Goal: Task Accomplishment & Management: Complete application form

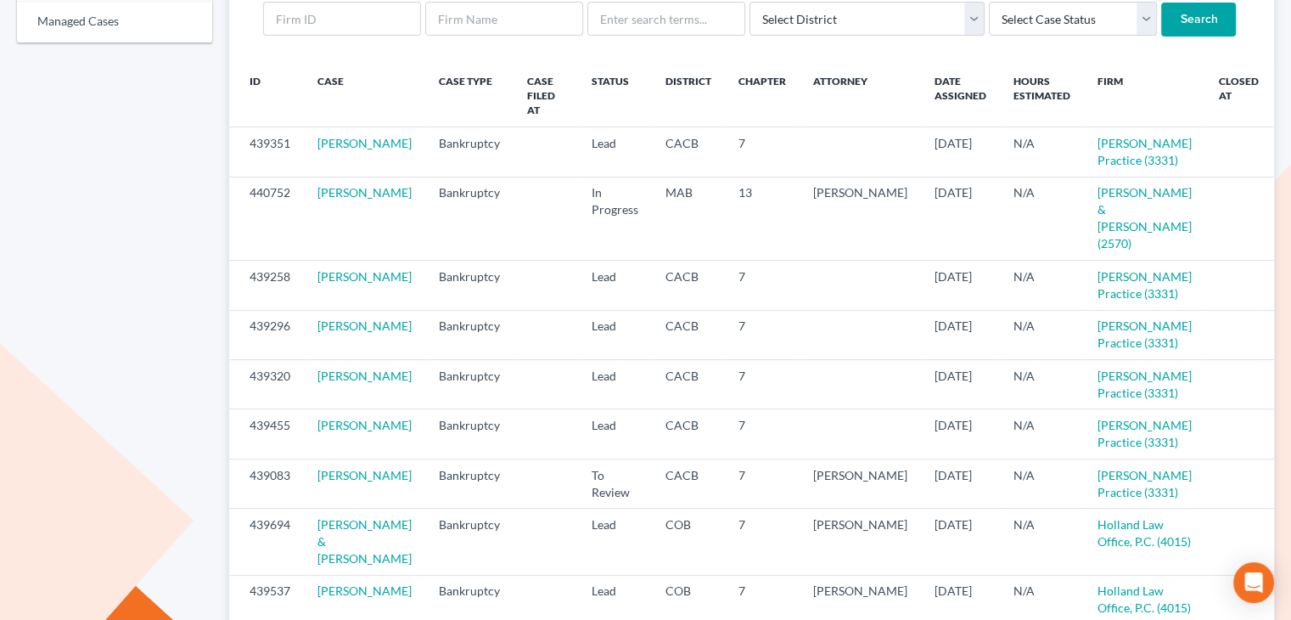
scroll to position [190, 0]
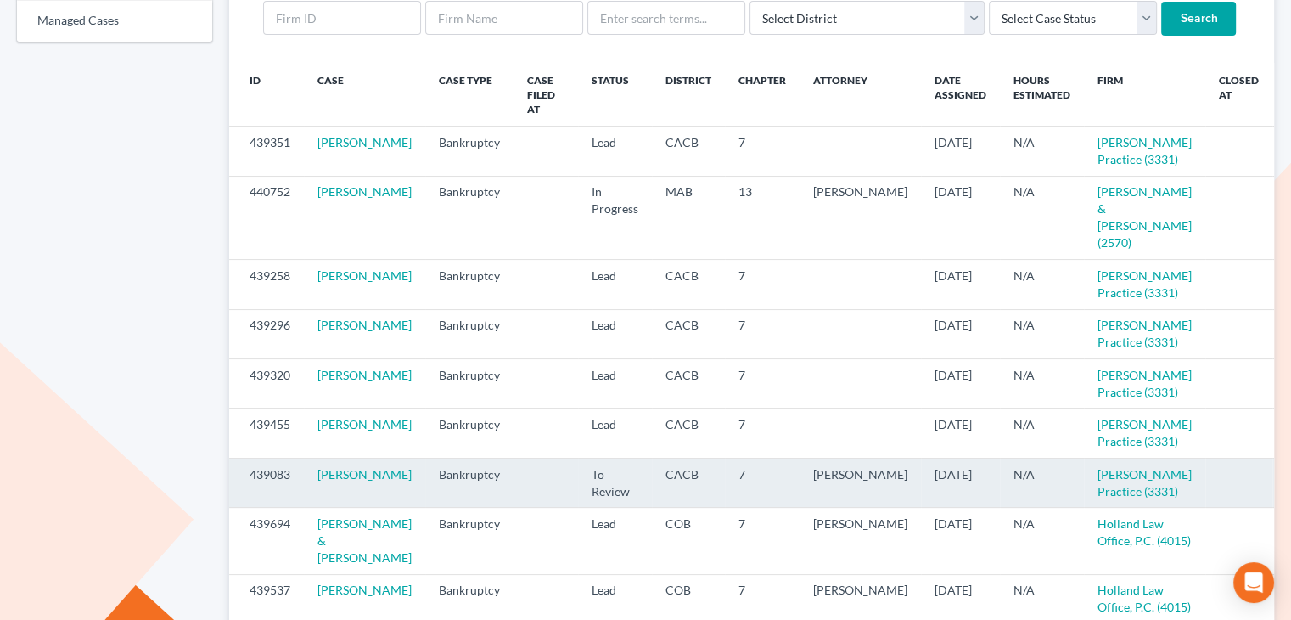
click at [1286, 481] on icon "visibility" at bounding box center [1292, 475] width 12 height 12
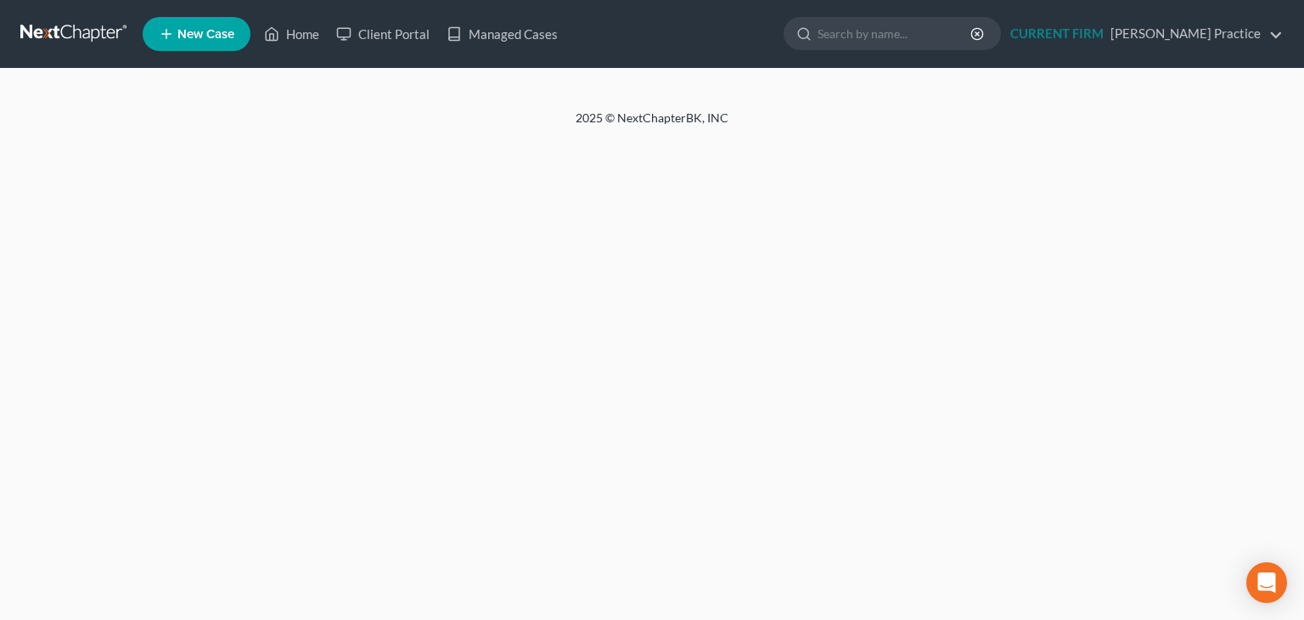
select select "3"
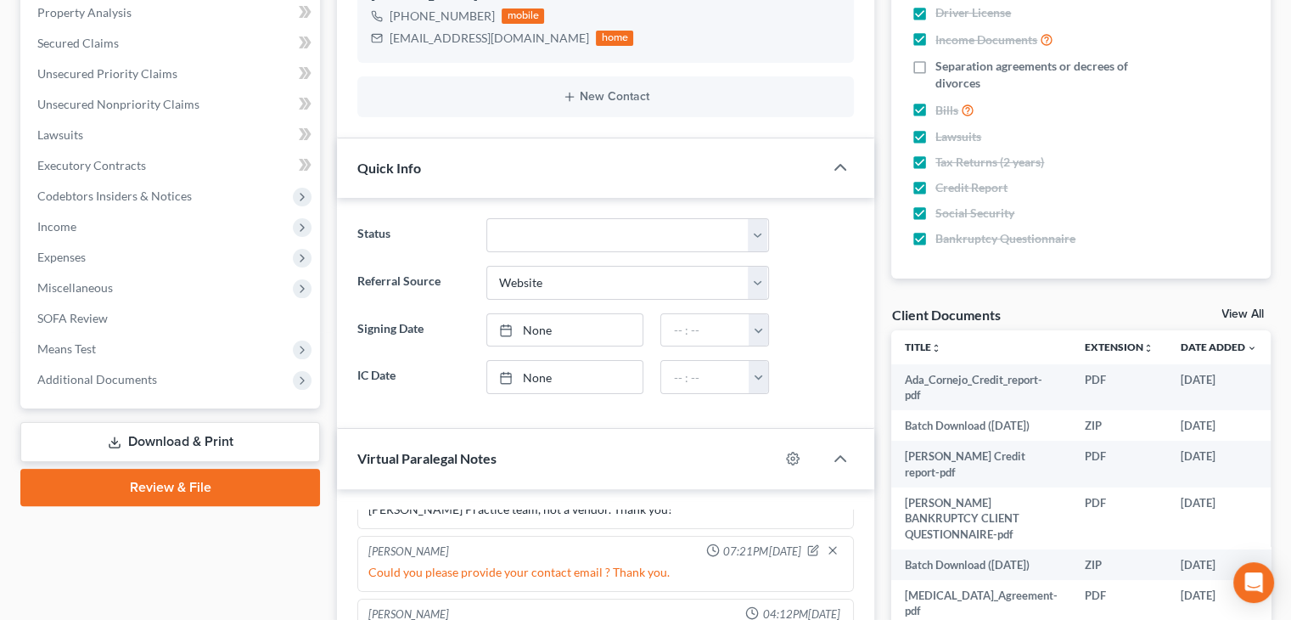
scroll to position [320, 0]
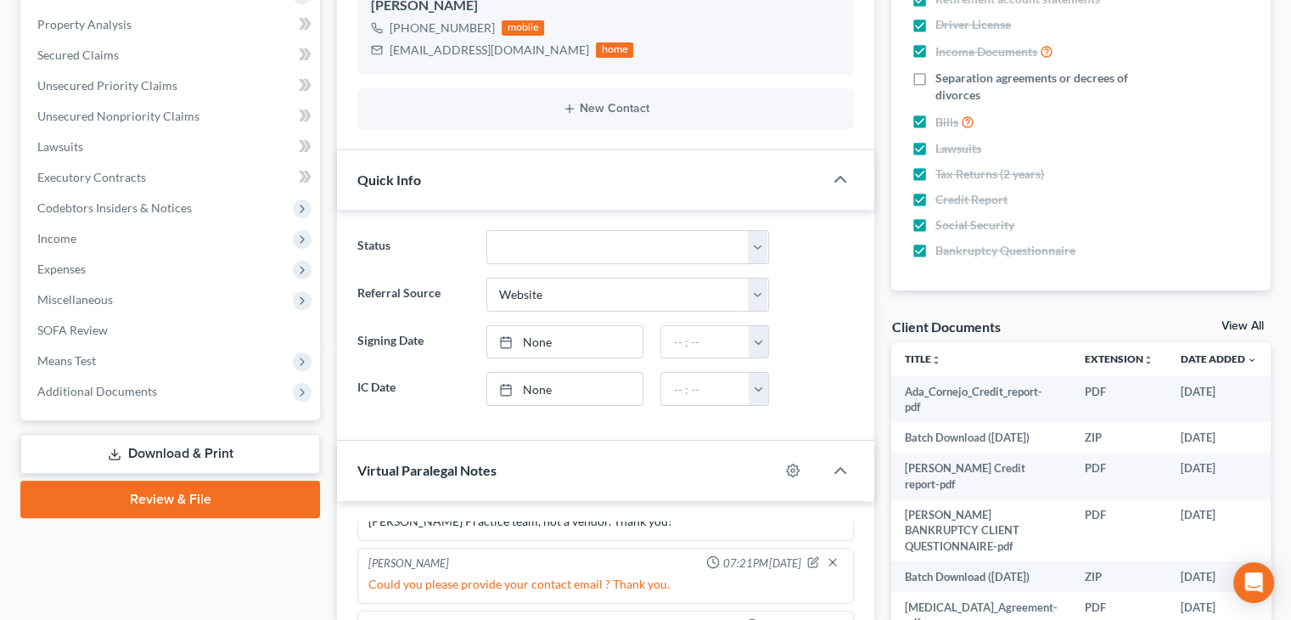
click at [1244, 329] on link "View All" at bounding box center [1243, 326] width 42 height 12
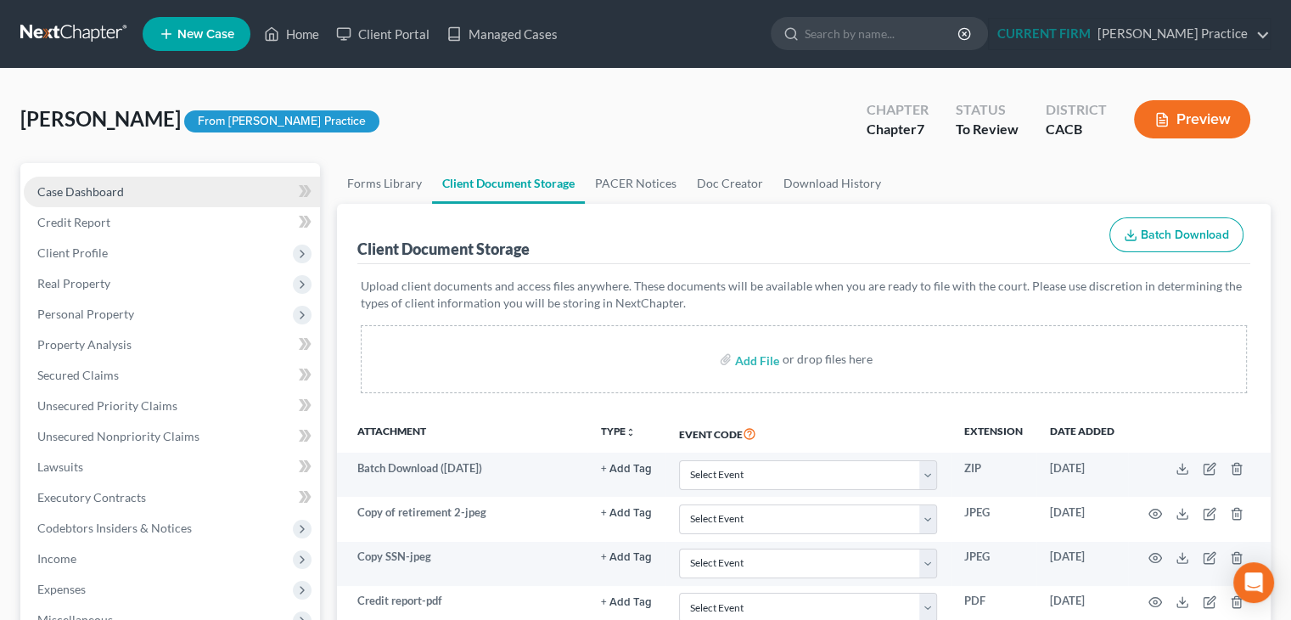
click at [195, 182] on link "Case Dashboard" at bounding box center [172, 192] width 296 height 31
select select "3"
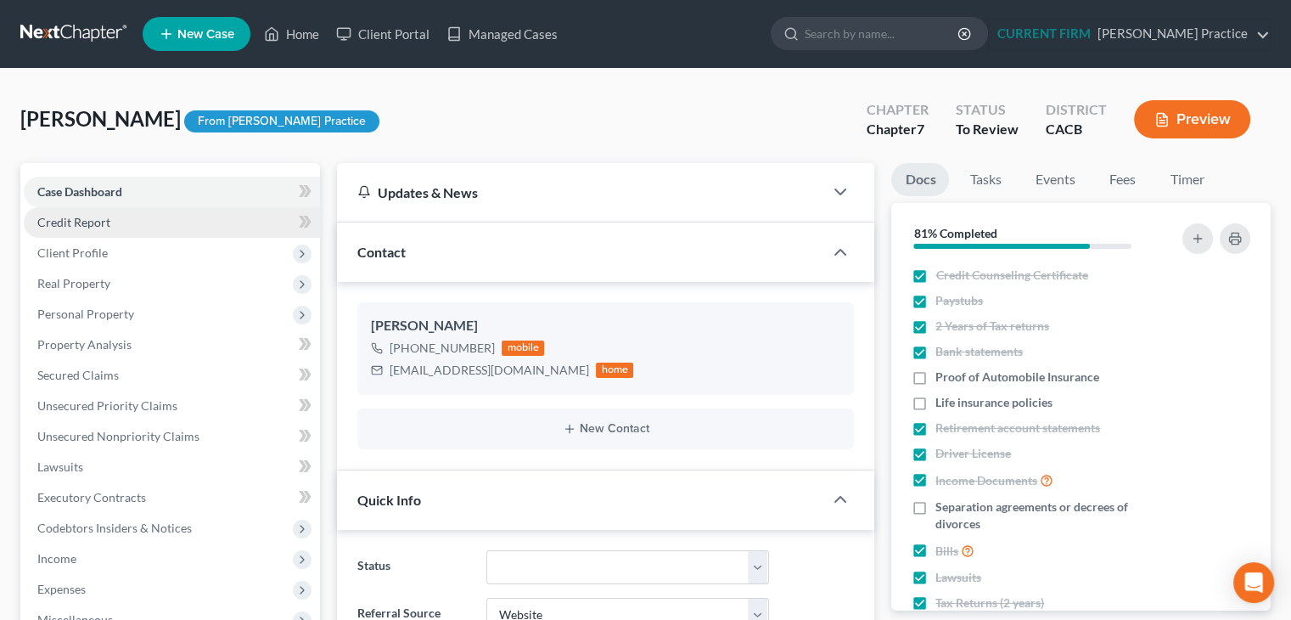
scroll to position [632, 0]
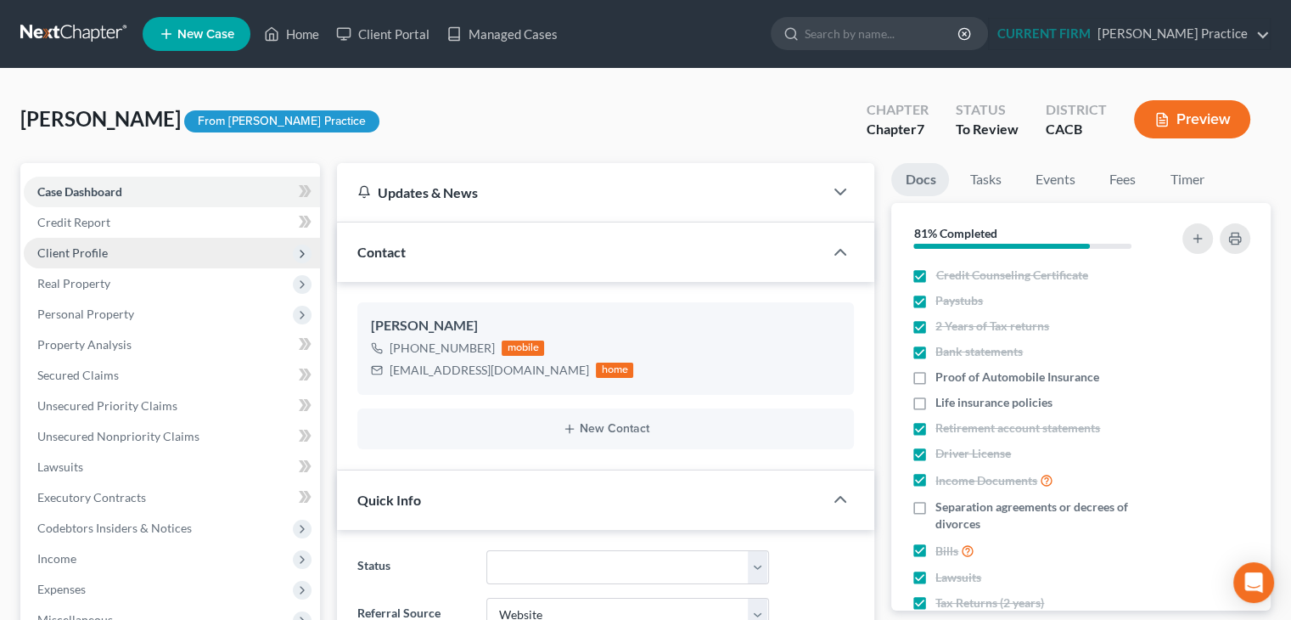
click at [153, 252] on span "Client Profile" at bounding box center [172, 253] width 296 height 31
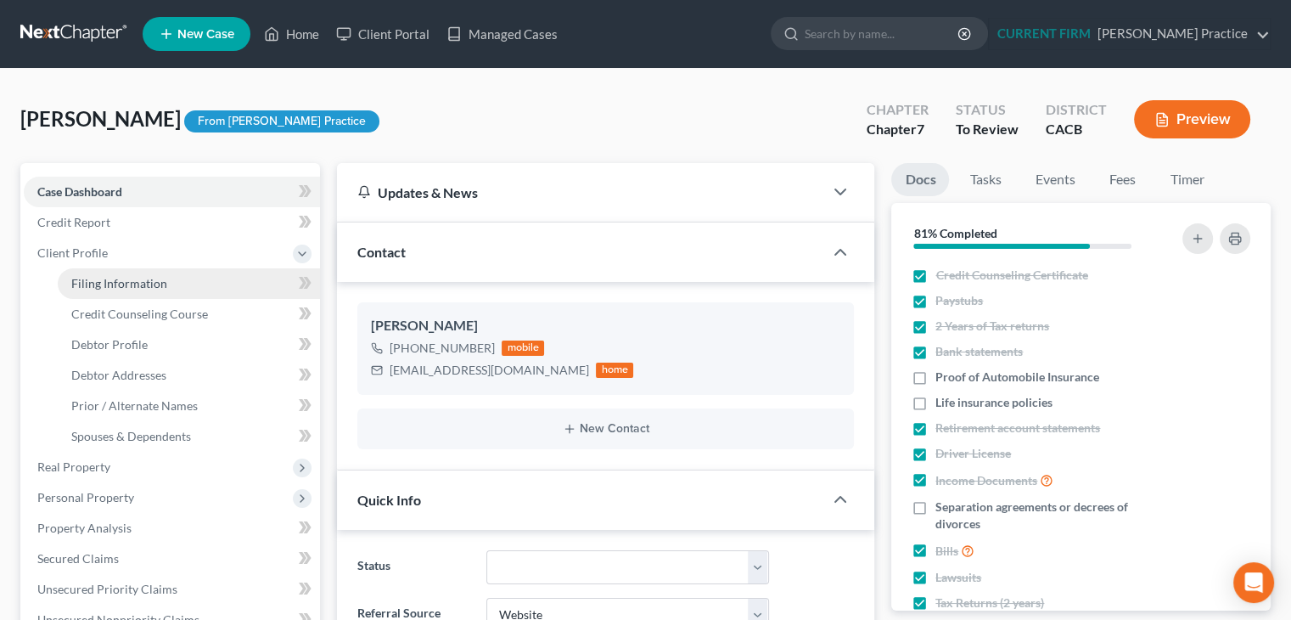
click at [96, 282] on span "Filing Information" at bounding box center [119, 283] width 96 height 14
select select "1"
select select "0"
select select "4"
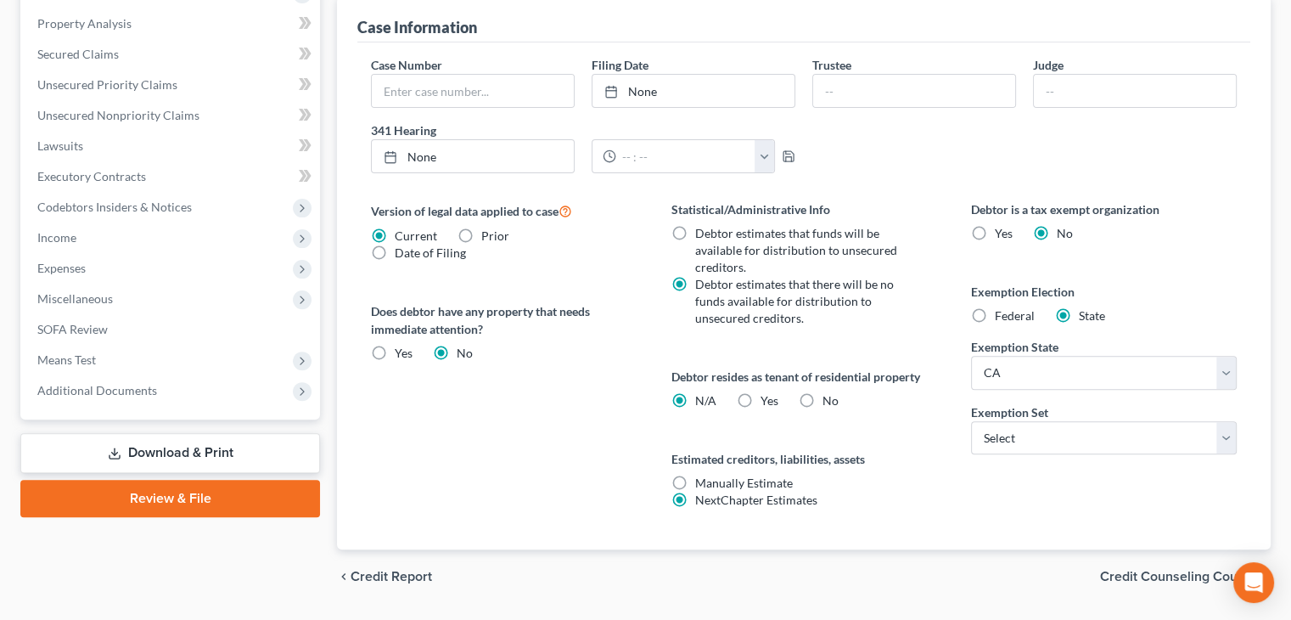
scroll to position [503, 0]
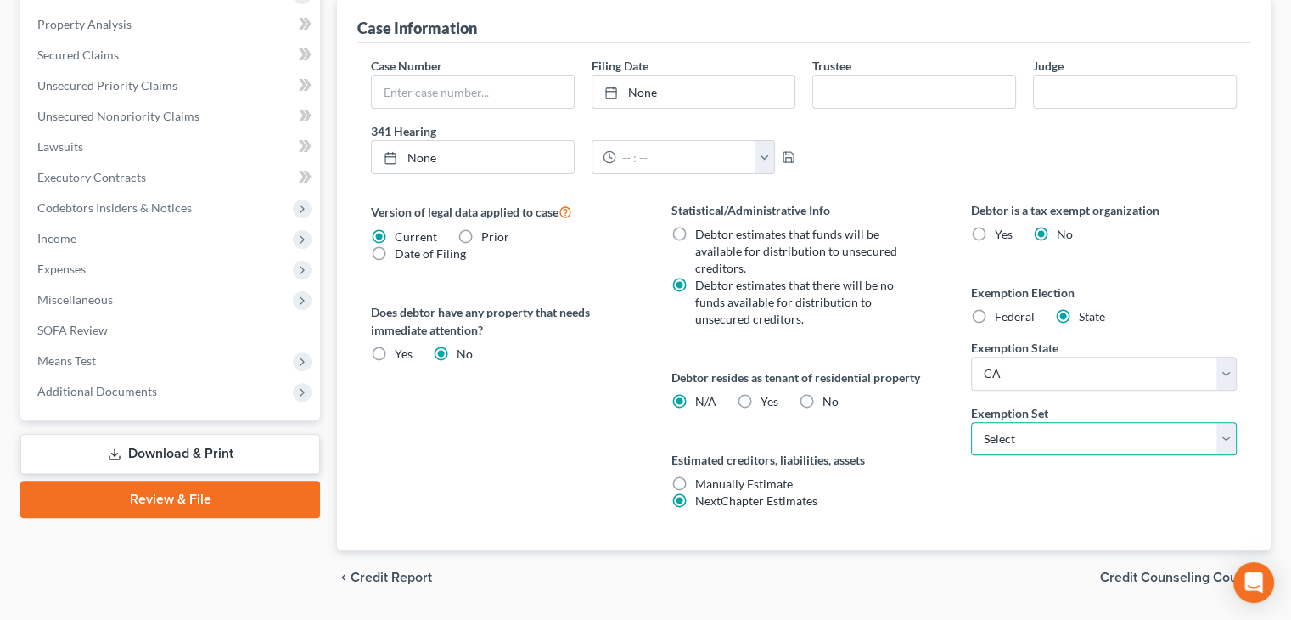
click at [1229, 445] on select "Select 703 704" at bounding box center [1104, 439] width 266 height 34
select select "0"
click at [971, 422] on select "Select 703 704" at bounding box center [1104, 439] width 266 height 34
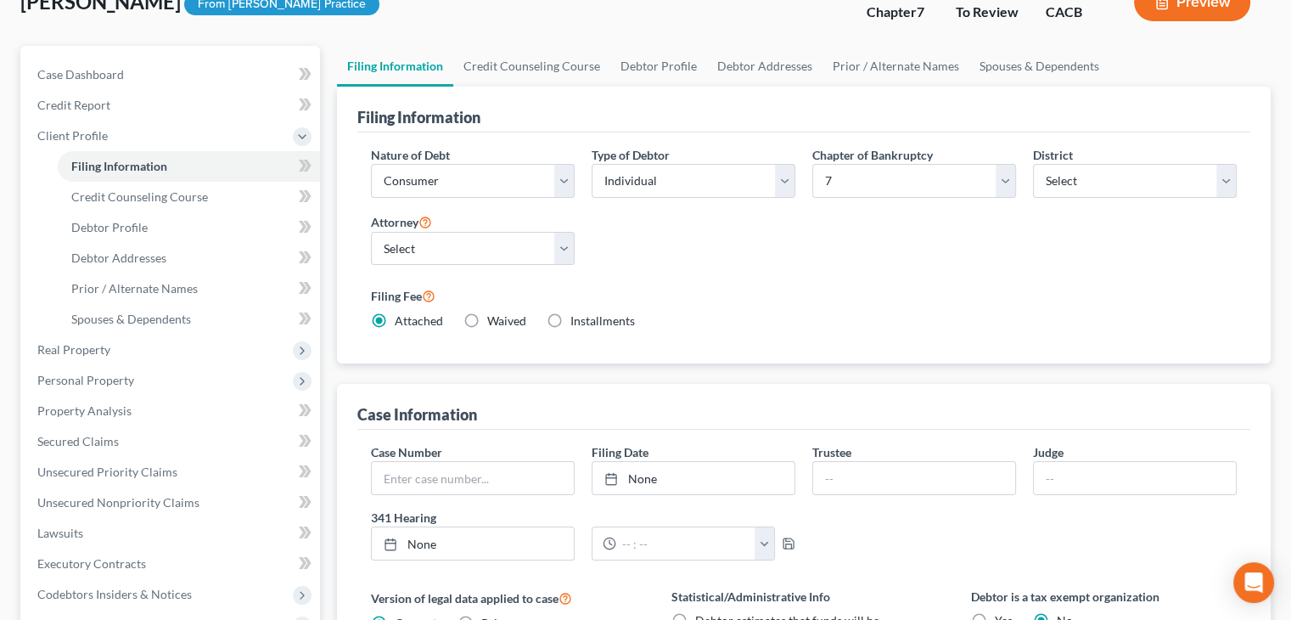
scroll to position [116, 0]
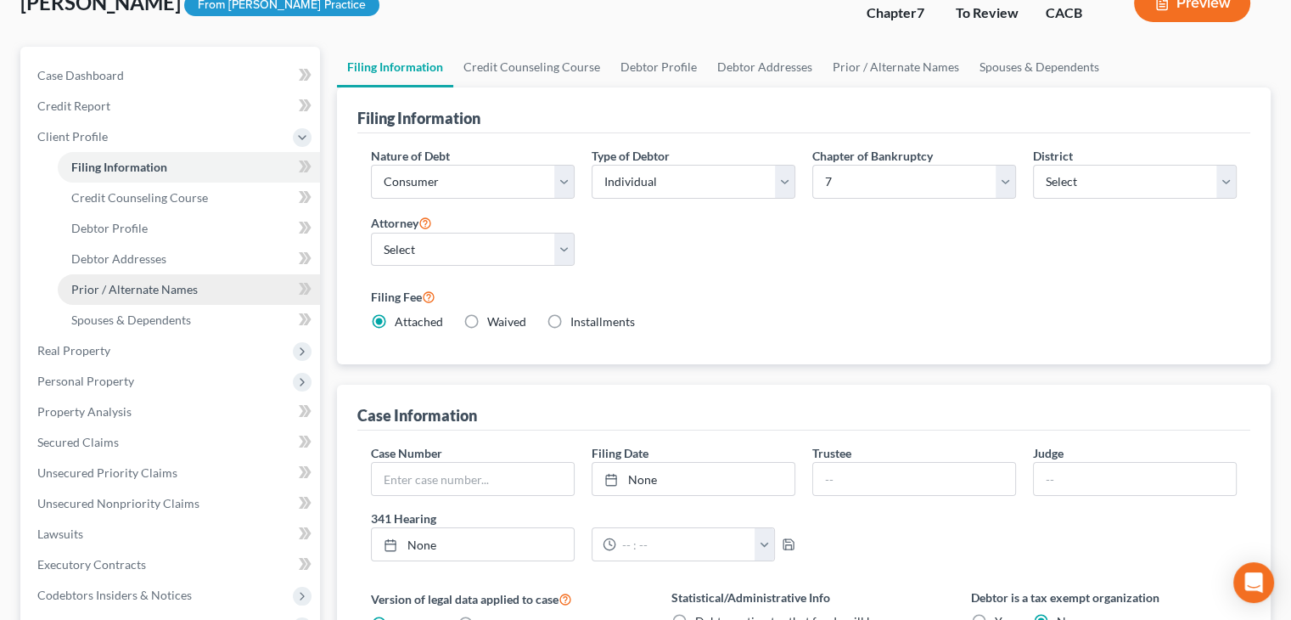
click at [105, 294] on span "Prior / Alternate Names" at bounding box center [134, 289] width 126 height 14
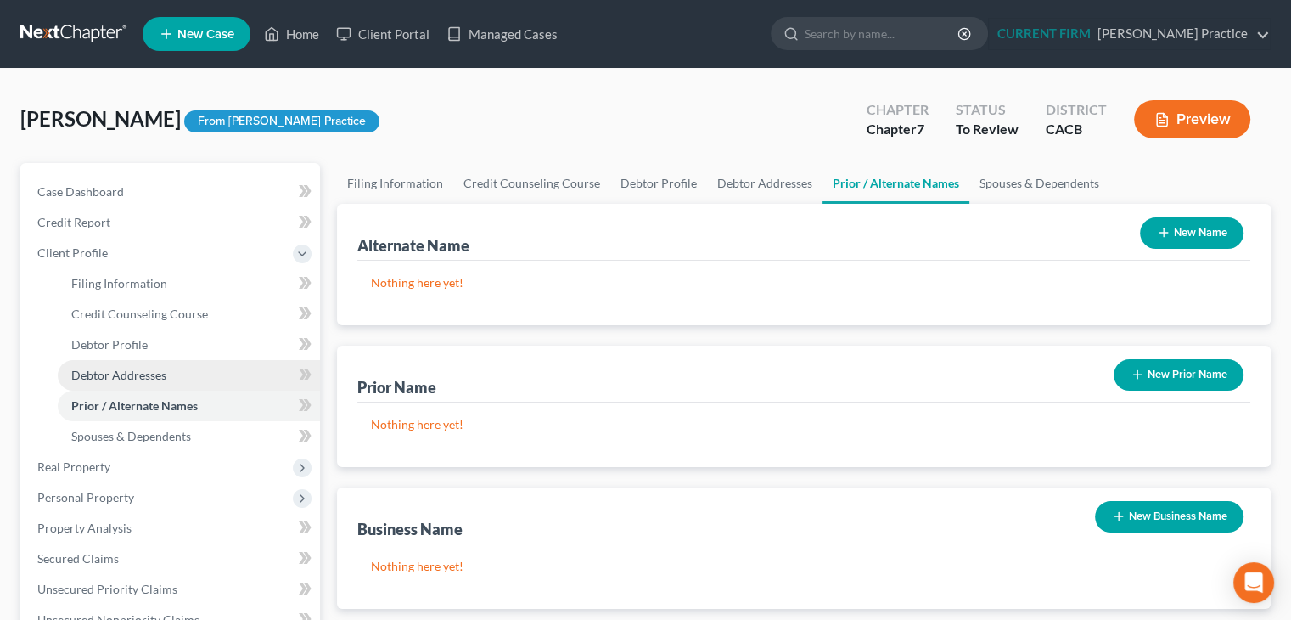
click at [88, 368] on span "Debtor Addresses" at bounding box center [118, 375] width 95 height 14
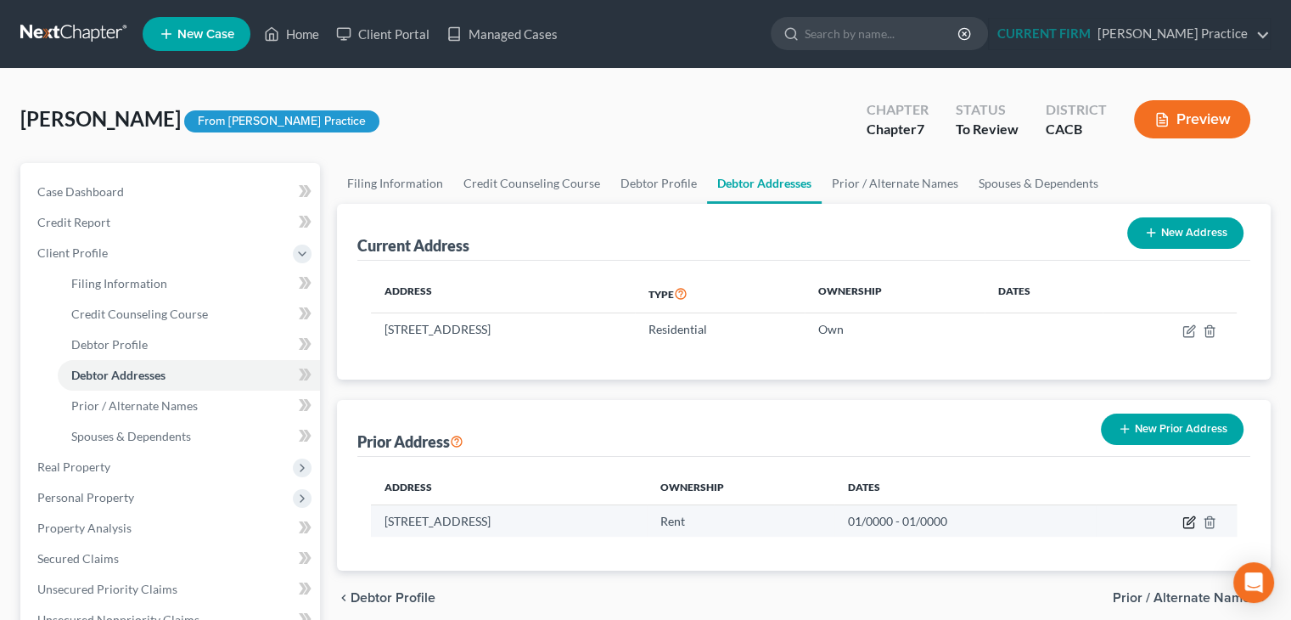
click at [1187, 523] on icon "button" at bounding box center [1191, 520] width 8 height 8
select select "4"
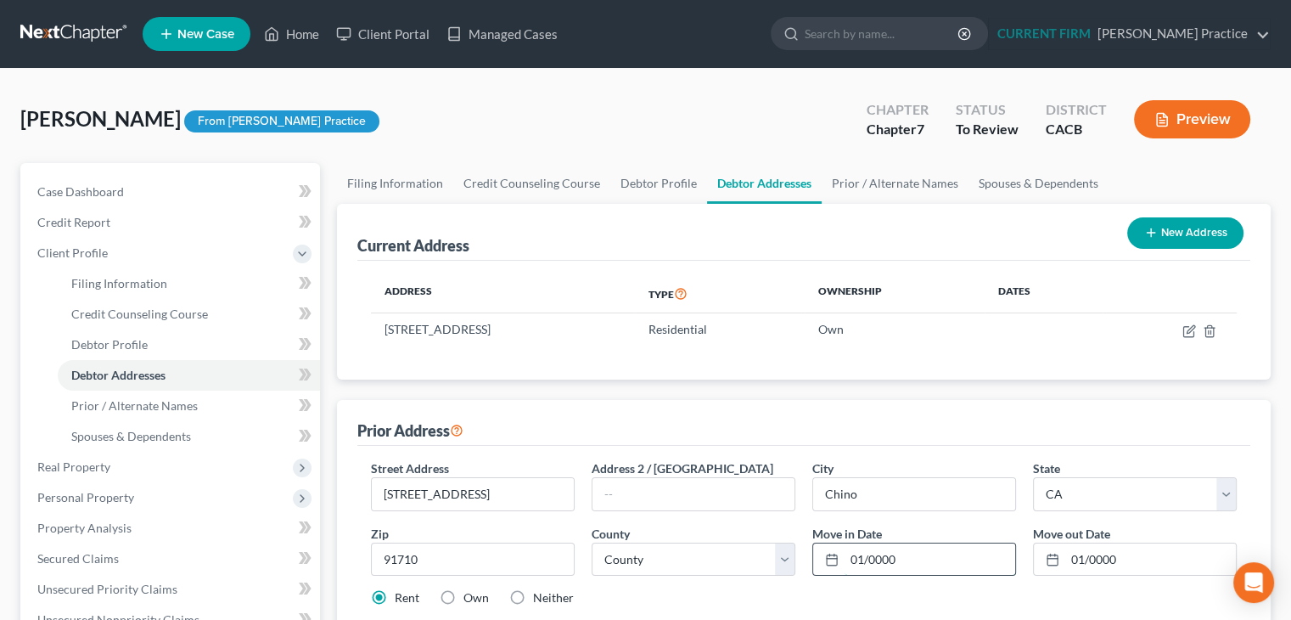
click at [942, 559] on input "01/0000" at bounding box center [930, 559] width 171 height 32
type input "0"
type input "01/0000"
click at [871, 183] on link "Prior / Alternate Names" at bounding box center [895, 183] width 147 height 41
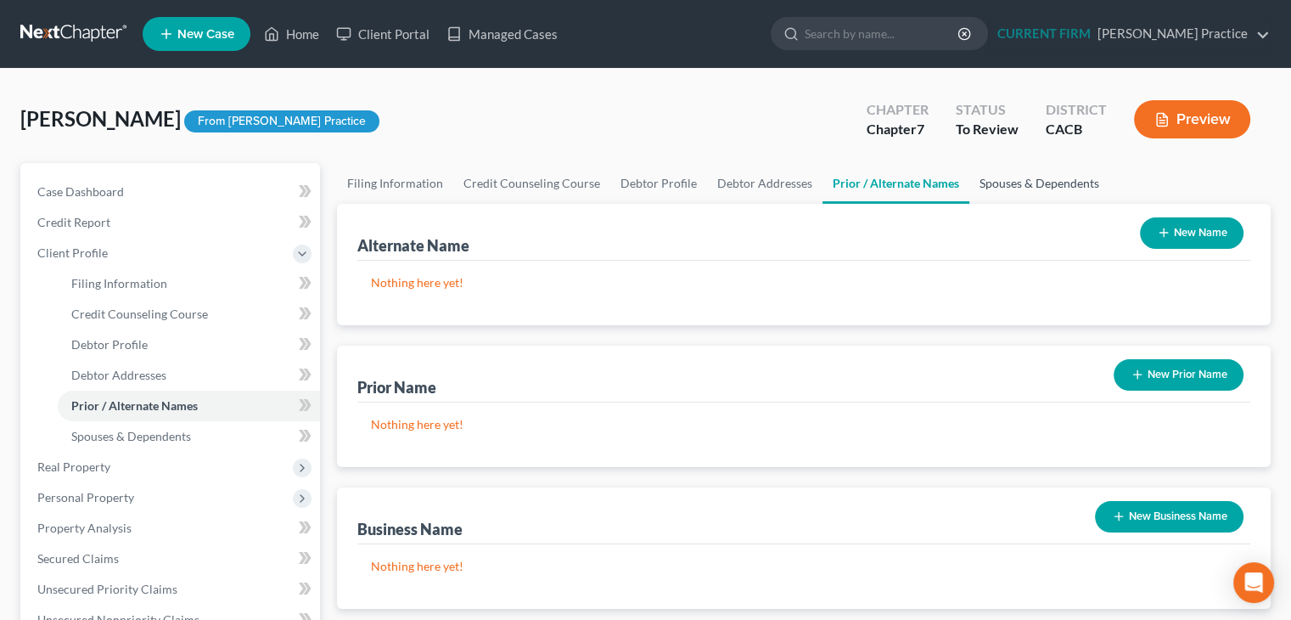
click at [1042, 194] on link "Spouses & Dependents" at bounding box center [1039, 183] width 140 height 41
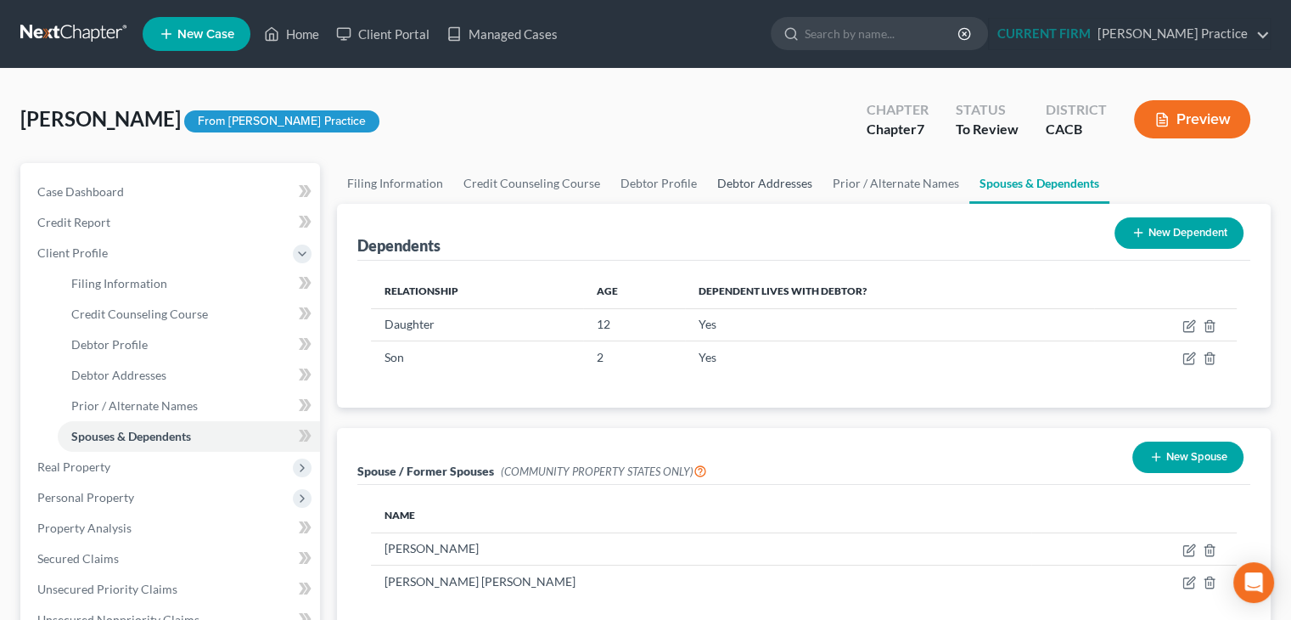
click at [737, 188] on link "Debtor Addresses" at bounding box center [764, 183] width 115 height 41
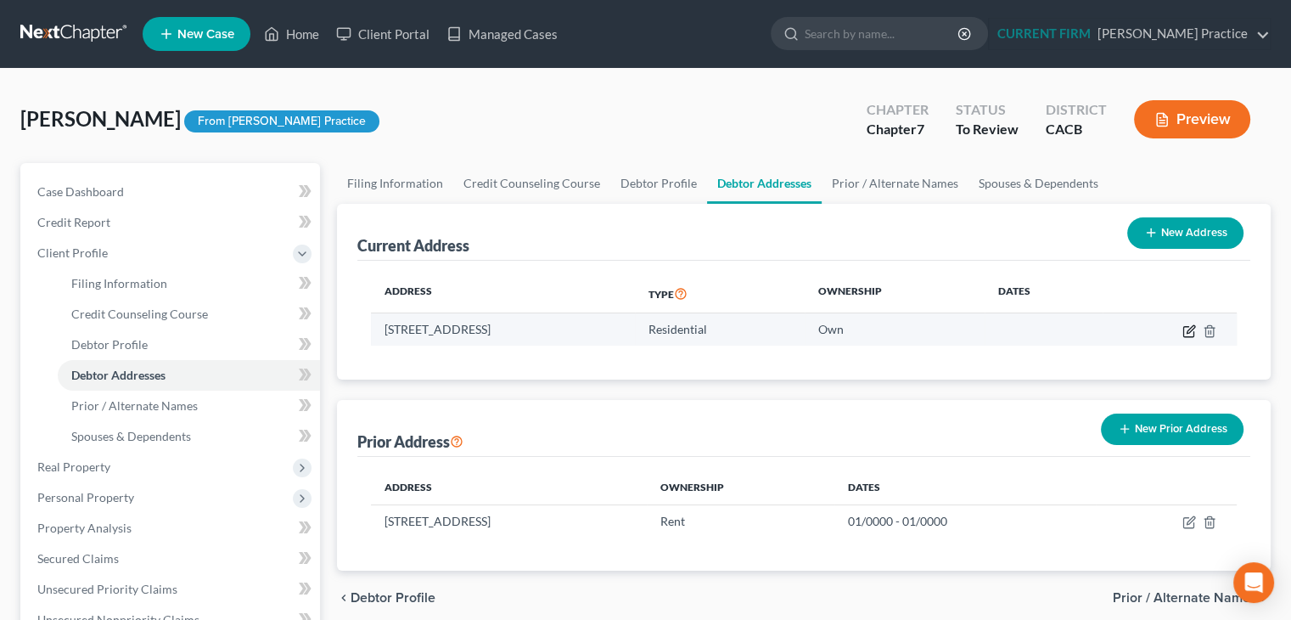
click at [1188, 329] on icon "button" at bounding box center [1191, 329] width 8 height 8
select select "4"
select select "35"
select select "0"
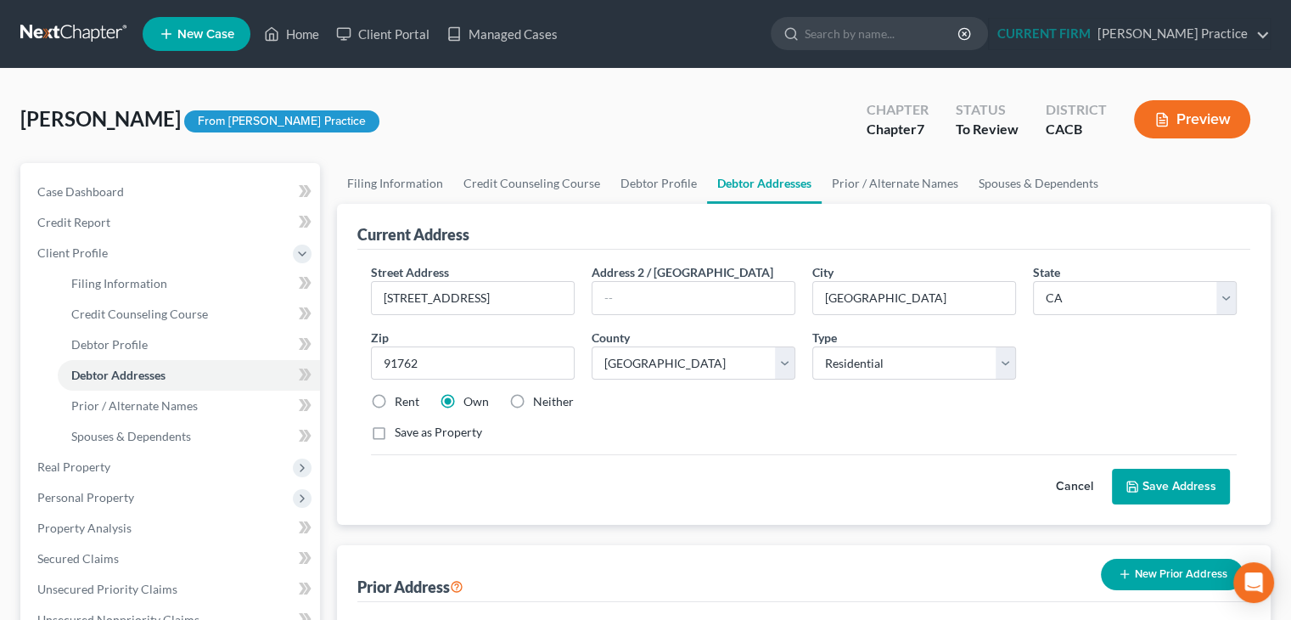
click at [533, 399] on label "Neither" at bounding box center [553, 401] width 41 height 17
click at [540, 399] on input "Neither" at bounding box center [545, 398] width 11 height 11
radio input "true"
click at [395, 393] on label "Rent" at bounding box center [407, 401] width 25 height 17
click at [402, 393] on input "Rent" at bounding box center [407, 398] width 11 height 11
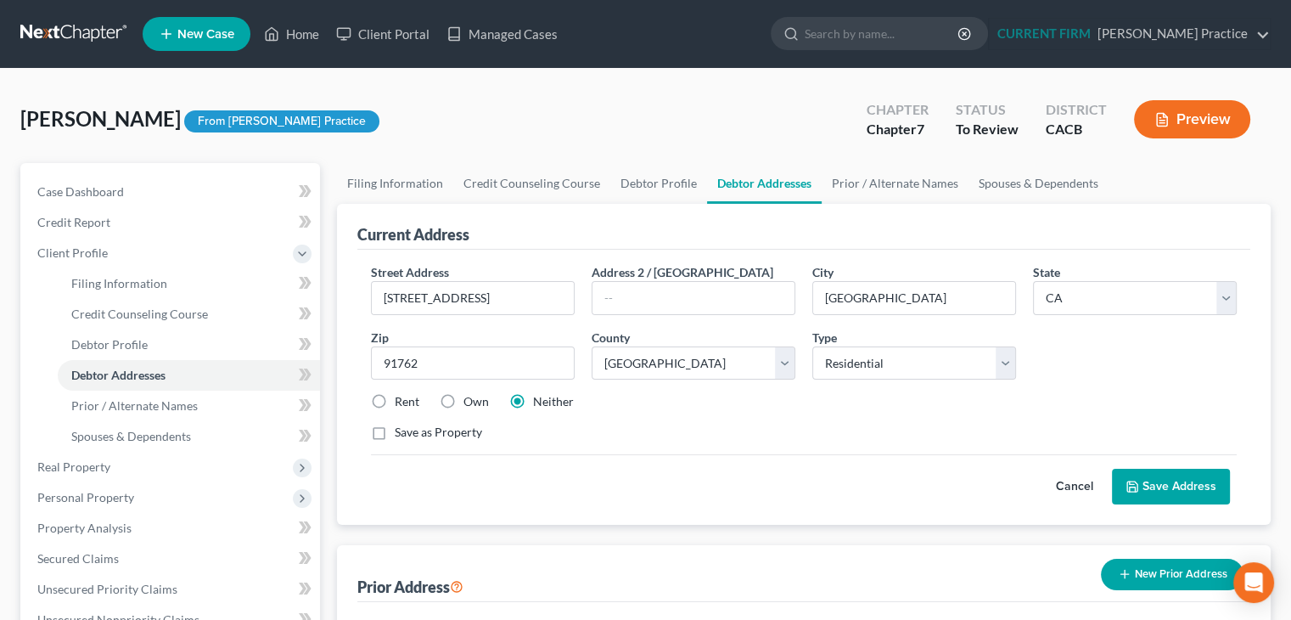
radio input "true"
click at [1180, 492] on button "Save Address" at bounding box center [1171, 487] width 118 height 36
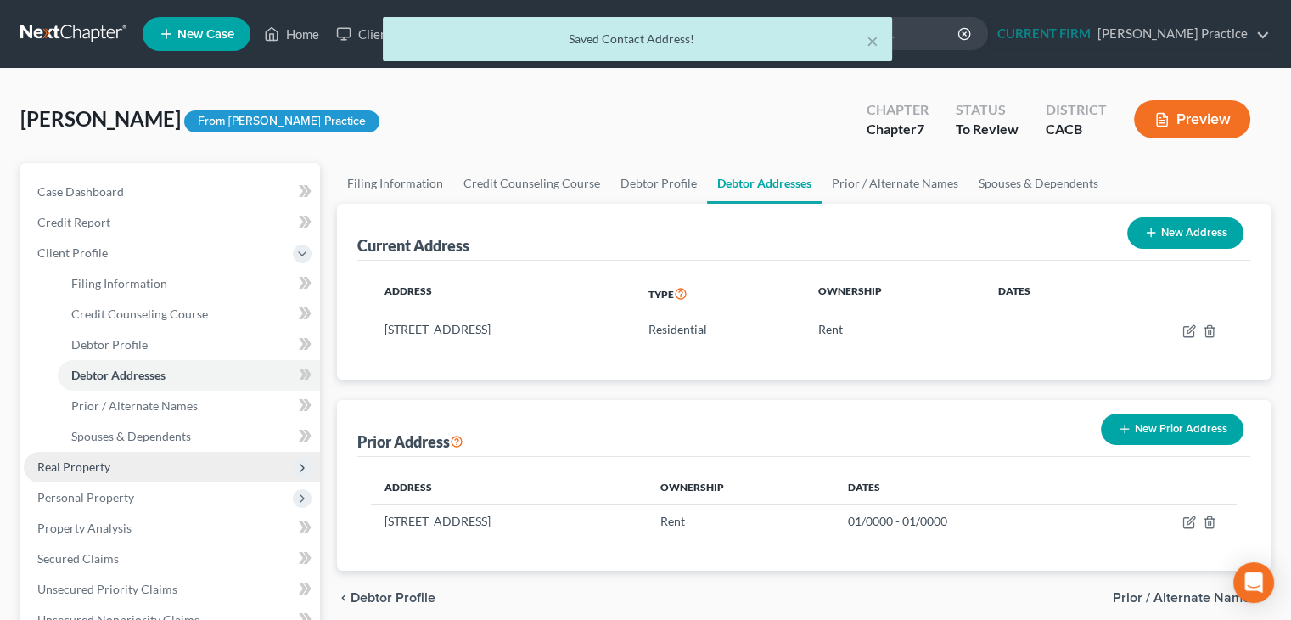
click at [108, 460] on span "Real Property" at bounding box center [73, 466] width 73 height 14
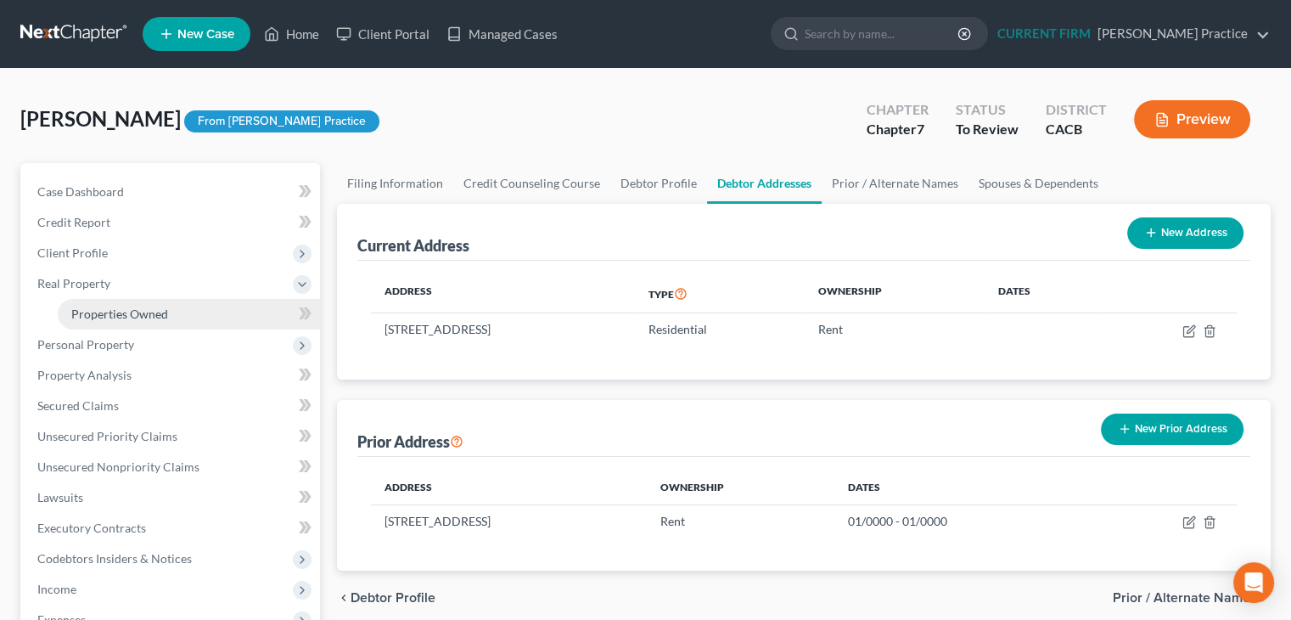
click at [132, 315] on span "Properties Owned" at bounding box center [119, 313] width 97 height 14
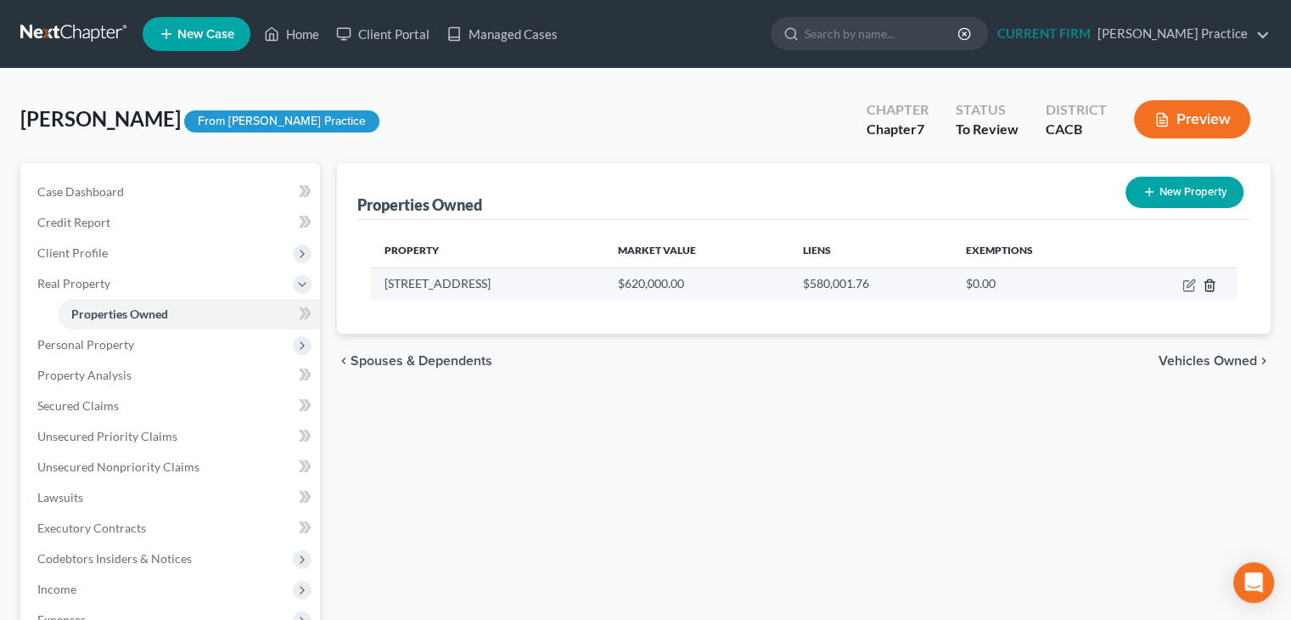
click at [1210, 288] on icon "button" at bounding box center [1210, 285] width 14 height 14
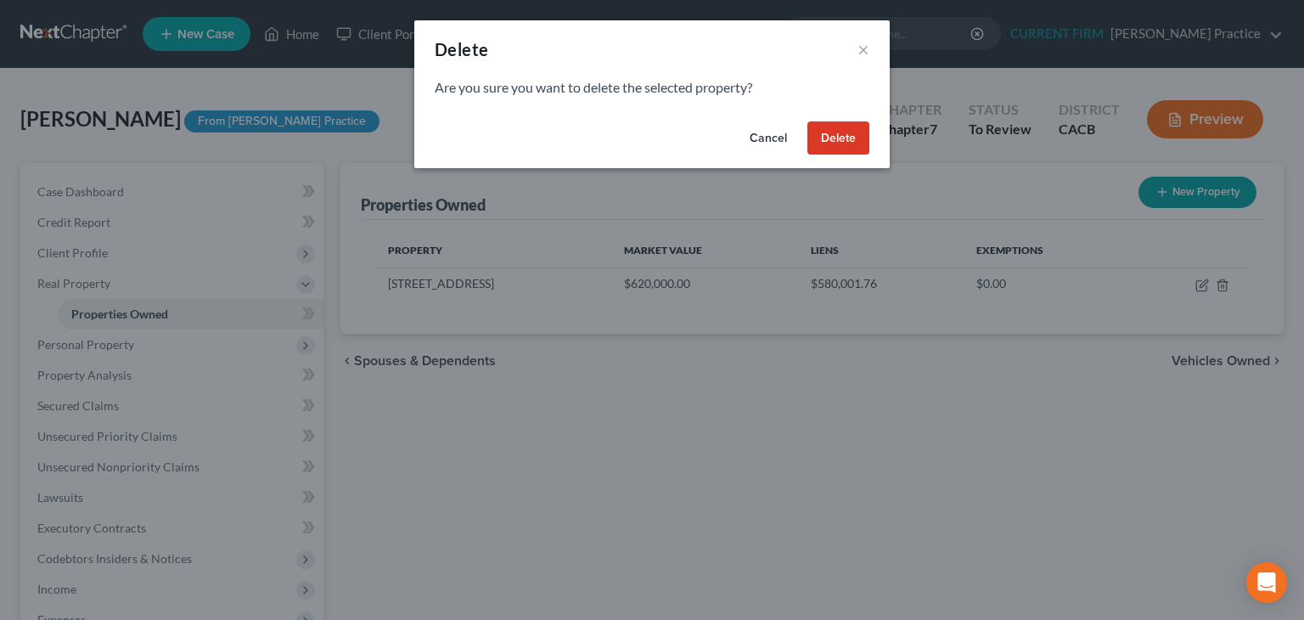
click at [847, 134] on button "Delete" at bounding box center [838, 138] width 62 height 34
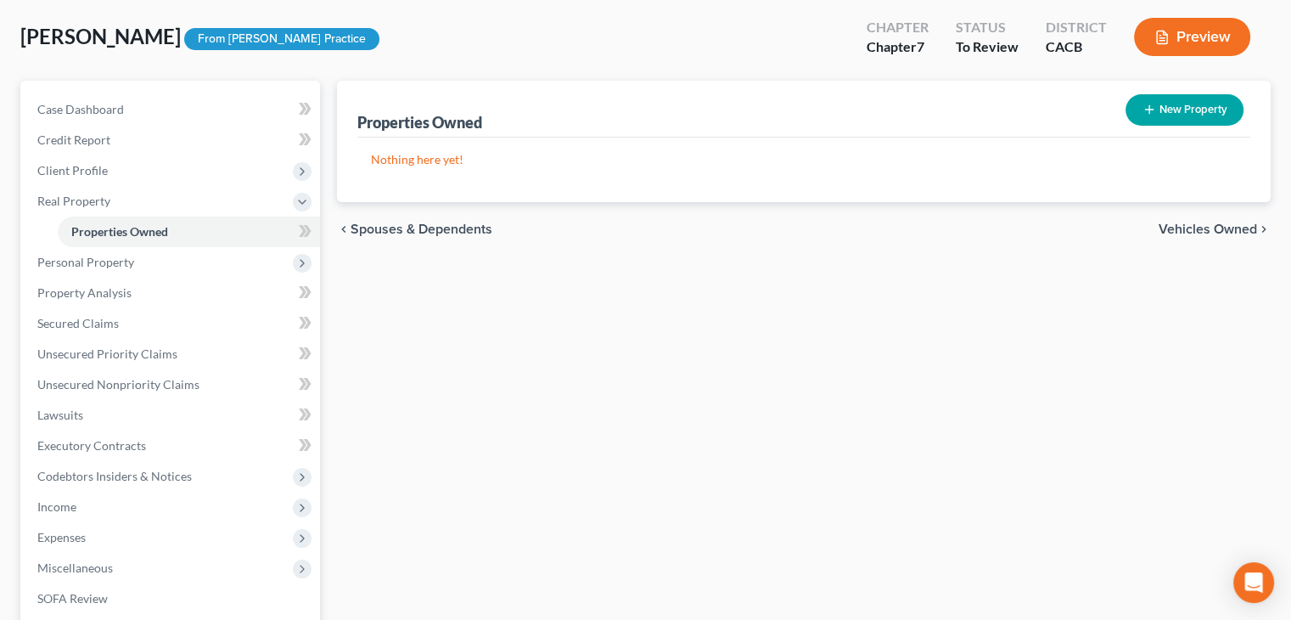
scroll to position [81, 0]
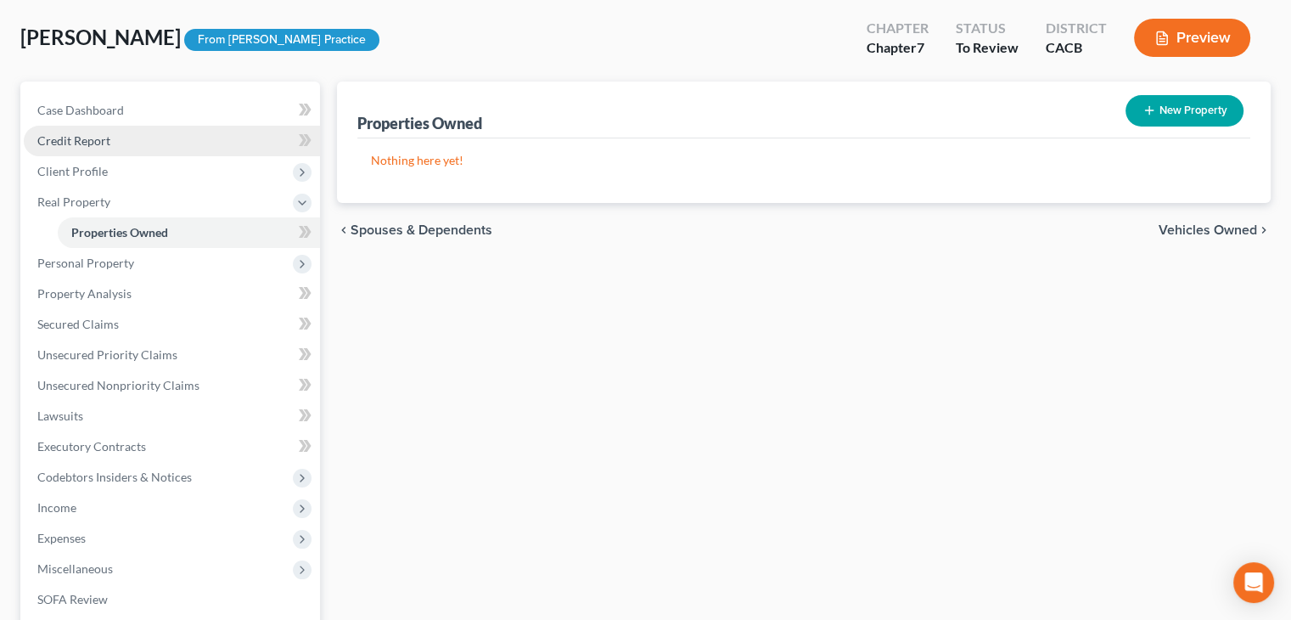
click at [65, 145] on span "Credit Report" at bounding box center [73, 140] width 73 height 14
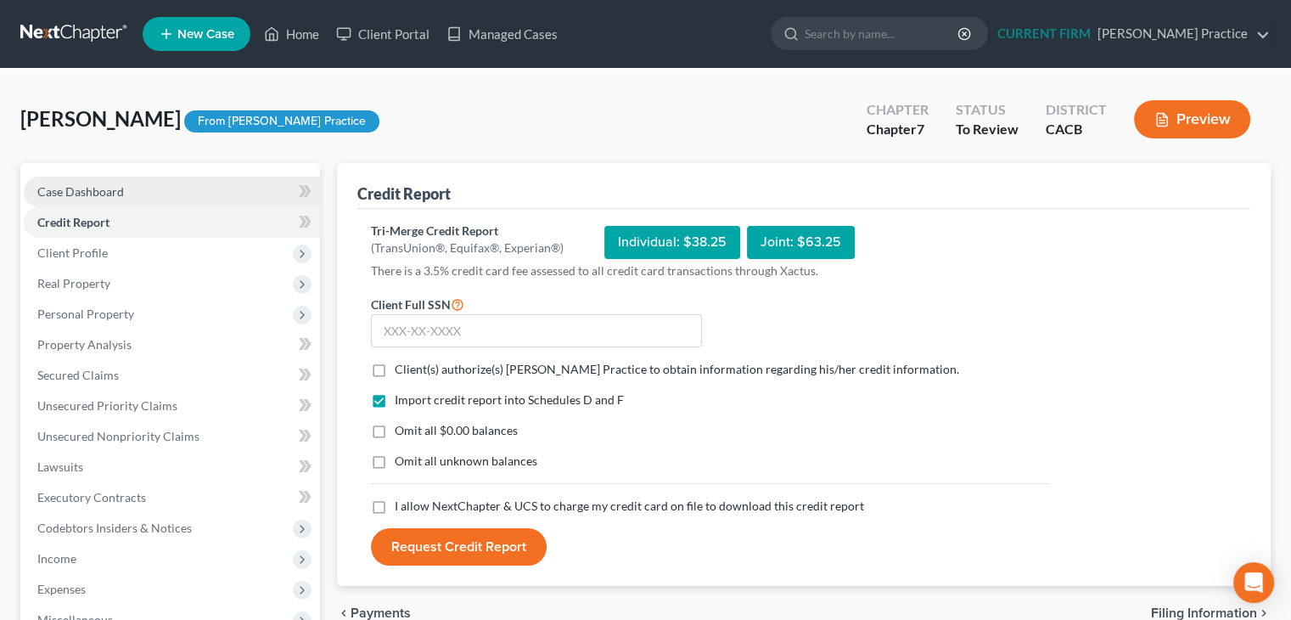
click at [158, 194] on link "Case Dashboard" at bounding box center [172, 192] width 296 height 31
select select "3"
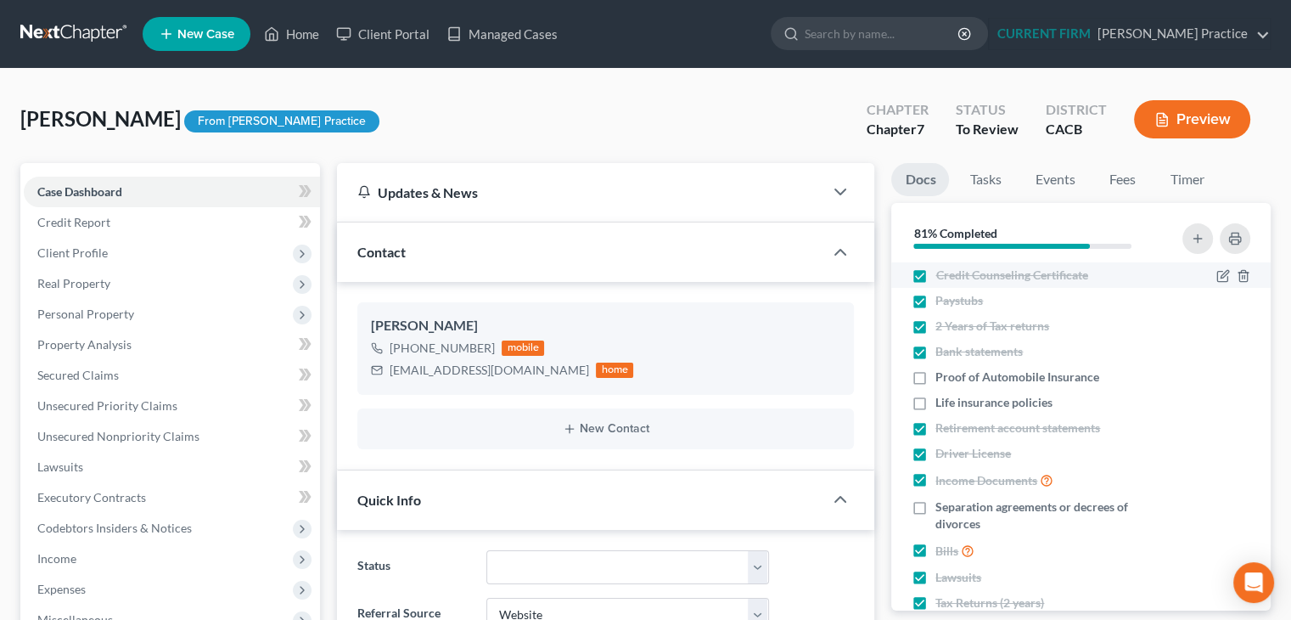
scroll to position [632, 0]
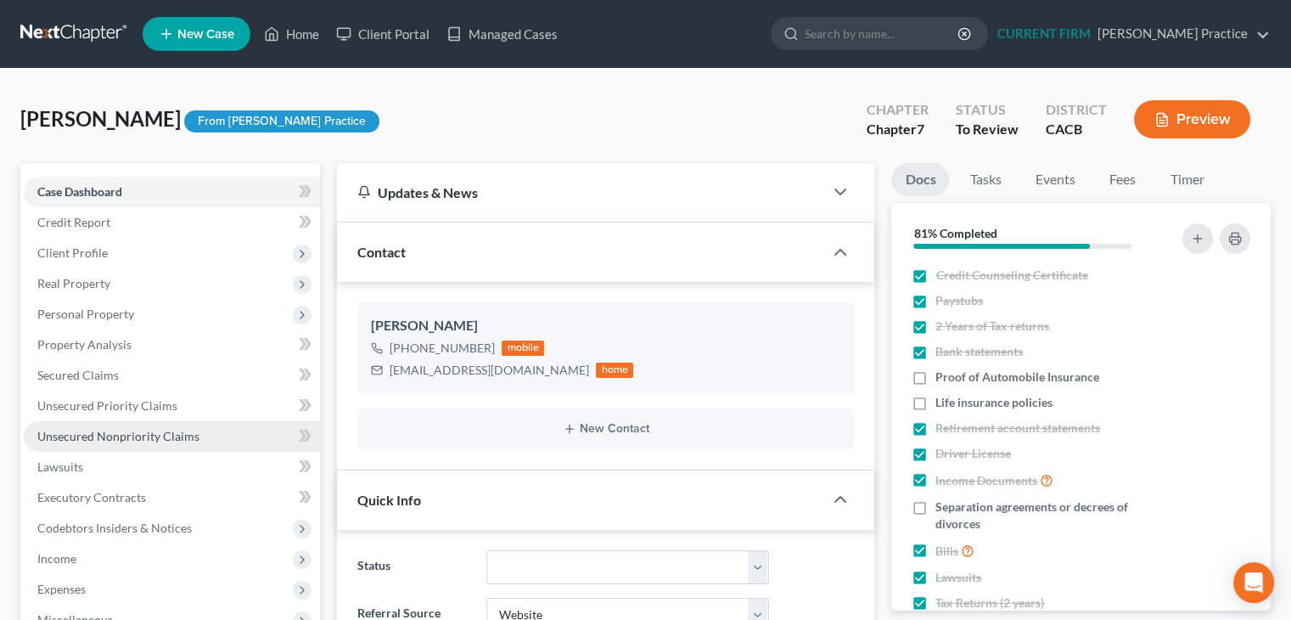
click at [132, 422] on link "Unsecured Nonpriority Claims" at bounding box center [172, 436] width 296 height 31
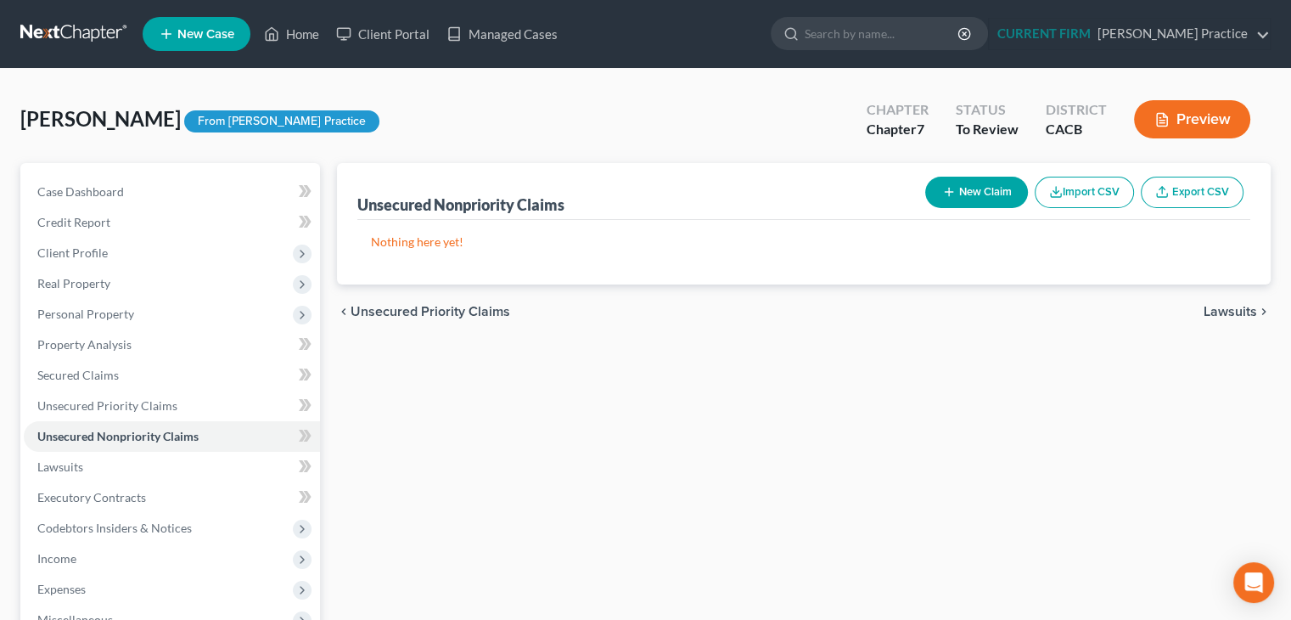
click at [938, 199] on button "New Claim" at bounding box center [976, 192] width 103 height 31
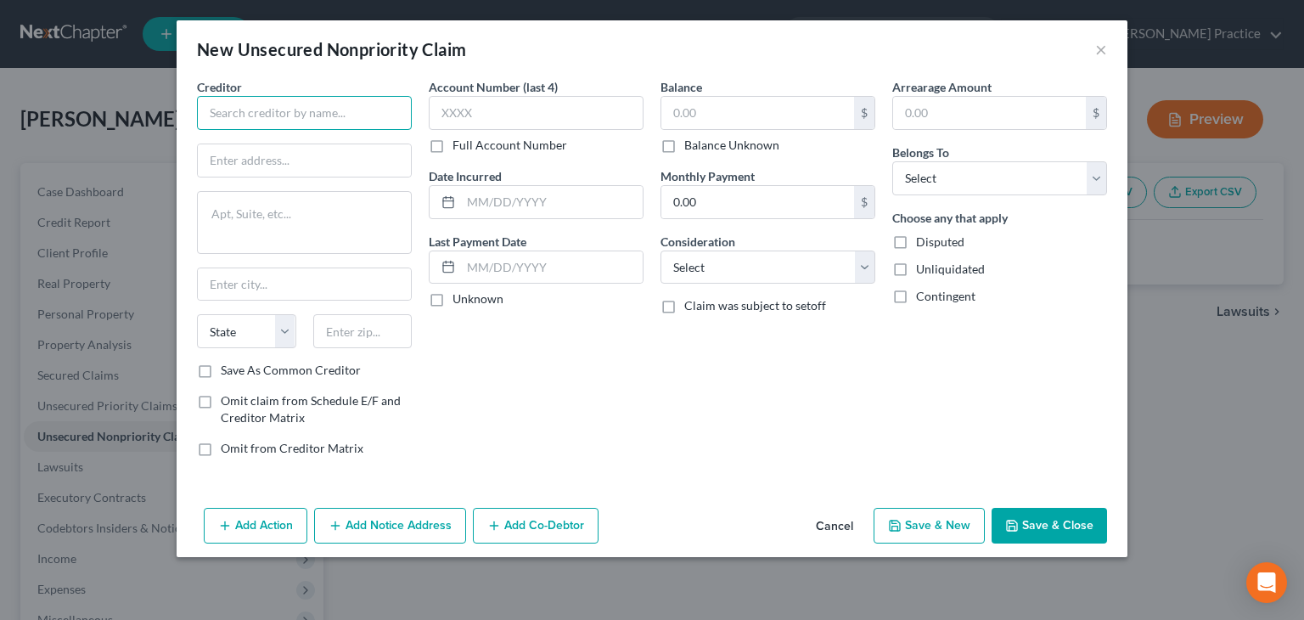
click at [221, 108] on input "text" at bounding box center [304, 113] width 215 height 34
type input "Toyota Motor Credit"
type input "Attn: Bankruptcy"
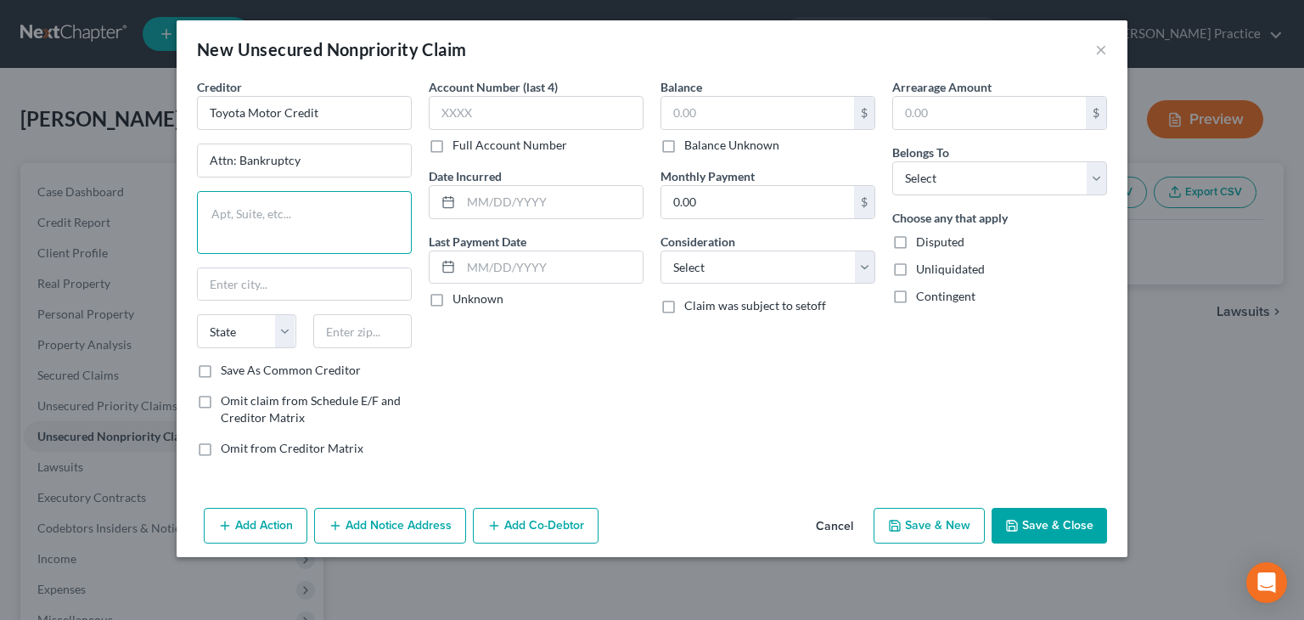
click at [317, 211] on textarea at bounding box center [304, 222] width 215 height 63
type textarea "O"
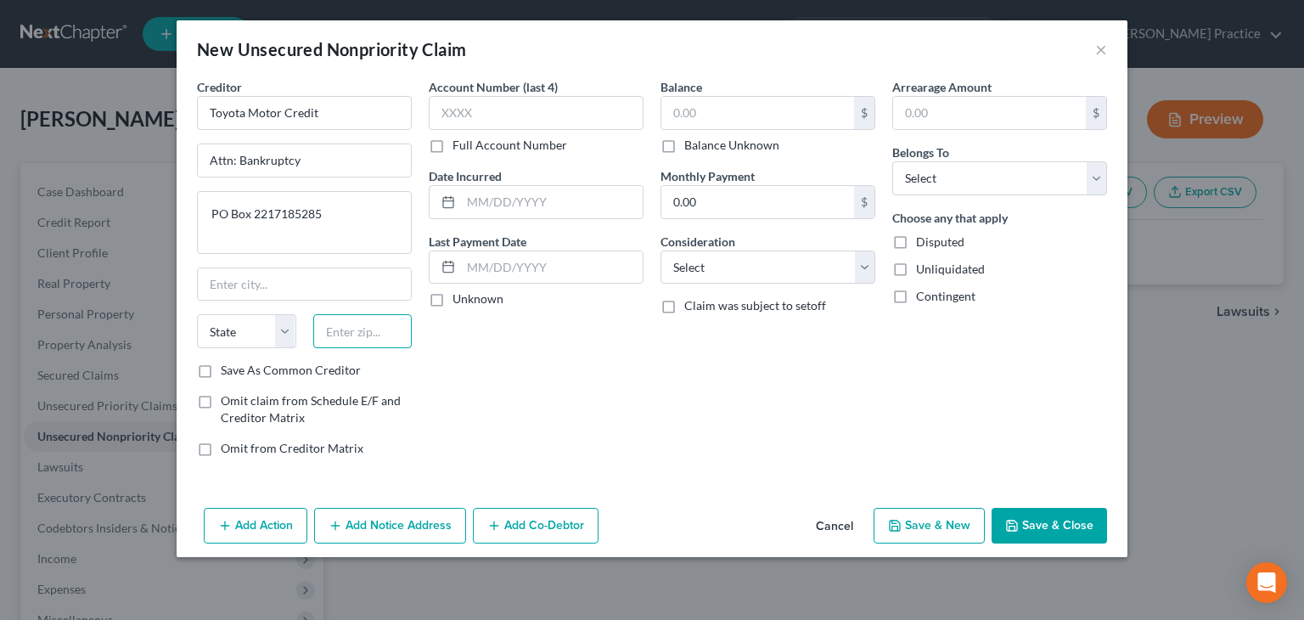
click at [385, 316] on input "text" at bounding box center [362, 331] width 99 height 34
click at [370, 201] on textarea "PO Box 2217185285" at bounding box center [304, 222] width 215 height 63
type textarea "PO Box 22171"
click at [374, 317] on input "text" at bounding box center [362, 331] width 99 height 34
type input "85285"
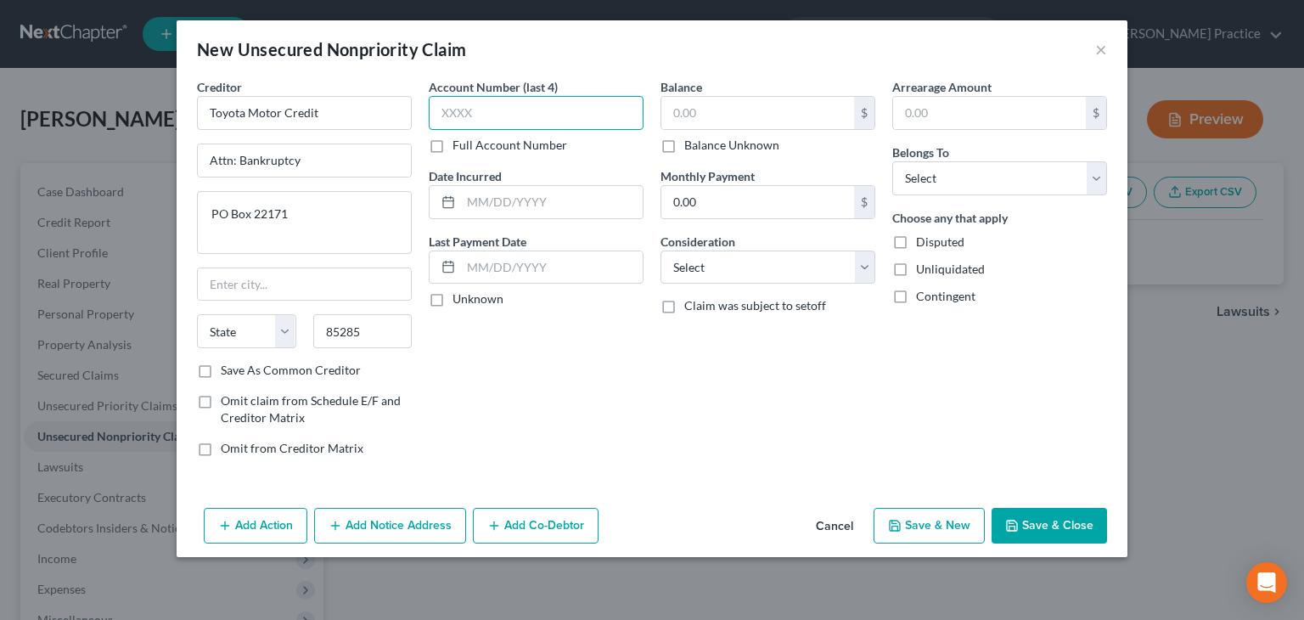
click at [504, 117] on input "text" at bounding box center [536, 113] width 215 height 34
type input "Tempe"
select select "3"
type input "0001"
drag, startPoint x: 690, startPoint y: 87, endPoint x: 689, endPoint y: 105, distance: 18.7
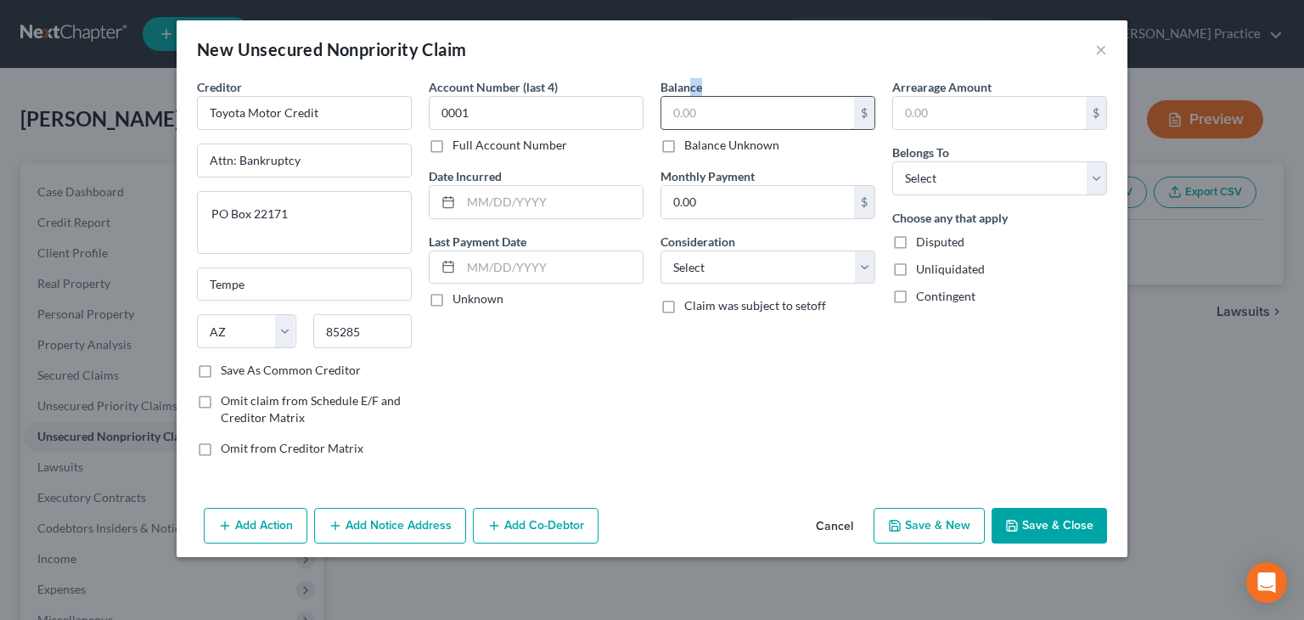
click at [689, 105] on div "Balance $ Balance Unknown Balance Undetermined $ Balance Unknown" at bounding box center [767, 116] width 215 height 76
click at [688, 114] on input "text" at bounding box center [757, 113] width 193 height 32
type input "25,370"
click at [697, 210] on input "0.00" at bounding box center [757, 202] width 193 height 32
type input "555"
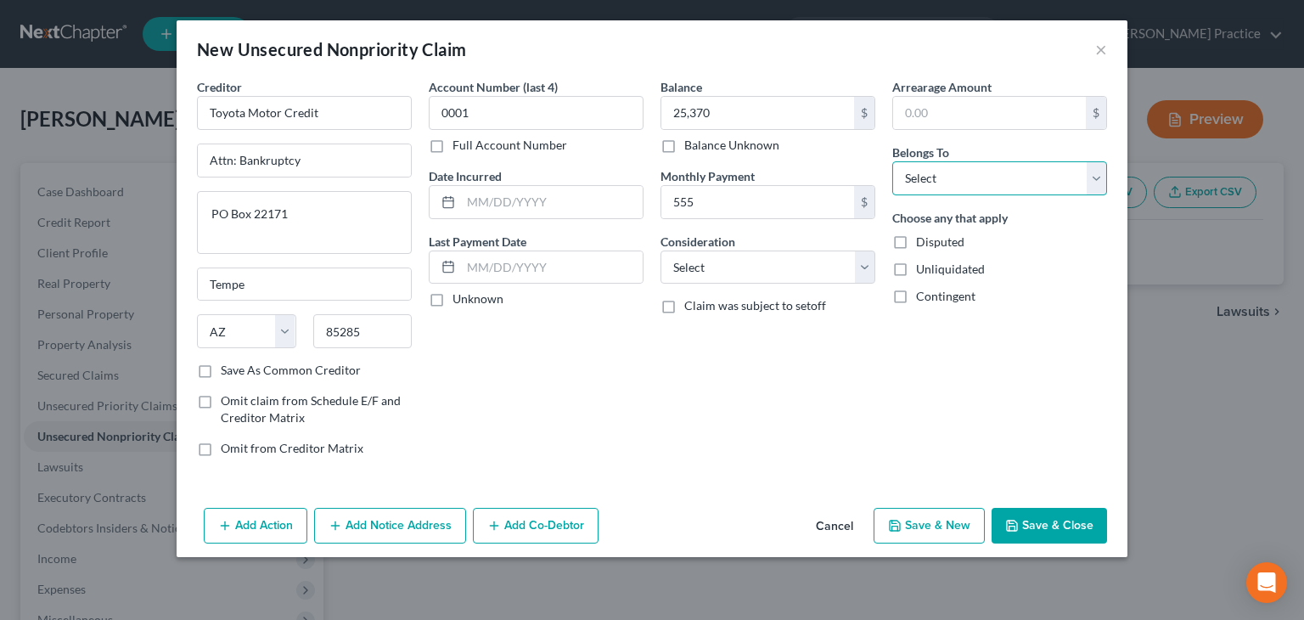
click at [924, 181] on select "Select Debtor 1 Only Debtor 2 Only Debtor 1 And Debtor 2 Only At Least One Of T…" at bounding box center [999, 178] width 215 height 34
select select "0"
click at [892, 161] on select "Select Debtor 1 Only Debtor 2 Only Debtor 1 And Debtor 2 Only At Least One Of T…" at bounding box center [999, 178] width 215 height 34
click at [852, 264] on select "Select Cable / Satellite Services Collection Agency Credit Card Debt Debt Couns…" at bounding box center [767, 267] width 215 height 34
click at [964, 386] on div "Arrearage Amount $ Belongs To * Select Debtor 1 Only Debtor 2 Only Debtor 1 And…" at bounding box center [1000, 274] width 232 height 392
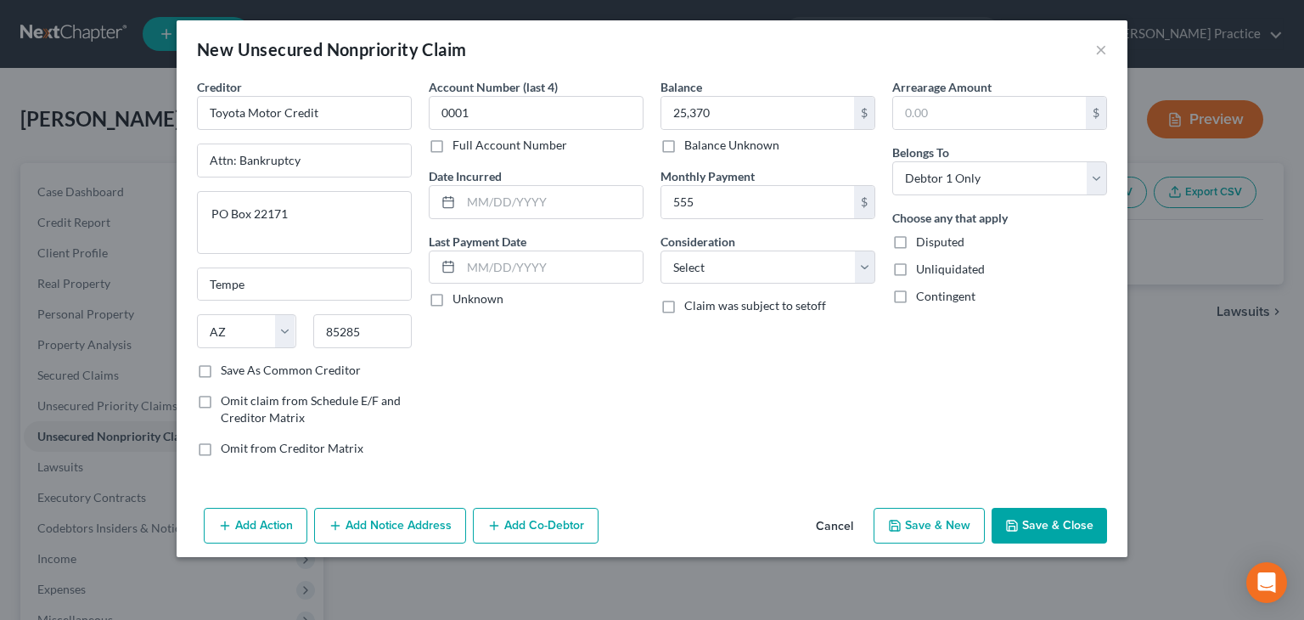
click at [1008, 516] on button "Save & Close" at bounding box center [1049, 526] width 115 height 36
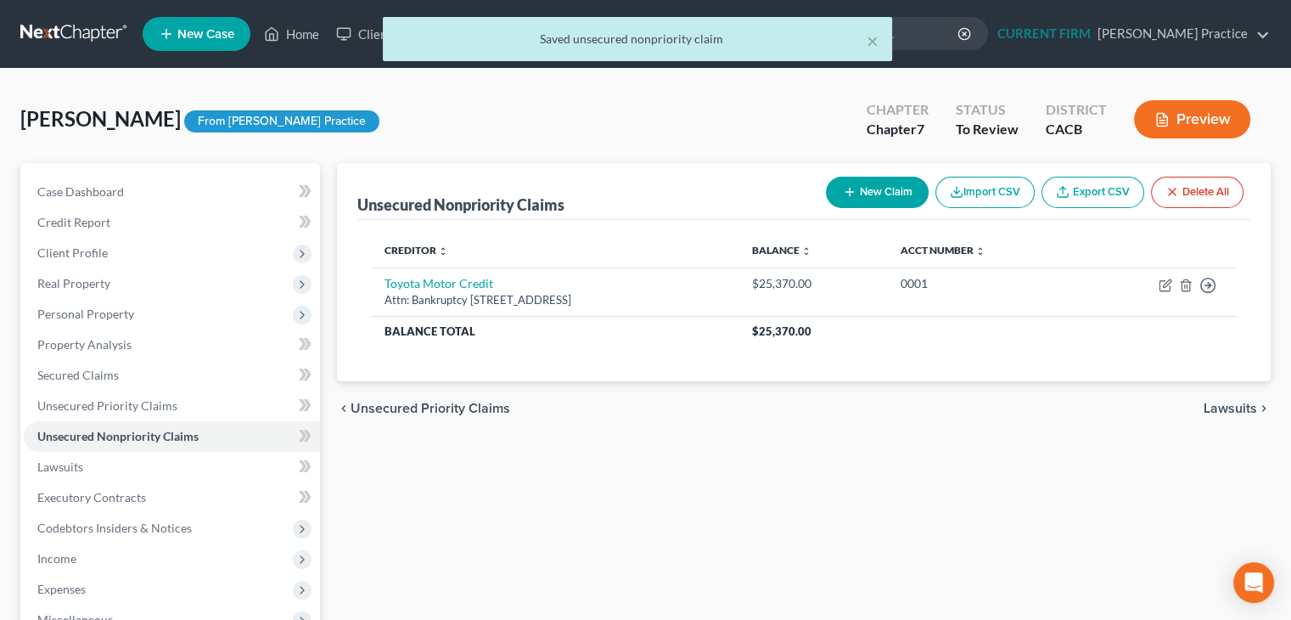
click at [890, 188] on button "New Claim" at bounding box center [877, 192] width 103 height 31
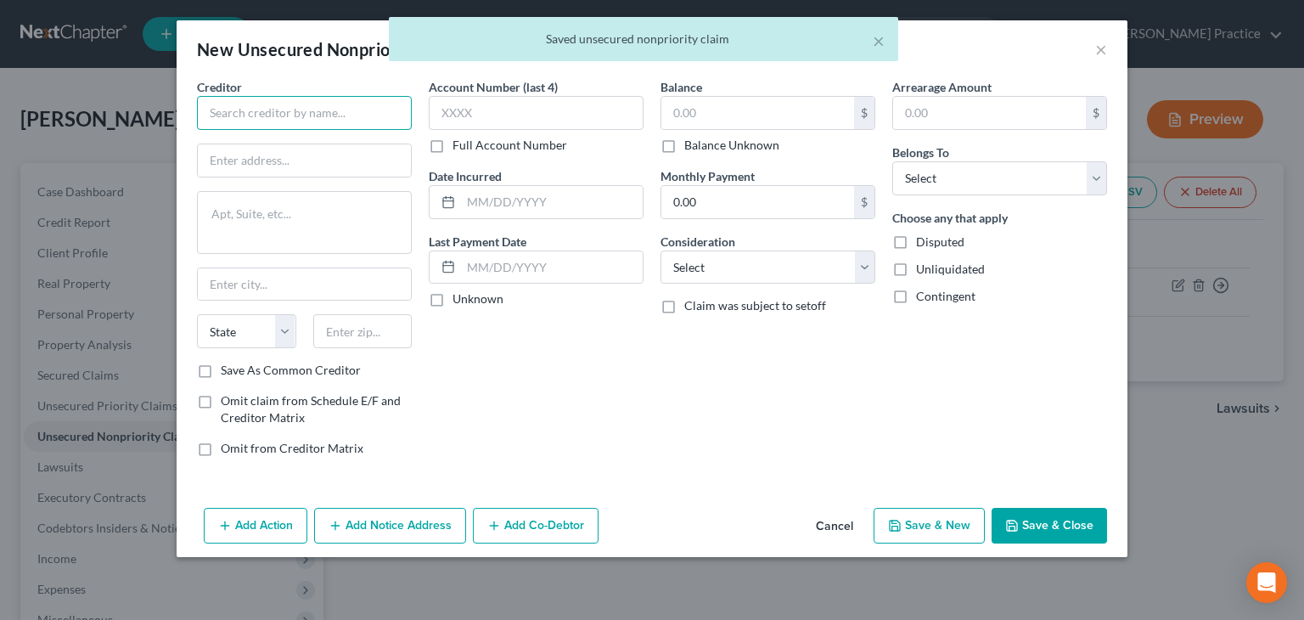
click at [287, 121] on input "text" at bounding box center [304, 113] width 215 height 34
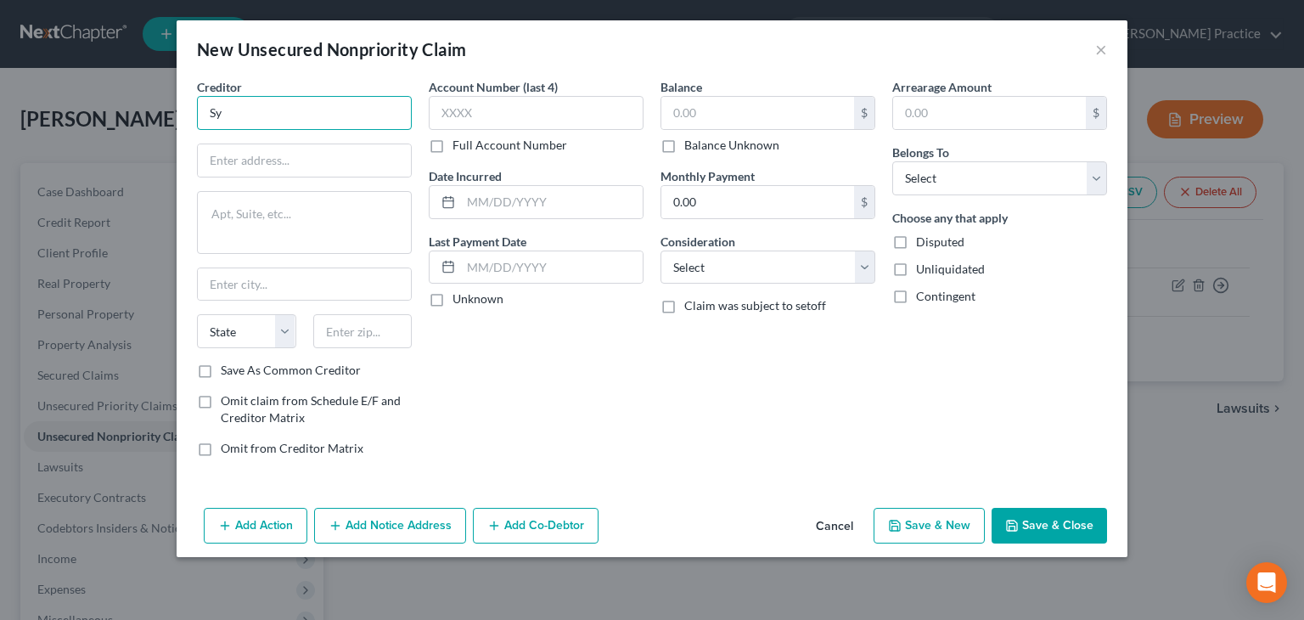
click at [340, 104] on input "Sy" at bounding box center [304, 113] width 215 height 34
type input "Syncb/ppc"
click at [323, 163] on input "text" at bounding box center [304, 160] width 213 height 32
type input "Attn: Bankruptcy"
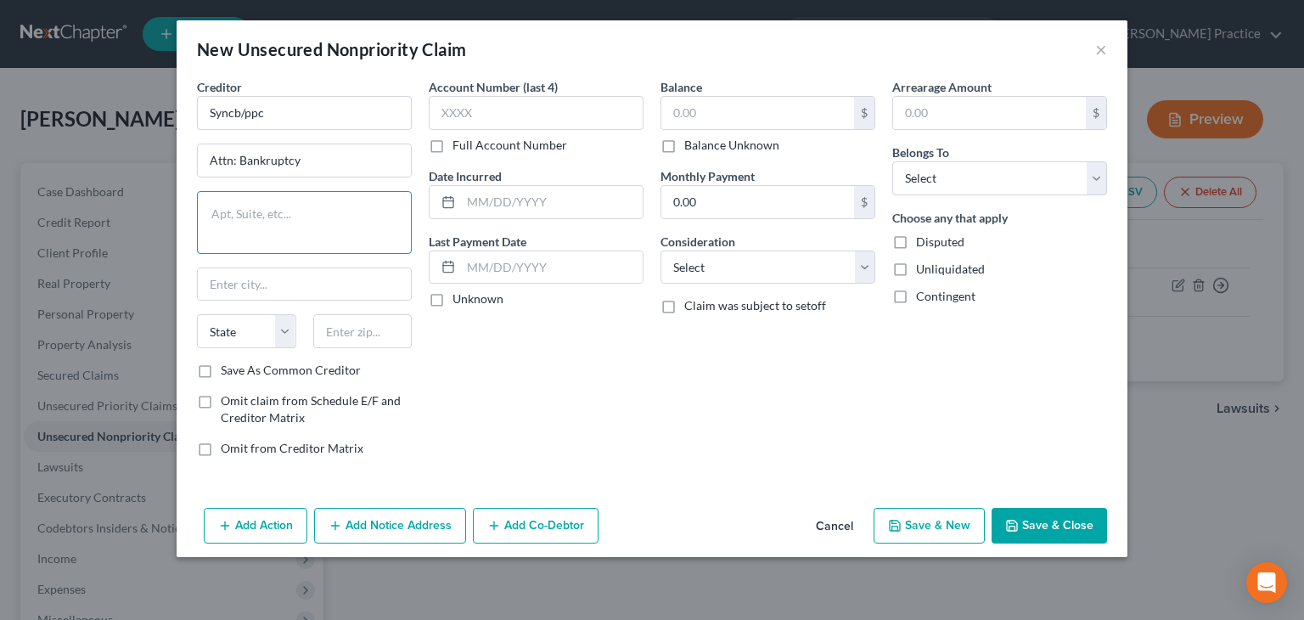
click at [292, 220] on textarea at bounding box center [304, 222] width 215 height 63
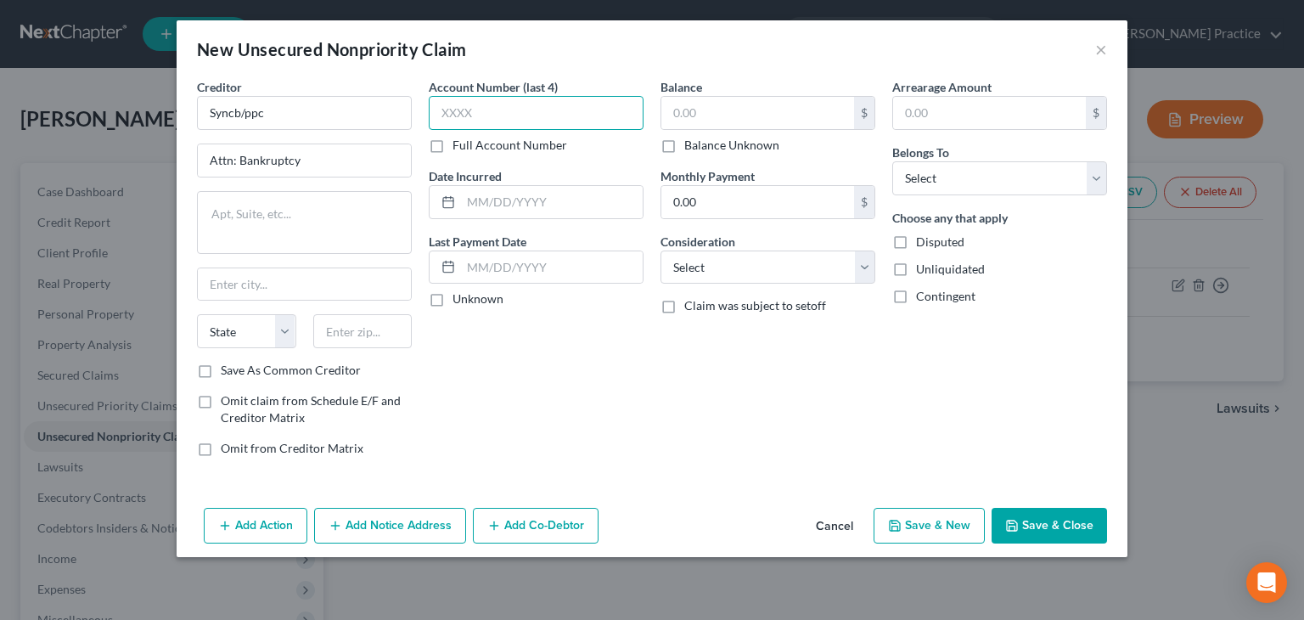
click at [546, 105] on input "text" at bounding box center [536, 113] width 215 height 34
type input "2103"
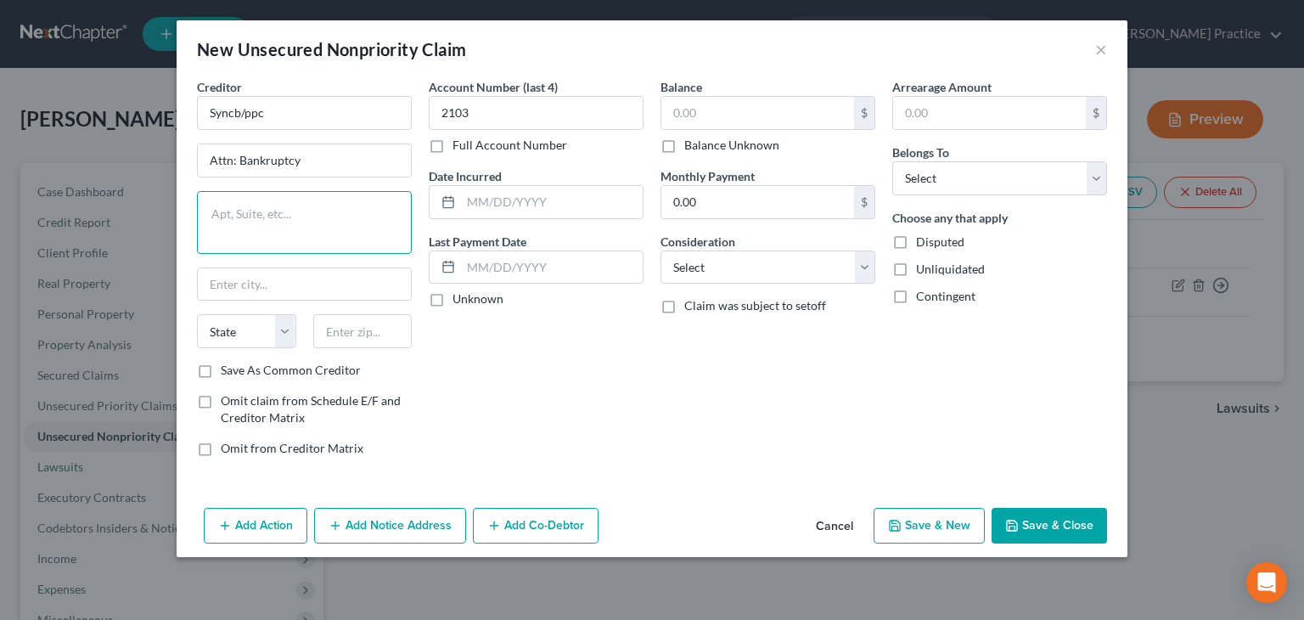
click at [349, 232] on textarea at bounding box center [304, 222] width 215 height 63
type textarea "PO Box 965064"
click at [353, 324] on input "text" at bounding box center [362, 331] width 99 height 34
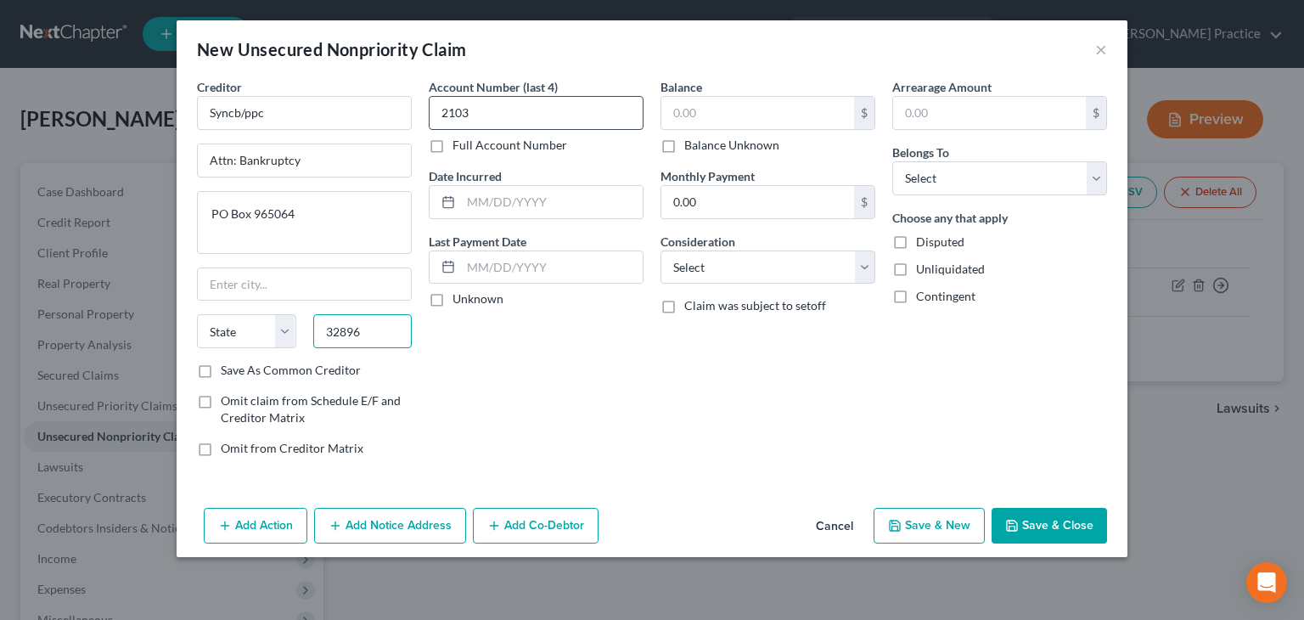
type input "32896"
click at [480, 110] on input "2103" at bounding box center [536, 113] width 215 height 34
type input "Orlando"
select select "9"
click at [750, 120] on input "text" at bounding box center [757, 113] width 193 height 32
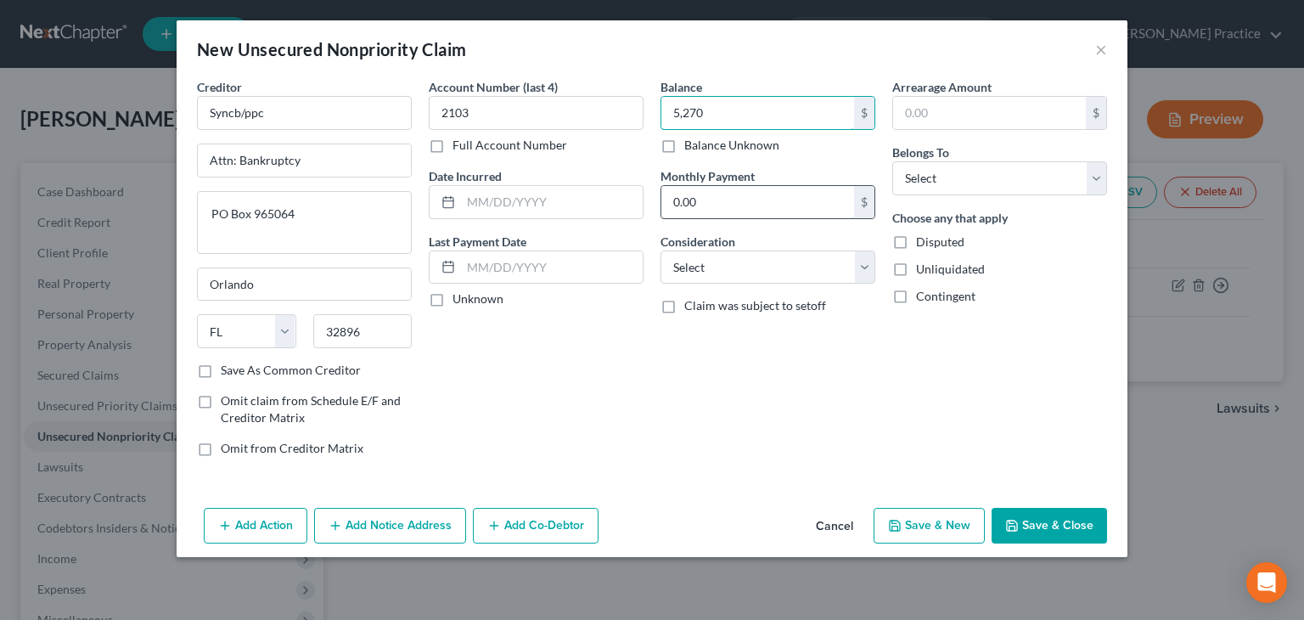
type input "5,270"
click at [817, 204] on input "0.00" at bounding box center [757, 202] width 193 height 32
type input "159"
click at [865, 263] on select "Select Cable / Satellite Services Collection Agency Credit Card Debt Debt Couns…" at bounding box center [767, 267] width 215 height 34
select select "2"
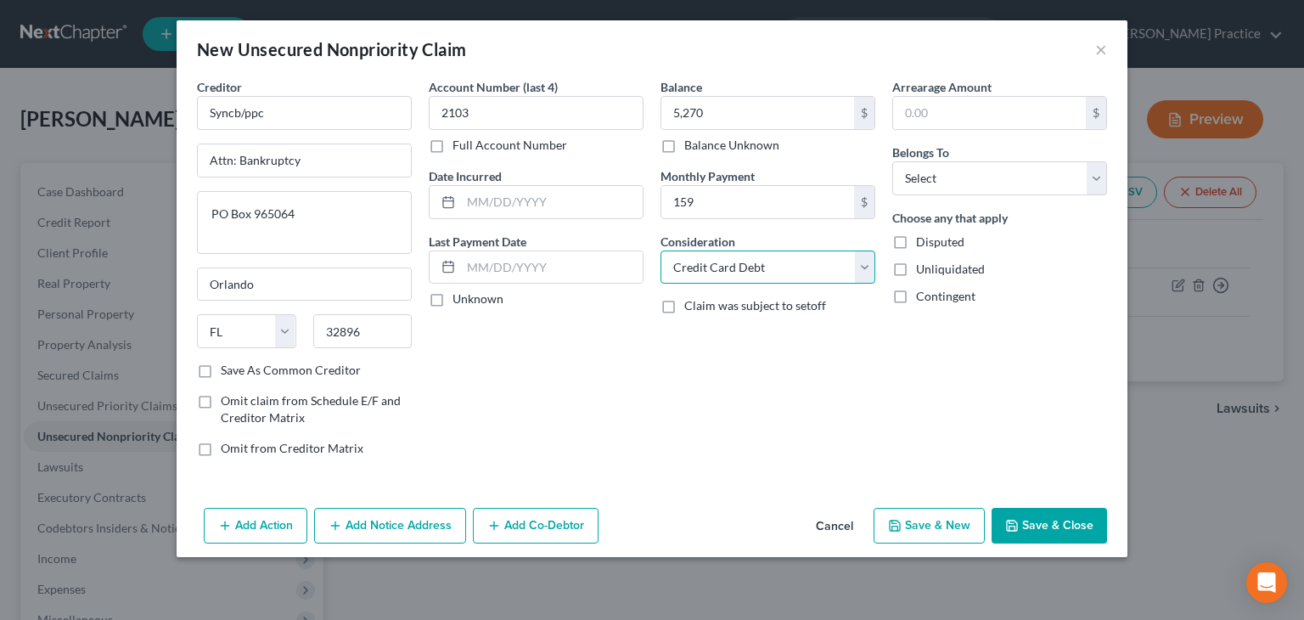
click at [660, 250] on select "Select Cable / Satellite Services Collection Agency Credit Card Debt Debt Couns…" at bounding box center [767, 267] width 215 height 34
click at [1102, 181] on select "Select Debtor 1 Only Debtor 2 Only Debtor 1 And Debtor 2 Only At Least One Of T…" at bounding box center [999, 178] width 215 height 34
select select "0"
click at [892, 161] on select "Select Debtor 1 Only Debtor 2 Only Debtor 1 And Debtor 2 Only At Least One Of T…" at bounding box center [999, 178] width 215 height 34
click at [487, 200] on input "text" at bounding box center [552, 202] width 182 height 32
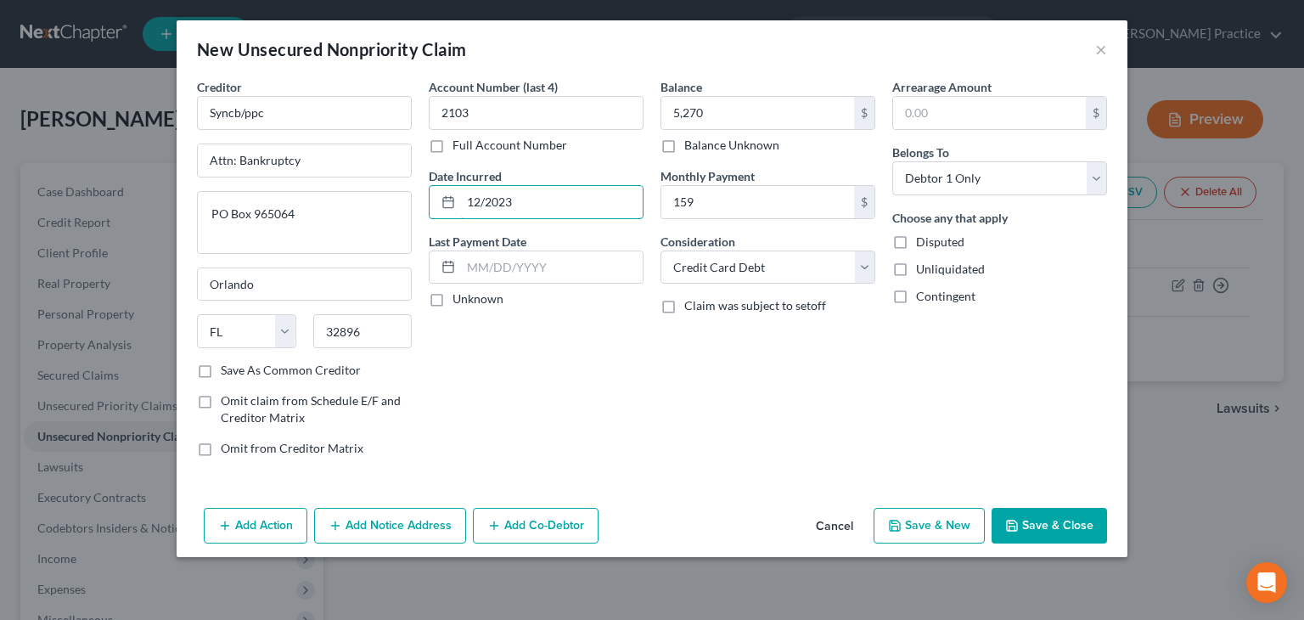
type input "12/2023"
click at [1056, 530] on button "Save & Close" at bounding box center [1049, 526] width 115 height 36
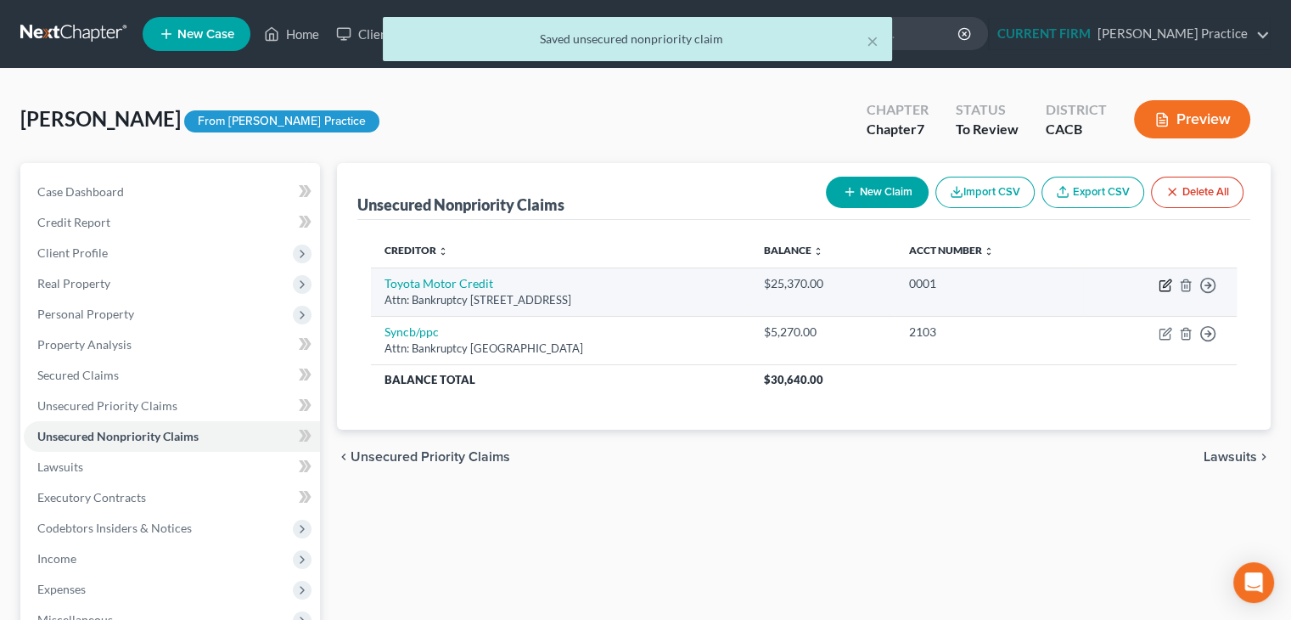
click at [1163, 283] on icon "button" at bounding box center [1166, 285] width 14 height 14
select select "3"
select select "0"
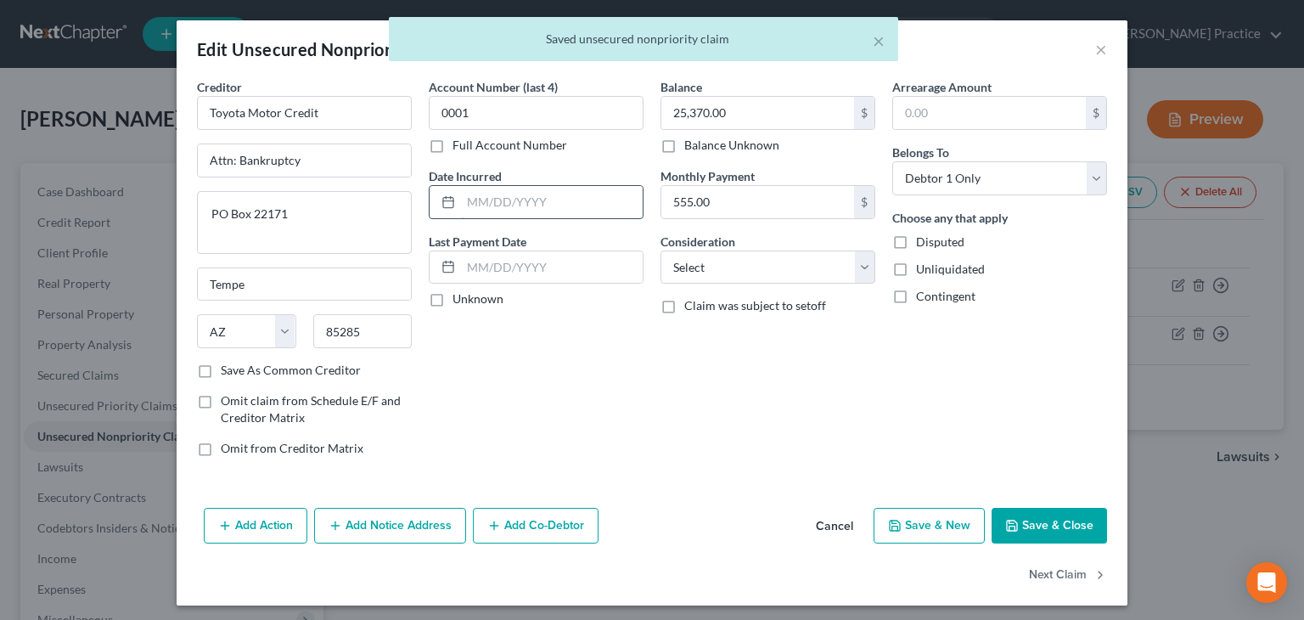
click at [542, 199] on input "text" at bounding box center [552, 202] width 182 height 32
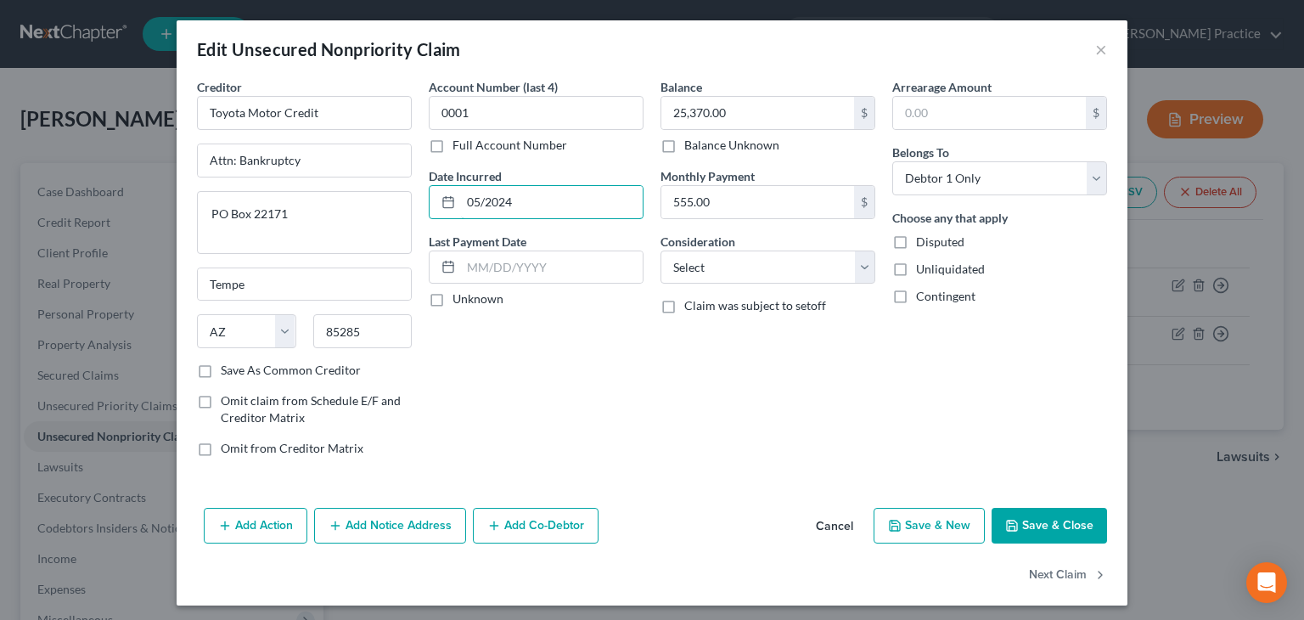
type input "05/2024"
click at [1032, 531] on button "Save & Close" at bounding box center [1049, 526] width 115 height 36
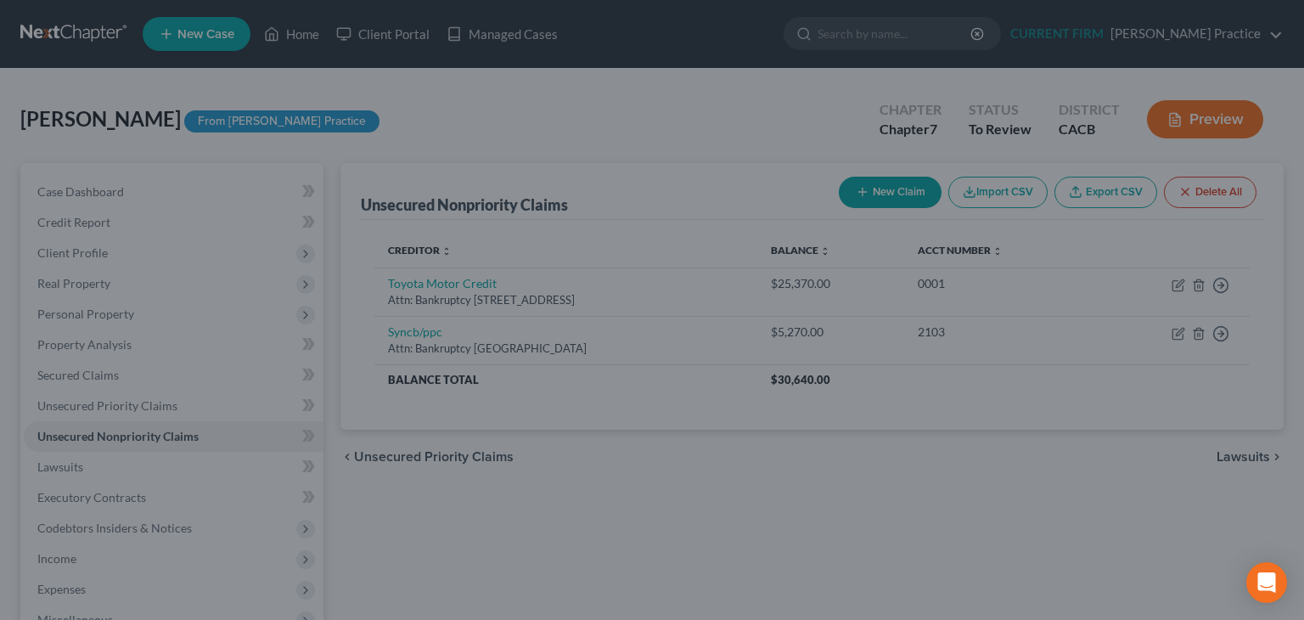
type input "0"
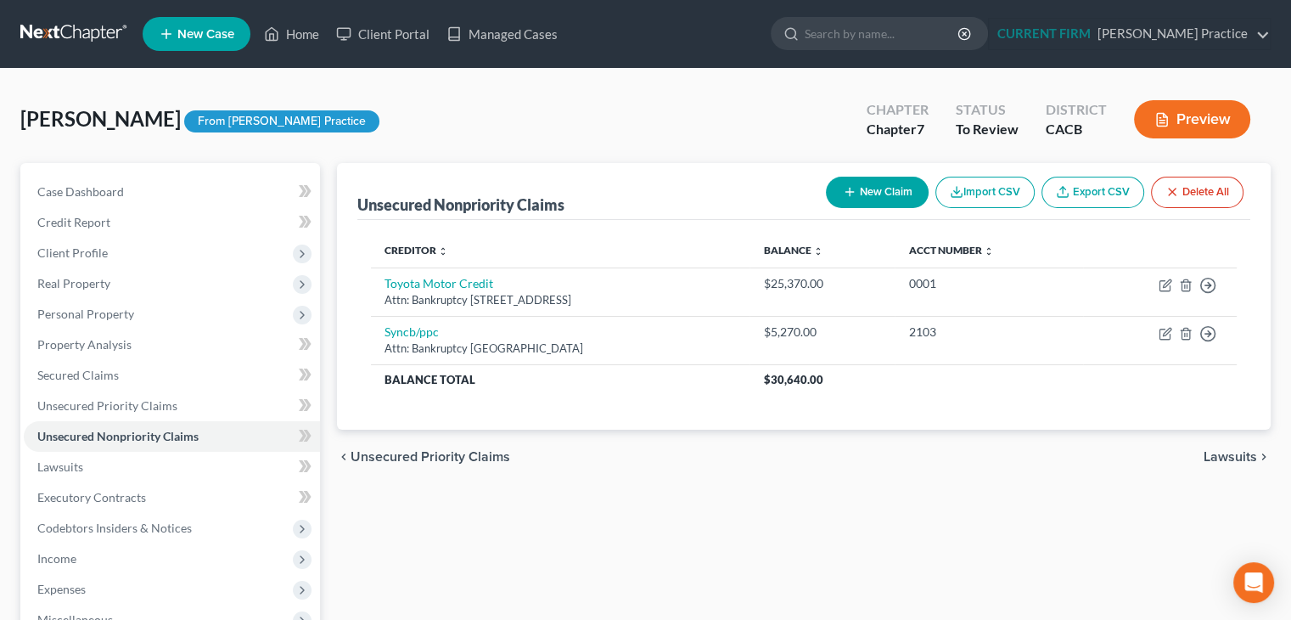
click at [857, 186] on button "New Claim" at bounding box center [877, 192] width 103 height 31
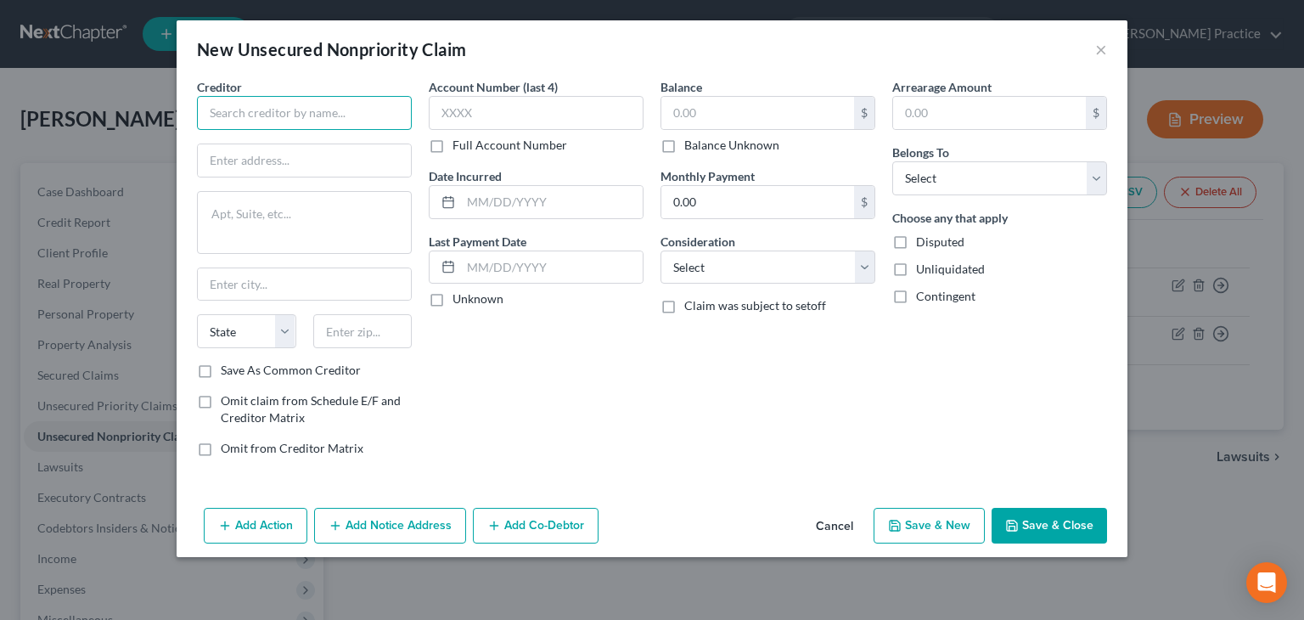
click at [255, 115] on input "text" at bounding box center [304, 113] width 215 height 34
click at [246, 110] on input "Ed" at bounding box center [304, 113] width 215 height 34
type input "Edfinancial Services L"
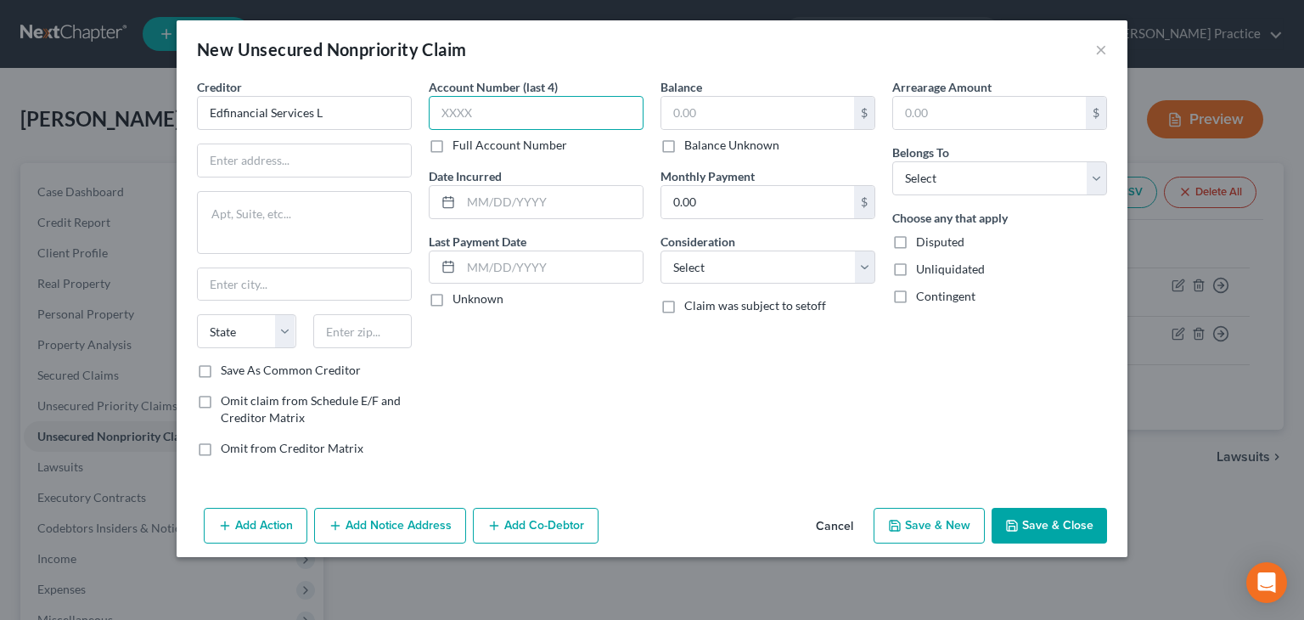
click at [459, 114] on input "text" at bounding box center [536, 113] width 215 height 34
type input "0"
type input "0528"
click at [672, 116] on input "text" at bounding box center [757, 113] width 193 height 32
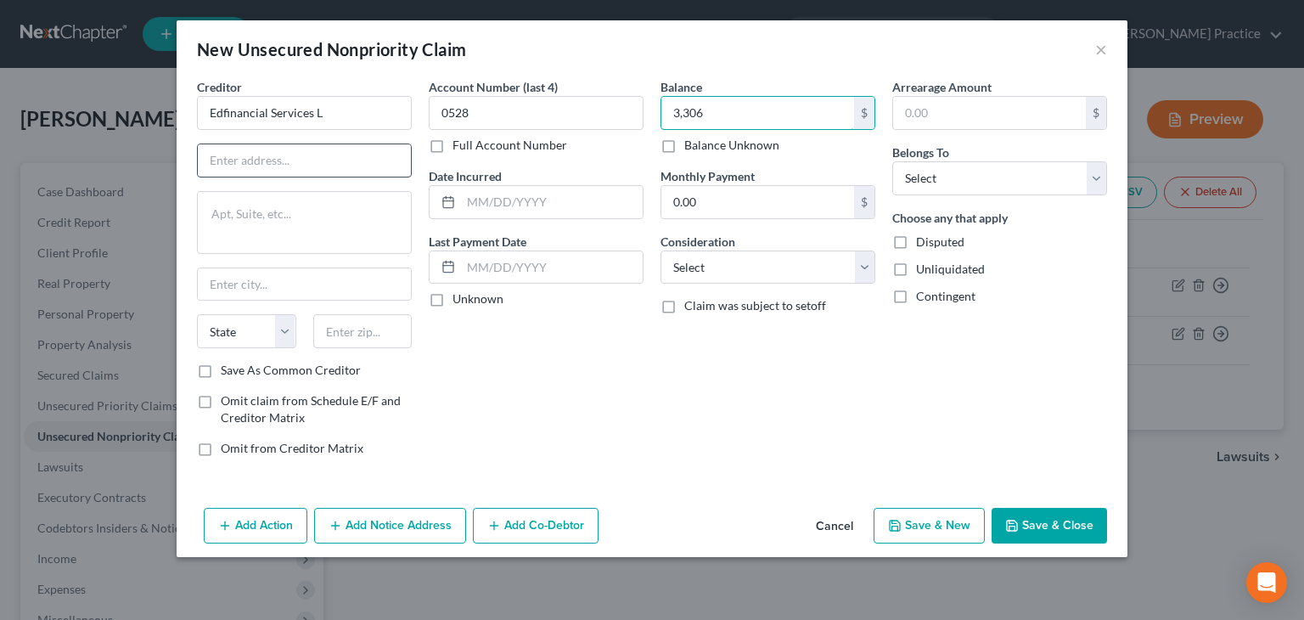
type input "3,306"
click at [362, 156] on input "text" at bounding box center [304, 160] width 213 height 32
type input "[STREET_ADDRESS]"
click at [346, 327] on input "text" at bounding box center [362, 331] width 99 height 34
type input "37922"
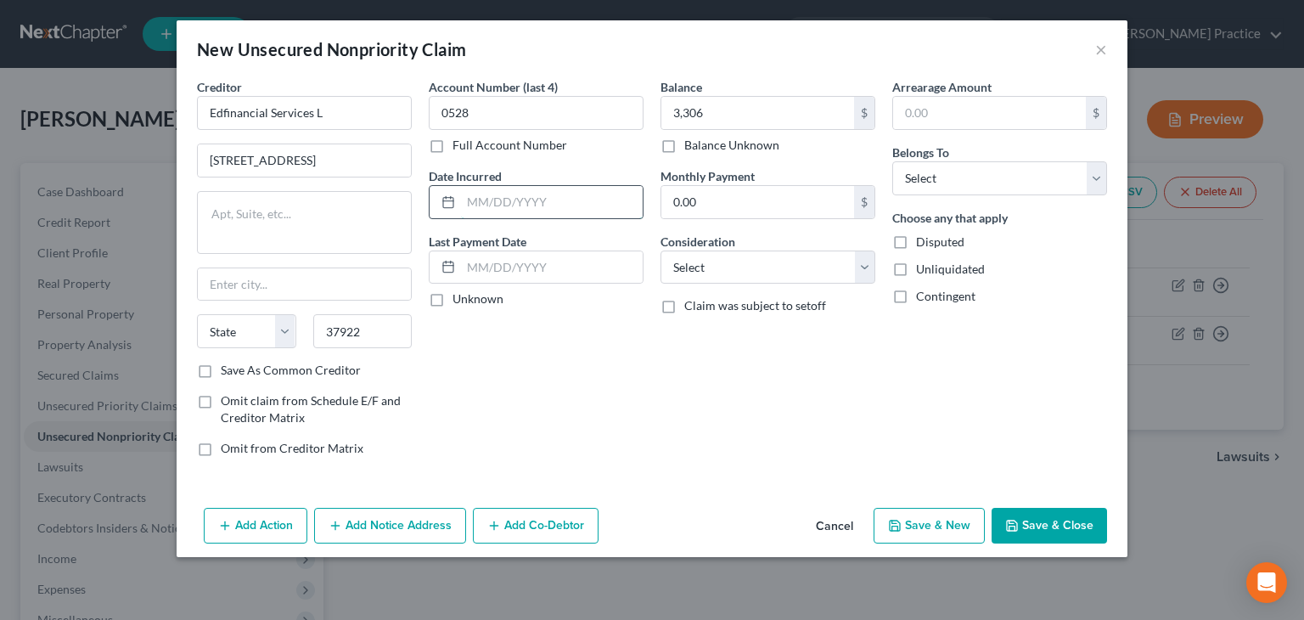
type input "[GEOGRAPHIC_DATA]"
select select "44"
click at [497, 193] on input "text" at bounding box center [552, 202] width 182 height 32
type input "01/2025"
click at [869, 263] on select "Select Cable / Satellite Services Collection Agency Credit Card Debt Debt Couns…" at bounding box center [767, 267] width 215 height 34
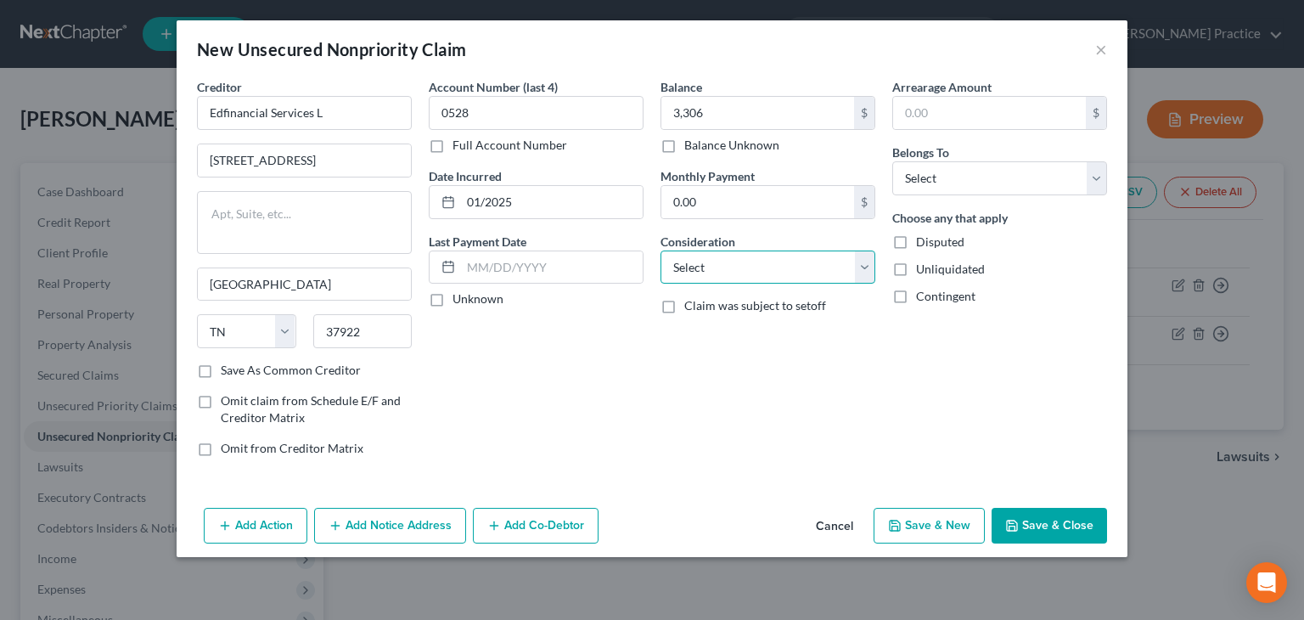
select select "17"
click at [660, 250] on select "Select Cable / Satellite Services Collection Agency Credit Card Debt Debt Couns…" at bounding box center [767, 267] width 215 height 34
click at [1098, 166] on select "Select Debtor 1 Only Debtor 2 Only Debtor 1 And Debtor 2 Only At Least One Of T…" at bounding box center [999, 178] width 215 height 34
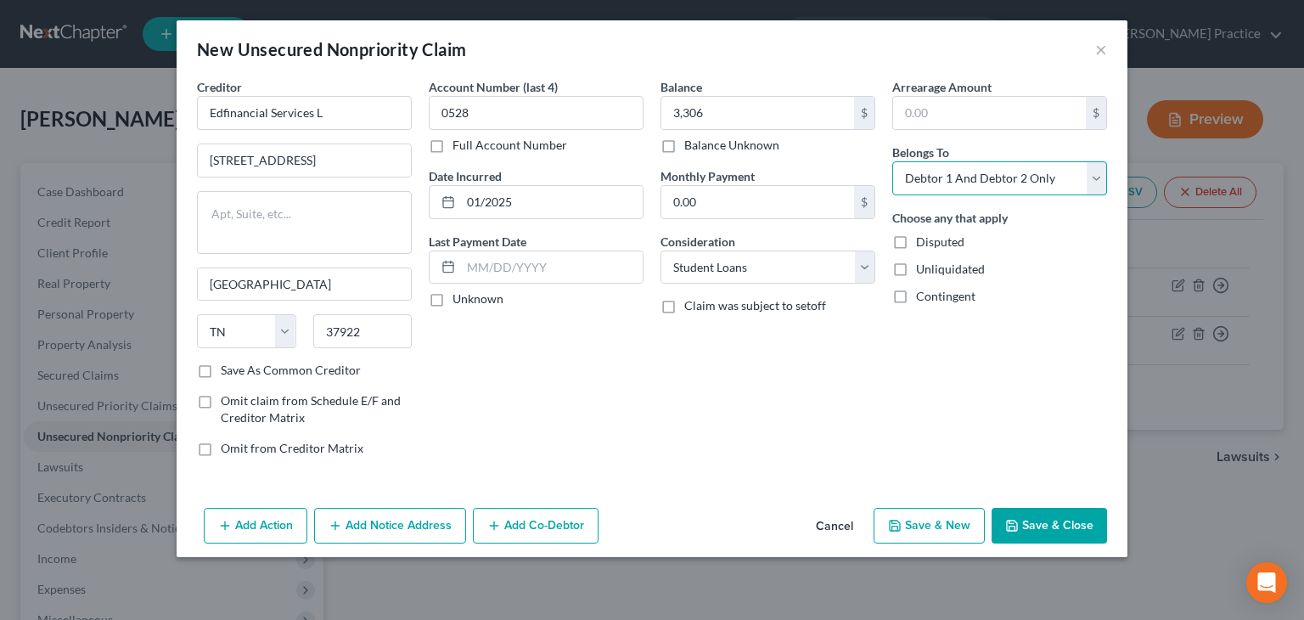
click at [892, 161] on select "Select Debtor 1 Only Debtor 2 Only Debtor 1 And Debtor 2 Only At Least One Of T…" at bounding box center [999, 178] width 215 height 34
click at [1101, 177] on select "Select Debtor 1 Only Debtor 2 Only Debtor 1 And Debtor 2 Only At Least One Of T…" at bounding box center [999, 178] width 215 height 34
select select "0"
click at [892, 161] on select "Select Debtor 1 Only Debtor 2 Only Debtor 1 And Debtor 2 Only At Least One Of T…" at bounding box center [999, 178] width 215 height 34
click at [1068, 529] on button "Save & Close" at bounding box center [1049, 526] width 115 height 36
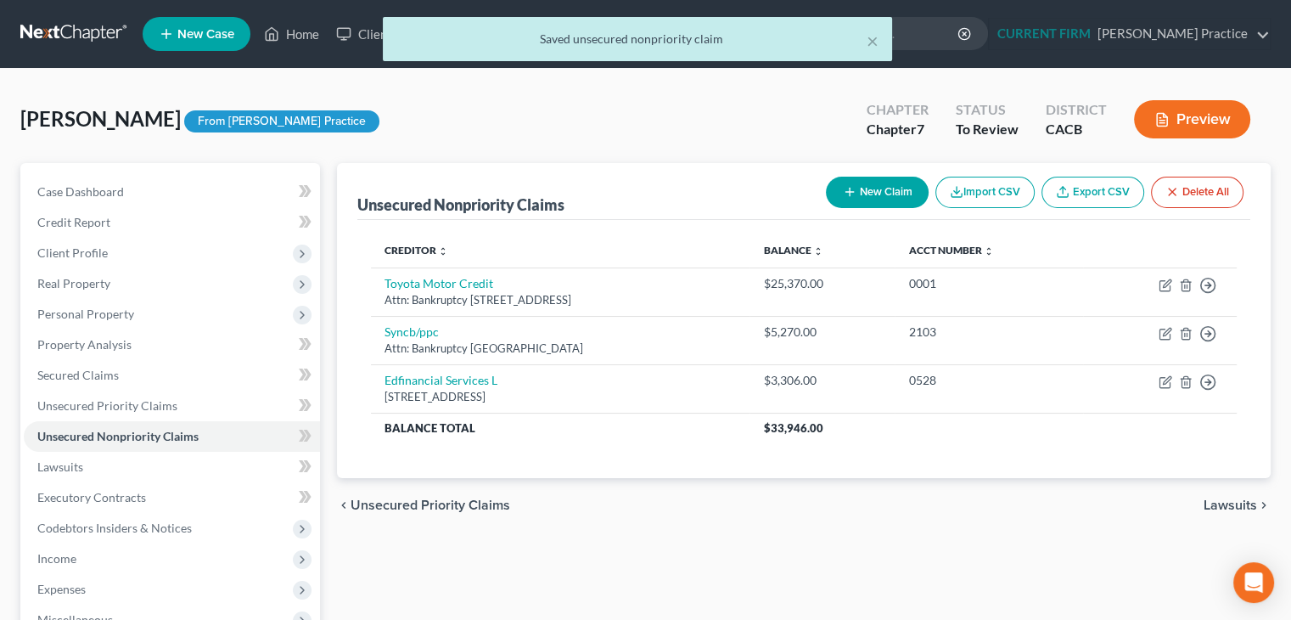
click at [876, 184] on button "New Claim" at bounding box center [877, 192] width 103 height 31
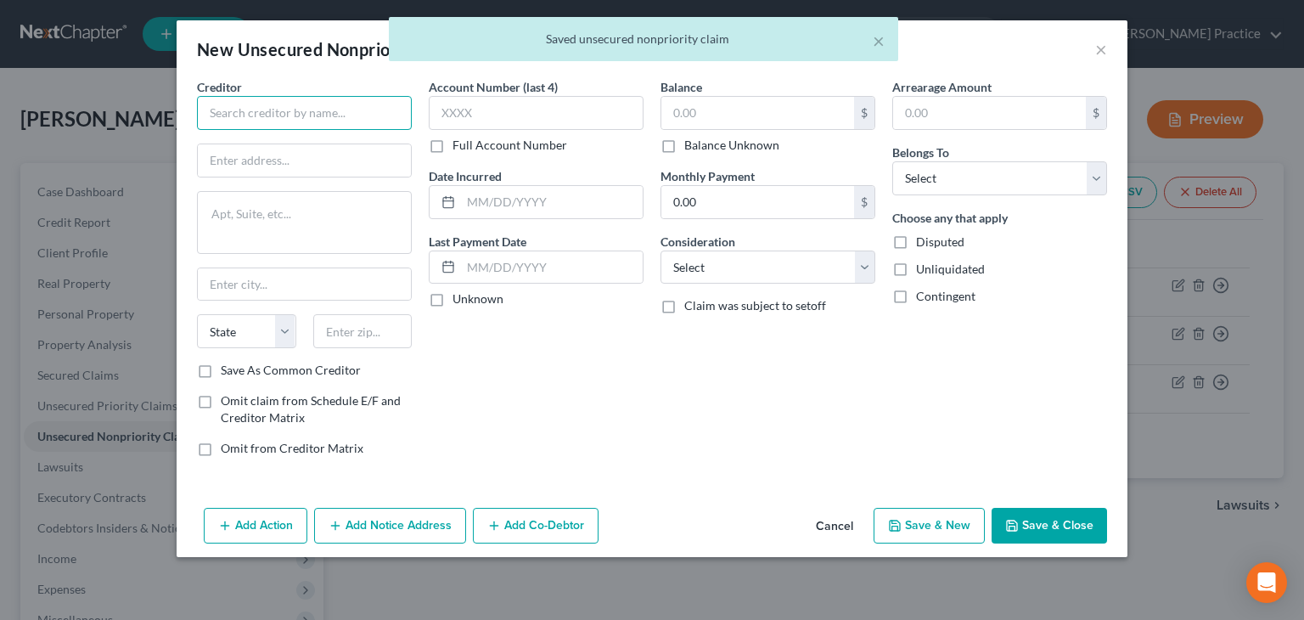
click at [214, 110] on input "text" at bounding box center [304, 113] width 215 height 34
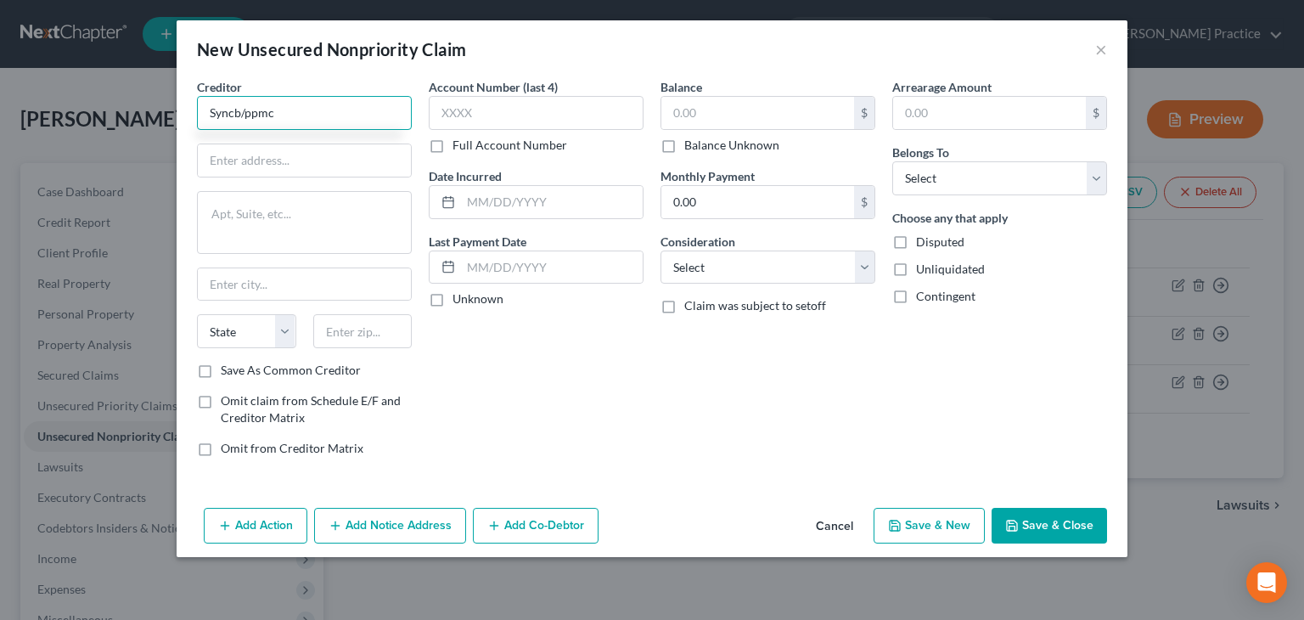
type input "Syncb/ppmc"
type input "Attn: Bankruptcy"
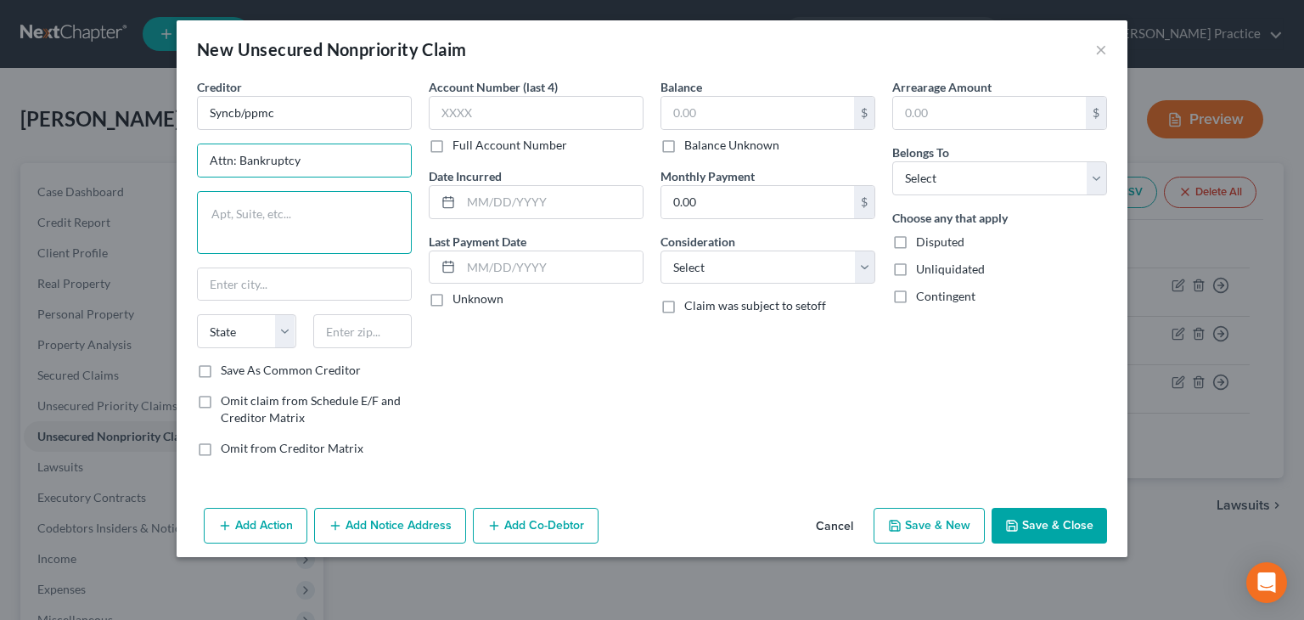
click at [299, 216] on textarea at bounding box center [304, 222] width 215 height 63
type textarea "PO Box 965060"
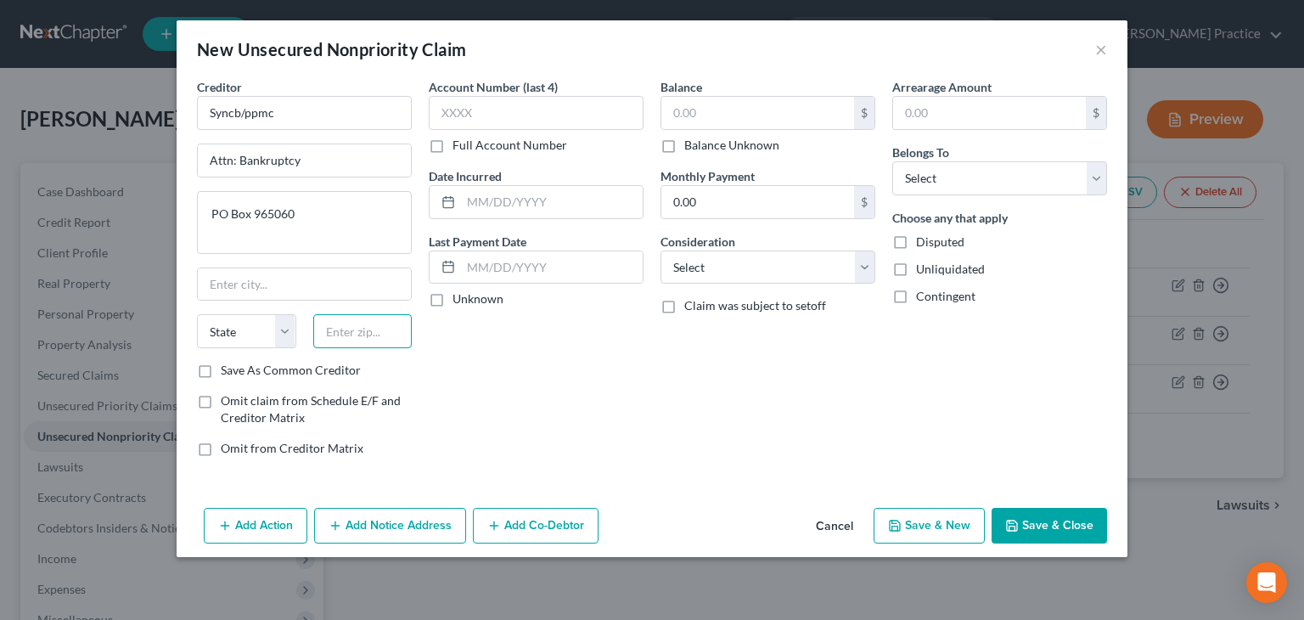
click at [350, 323] on input "text" at bounding box center [362, 331] width 99 height 34
type input "32896"
type input "Orlando"
select select "9"
click at [486, 121] on input "text" at bounding box center [536, 113] width 215 height 34
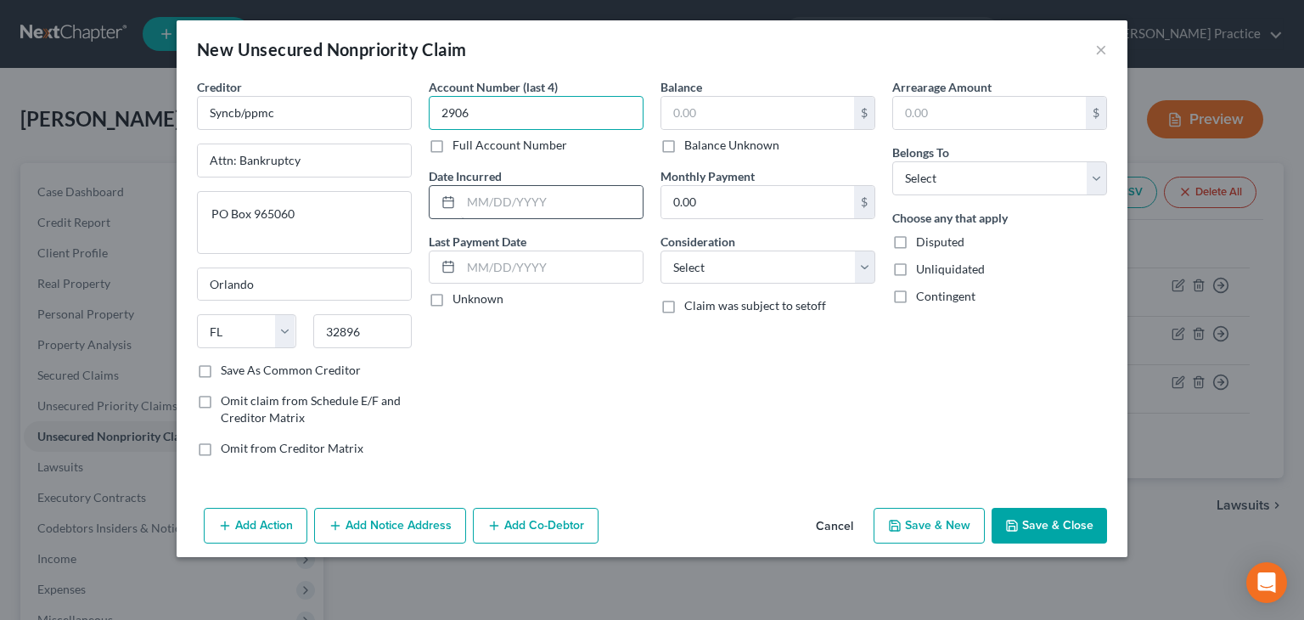
type input "2906"
click at [506, 195] on input "text" at bounding box center [552, 202] width 182 height 32
type input "04/2024"
click at [679, 109] on input "text" at bounding box center [757, 113] width 193 height 32
type input "0"
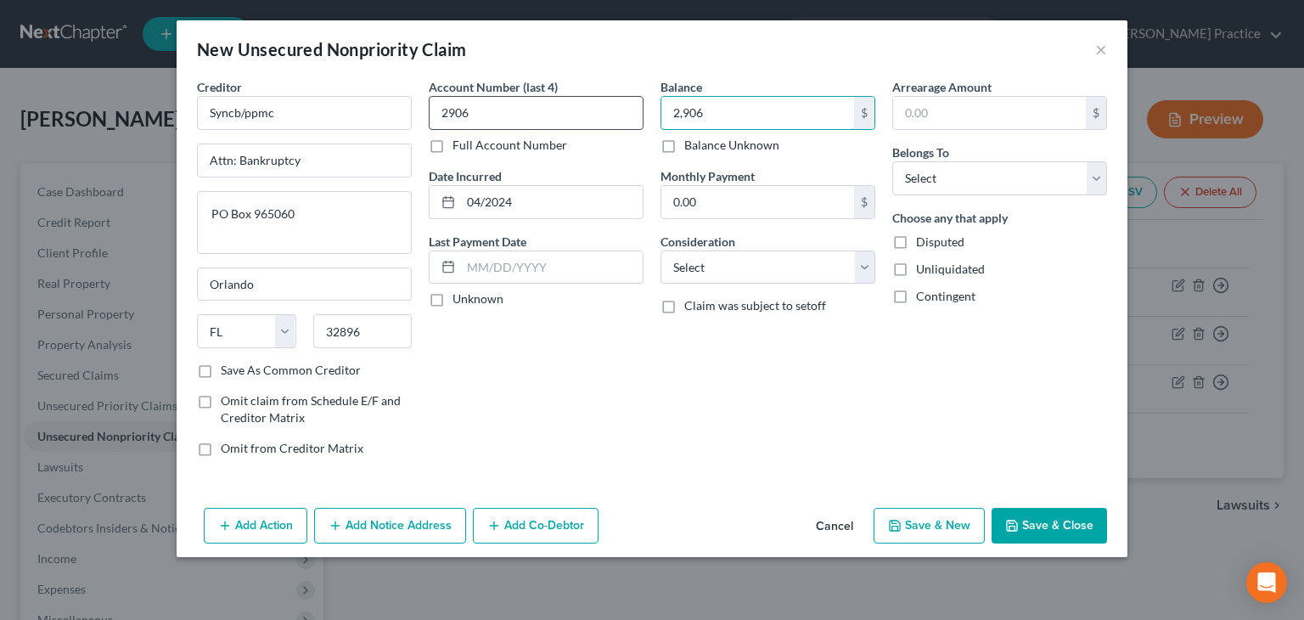
type input "2,906"
click at [508, 122] on input "2906" at bounding box center [536, 113] width 215 height 34
type input "2"
type input "7297"
click at [864, 272] on select "Select Cable / Satellite Services Collection Agency Credit Card Debt Debt Couns…" at bounding box center [767, 267] width 215 height 34
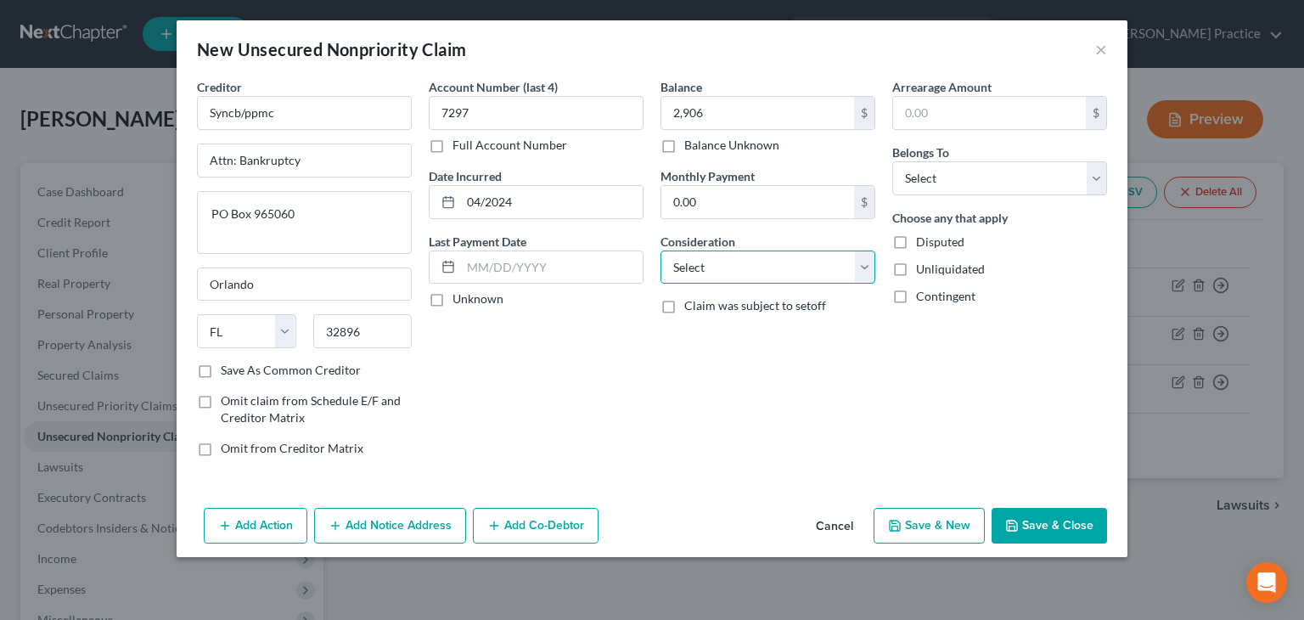
select select "2"
click at [660, 250] on select "Select Cable / Satellite Services Collection Agency Credit Card Debt Debt Couns…" at bounding box center [767, 267] width 215 height 34
click at [1039, 530] on button "Save & Close" at bounding box center [1049, 526] width 115 height 36
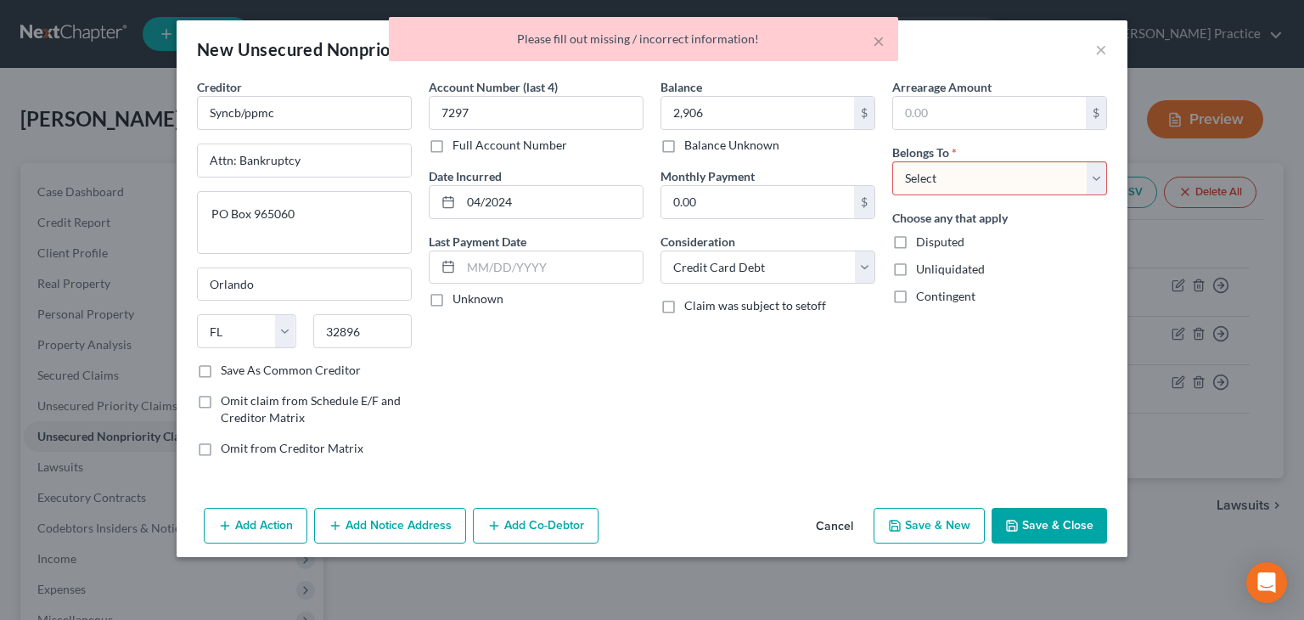
click at [1094, 183] on select "Select Debtor 1 Only Debtor 2 Only Debtor 1 And Debtor 2 Only At Least One Of T…" at bounding box center [999, 178] width 215 height 34
select select "0"
click at [892, 161] on select "Select Debtor 1 Only Debtor 2 Only Debtor 1 And Debtor 2 Only At Least One Of T…" at bounding box center [999, 178] width 215 height 34
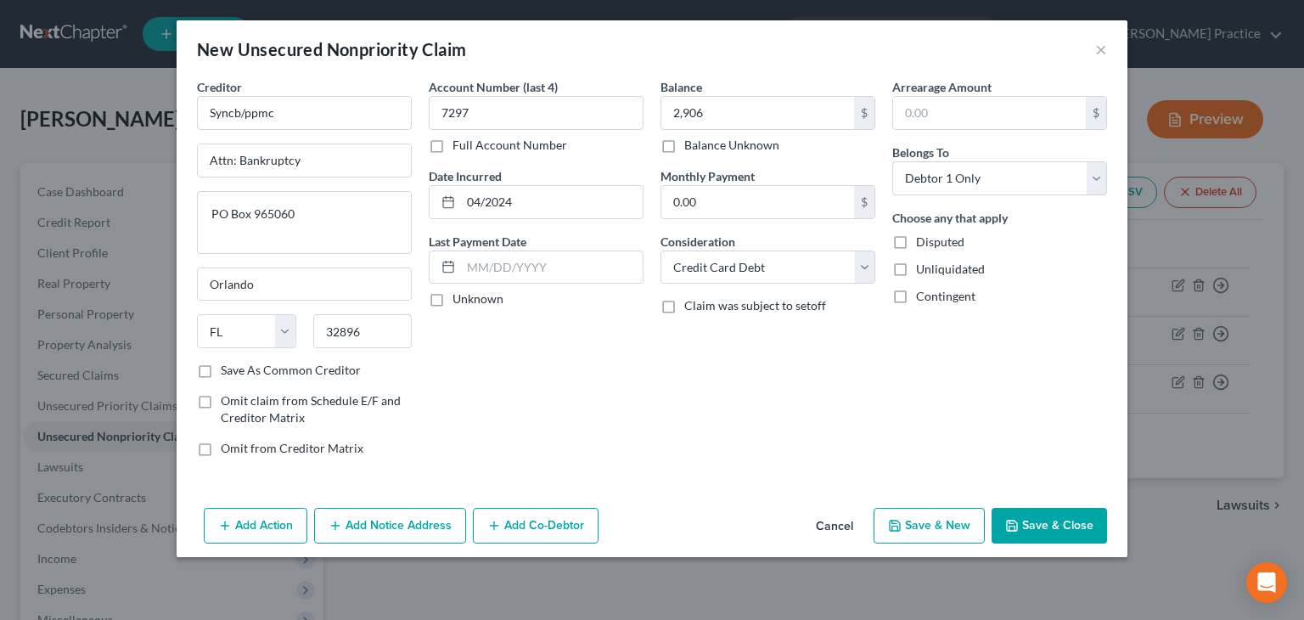
click at [1059, 525] on button "Save & Close" at bounding box center [1049, 526] width 115 height 36
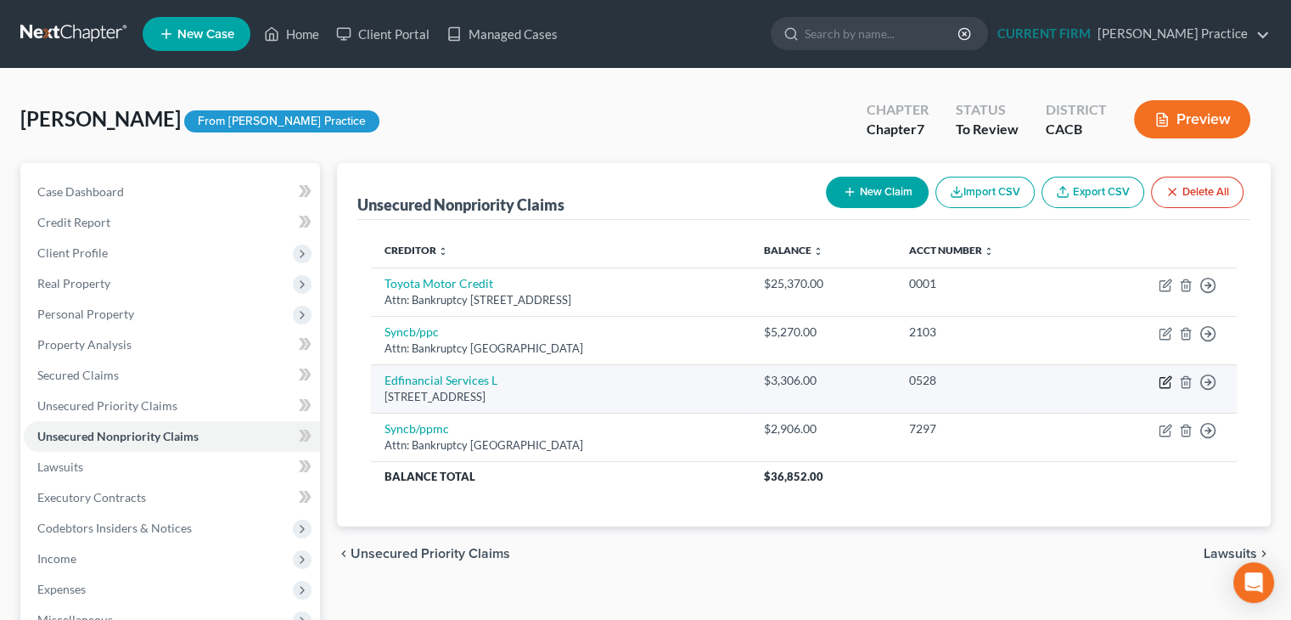
click at [1160, 378] on icon "button" at bounding box center [1165, 383] width 10 height 10
select select "44"
select select "17"
select select "0"
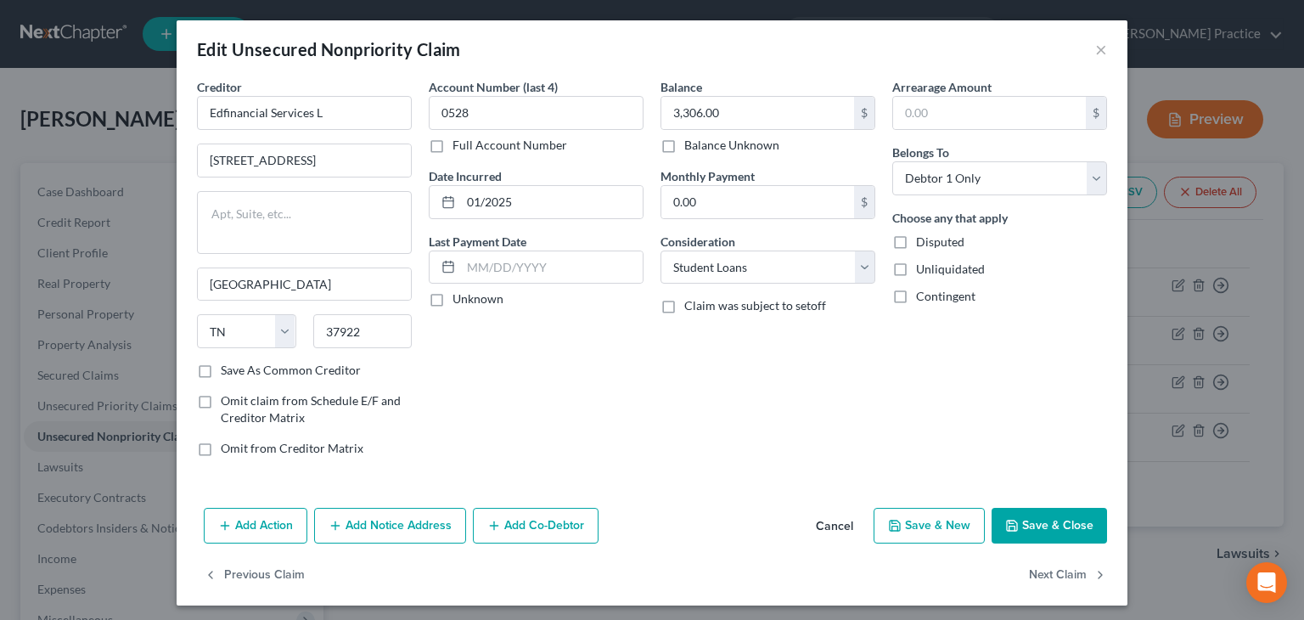
click at [1020, 553] on div "Add Action Add Notice Address Add Co-Debtor Cancel Save & New Save & Close" at bounding box center [652, 529] width 951 height 56
click at [776, 113] on input "3,306.00" at bounding box center [757, 113] width 193 height 32
type input "5,802"
click at [1042, 520] on button "Save & Close" at bounding box center [1049, 526] width 115 height 36
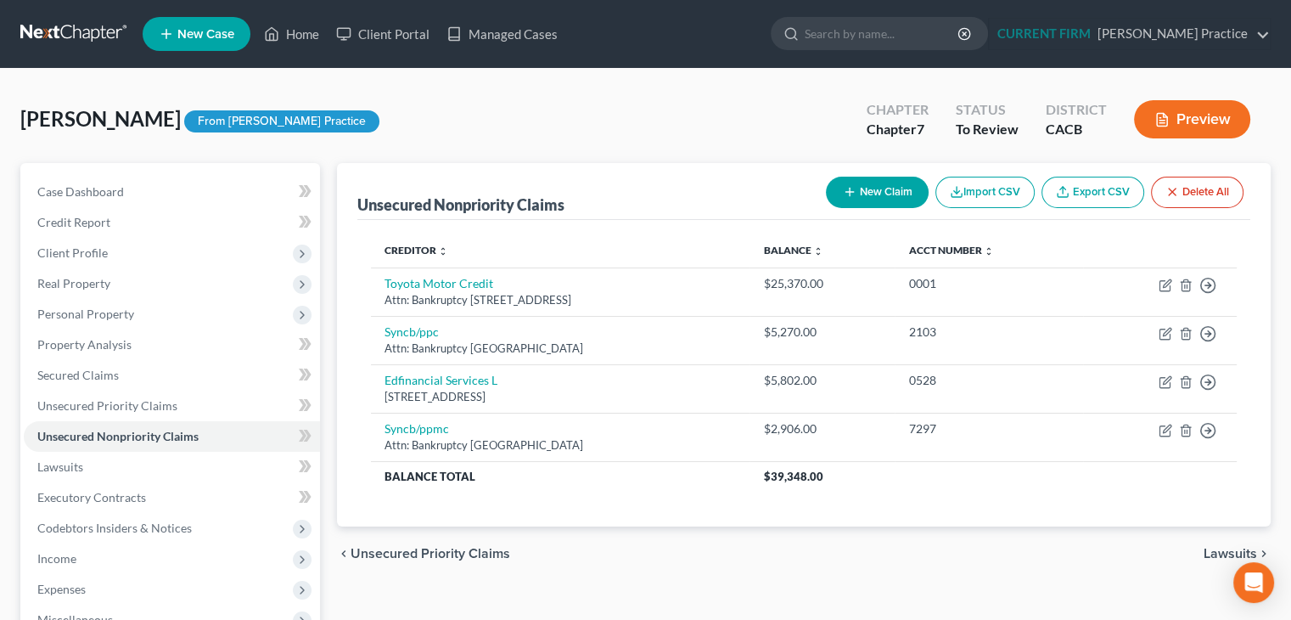
click at [874, 189] on button "New Claim" at bounding box center [877, 192] width 103 height 31
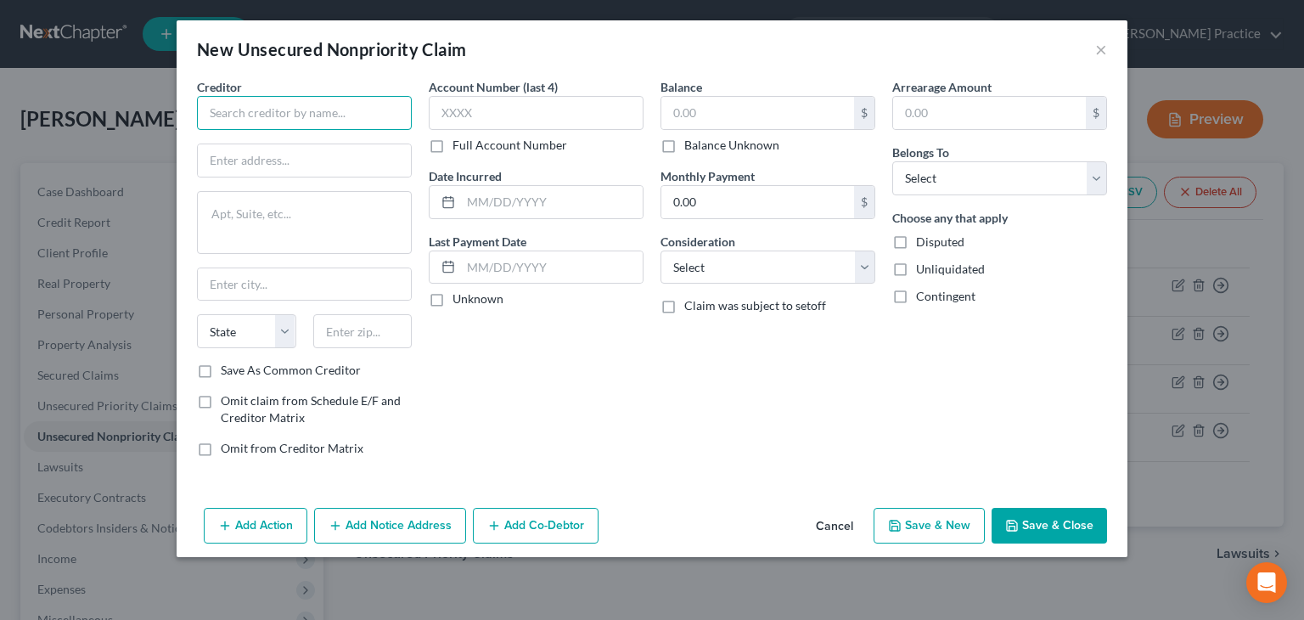
click at [338, 120] on input "text" at bounding box center [304, 113] width 215 height 34
type input "Capital One"
click at [274, 159] on input "text" at bounding box center [304, 160] width 213 height 32
type input "Attn: Bankruptcy"
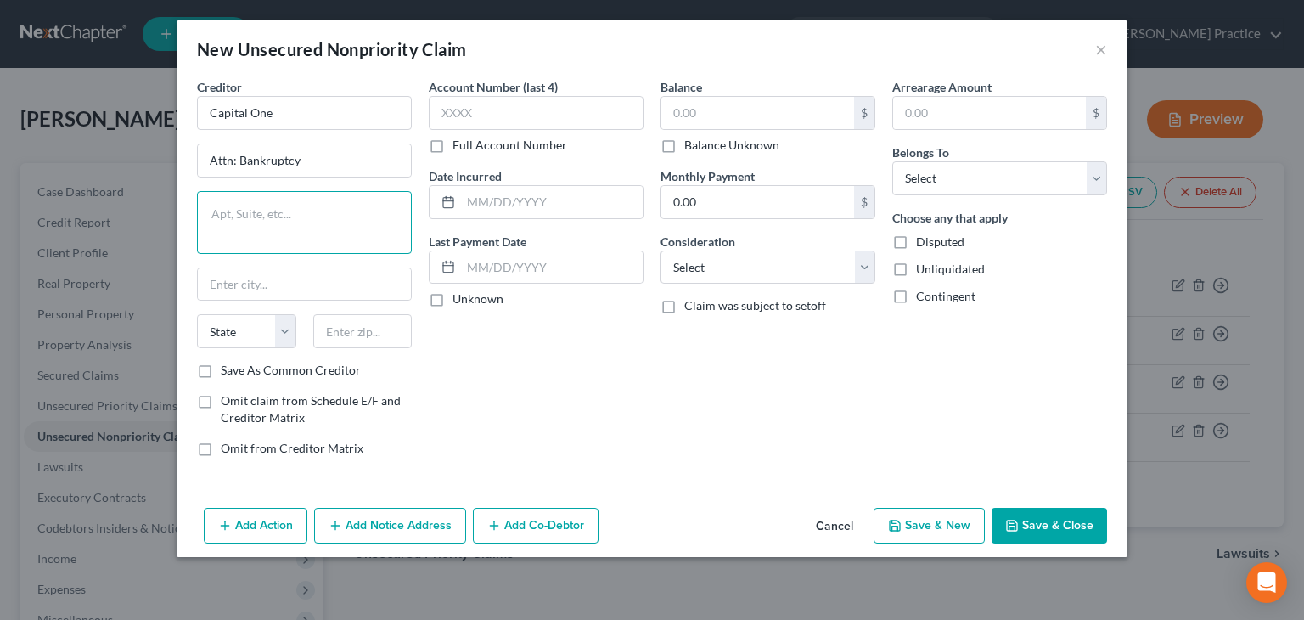
click at [280, 211] on textarea at bounding box center [304, 222] width 215 height 63
type textarea "PO Box 30285"
click at [349, 329] on input "text" at bounding box center [362, 331] width 99 height 34
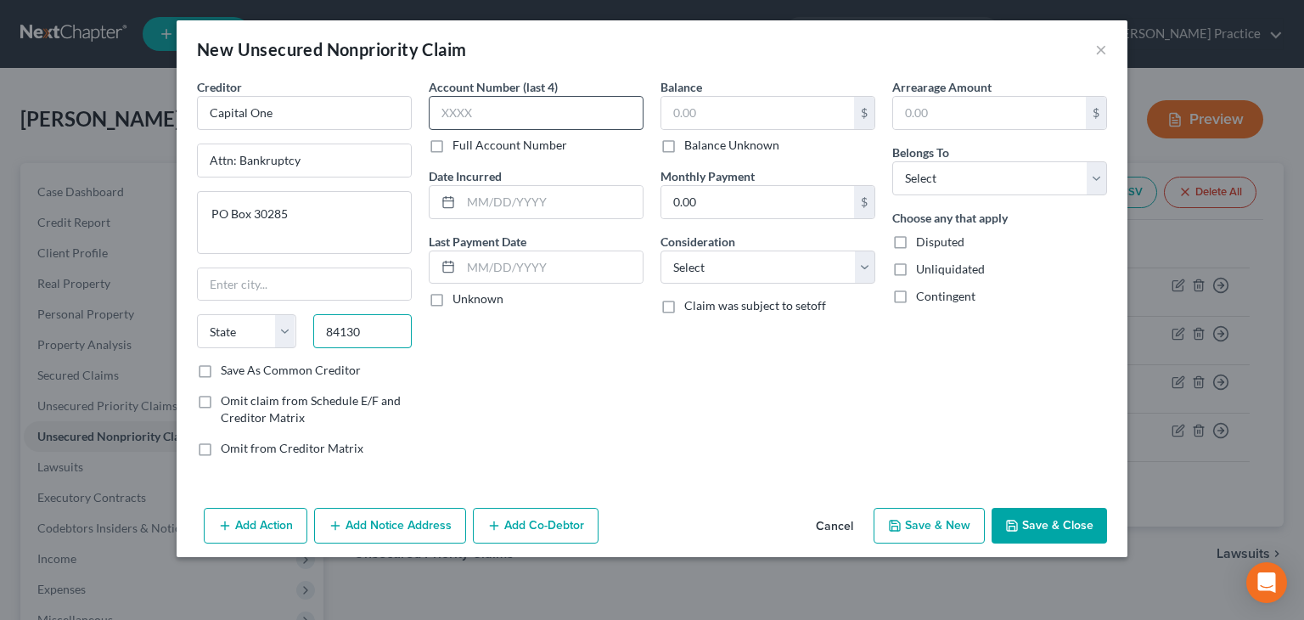
type input "84130"
type input "[GEOGRAPHIC_DATA]"
select select "46"
click at [519, 122] on input "text" at bounding box center [536, 113] width 215 height 34
type input "9923"
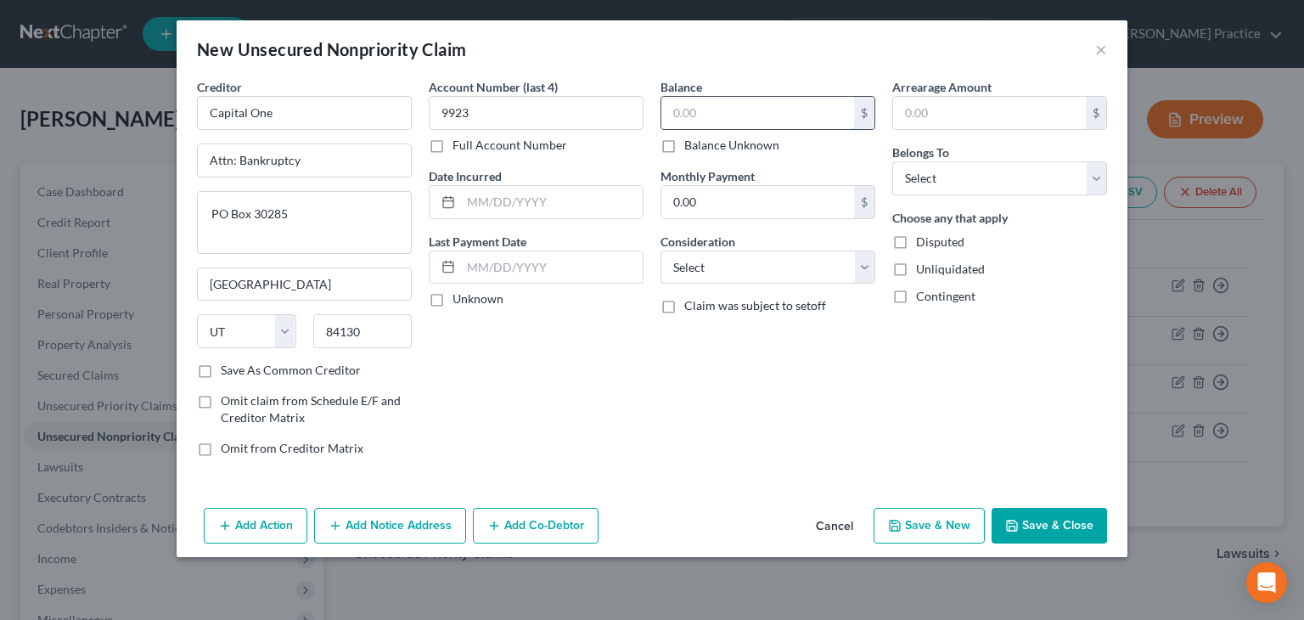
click at [673, 113] on input "text" at bounding box center [757, 113] width 193 height 32
type input "2,464"
click at [570, 190] on input "text" at bounding box center [552, 202] width 182 height 32
type input "[DATE]"
click at [1088, 176] on select "Select Debtor 1 Only Debtor 2 Only Debtor 1 And Debtor 2 Only At Least One Of T…" at bounding box center [999, 178] width 215 height 34
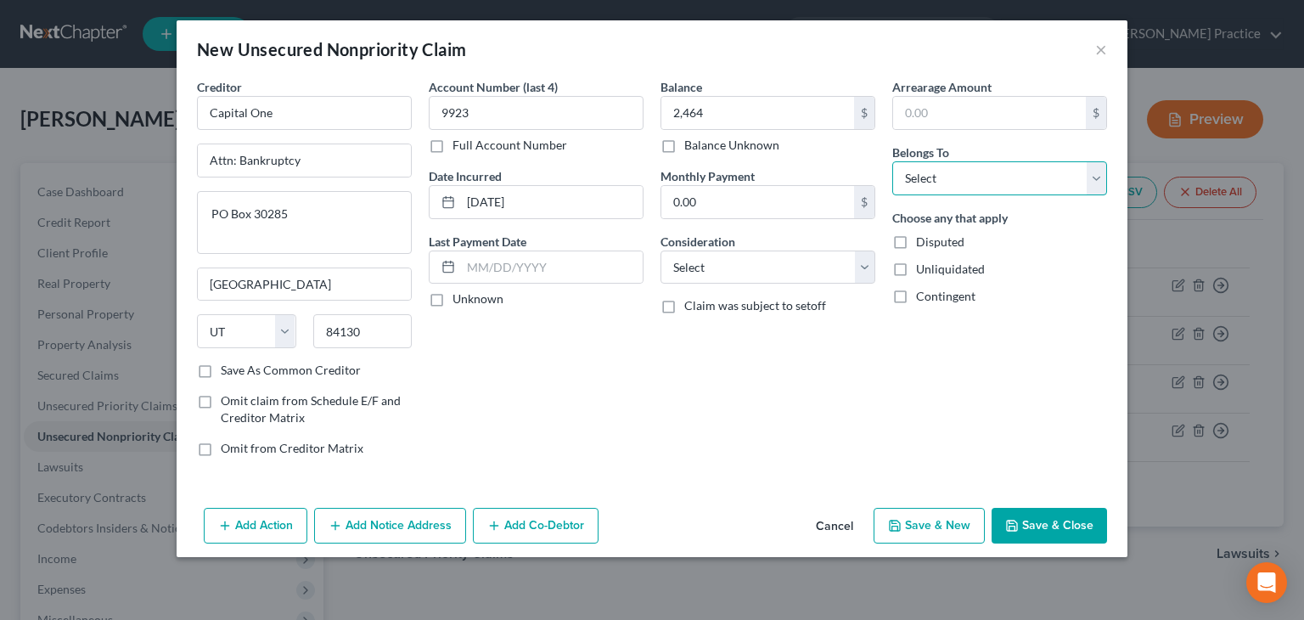
select select "0"
click at [892, 161] on select "Select Debtor 1 Only Debtor 2 Only Debtor 1 And Debtor 2 Only At Least One Of T…" at bounding box center [999, 178] width 215 height 34
click at [872, 265] on select "Select Cable / Satellite Services Collection Agency Credit Card Debt Debt Couns…" at bounding box center [767, 267] width 215 height 34
select select "2"
click at [660, 250] on select "Select Cable / Satellite Services Collection Agency Credit Card Debt Debt Couns…" at bounding box center [767, 267] width 215 height 34
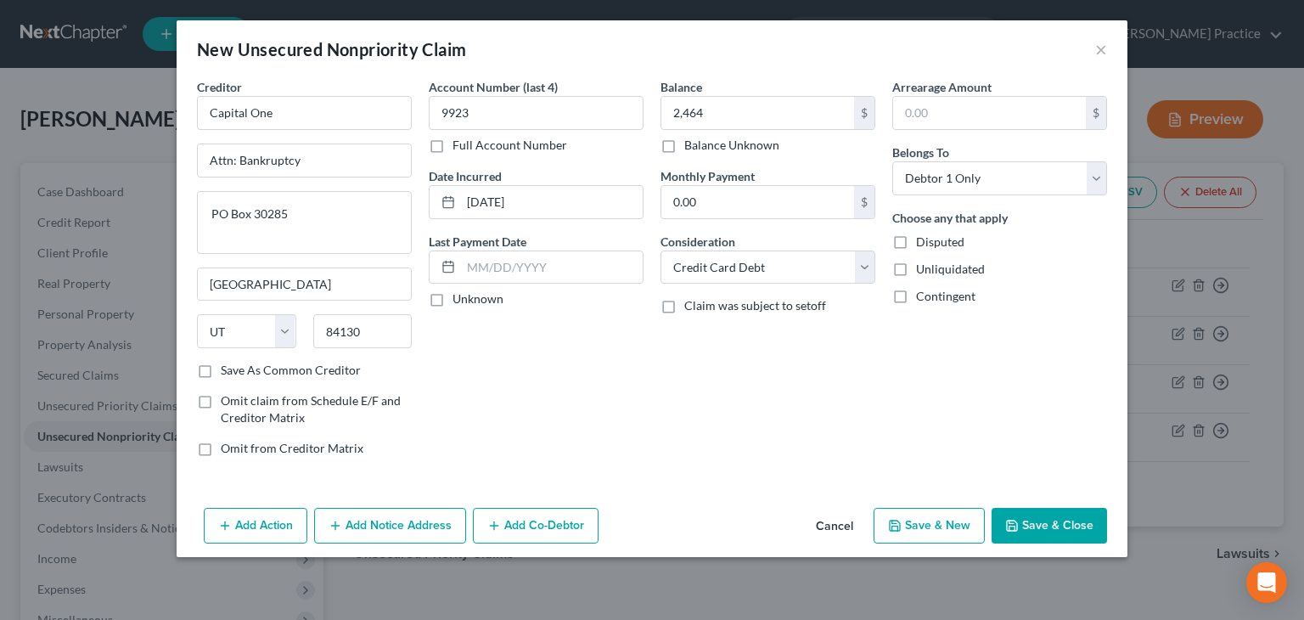
click at [948, 521] on button "Save & New" at bounding box center [929, 526] width 111 height 36
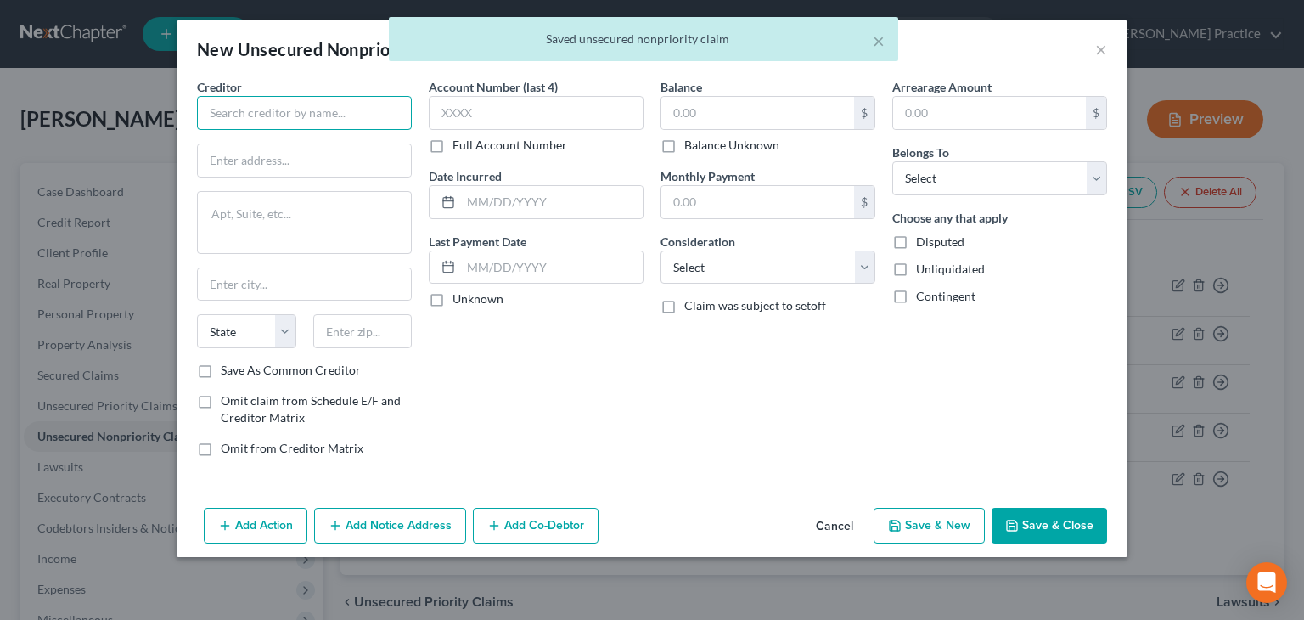
click at [242, 120] on input "text" at bounding box center [304, 113] width 215 height 34
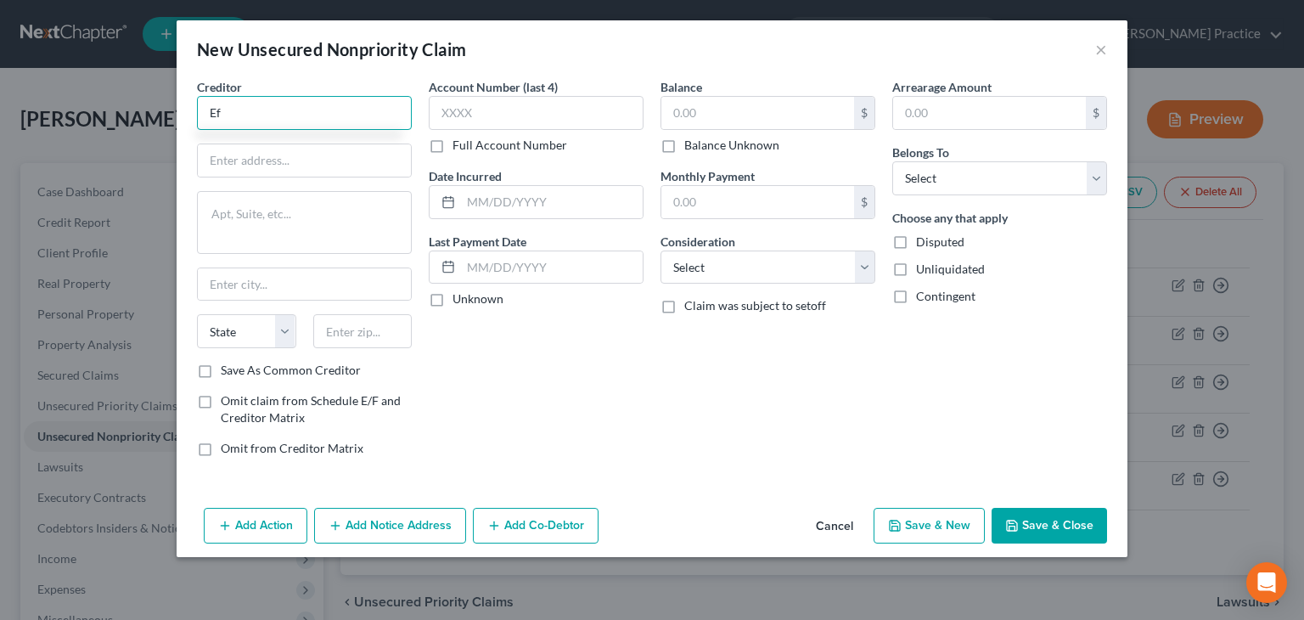
type input "E"
type input "Wfbna Card"
click at [232, 159] on input "text" at bounding box center [304, 160] width 213 height 32
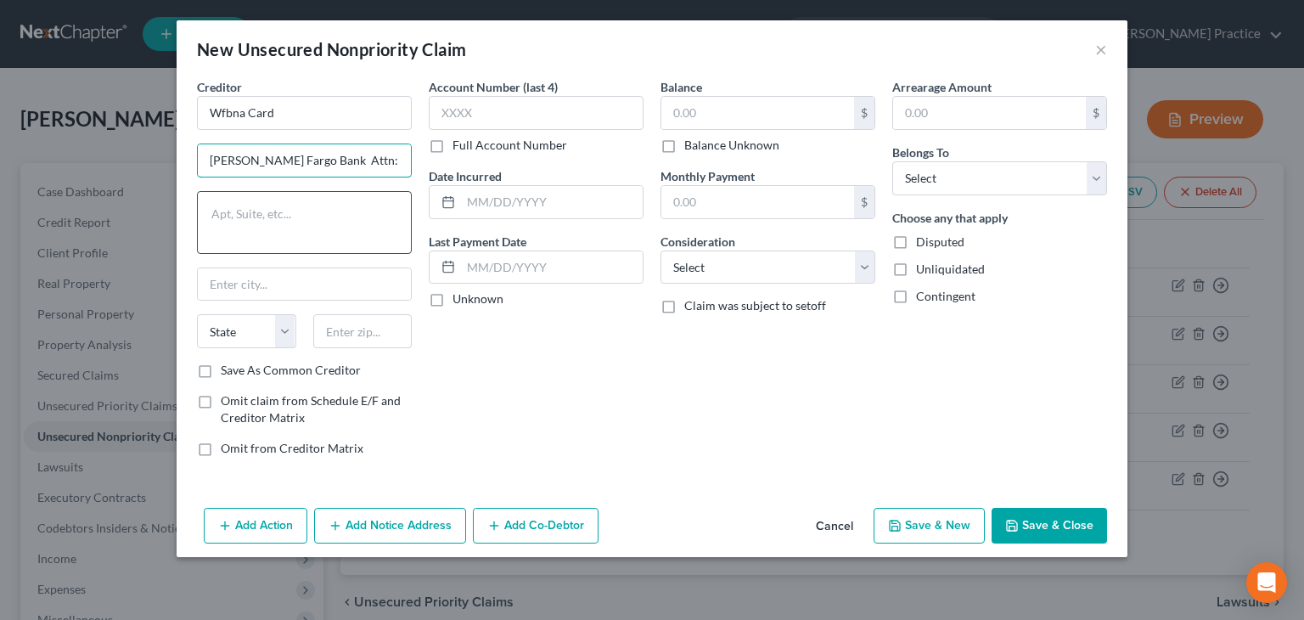
type input "[PERSON_NAME] Fargo Bank Attn: Bankruptcy"
click at [257, 209] on textarea at bounding box center [304, 222] width 215 height 63
type textarea "O"
type textarea "PO Box 393"
click at [385, 321] on input "text" at bounding box center [362, 331] width 99 height 34
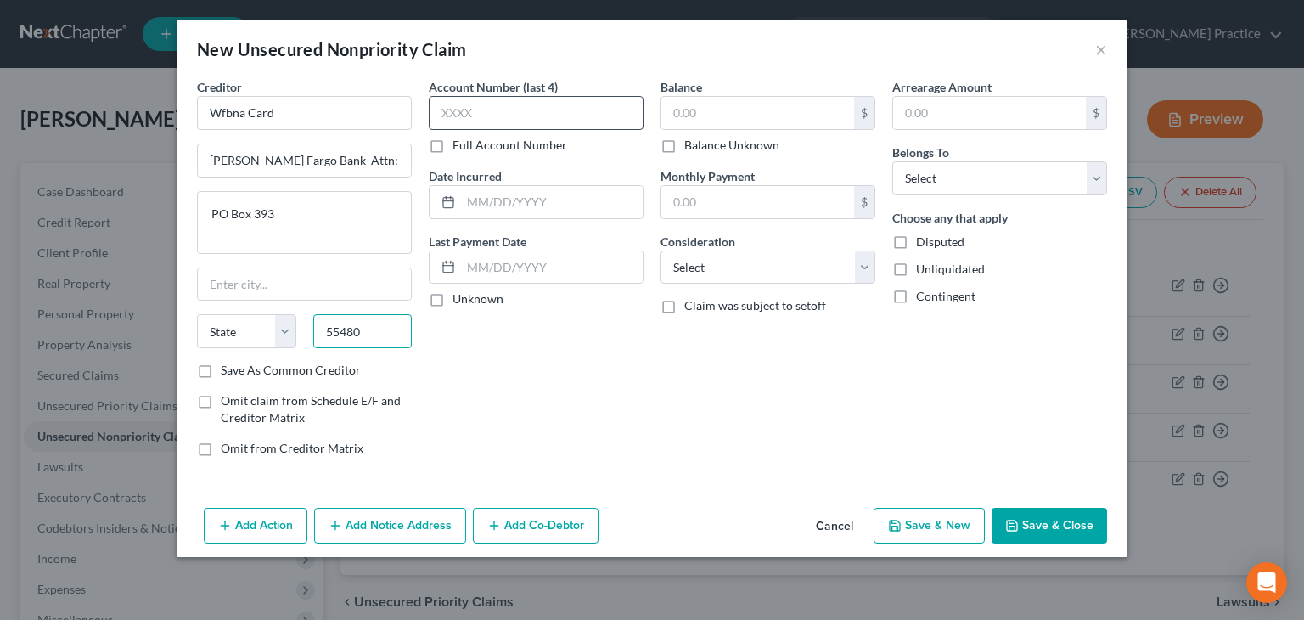
type input "55480"
click at [441, 117] on input "text" at bounding box center [536, 113] width 215 height 34
type input "[GEOGRAPHIC_DATA]"
select select "24"
type input "0251"
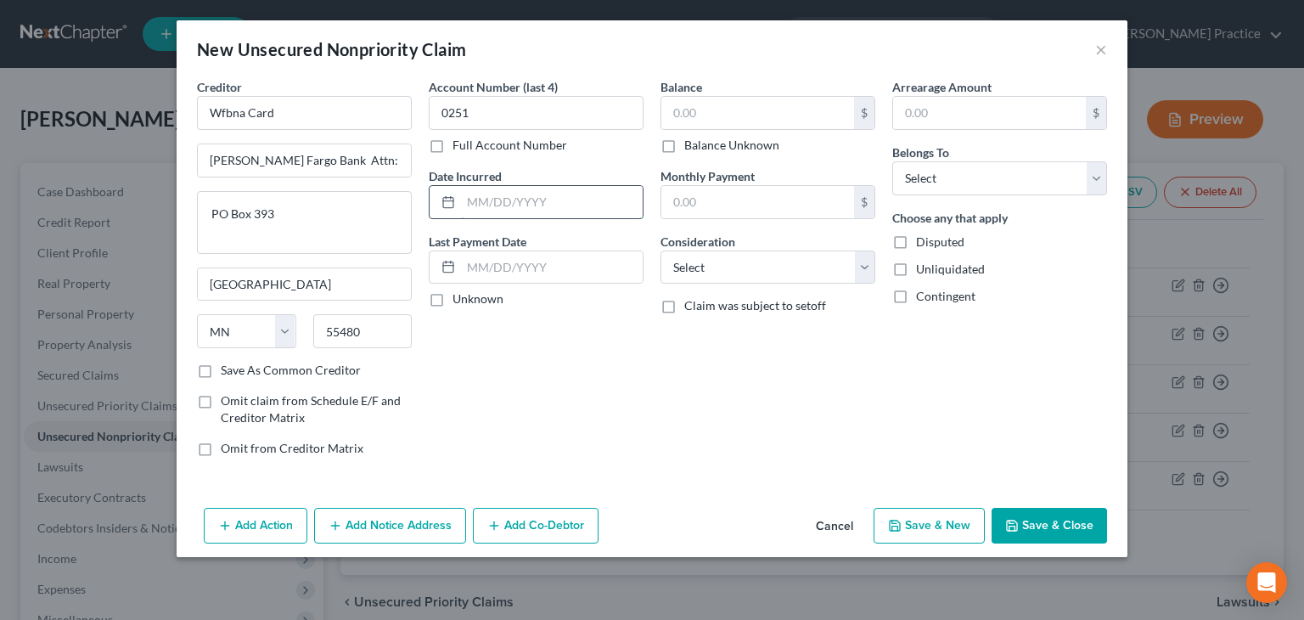
click at [499, 203] on input "text" at bounding box center [552, 202] width 182 height 32
type input "06/2015"
click at [715, 112] on input "text" at bounding box center [757, 113] width 193 height 32
type input "1,087"
click at [869, 256] on select "Select Cable / Satellite Services Collection Agency Credit Card Debt Debt Couns…" at bounding box center [767, 267] width 215 height 34
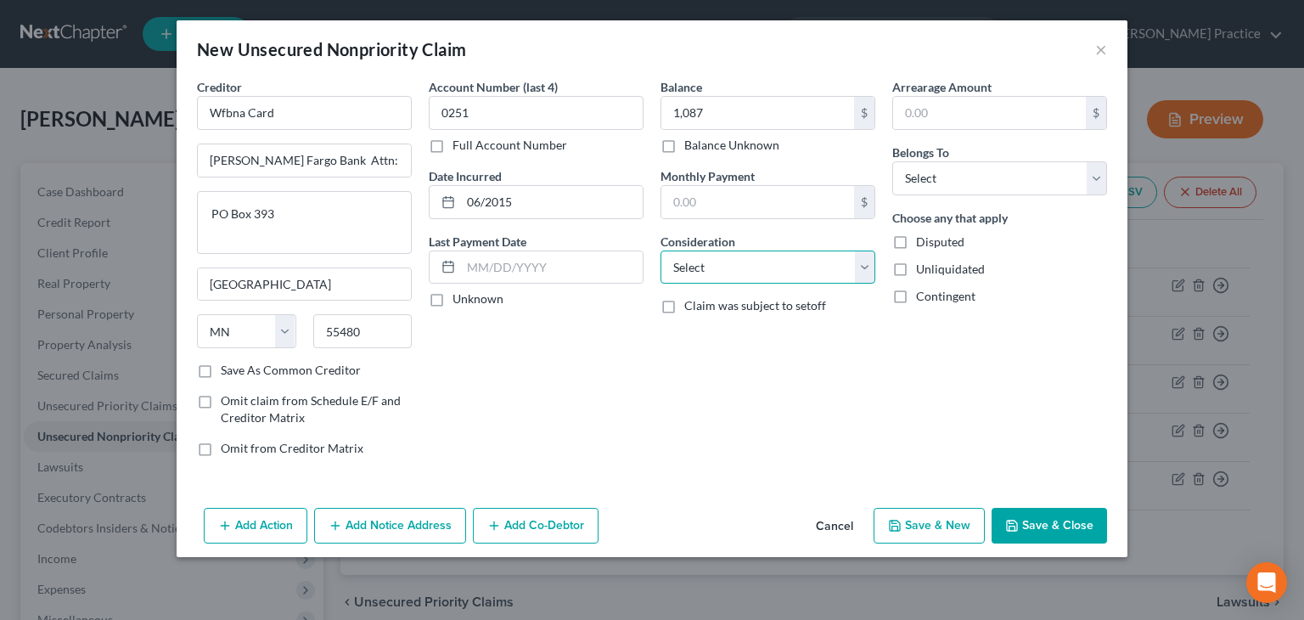
select select "2"
click at [660, 250] on select "Select Cable / Satellite Services Collection Agency Credit Card Debt Debt Couns…" at bounding box center [767, 267] width 215 height 34
click at [1096, 171] on select "Select Debtor 1 Only Debtor 2 Only Debtor 1 And Debtor 2 Only At Least One Of T…" at bounding box center [999, 178] width 215 height 34
select select "0"
click at [892, 161] on select "Select Debtor 1 Only Debtor 2 Only Debtor 1 And Debtor 2 Only At Least One Of T…" at bounding box center [999, 178] width 215 height 34
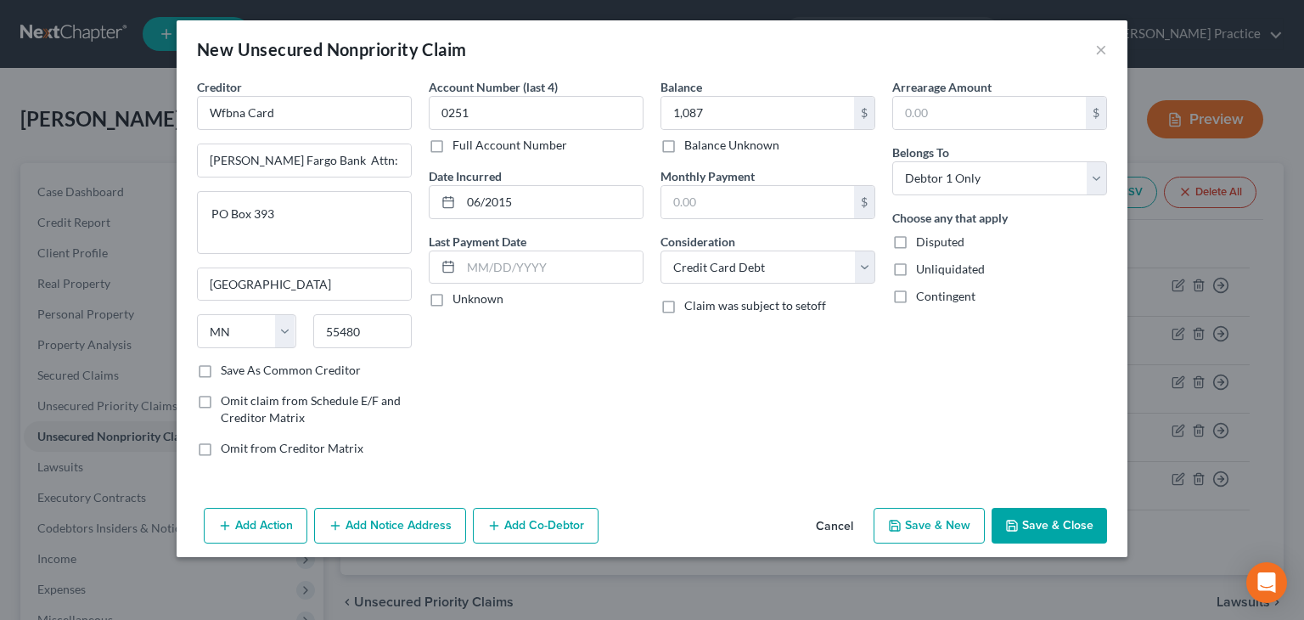
drag, startPoint x: 975, startPoint y: 533, endPoint x: 1406, endPoint y: 339, distance: 472.3
click at [1303, 339] on html "Home New Case Client Portal Managed Cases [PERSON_NAME] Practice [PERSON_NAME][…" at bounding box center [652, 451] width 1304 height 902
click at [946, 517] on button "Save & New" at bounding box center [929, 526] width 111 height 36
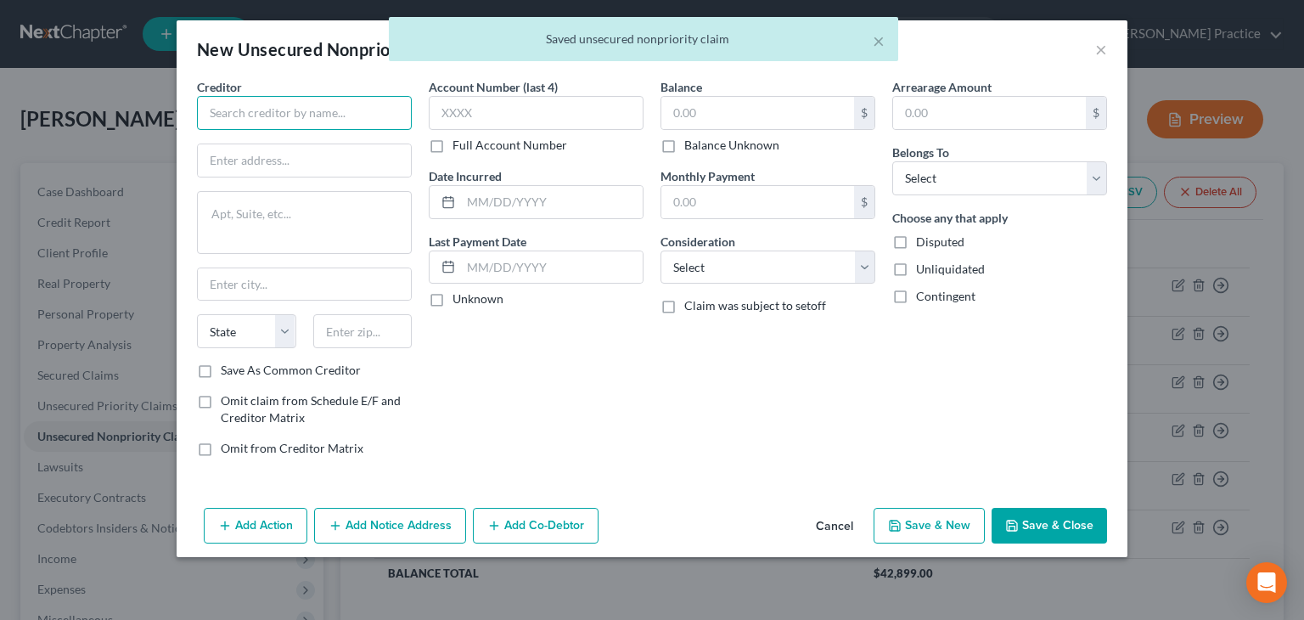
click at [341, 111] on input "text" at bounding box center [304, 113] width 215 height 34
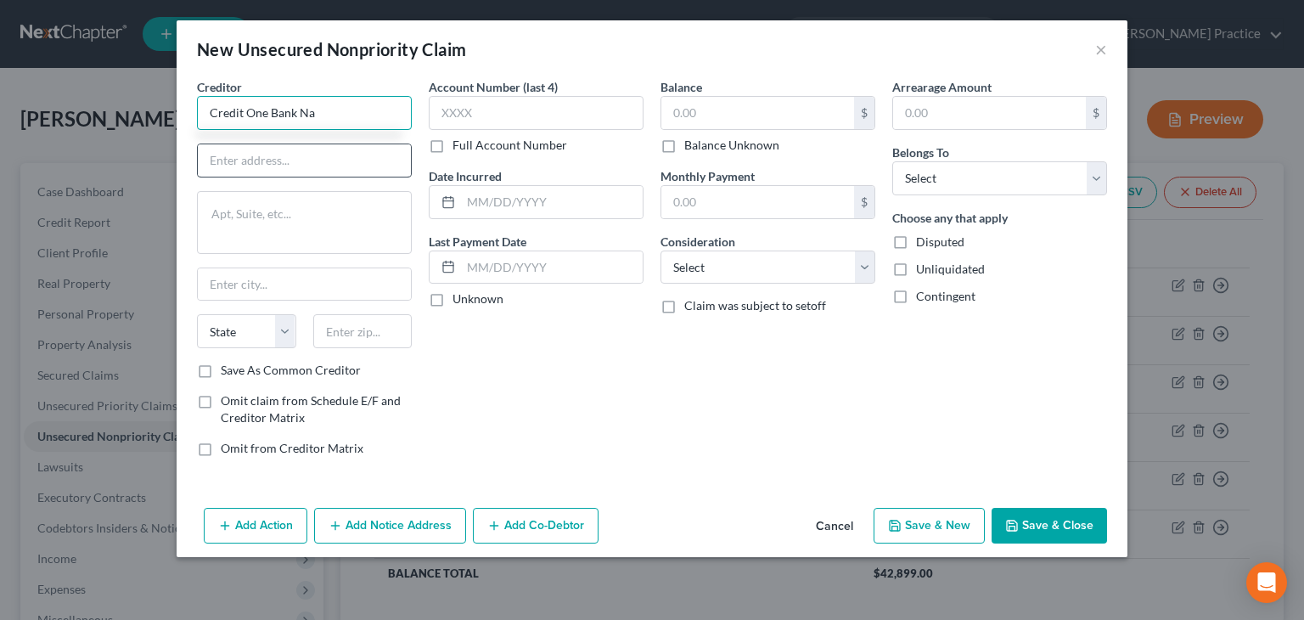
type input "Credit One Bank Na"
click at [268, 163] on input "text" at bounding box center [304, 160] width 213 height 32
type input "Attn: Bankruptcy"
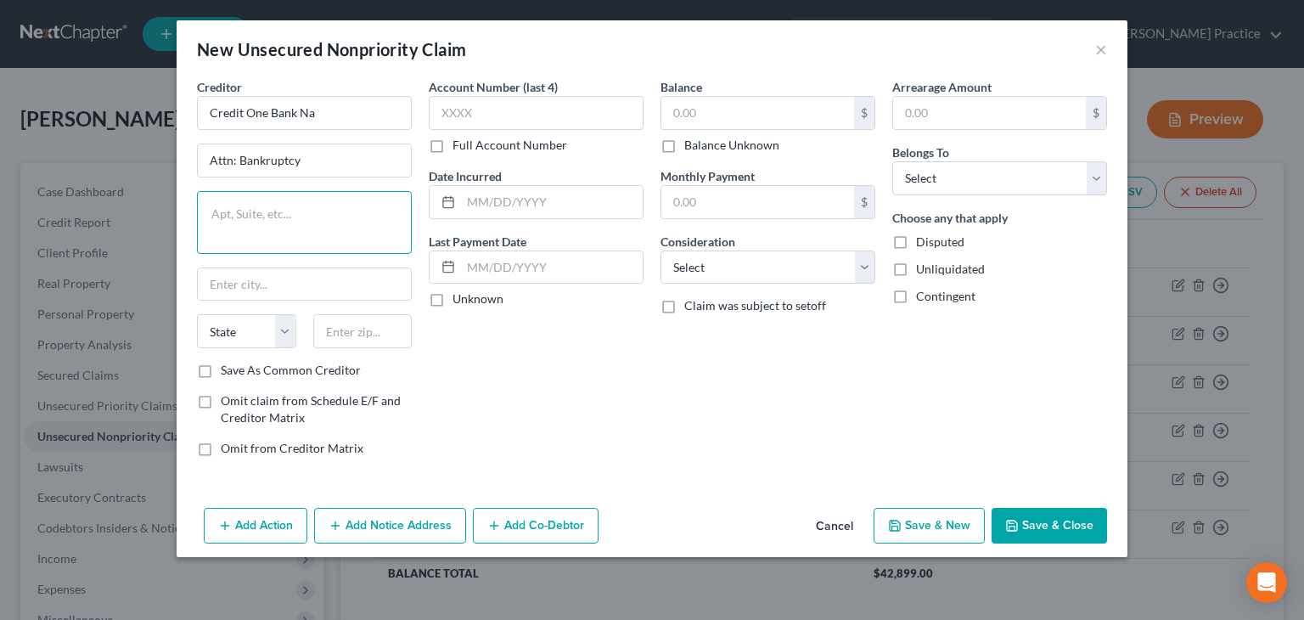
click at [313, 211] on textarea at bounding box center [304, 222] width 215 height 63
type textarea "P"
type textarea "[STREET_ADDRESS]"
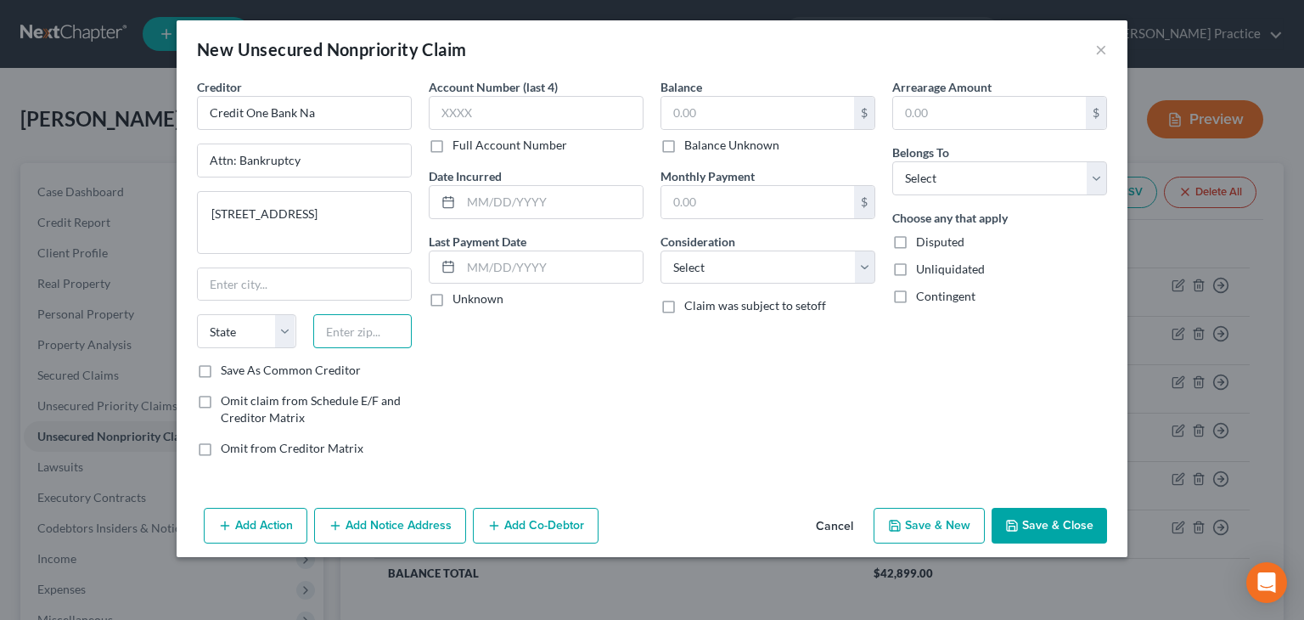
click at [367, 321] on input "text" at bounding box center [362, 331] width 99 height 34
type input "89113"
type input "[GEOGRAPHIC_DATA]"
select select "31"
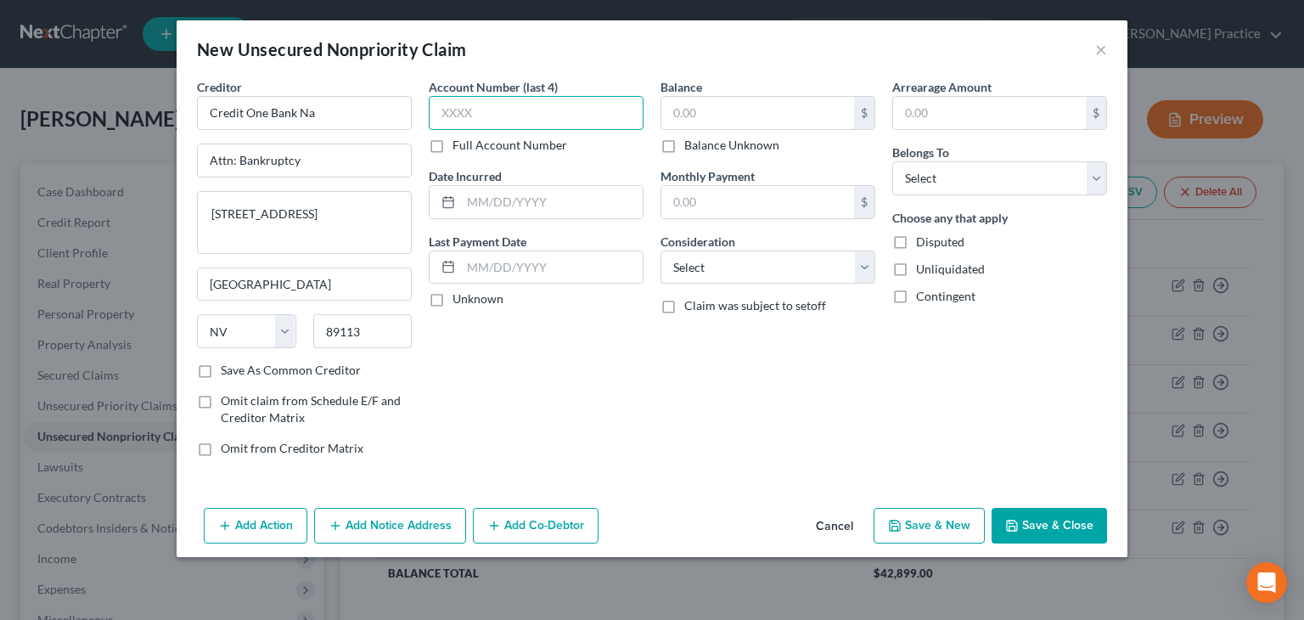
click at [501, 121] on input "text" at bounding box center [536, 113] width 215 height 34
type input "4398"
click at [474, 190] on input "text" at bounding box center [552, 202] width 182 height 32
type input "08/2024"
click at [720, 97] on input "text" at bounding box center [757, 113] width 193 height 32
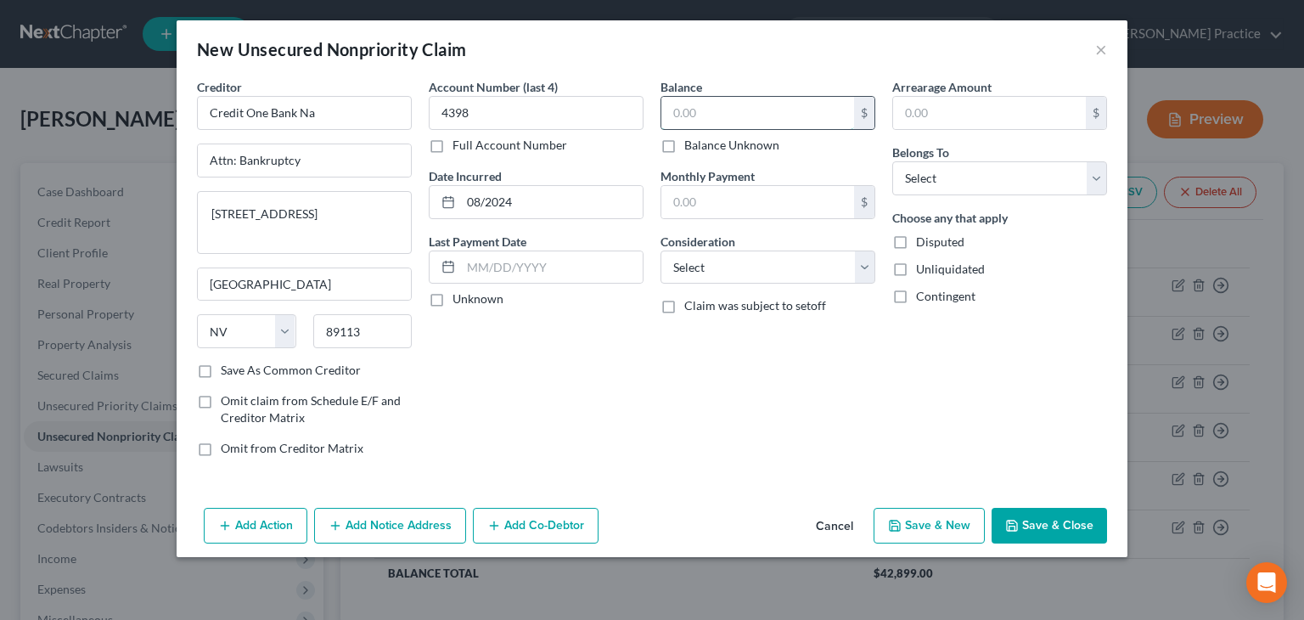
click at [718, 110] on input "text" at bounding box center [757, 113] width 193 height 32
type input "512."
click at [745, 268] on select "Select Cable / Satellite Services Collection Agency Credit Card Debt Debt Couns…" at bounding box center [767, 267] width 215 height 34
select select "2"
click at [660, 250] on select "Select Cable / Satellite Services Collection Agency Credit Card Debt Debt Couns…" at bounding box center [767, 267] width 215 height 34
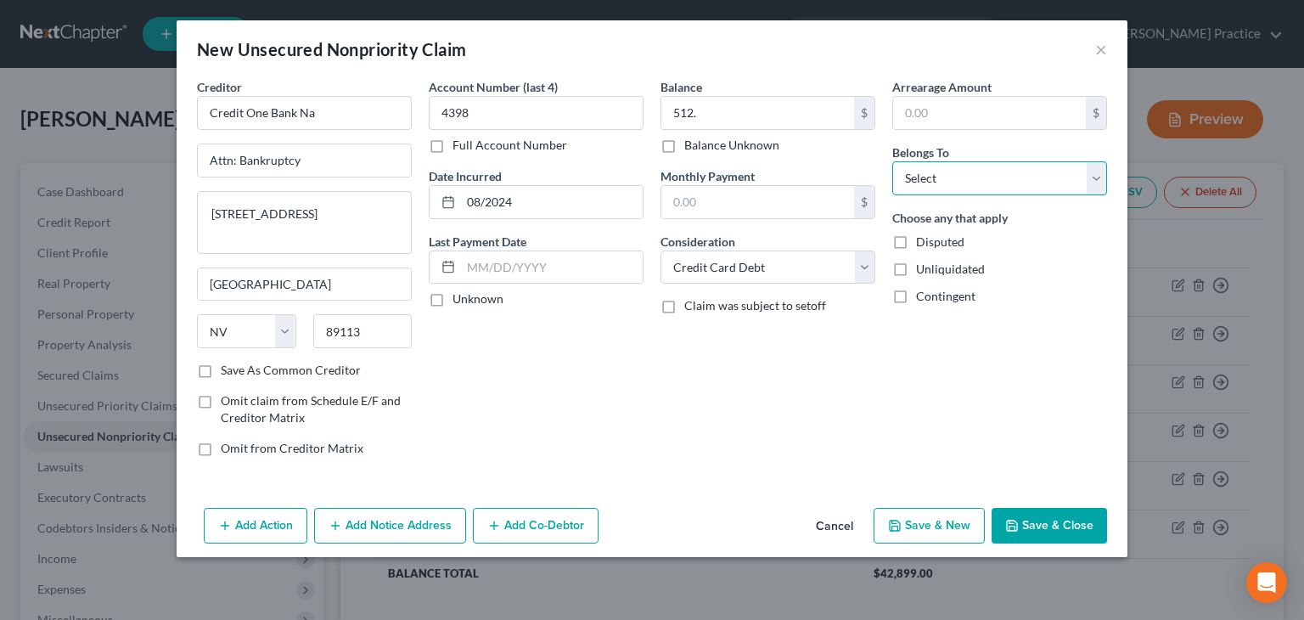
click at [1028, 187] on select "Select Debtor 1 Only Debtor 2 Only Debtor 1 And Debtor 2 Only At Least One Of T…" at bounding box center [999, 178] width 215 height 34
select select "0"
click at [892, 161] on select "Select Debtor 1 Only Debtor 2 Only Debtor 1 And Debtor 2 Only At Least One Of T…" at bounding box center [999, 178] width 215 height 34
click at [968, 537] on button "Save & New" at bounding box center [929, 526] width 111 height 36
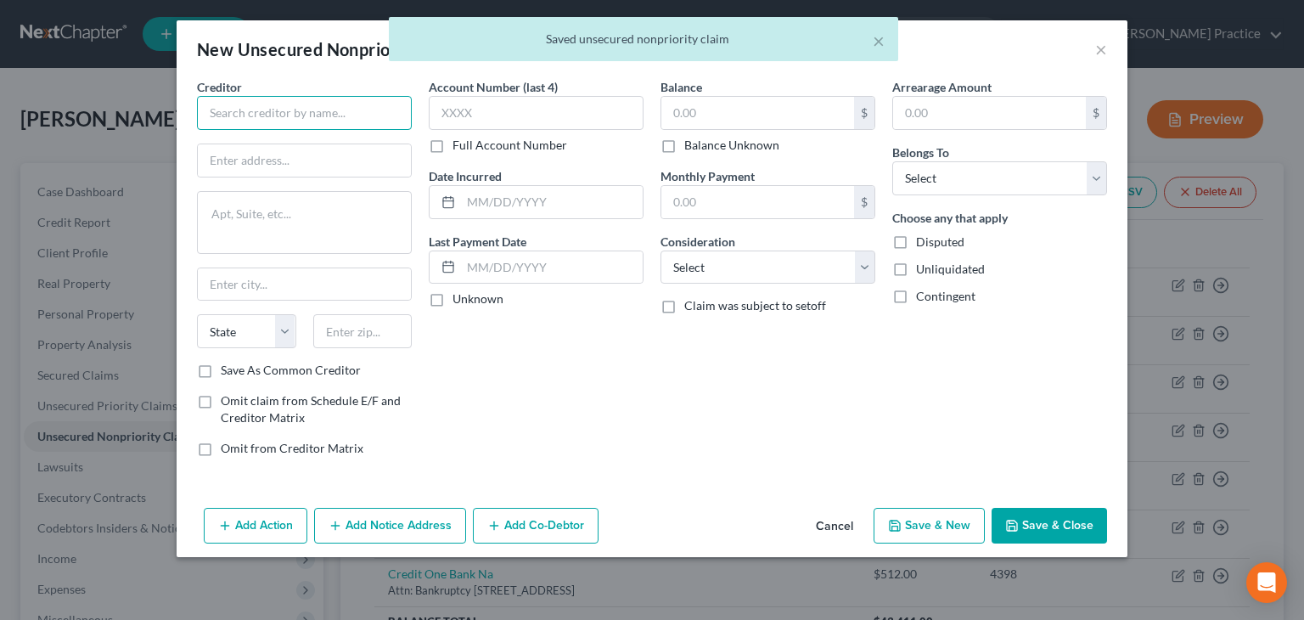
click at [312, 115] on input "text" at bounding box center [304, 113] width 215 height 34
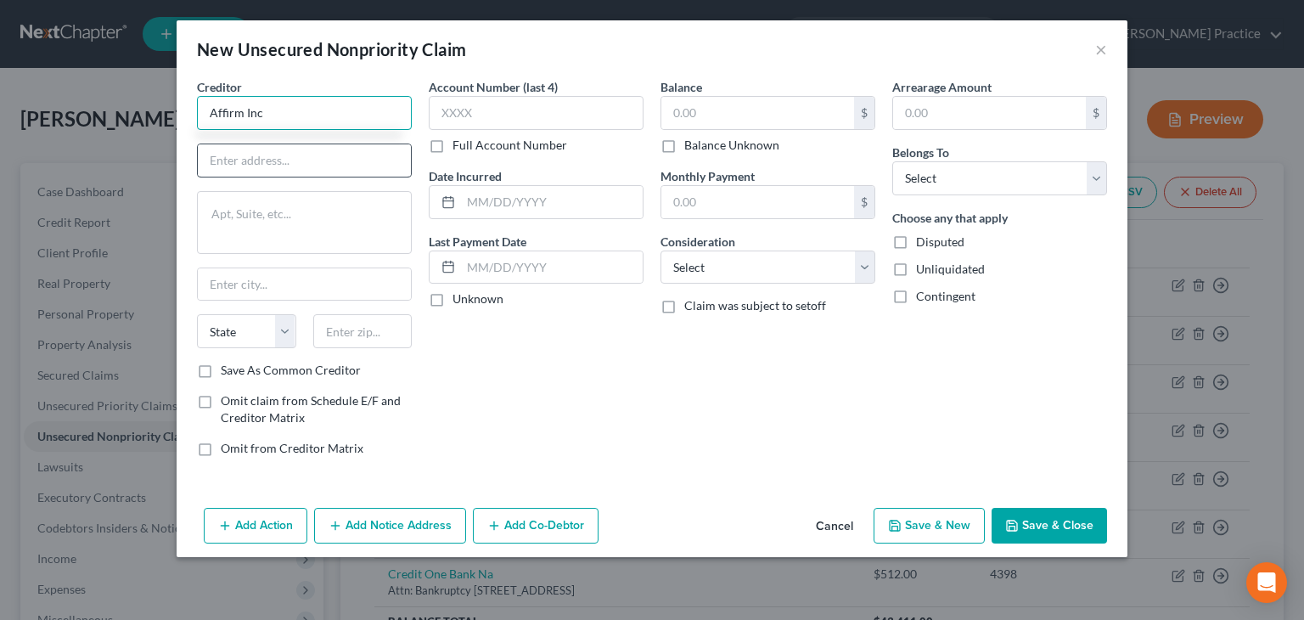
type input "Affirm Inc"
click at [286, 157] on input "text" at bounding box center [304, 160] width 213 height 32
type input "Attn: Bankruptcy"
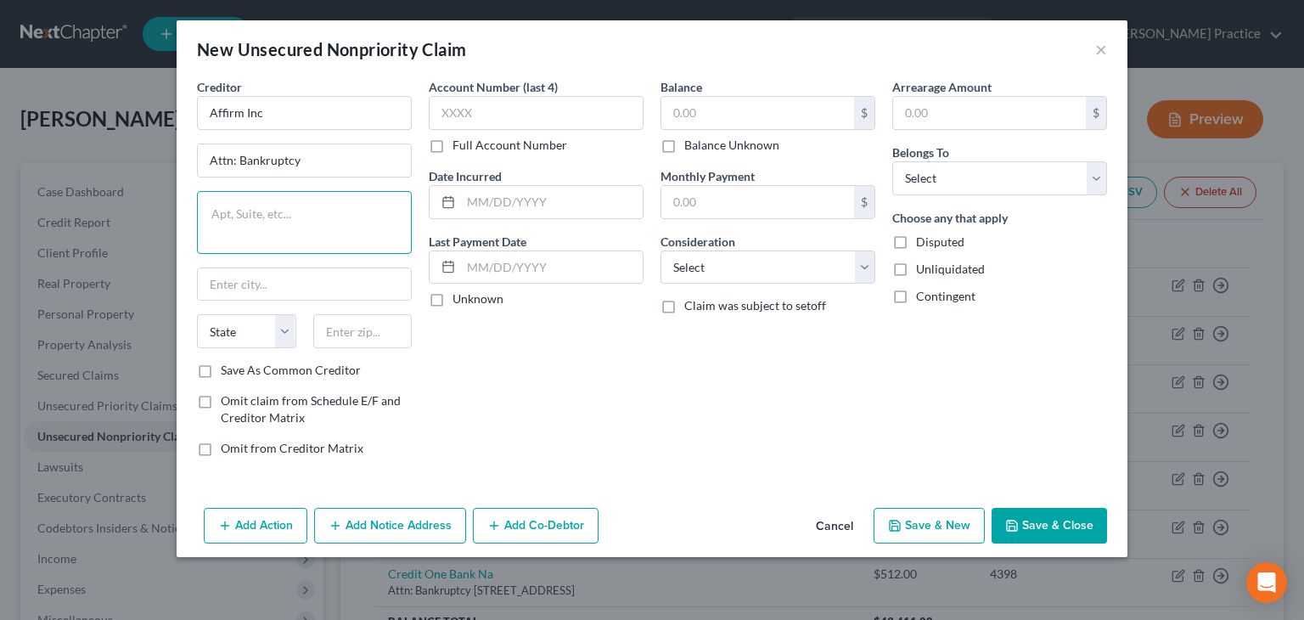
click at [285, 222] on textarea at bounding box center [304, 222] width 215 height 63
type textarea "650 [US_STATE]"
click at [363, 331] on input "text" at bounding box center [362, 331] width 99 height 34
type input "94108"
type input "[GEOGRAPHIC_DATA]"
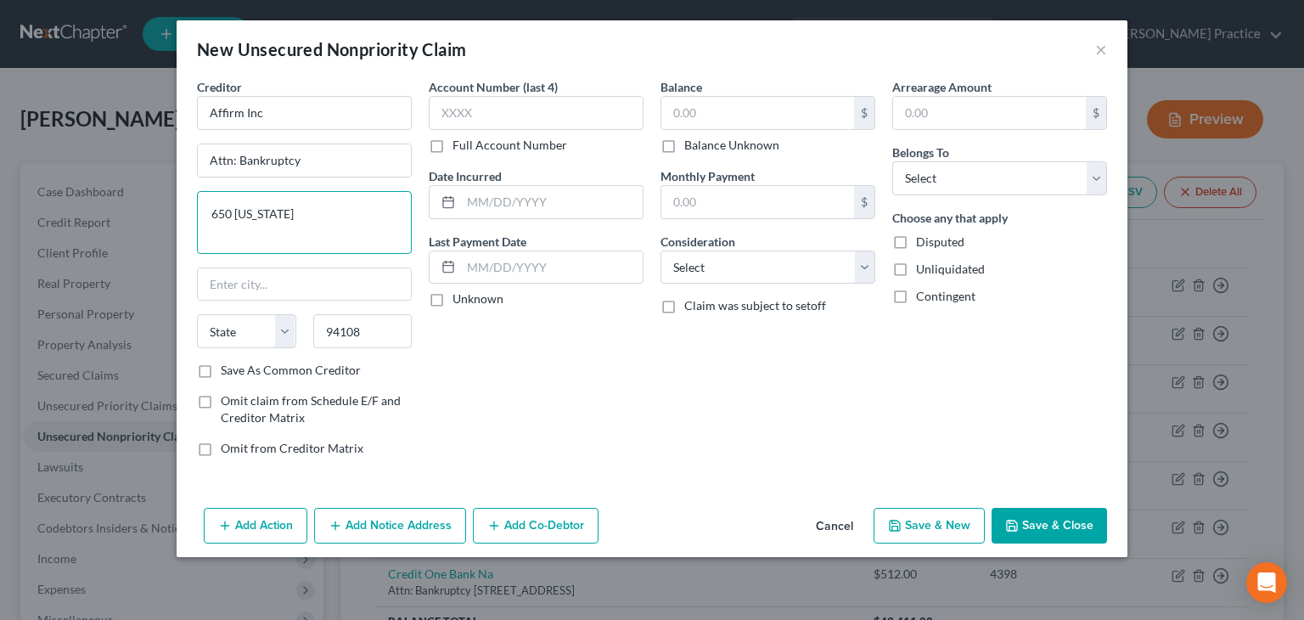
select select "4"
click at [325, 214] on textarea "650 [US_STATE]" at bounding box center [304, 222] width 215 height 63
type textarea "[STREET_ADDRESS][US_STATE]"
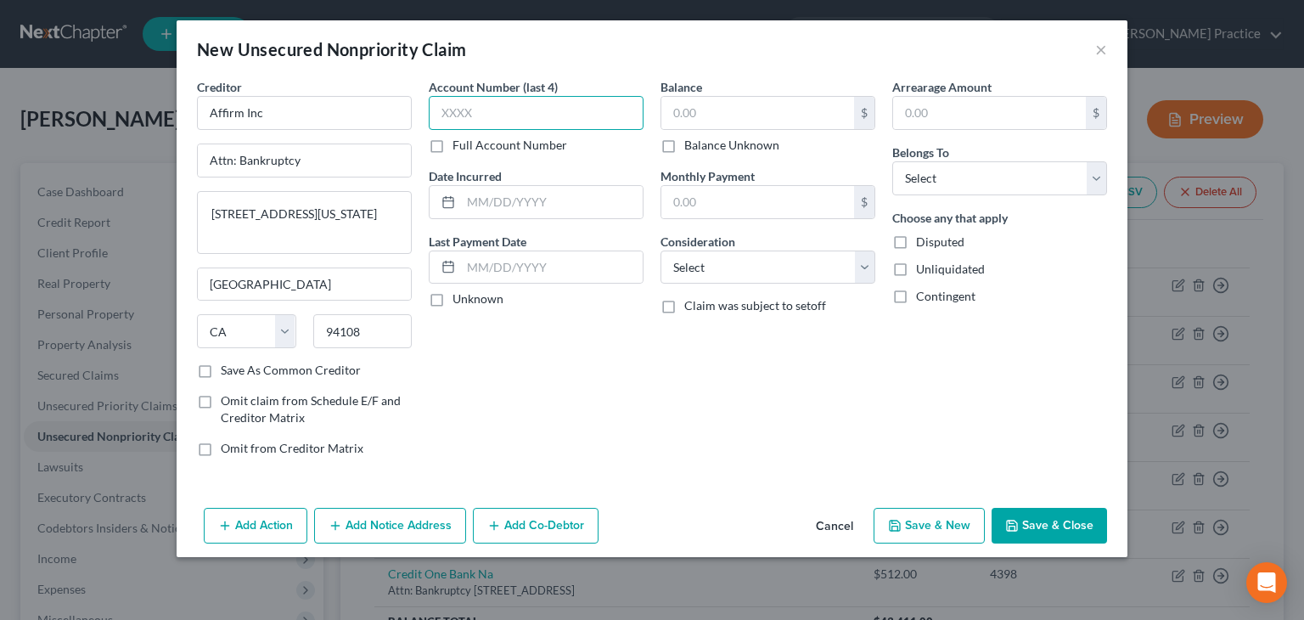
click at [475, 103] on input "text" at bounding box center [536, 113] width 215 height 34
type input "3X29"
click at [709, 108] on input "text" at bounding box center [757, 113] width 193 height 32
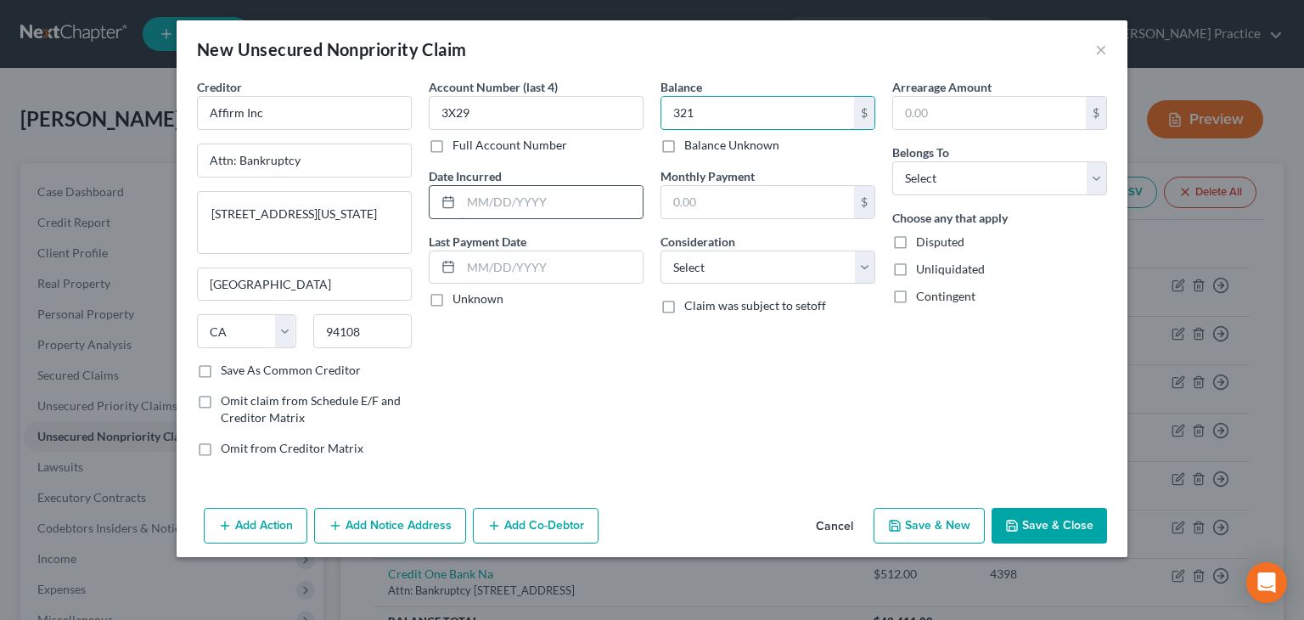
type input "321"
click at [581, 199] on input "text" at bounding box center [552, 202] width 182 height 32
type input "07/2024"
click at [772, 256] on select "Select Cable / Satellite Services Collection Agency Credit Card Debt Debt Couns…" at bounding box center [767, 267] width 215 height 34
select select "10"
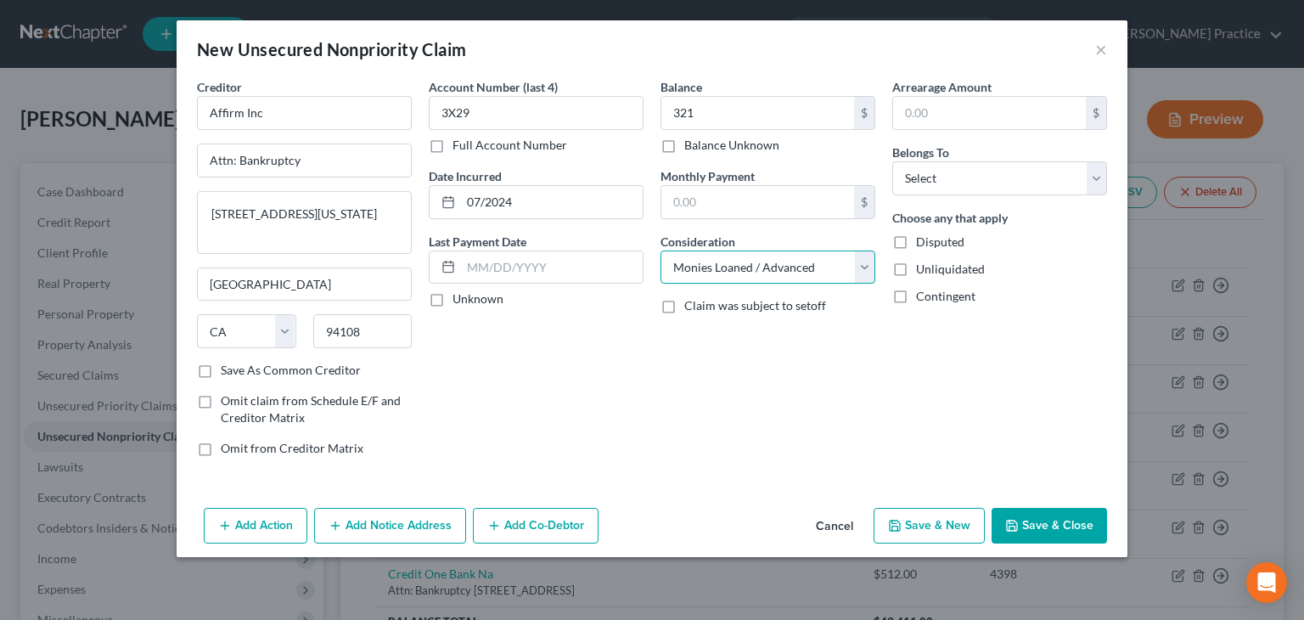
click at [660, 250] on select "Select Cable / Satellite Services Collection Agency Credit Card Debt Debt Couns…" at bounding box center [767, 267] width 215 height 34
click at [860, 267] on select "Select Cable / Satellite Services Collection Agency Credit Card Debt Debt Couns…" at bounding box center [767, 267] width 215 height 34
click at [660, 250] on select "Select Cable / Satellite Services Collection Agency Credit Card Debt Debt Couns…" at bounding box center [767, 267] width 215 height 34
click at [1097, 189] on select "Select Debtor 1 Only Debtor 2 Only Debtor 1 And Debtor 2 Only At Least One Of T…" at bounding box center [999, 178] width 215 height 34
select select "0"
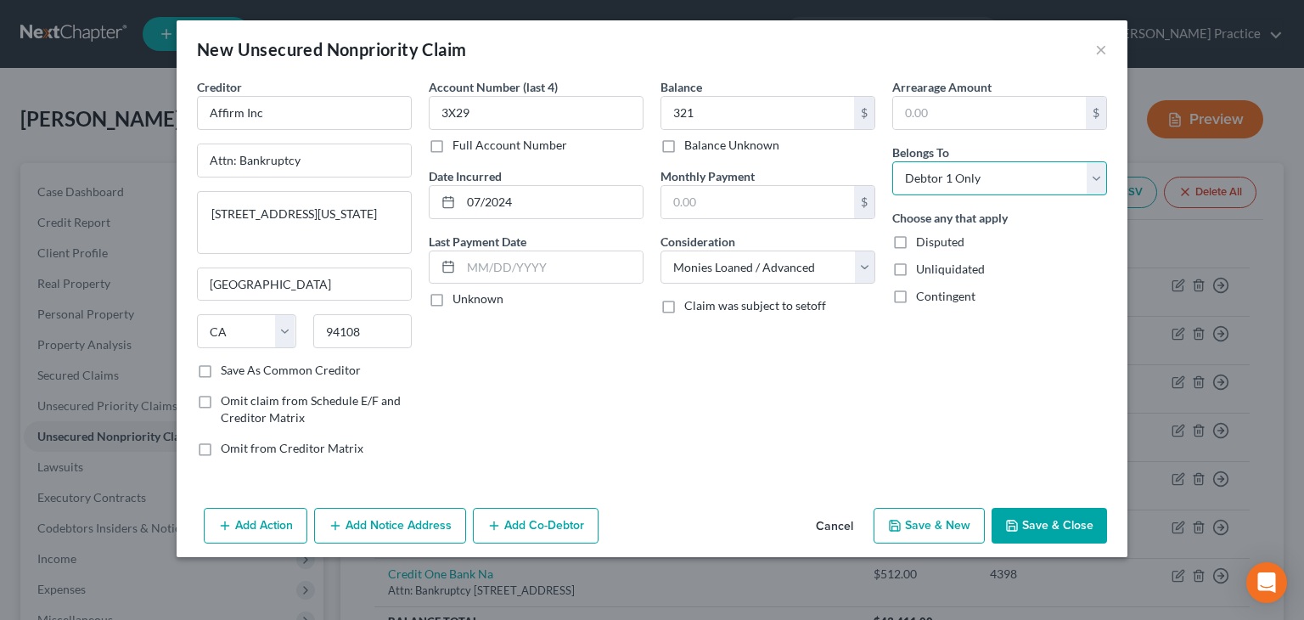
click at [892, 161] on select "Select Debtor 1 Only Debtor 2 Only Debtor 1 And Debtor 2 Only At Least One Of T…" at bounding box center [999, 178] width 215 height 34
click at [954, 521] on button "Save & New" at bounding box center [929, 526] width 111 height 36
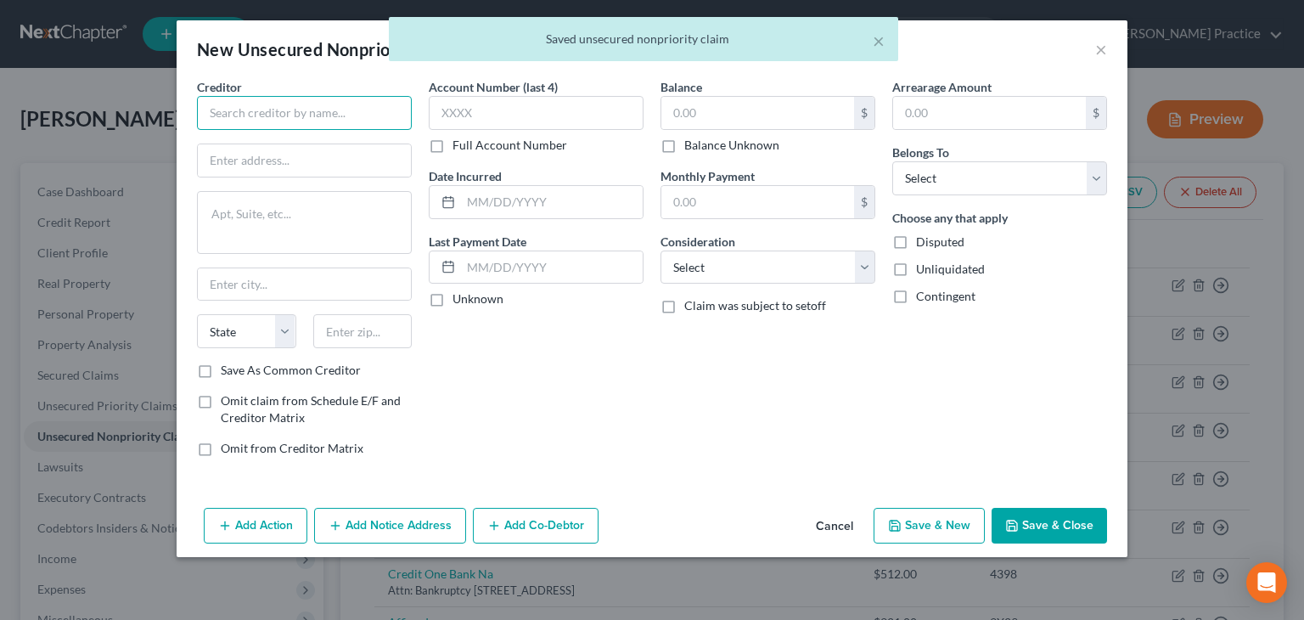
click at [288, 113] on input "text" at bounding box center [304, 113] width 215 height 34
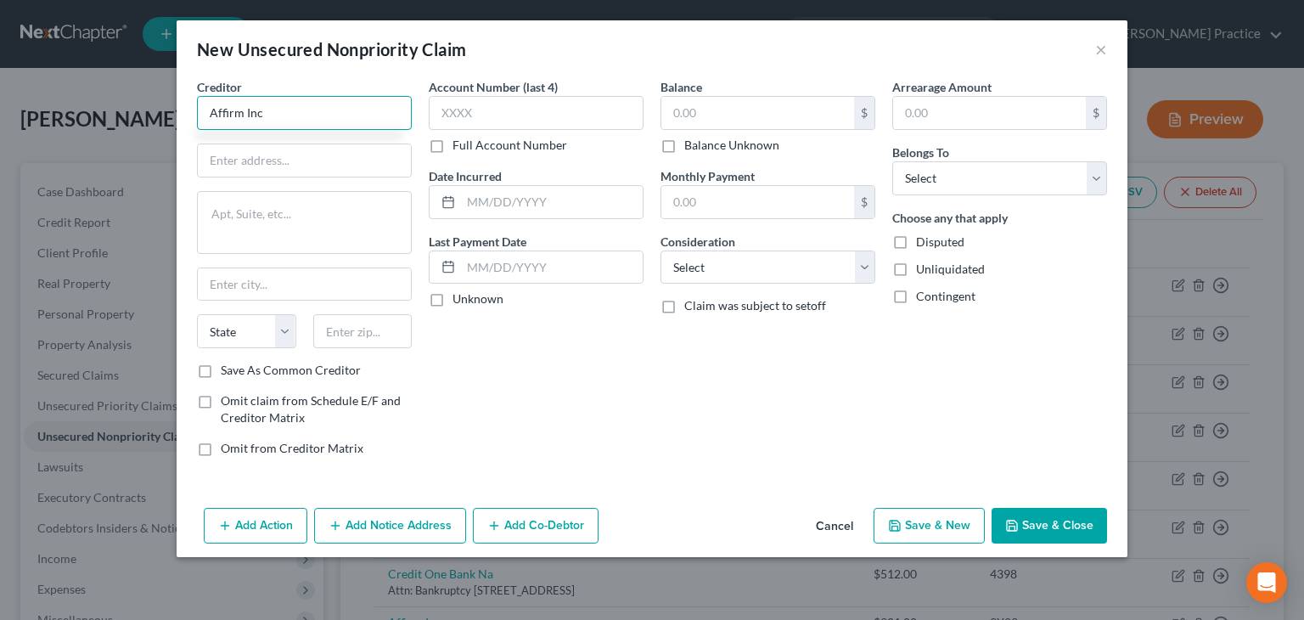
type input "Affirm Inc"
type input "Attn: Bankruptcy"
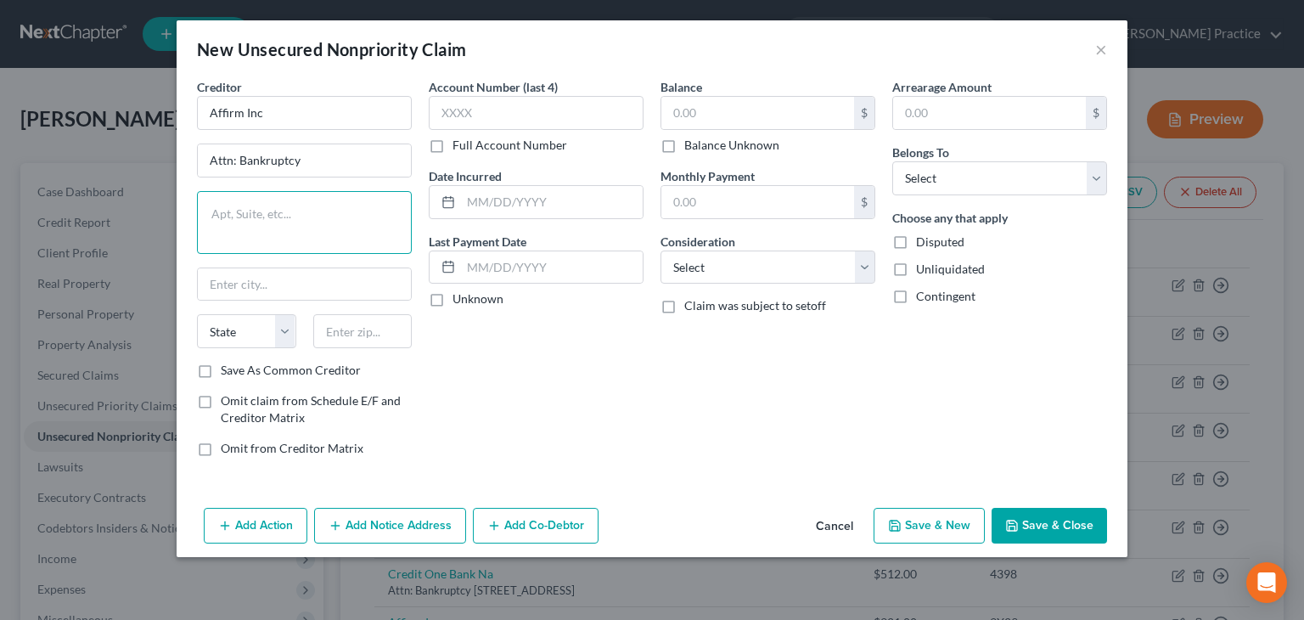
click at [367, 204] on textarea at bounding box center [304, 222] width 215 height 63
type textarea "[STREET_ADDRESS][US_STATE]"
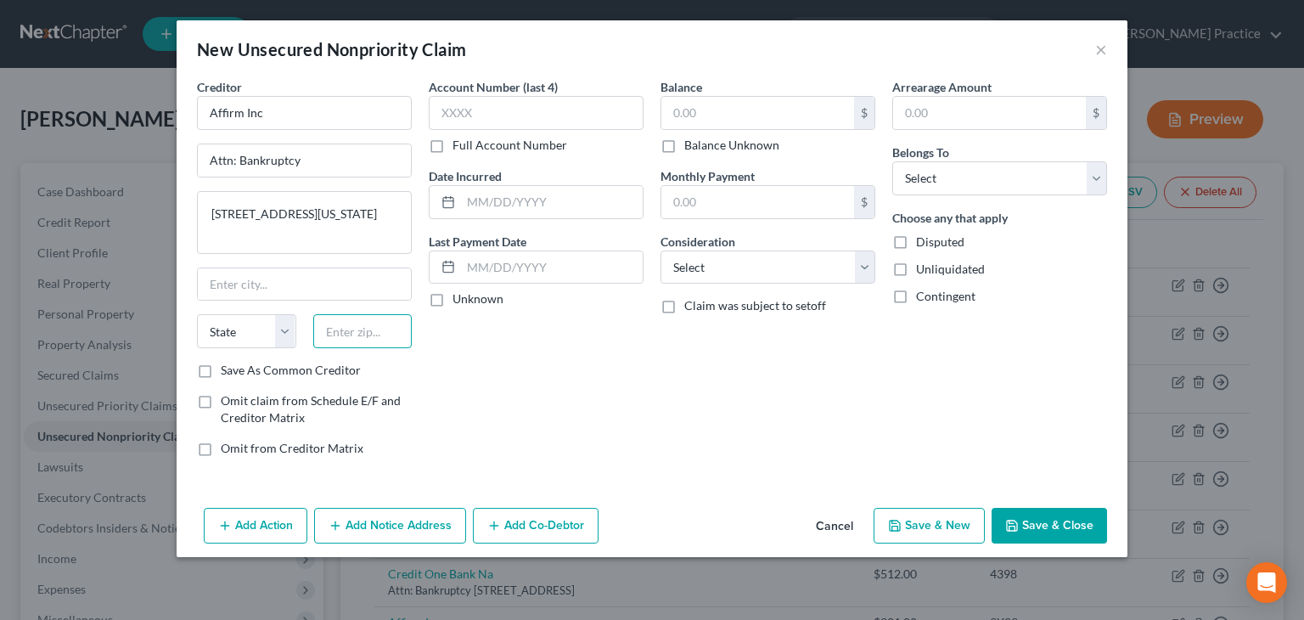
click at [362, 333] on input "text" at bounding box center [362, 331] width 99 height 34
type input "94108"
type input "[GEOGRAPHIC_DATA]"
select select "4"
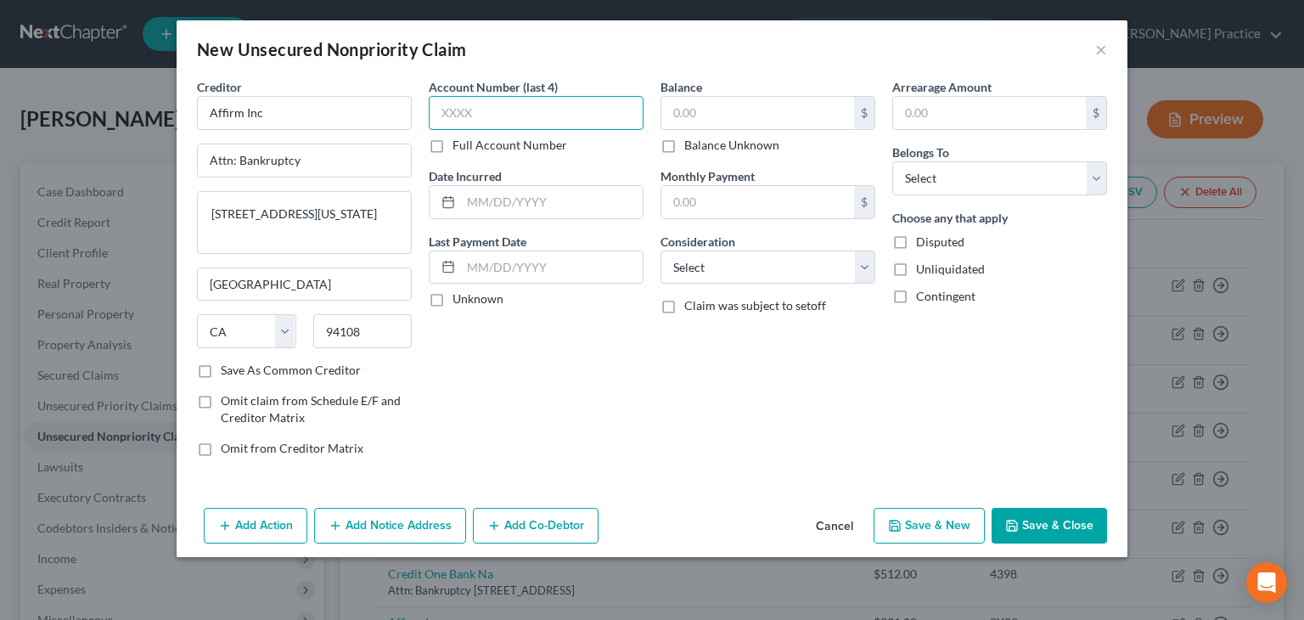
click at [543, 98] on input "text" at bounding box center [536, 113] width 215 height 34
type input "/"
type input "8B4U"
click at [471, 202] on input "text" at bounding box center [552, 202] width 182 height 32
type input "12/2024"
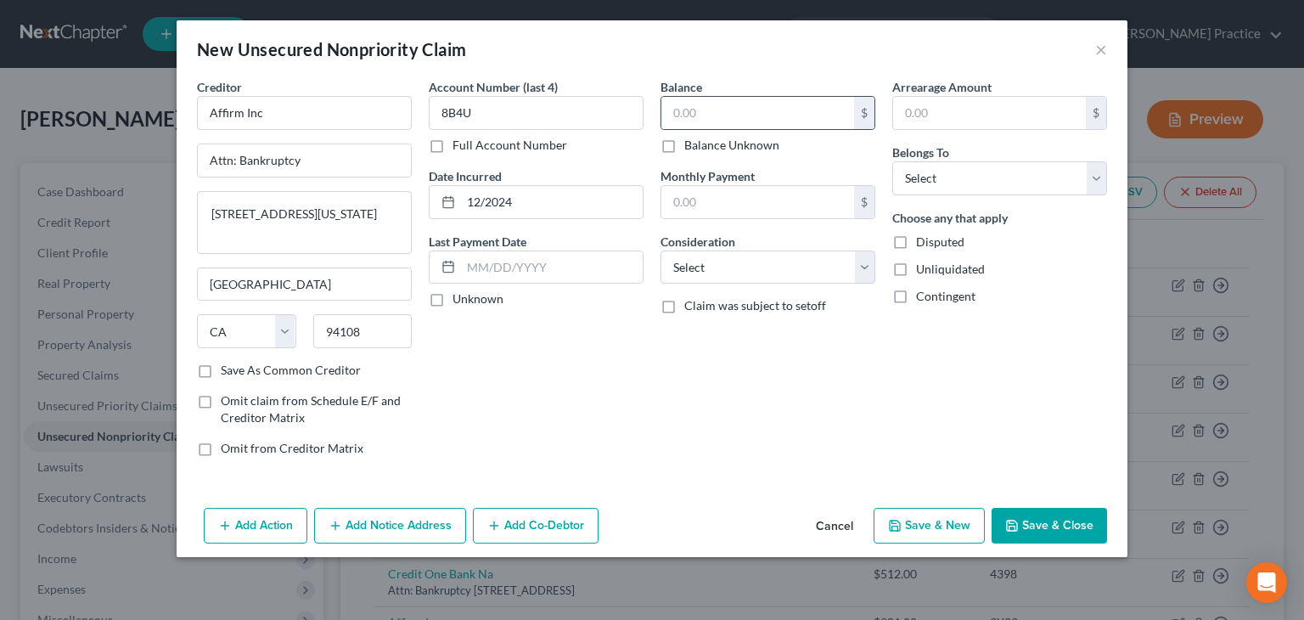
click at [687, 96] on div "$" at bounding box center [767, 113] width 215 height 34
click at [687, 110] on input "text" at bounding box center [757, 113] width 193 height 32
type input "292"
click at [764, 269] on select "Select Cable / Satellite Services Collection Agency Credit Card Debt Debt Couns…" at bounding box center [767, 267] width 215 height 34
select select "10"
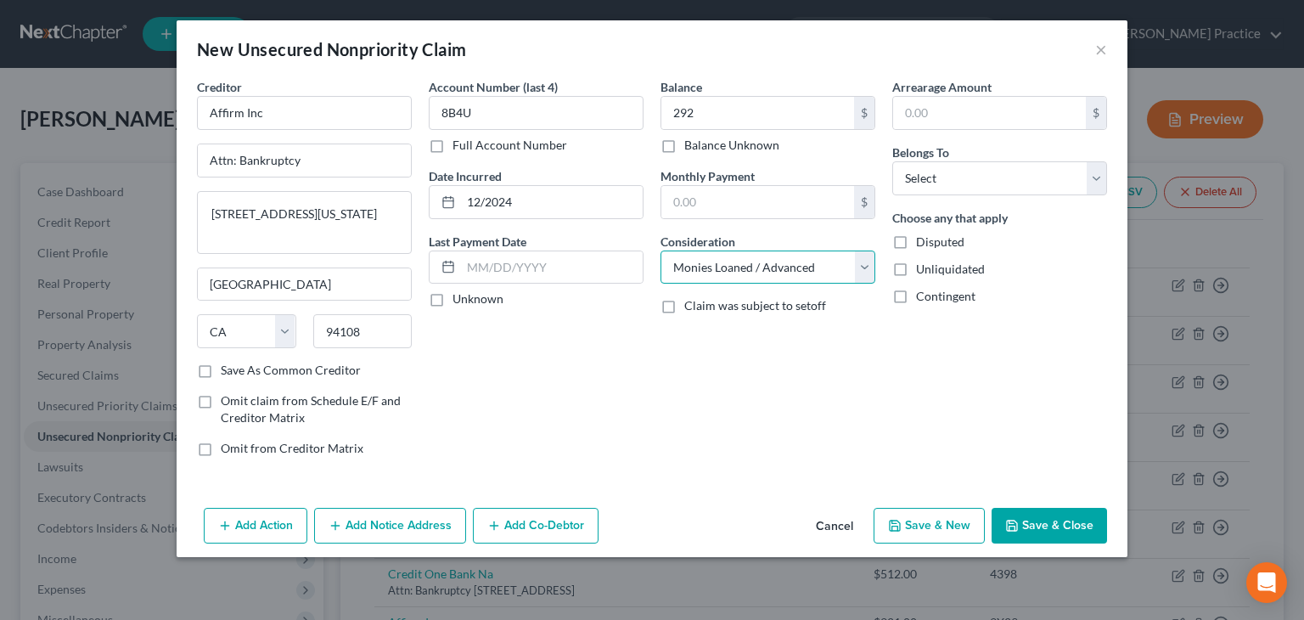
click at [660, 250] on select "Select Cable / Satellite Services Collection Agency Credit Card Debt Debt Couns…" at bounding box center [767, 267] width 215 height 34
click at [1093, 168] on select "Select Debtor 1 Only Debtor 2 Only Debtor 1 And Debtor 2 Only At Least One Of T…" at bounding box center [999, 178] width 215 height 34
select select "0"
click at [892, 161] on select "Select Debtor 1 Only Debtor 2 Only Debtor 1 And Debtor 2 Only At Least One Of T…" at bounding box center [999, 178] width 215 height 34
click at [1044, 510] on button "Save & Close" at bounding box center [1049, 526] width 115 height 36
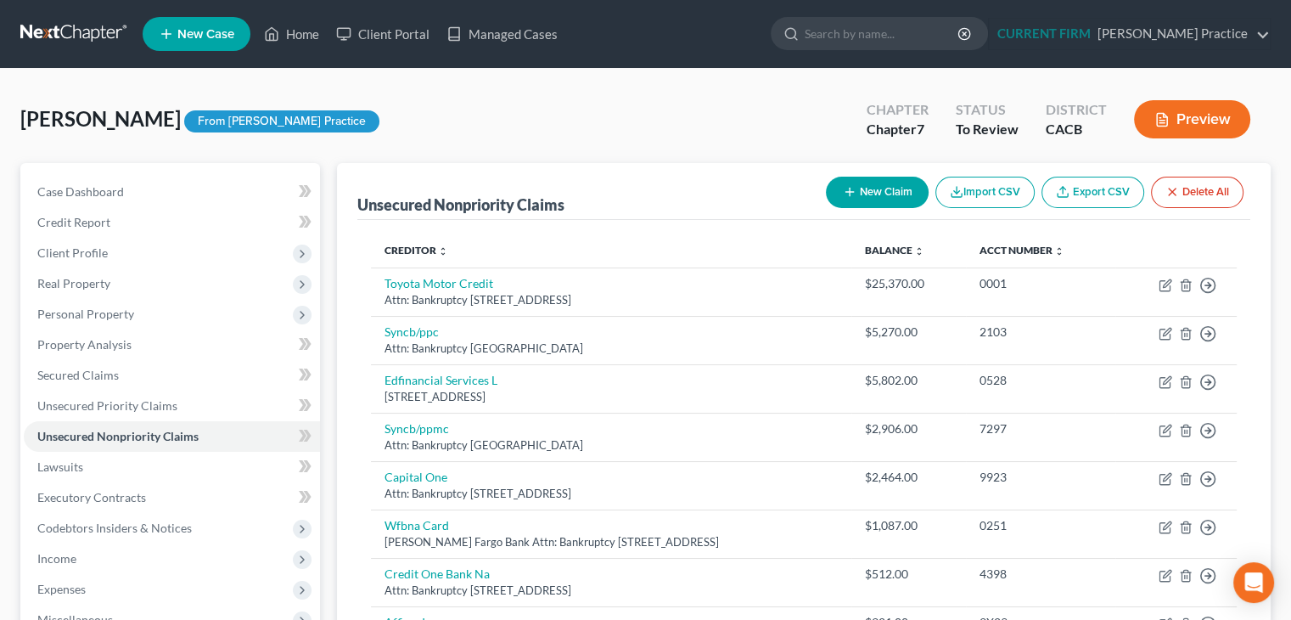
click at [902, 194] on button "New Claim" at bounding box center [877, 192] width 103 height 31
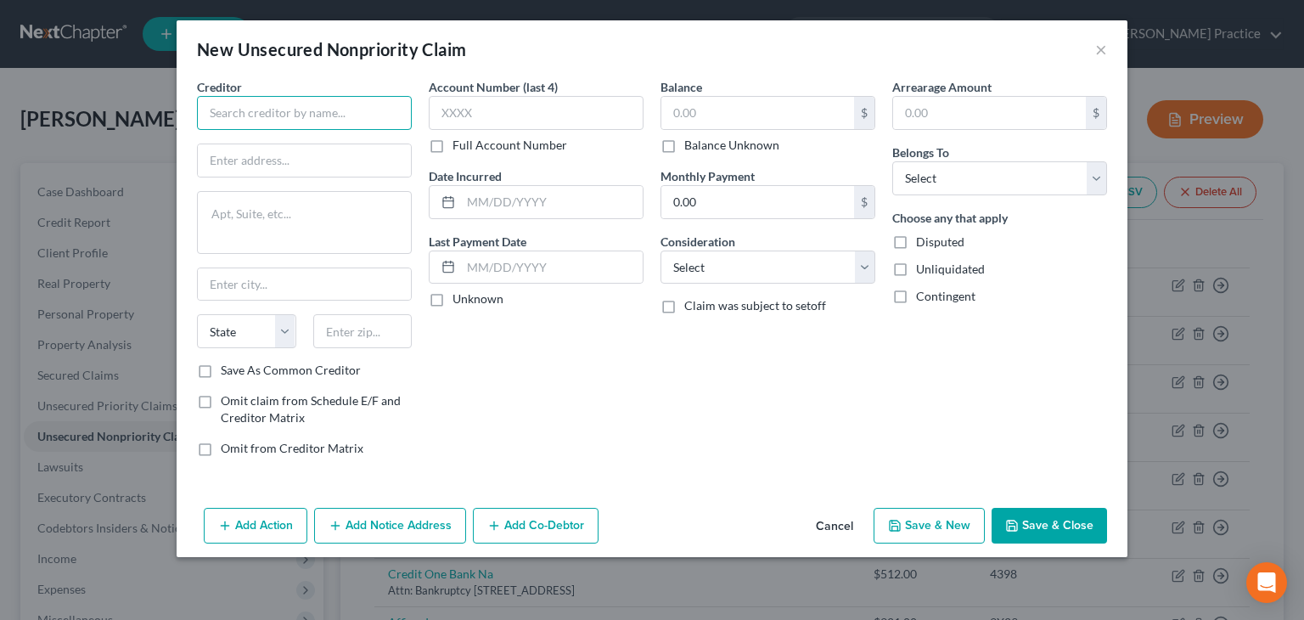
click at [276, 113] on input "text" at bounding box center [304, 113] width 215 height 34
type input "Macys/cbna"
click at [255, 165] on input "text" at bounding box center [304, 160] width 213 height 32
type input "Attn: Bankruptcy"
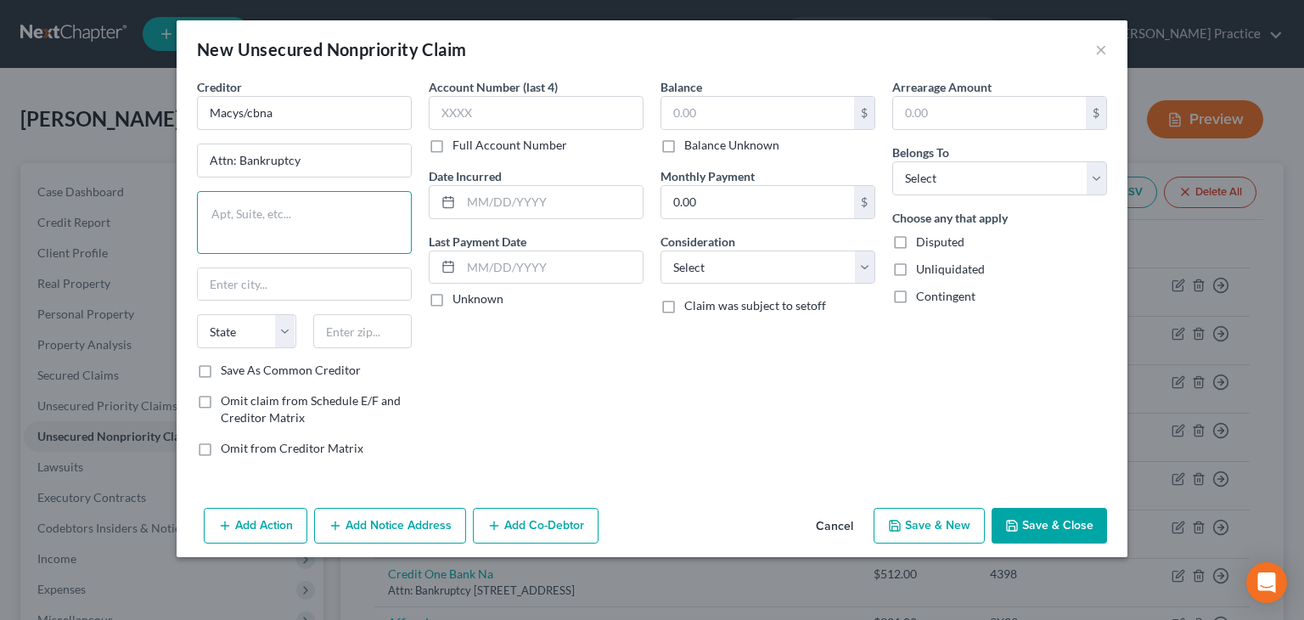
click at [307, 208] on textarea at bounding box center [304, 222] width 215 height 63
type textarea "[STREET_ADDRESS]"
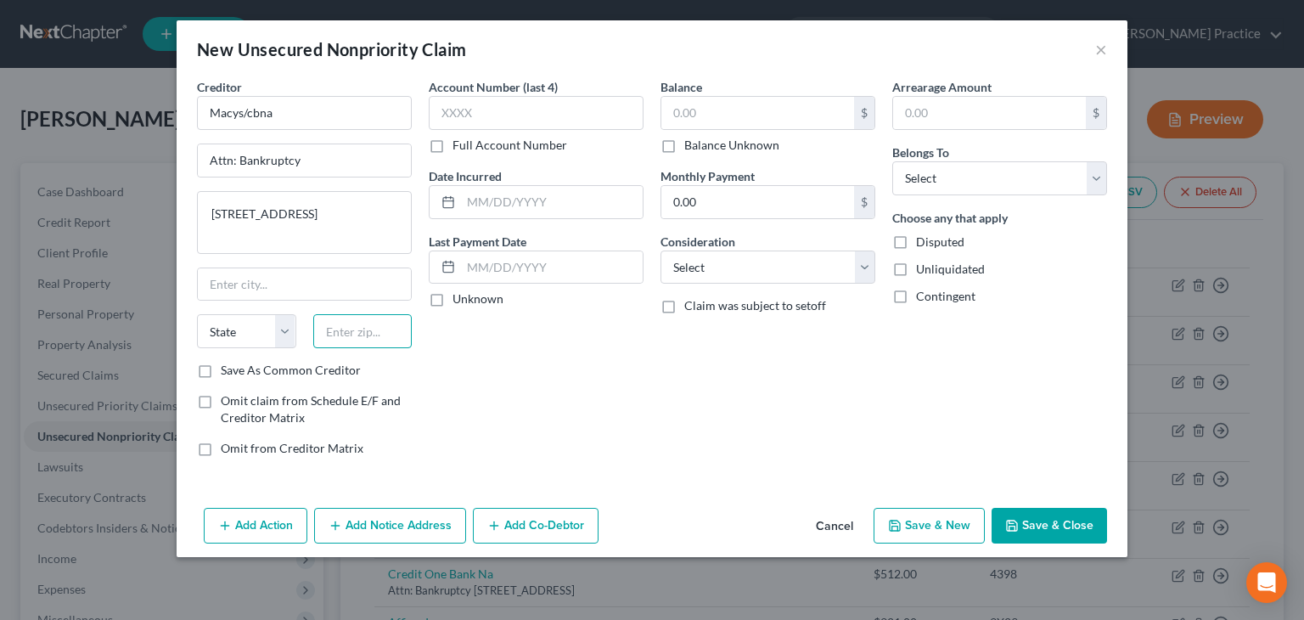
click at [357, 340] on input "text" at bounding box center [362, 331] width 99 height 34
type input "45040"
type input "[PERSON_NAME]"
select select "36"
click at [498, 99] on input "text" at bounding box center [536, 113] width 215 height 34
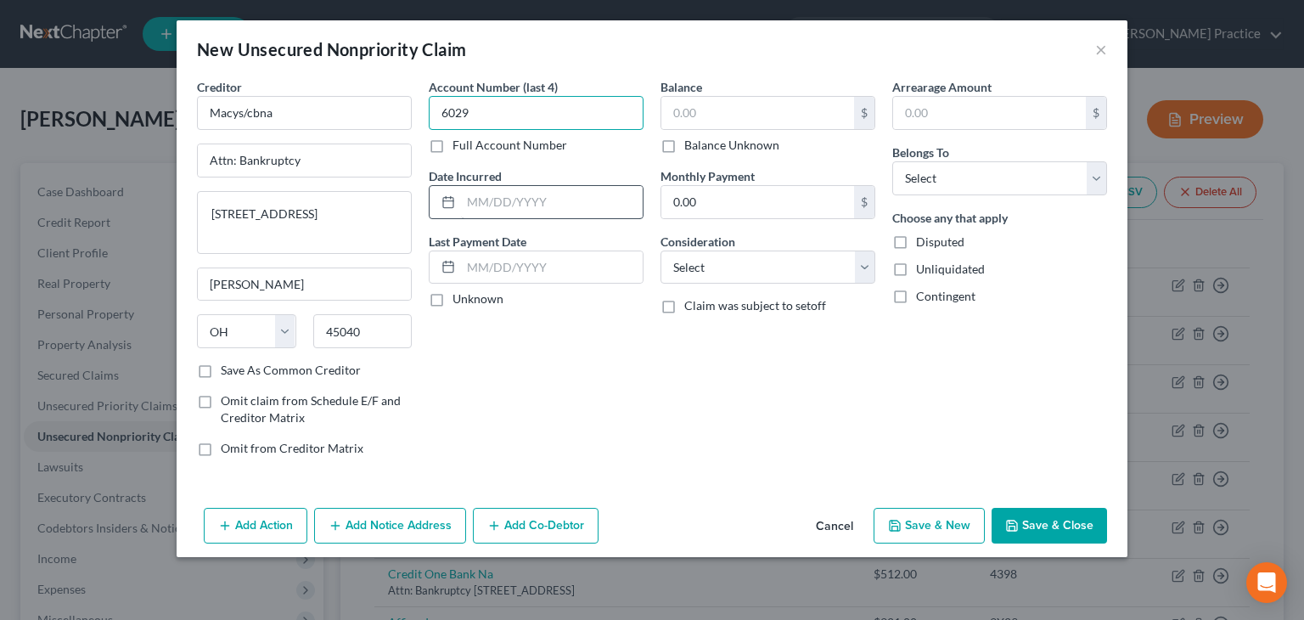
type input "6029"
click at [517, 206] on input "text" at bounding box center [552, 202] width 182 height 32
type input "11/2022"
click at [778, 99] on input "text" at bounding box center [757, 113] width 193 height 32
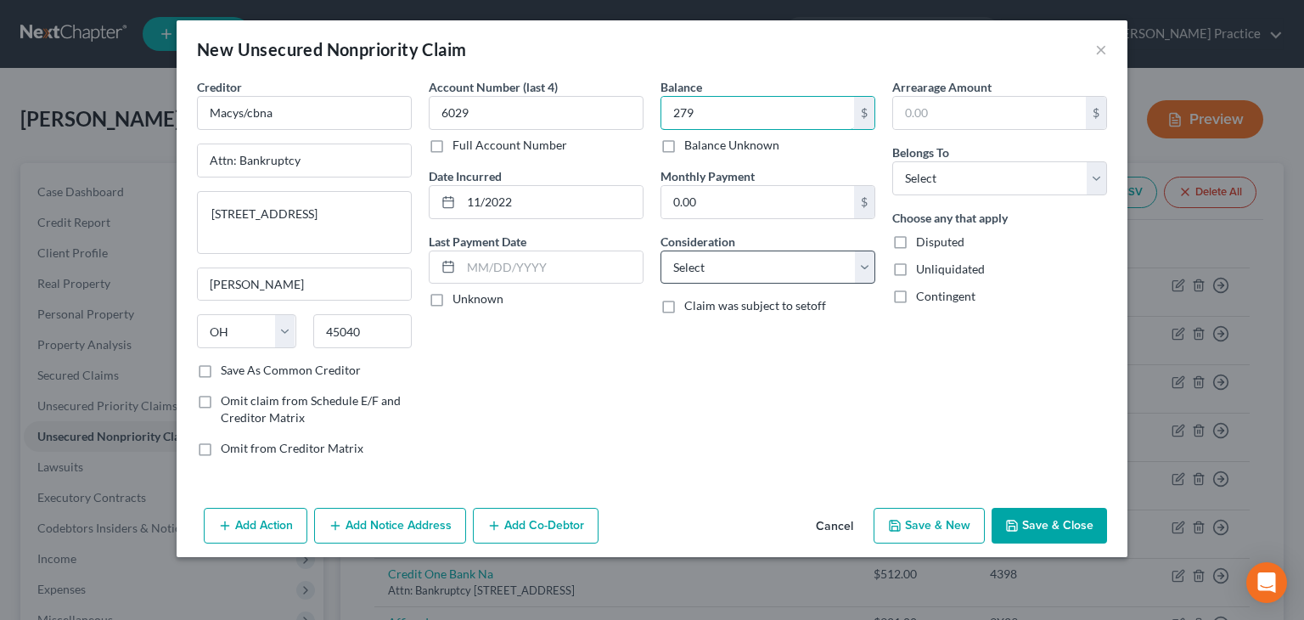
type input "279"
click at [862, 261] on select "Select Cable / Satellite Services Collection Agency Credit Card Debt Debt Couns…" at bounding box center [767, 267] width 215 height 34
select select "2"
click at [660, 250] on select "Select Cable / Satellite Services Collection Agency Credit Card Debt Debt Couns…" at bounding box center [767, 267] width 215 height 34
click at [1100, 177] on select "Select Debtor 1 Only Debtor 2 Only Debtor 1 And Debtor 2 Only At Least One Of T…" at bounding box center [999, 178] width 215 height 34
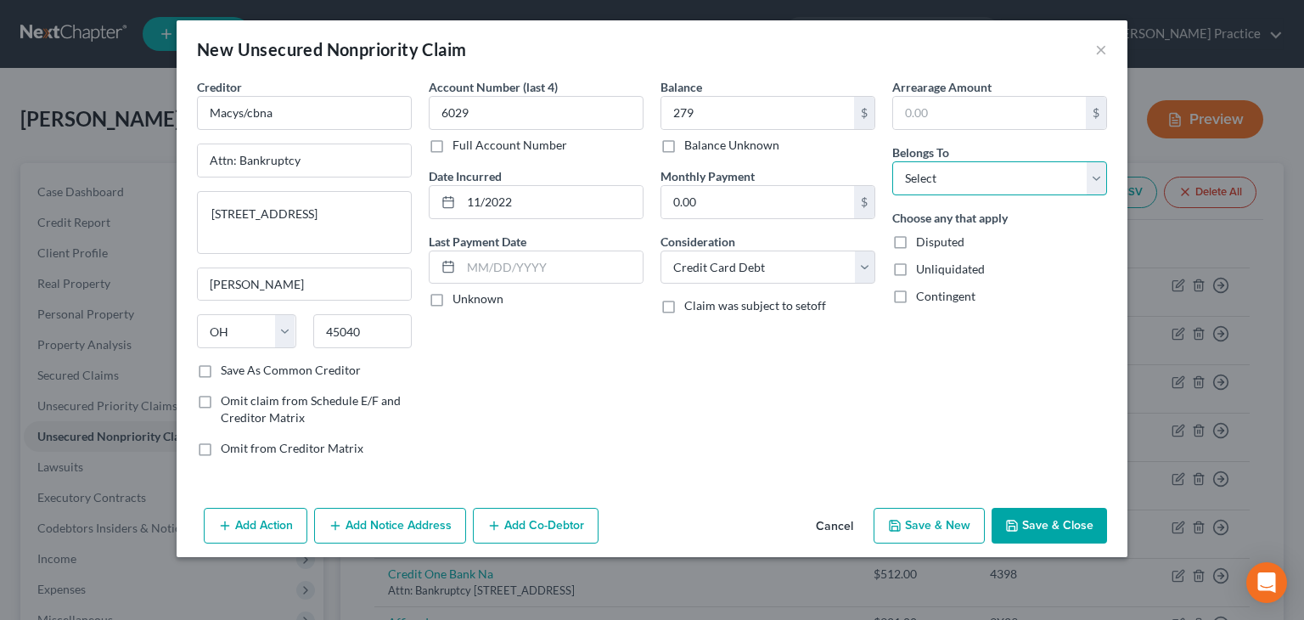
select select "0"
click at [892, 161] on select "Select Debtor 1 Only Debtor 2 Only Debtor 1 And Debtor 2 Only At Least One Of T…" at bounding box center [999, 178] width 215 height 34
click at [930, 525] on button "Save & New" at bounding box center [929, 526] width 111 height 36
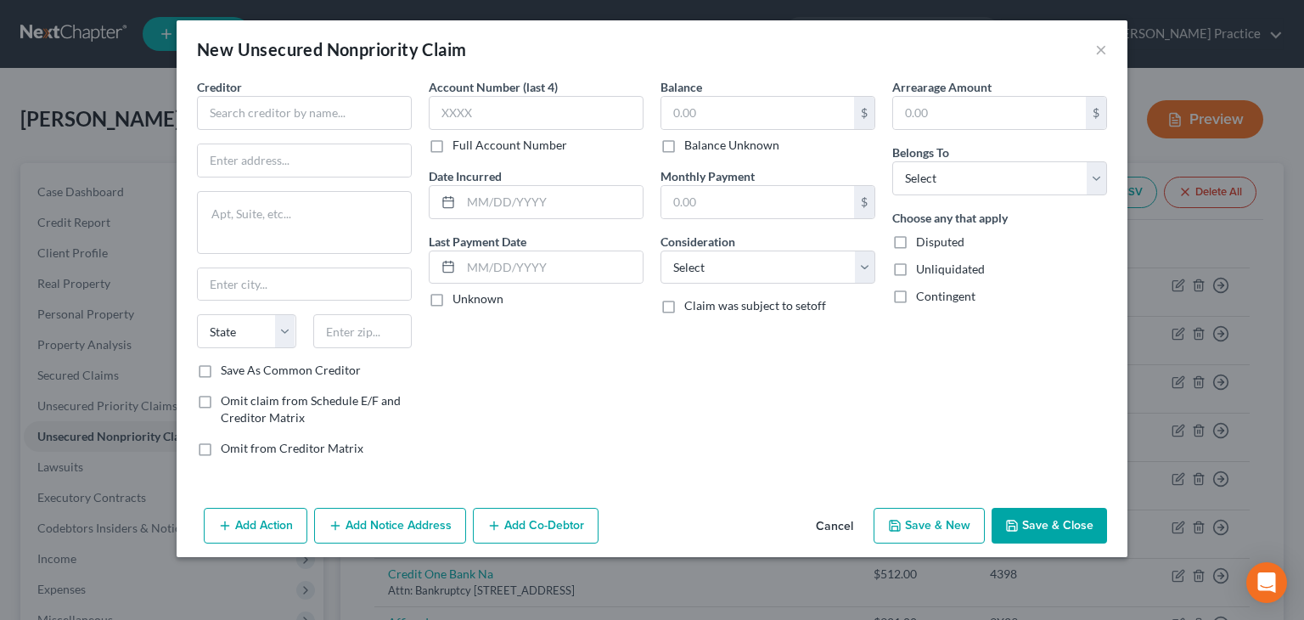
type input "279.00"
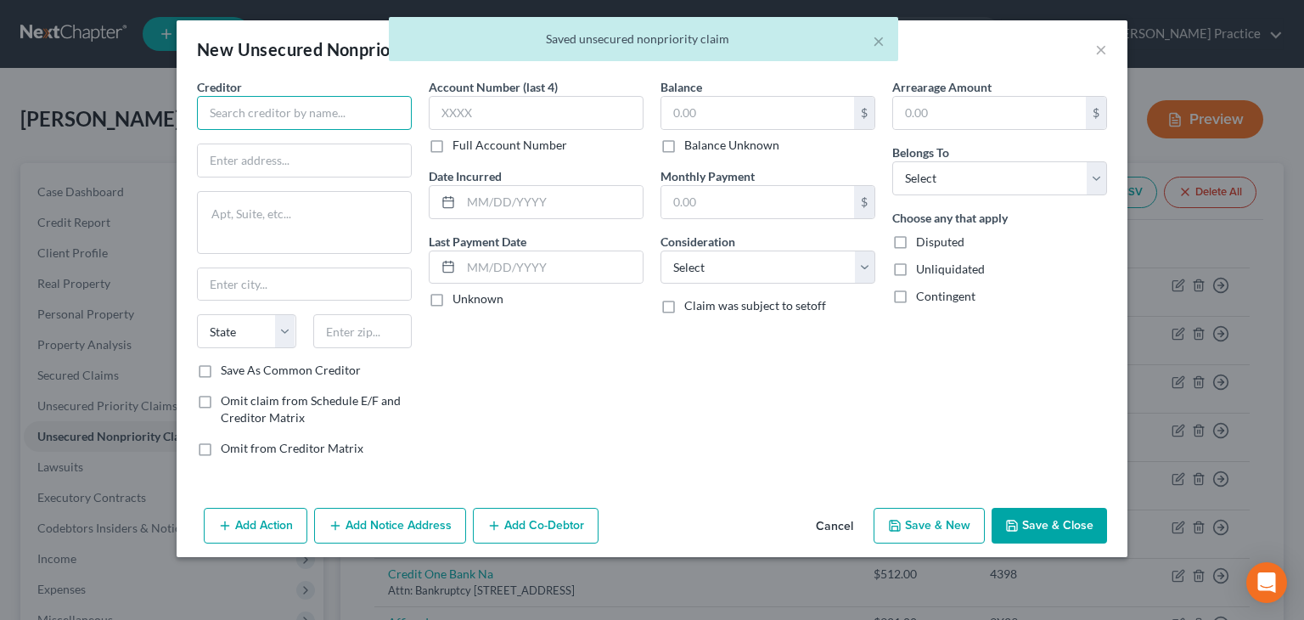
click at [284, 113] on input "text" at bounding box center [304, 113] width 215 height 34
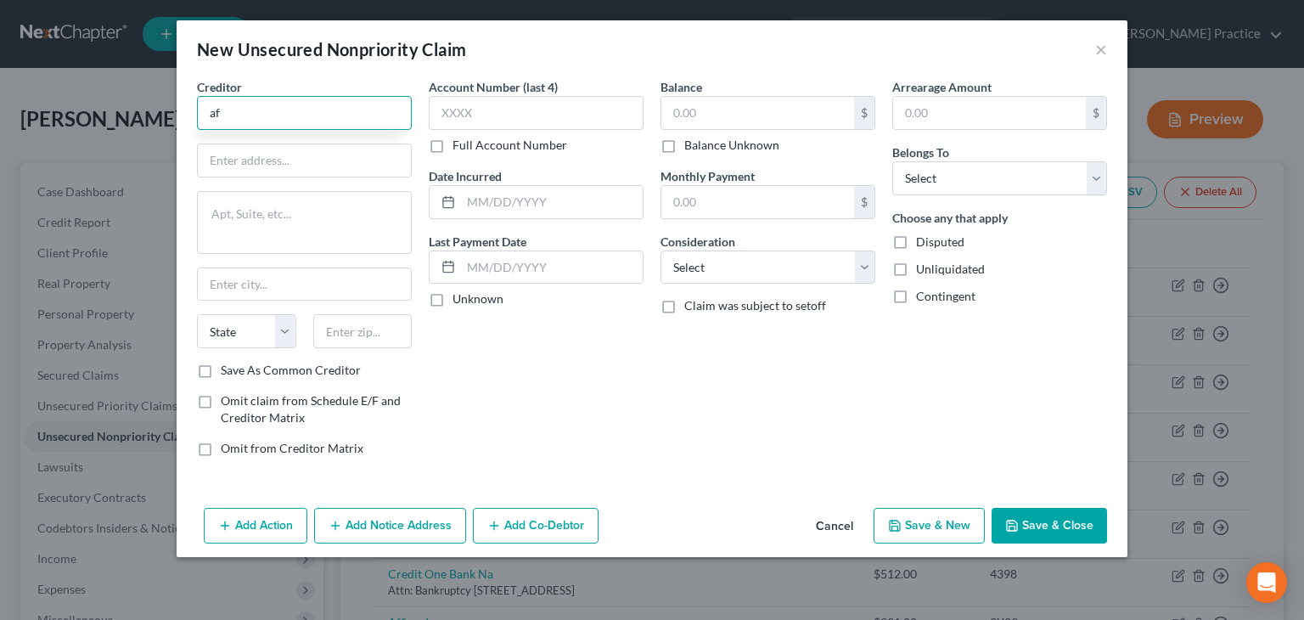
type input "a"
click at [275, 127] on input "Aff" at bounding box center [304, 113] width 215 height 34
type input "Affirm Inc"
click at [244, 162] on input "text" at bounding box center [304, 160] width 213 height 32
click at [239, 156] on input "text" at bounding box center [304, 160] width 213 height 32
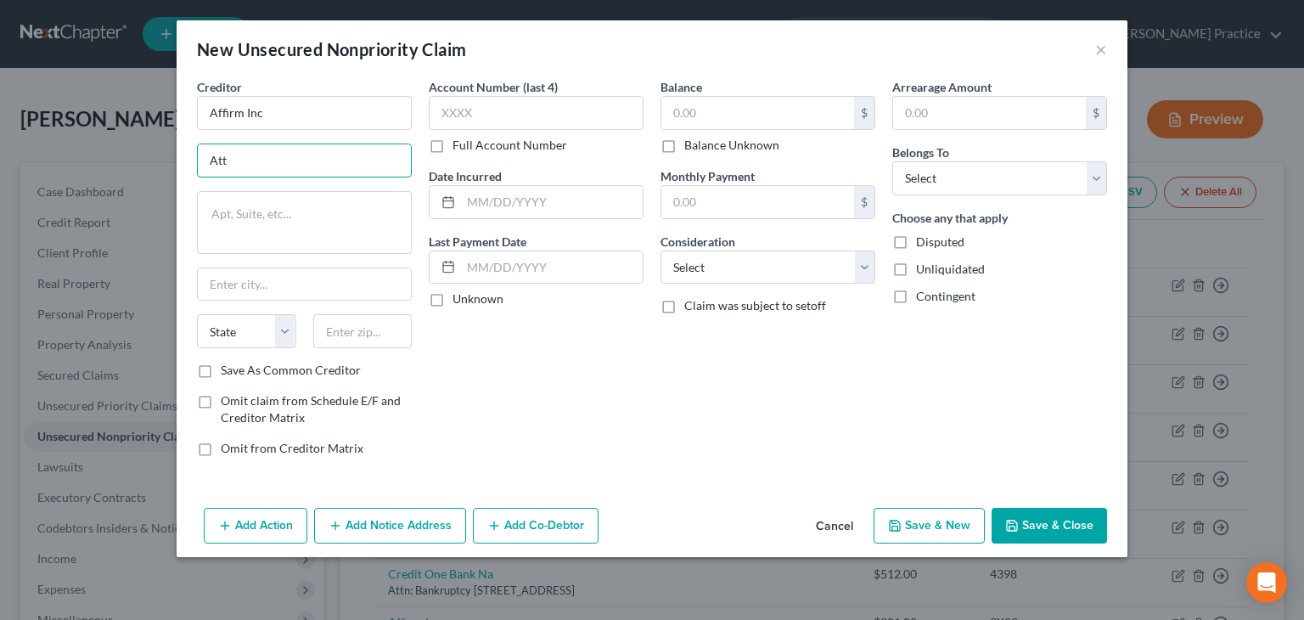
type input "Attn: Bankruptcy"
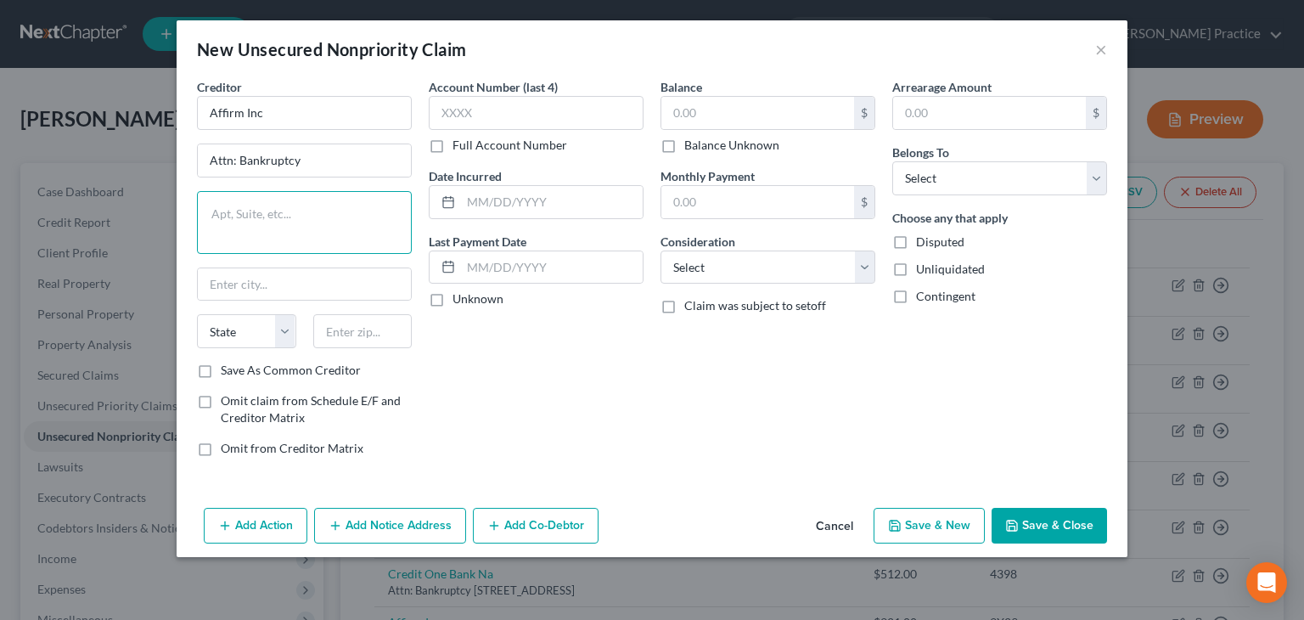
click at [281, 201] on textarea at bounding box center [304, 222] width 215 height 63
drag, startPoint x: 281, startPoint y: 201, endPoint x: 217, endPoint y: 208, distance: 64.0
click at [217, 208] on textarea at bounding box center [304, 222] width 215 height 63
click at [217, 208] on textarea "650" at bounding box center [304, 222] width 215 height 63
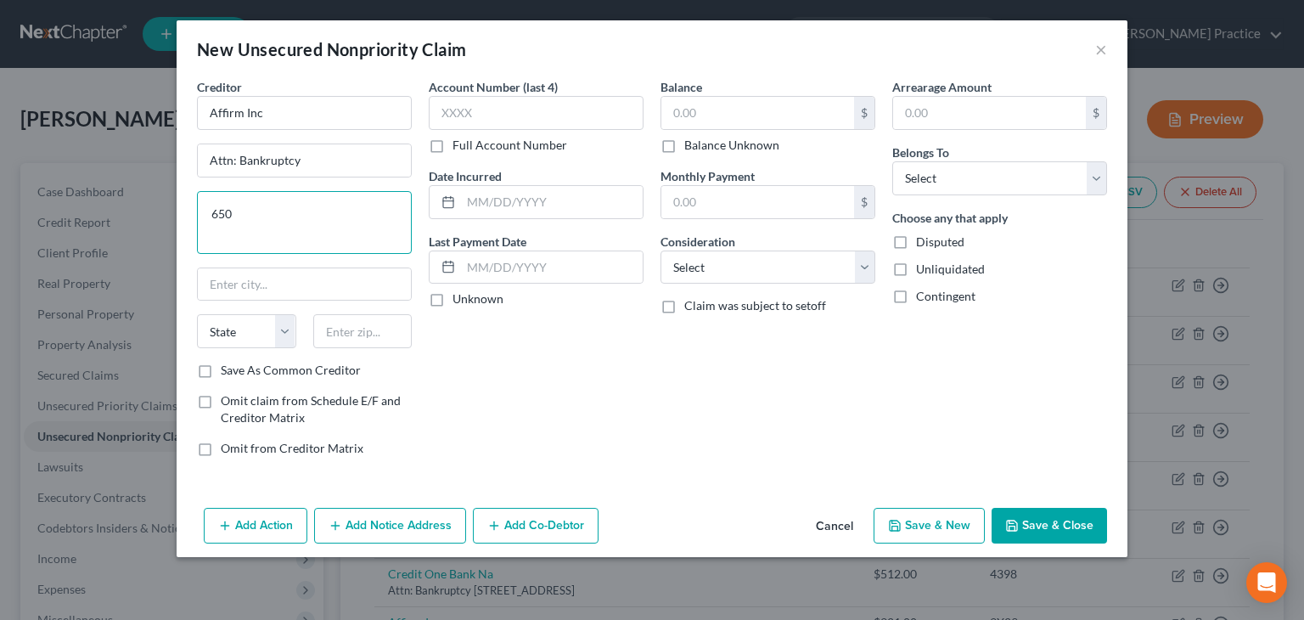
click at [217, 208] on textarea "650" at bounding box center [304, 222] width 215 height 63
click at [262, 219] on textarea "650 [US_STATE]" at bounding box center [304, 222] width 215 height 63
click at [212, 213] on textarea "650 CalifoSt Fl 12" at bounding box center [304, 222] width 215 height 63
click at [318, 211] on textarea "650 CalifoSt Fl 12" at bounding box center [304, 222] width 215 height 63
type textarea "[STREET_ADDRESS][US_STATE]"
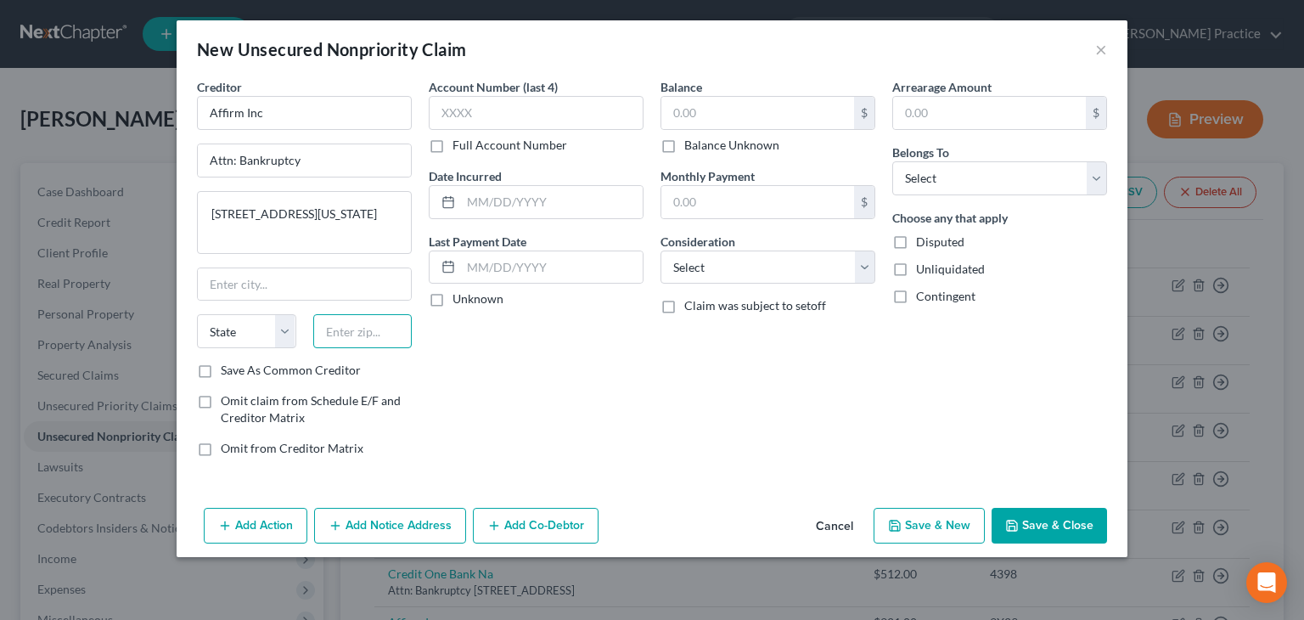
click at [362, 330] on input "text" at bounding box center [362, 331] width 99 height 34
type input "94108"
click at [515, 110] on input "text" at bounding box center [536, 113] width 215 height 34
type input "[GEOGRAPHIC_DATA]"
select select "4"
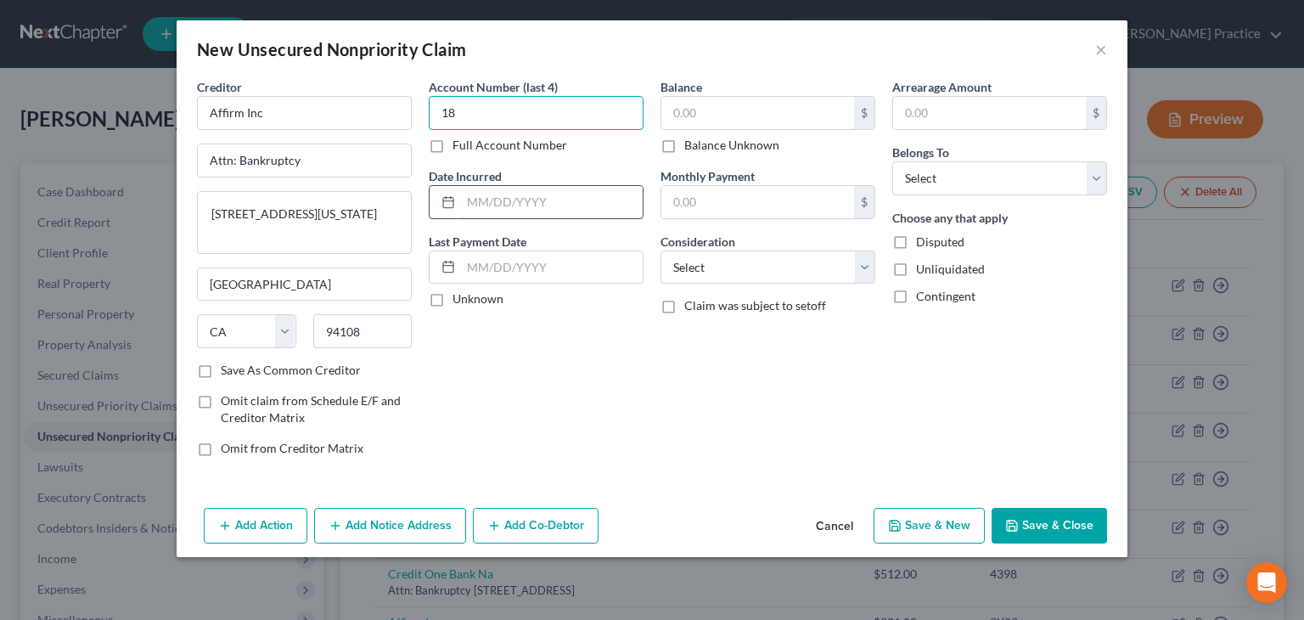
type input "18"
click at [560, 190] on input "text" at bounding box center [552, 202] width 182 height 32
type input "11/2024"
click at [486, 119] on input "18" at bounding box center [536, 113] width 215 height 34
type input "1"
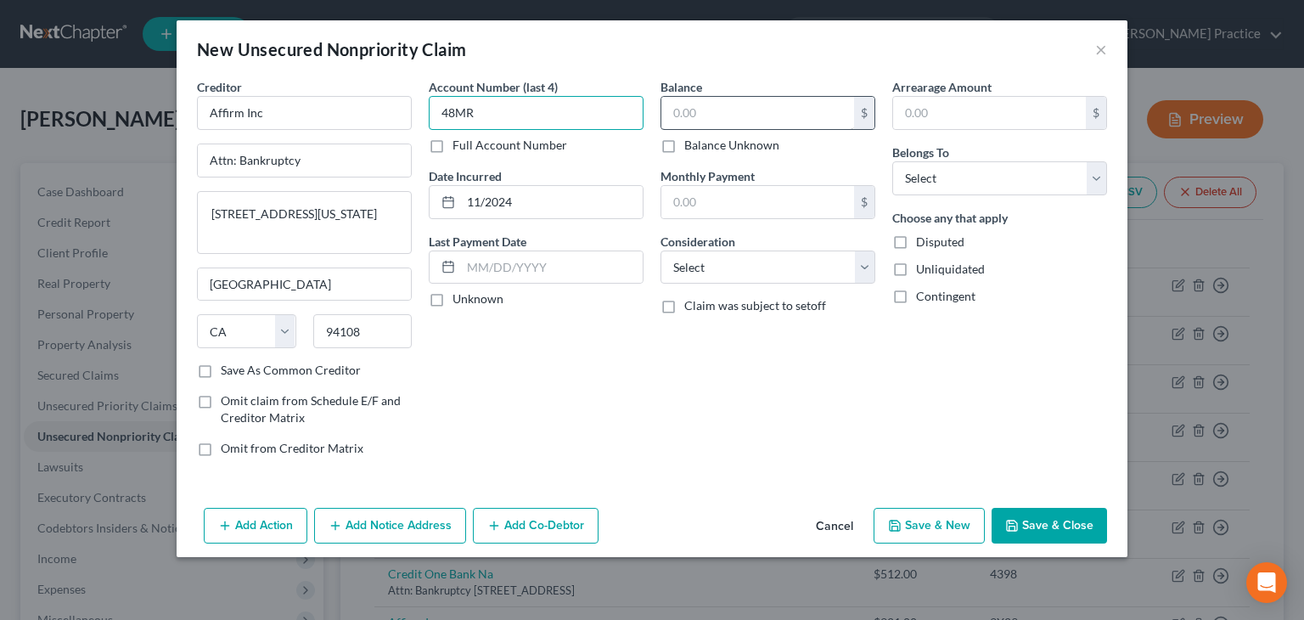
type input "48MR"
click at [677, 102] on input "text" at bounding box center [757, 113] width 193 height 32
type input "18"
click at [866, 277] on select "Select Cable / Satellite Services Collection Agency Credit Card Debt Debt Couns…" at bounding box center [767, 267] width 215 height 34
select select "10"
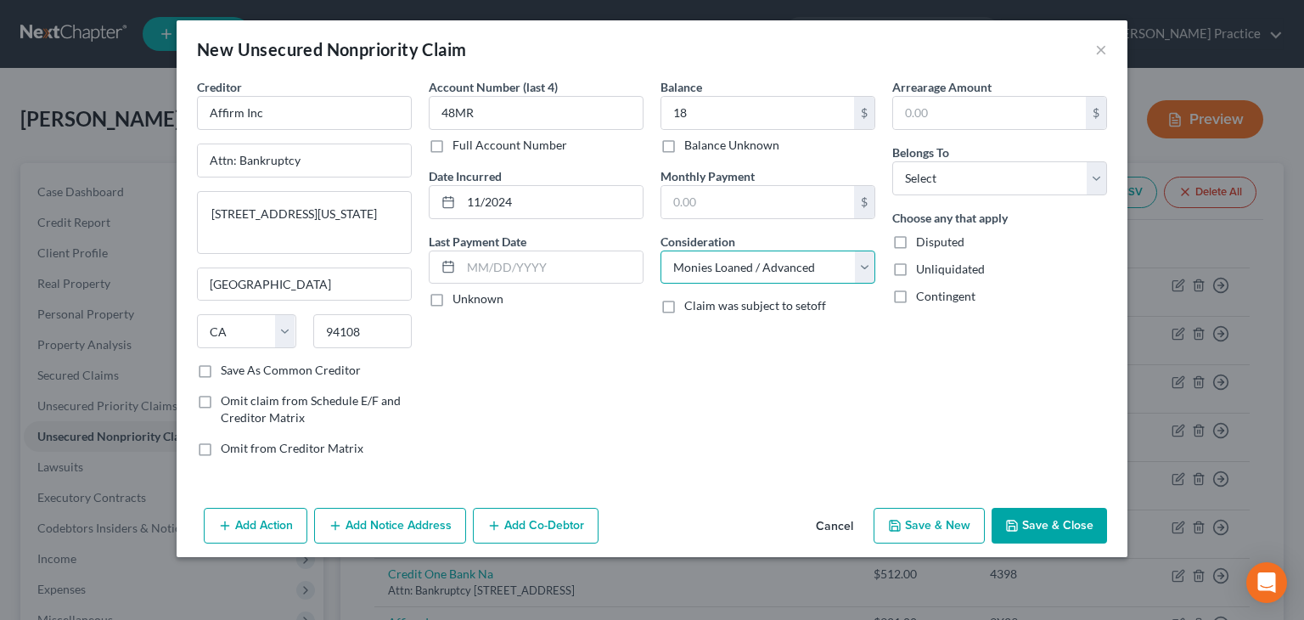
click at [660, 250] on select "Select Cable / Satellite Services Collection Agency Credit Card Debt Debt Couns…" at bounding box center [767, 267] width 215 height 34
click at [1097, 178] on select "Select Debtor 1 Only Debtor 2 Only Debtor 1 And Debtor 2 Only At Least One Of T…" at bounding box center [999, 178] width 215 height 34
select select "0"
click at [892, 161] on select "Select Debtor 1 Only Debtor 2 Only Debtor 1 And Debtor 2 Only At Least One Of T…" at bounding box center [999, 178] width 215 height 34
click at [917, 528] on button "Save & New" at bounding box center [929, 526] width 111 height 36
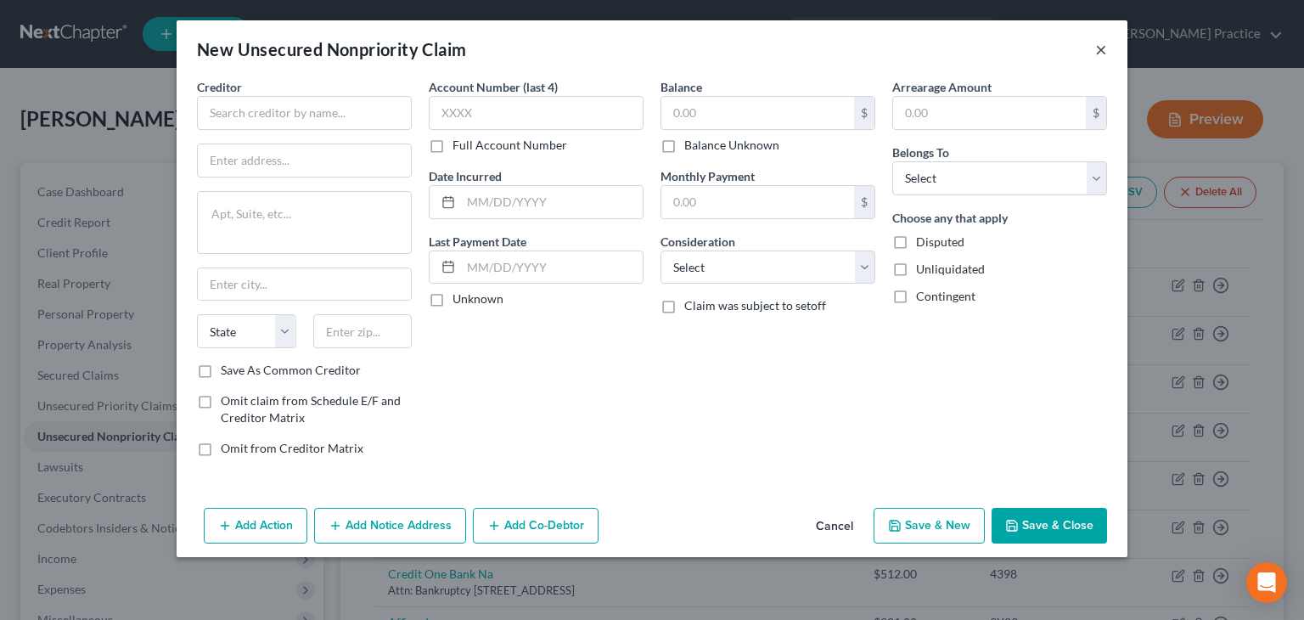
click at [1099, 48] on button "×" at bounding box center [1101, 49] width 12 height 20
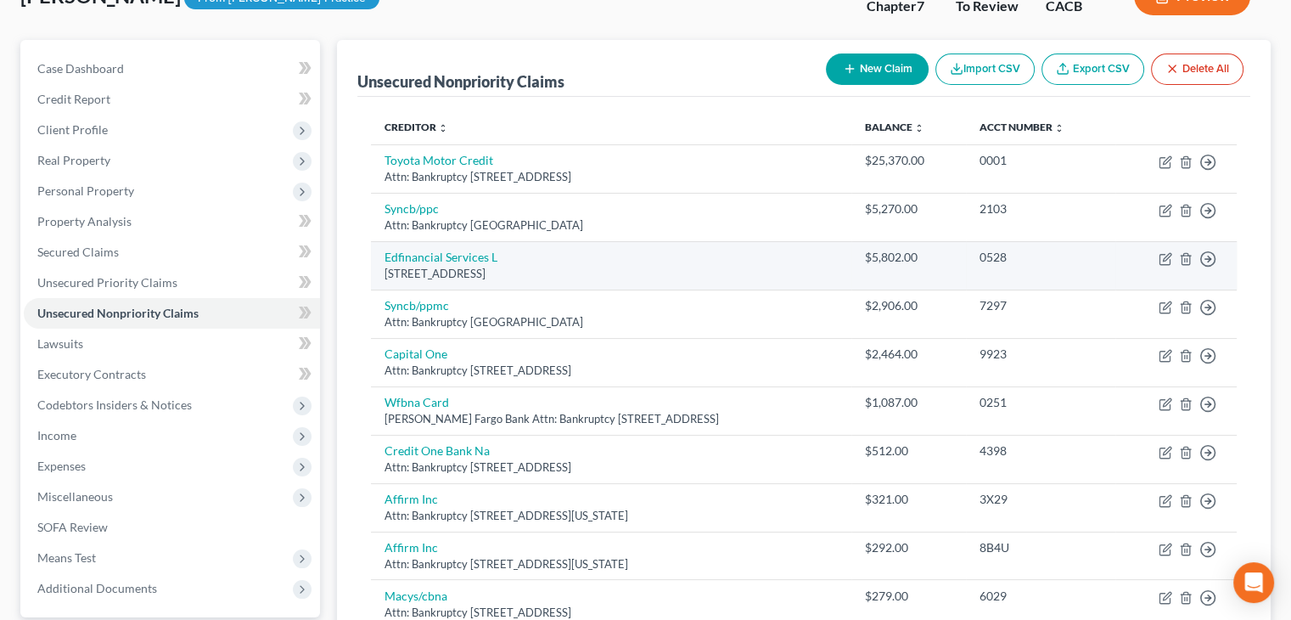
scroll to position [107, 0]
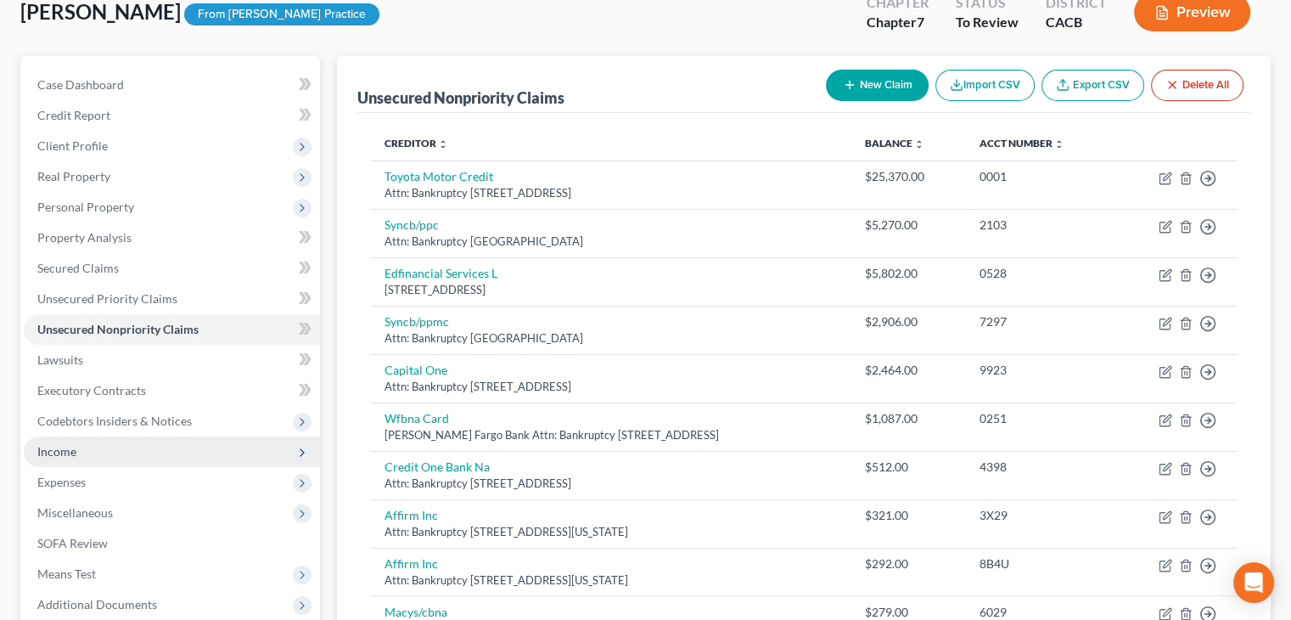
click at [148, 457] on span "Income" at bounding box center [172, 451] width 296 height 31
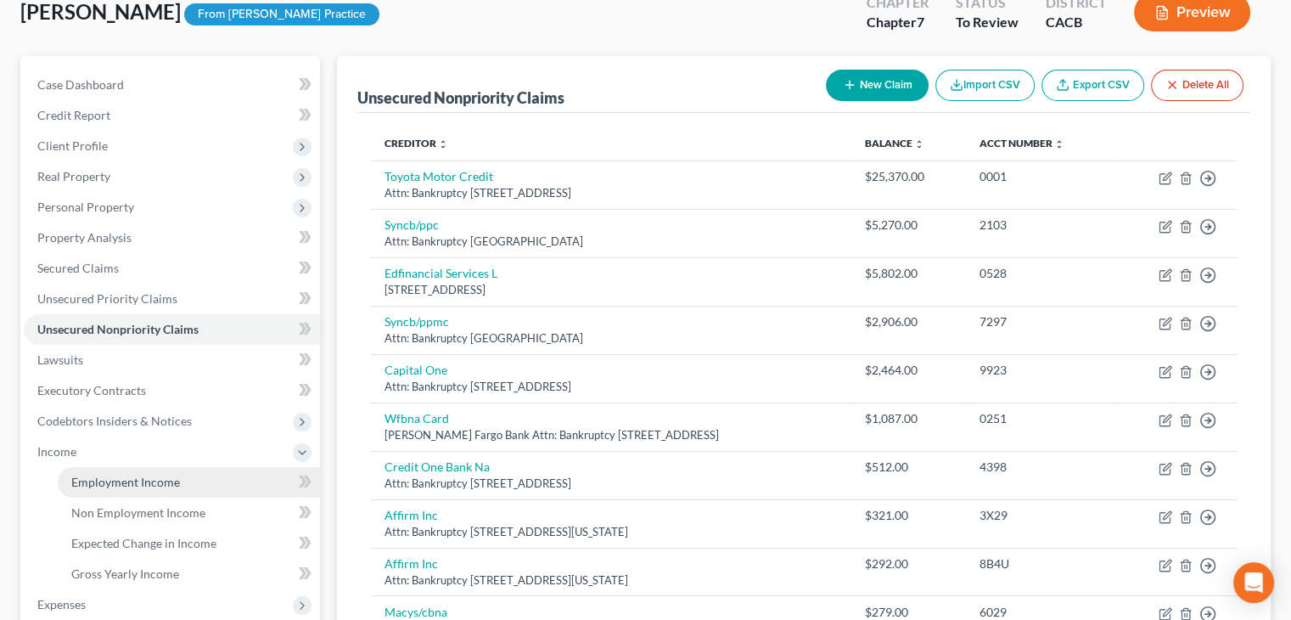
click at [149, 483] on span "Employment Income" at bounding box center [125, 482] width 109 height 14
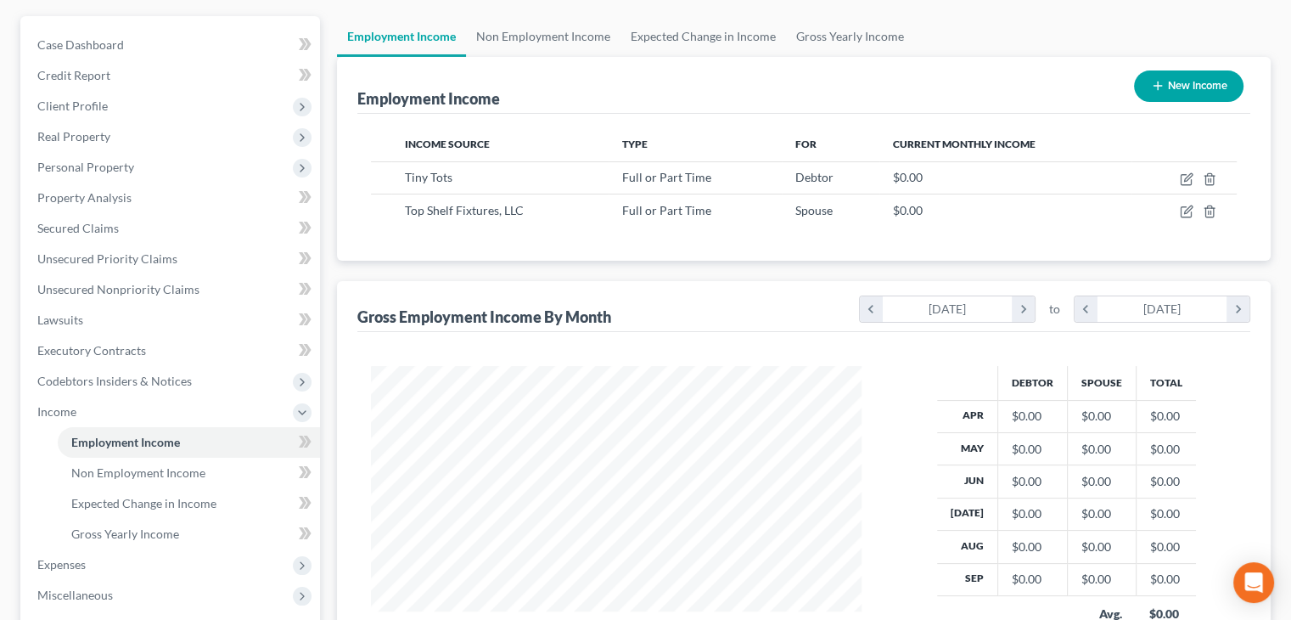
scroll to position [122, 0]
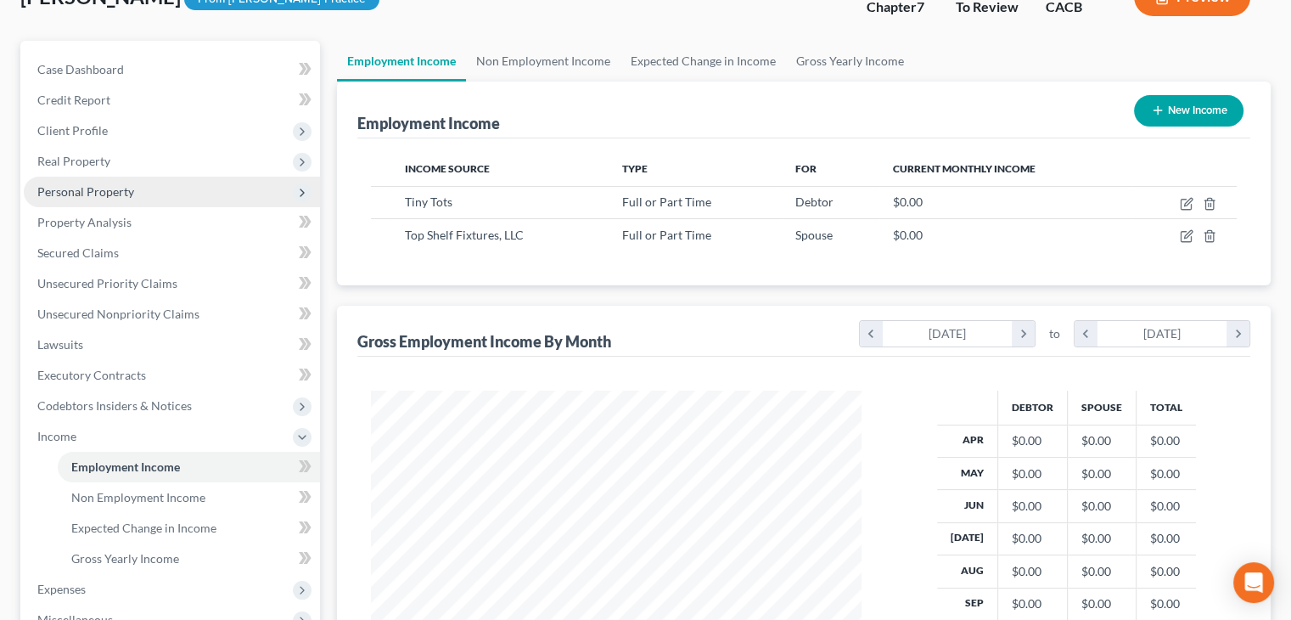
click at [140, 190] on span "Personal Property" at bounding box center [172, 192] width 296 height 31
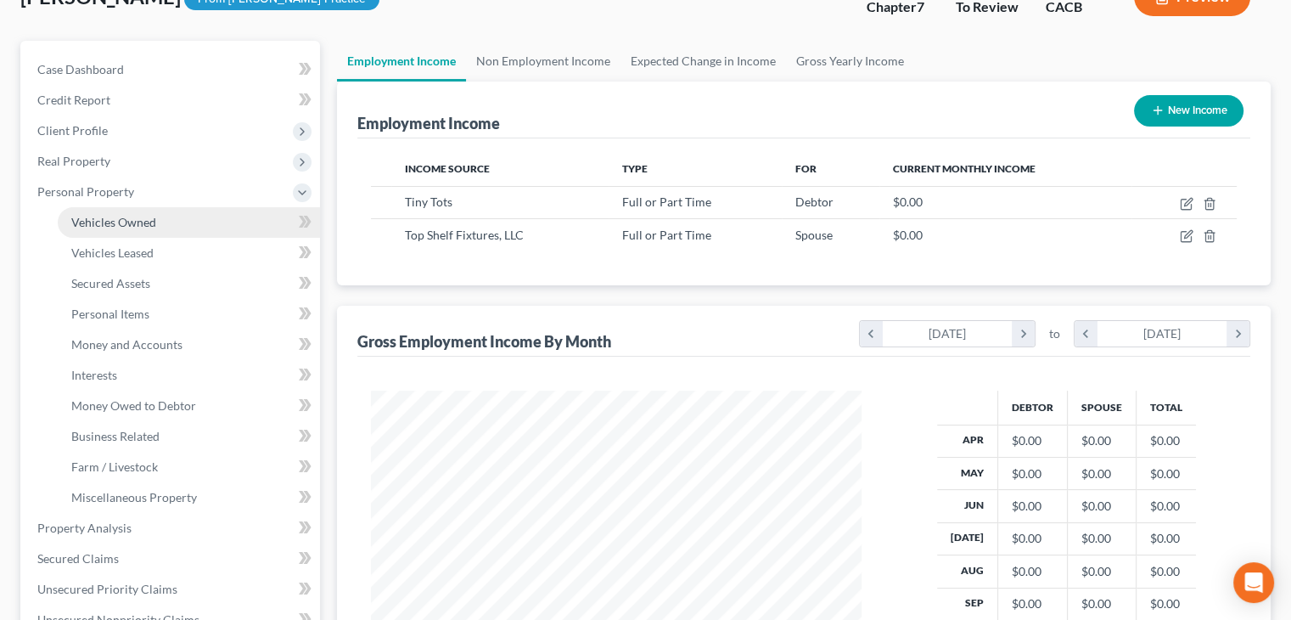
click at [143, 211] on link "Vehicles Owned" at bounding box center [189, 222] width 262 height 31
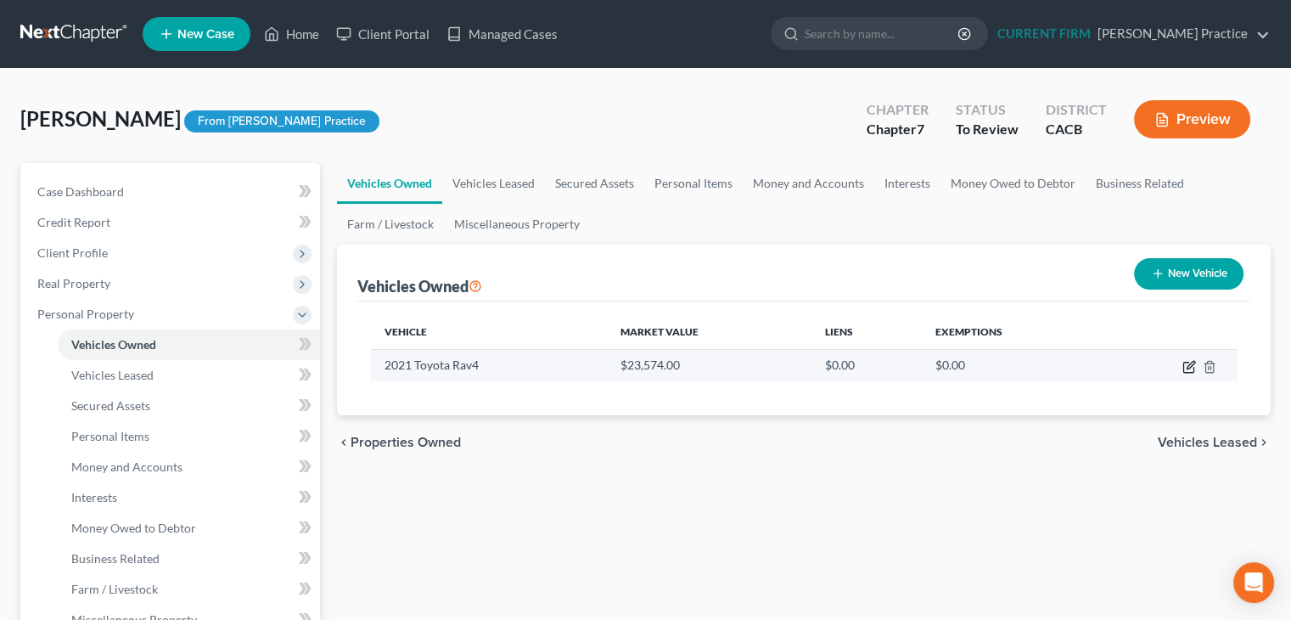
click at [1188, 370] on icon "button" at bounding box center [1190, 367] width 14 height 14
select select "0"
select select "5"
select select "1"
select select "0"
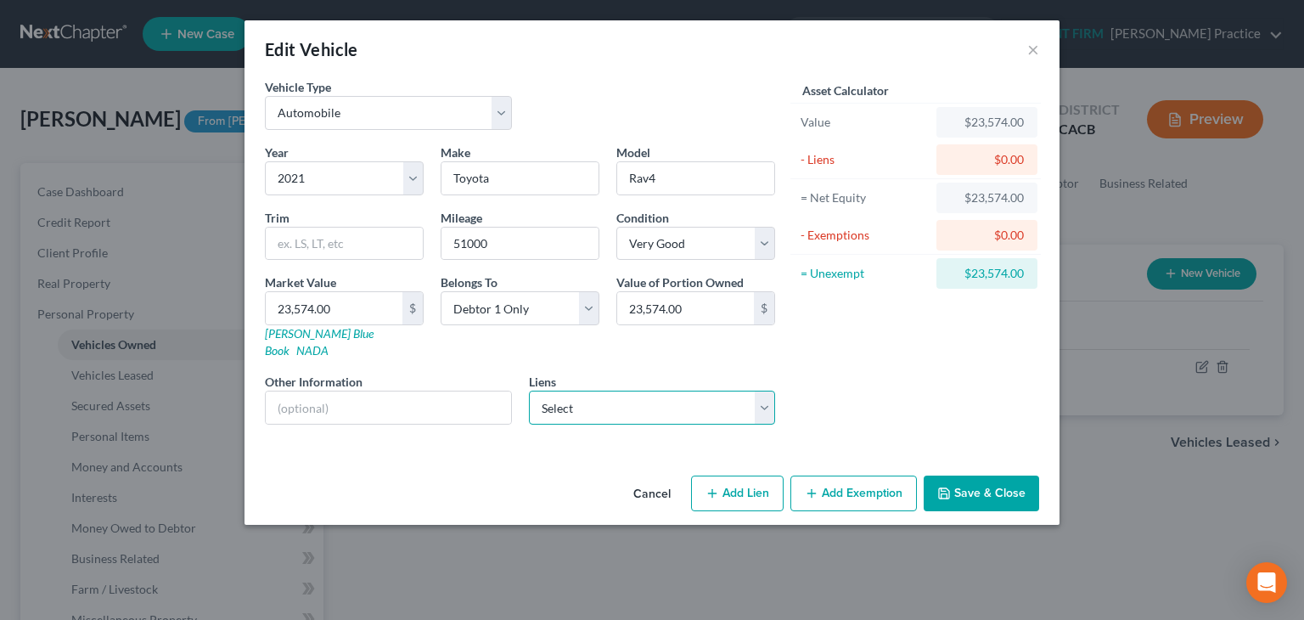
click at [767, 391] on select "Select Lakeview - $580,001.76" at bounding box center [652, 407] width 247 height 34
click at [835, 419] on div "Vehicle Type Select Automobile Truck Trailer Watercraft Aircraft Motor Home Atv…" at bounding box center [651, 273] width 815 height 390
click at [1028, 45] on button "×" at bounding box center [1033, 49] width 12 height 20
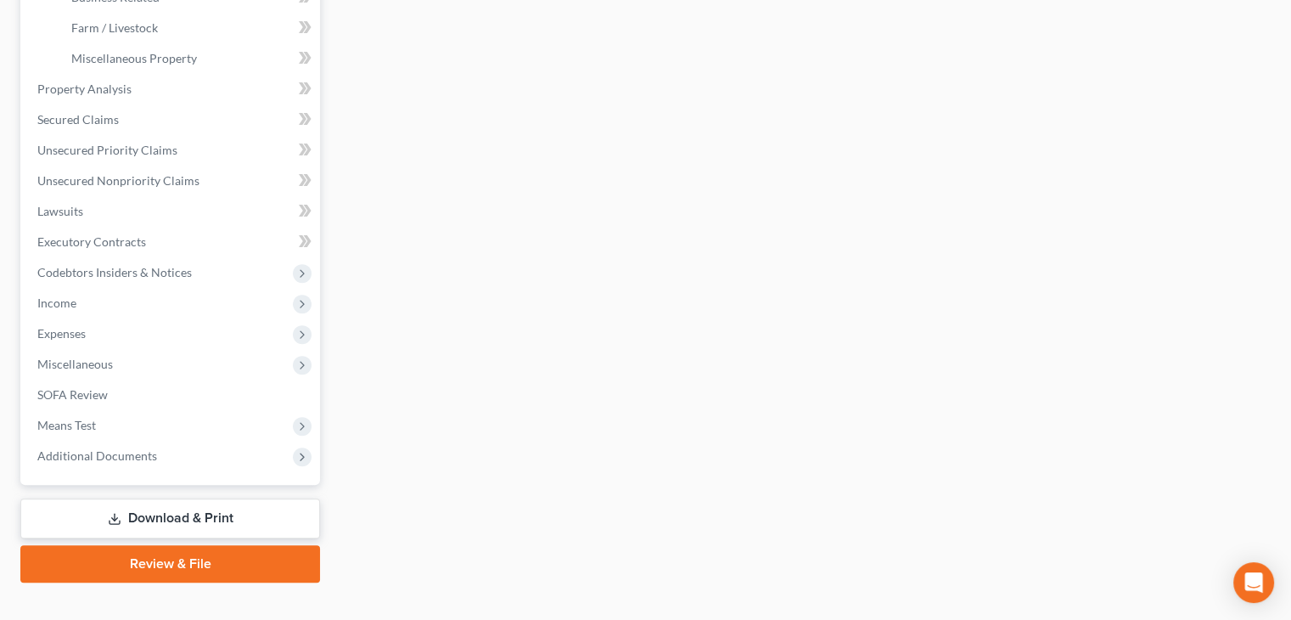
scroll to position [560, 0]
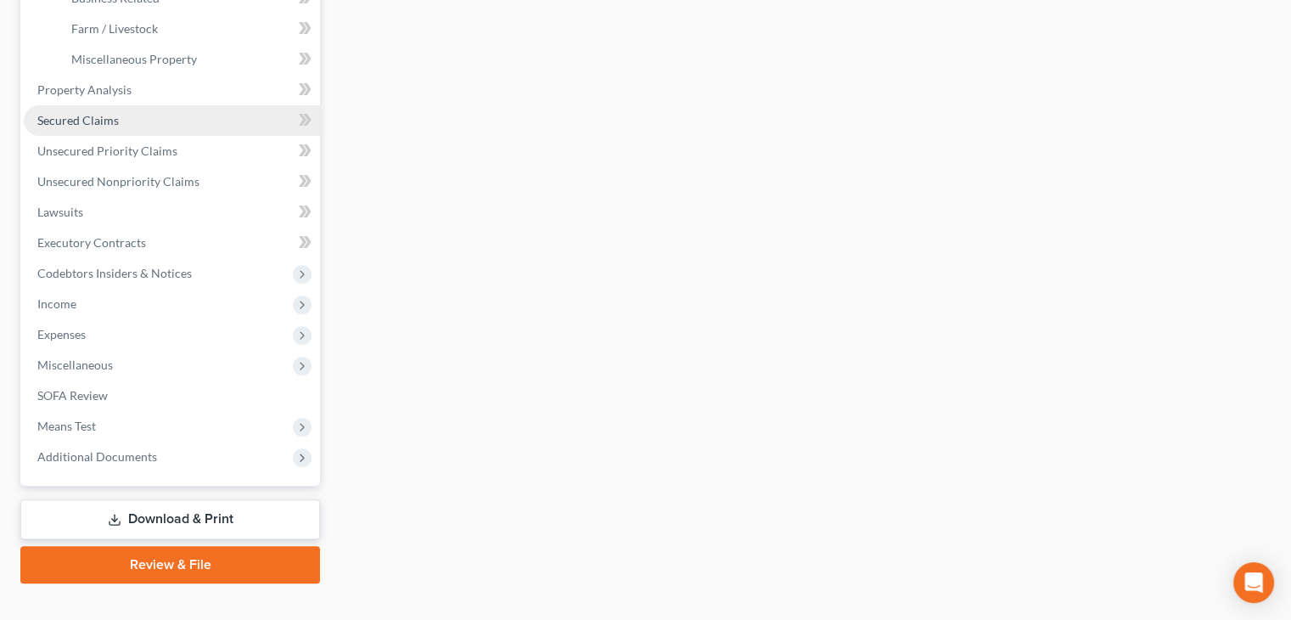
click at [142, 120] on link "Secured Claims" at bounding box center [172, 120] width 296 height 31
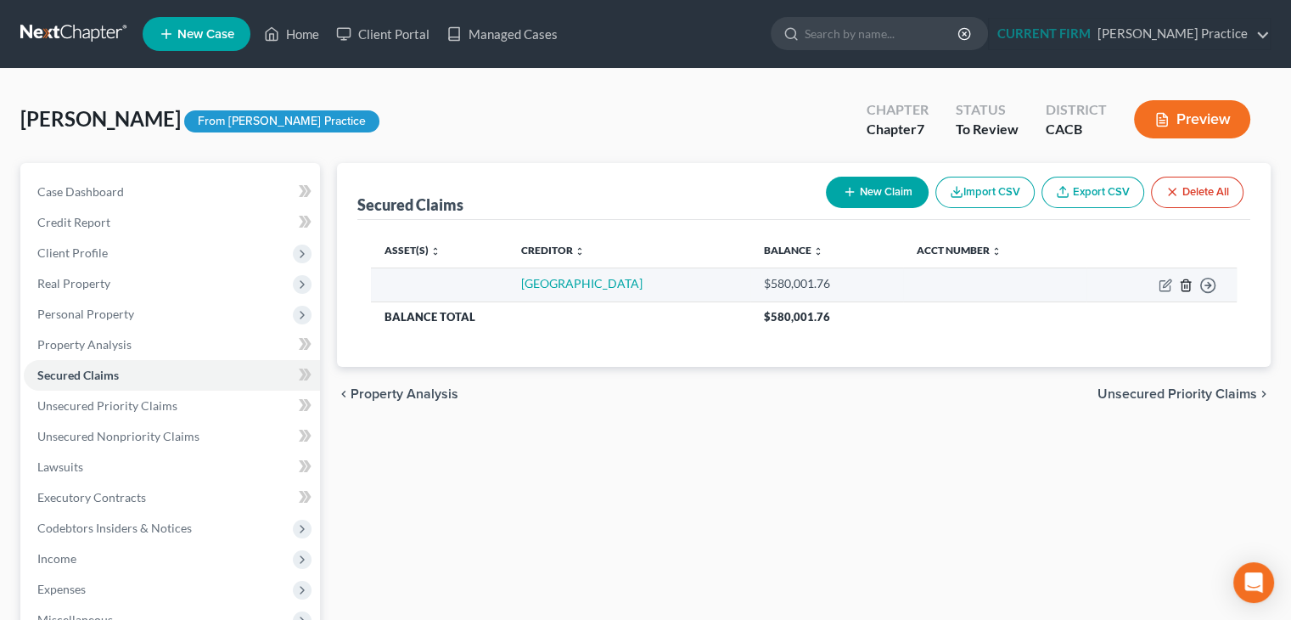
click at [1182, 283] on icon "button" at bounding box center [1186, 284] width 8 height 11
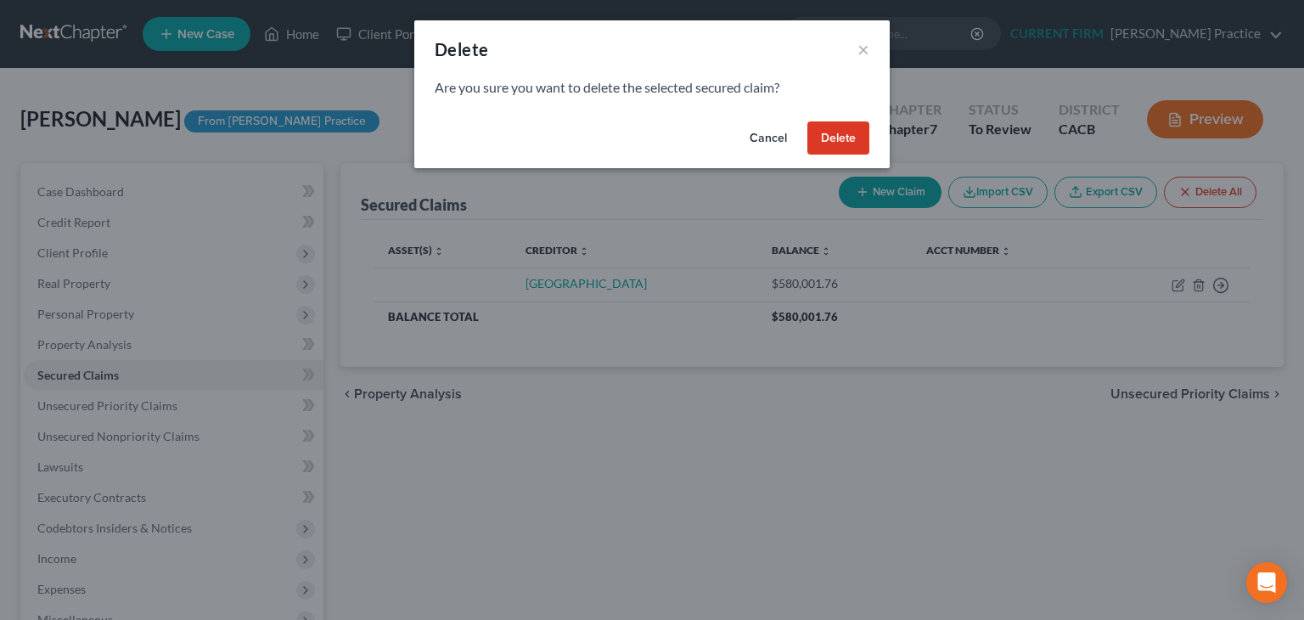
click at [832, 126] on button "Delete" at bounding box center [838, 138] width 62 height 34
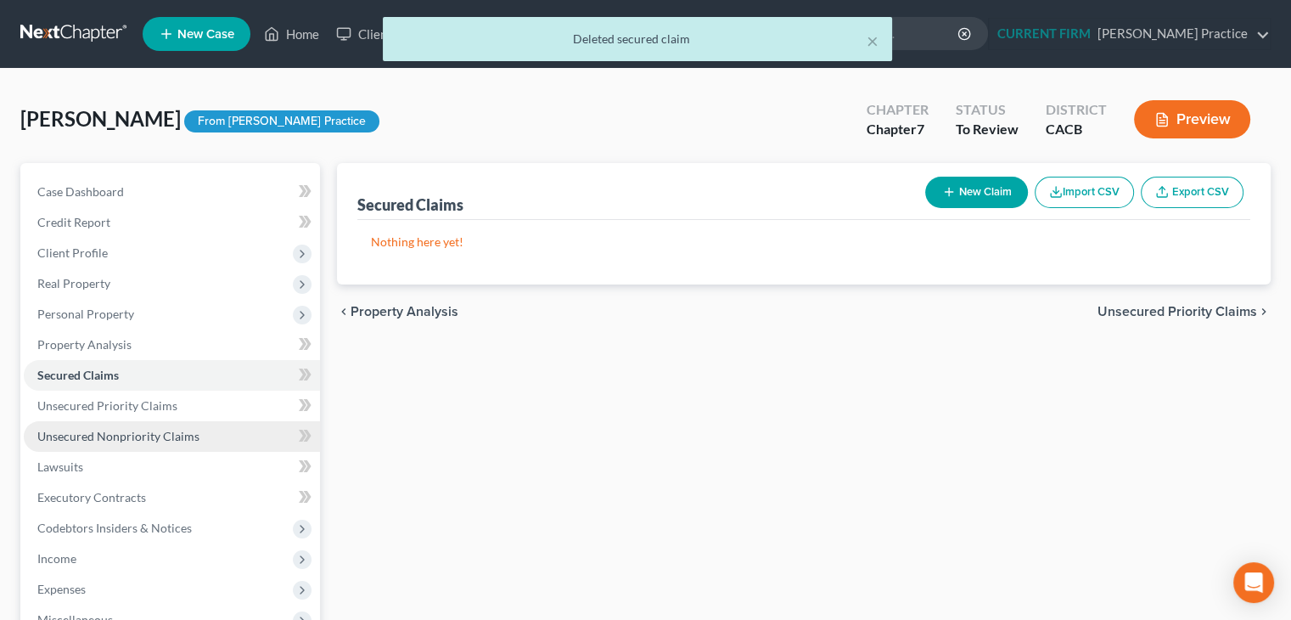
click at [175, 438] on span "Unsecured Nonpriority Claims" at bounding box center [118, 436] width 162 height 14
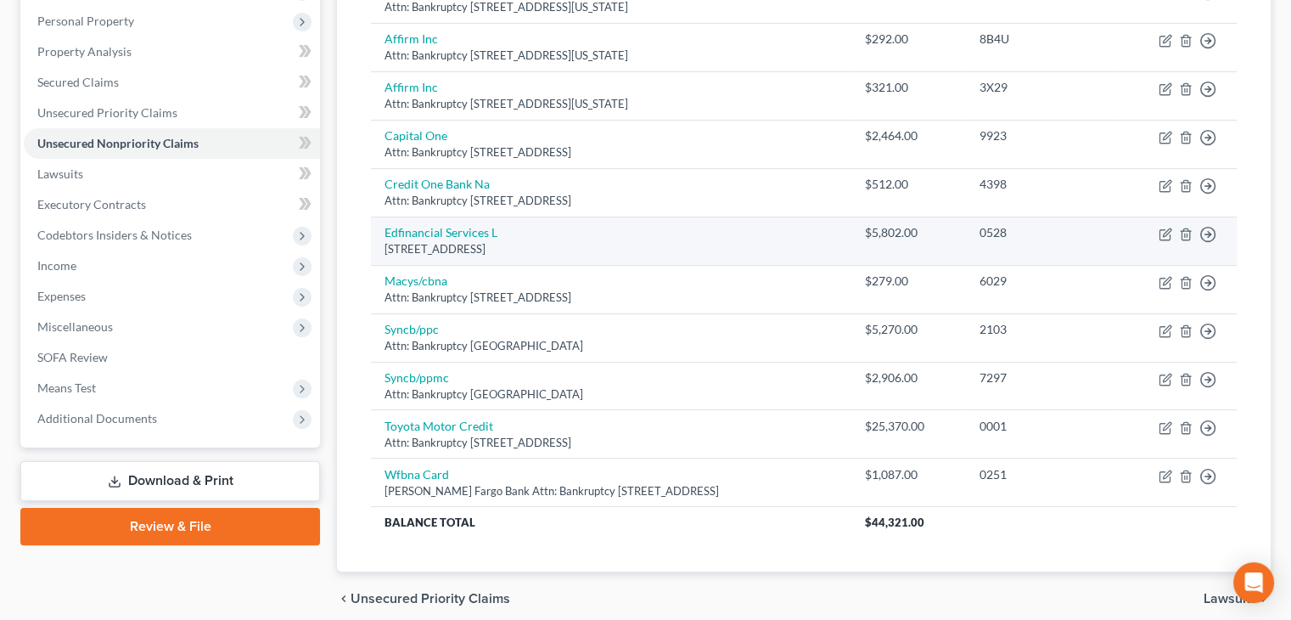
scroll to position [294, 0]
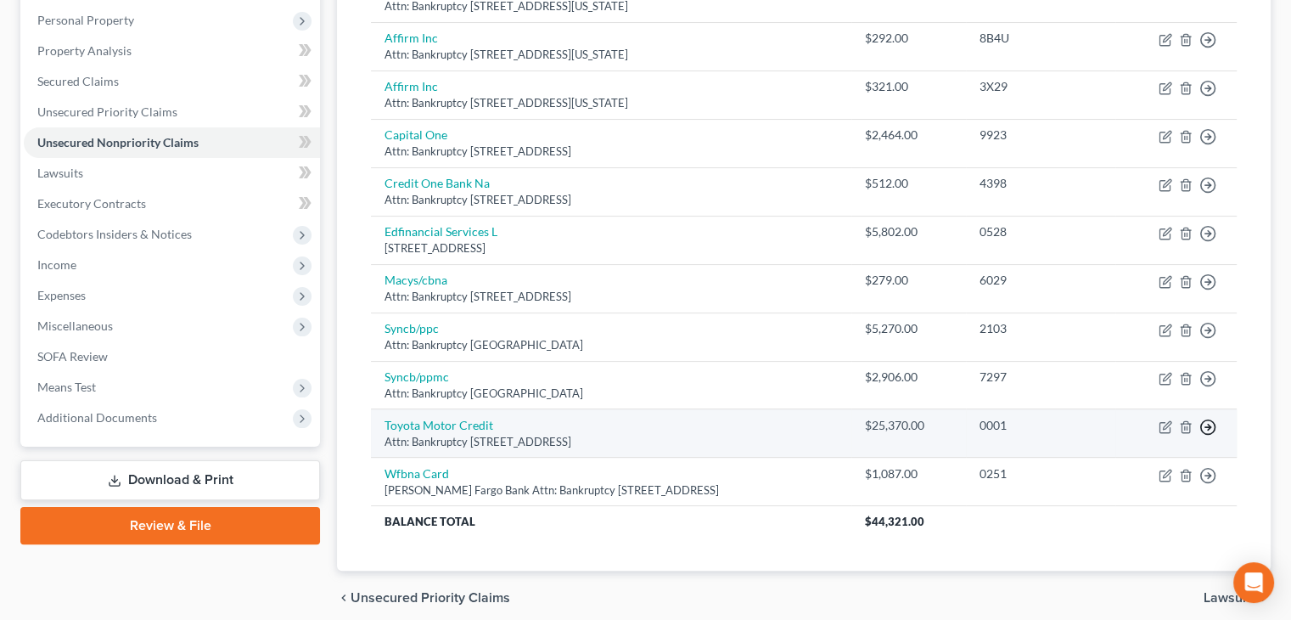
click at [1203, 424] on icon "button" at bounding box center [1207, 427] width 17 height 17
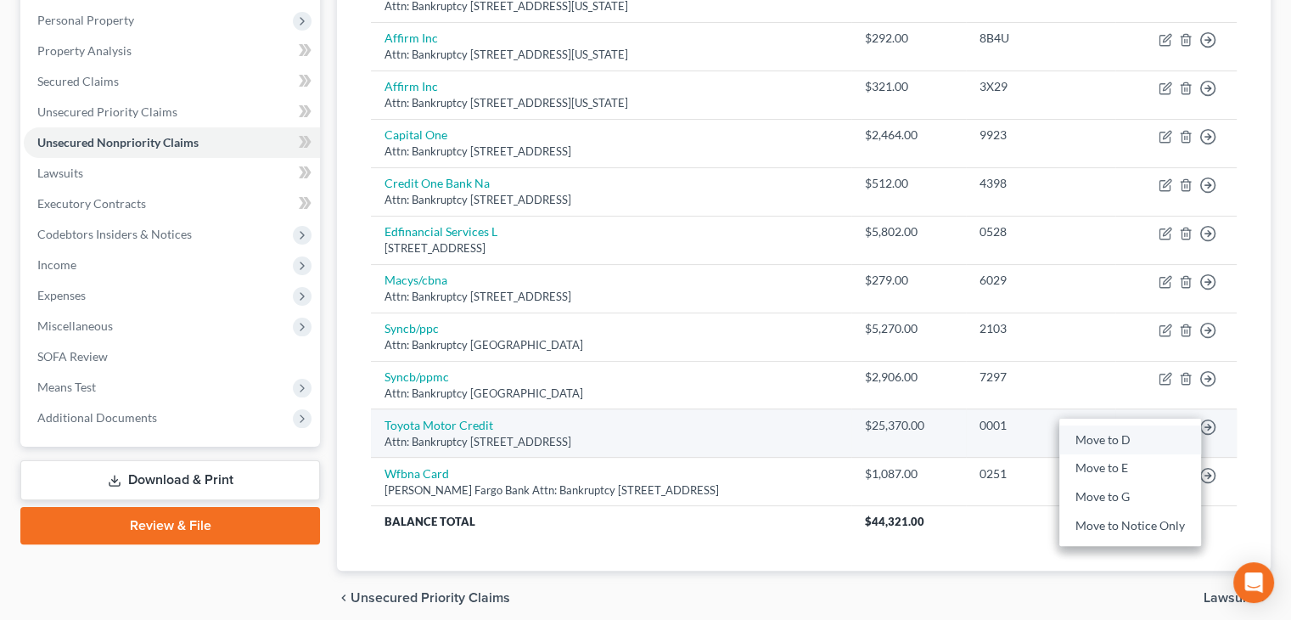
click at [1144, 430] on link "Move to D" at bounding box center [1130, 439] width 142 height 29
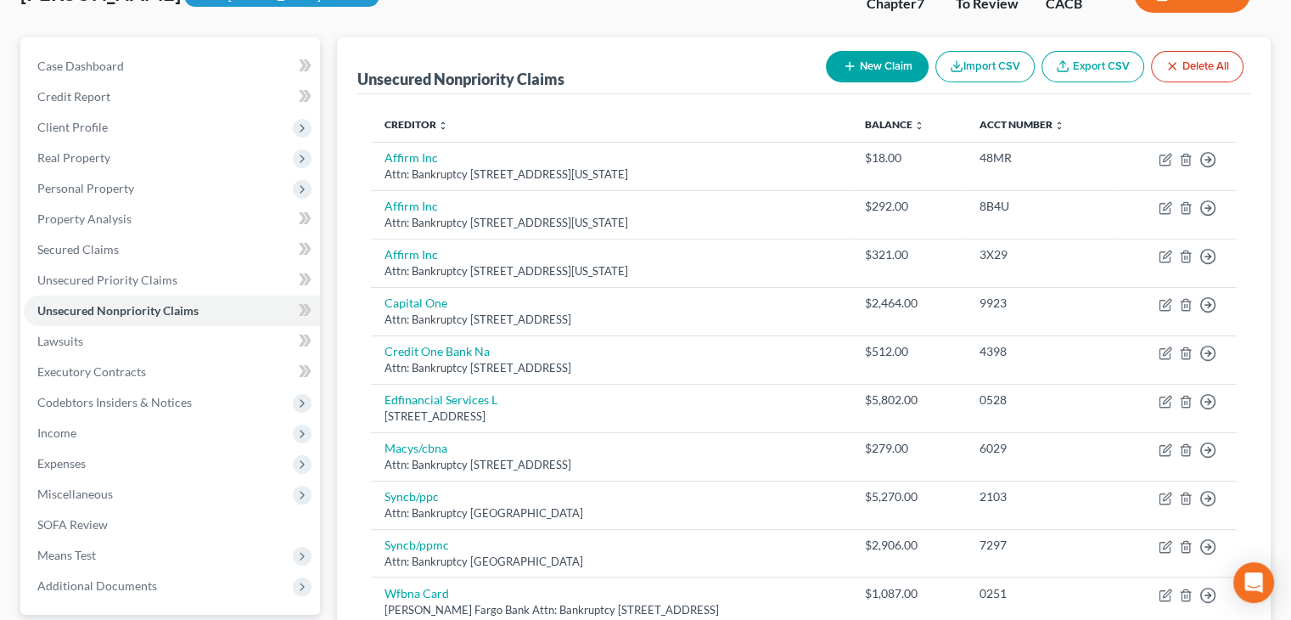
scroll to position [124, 0]
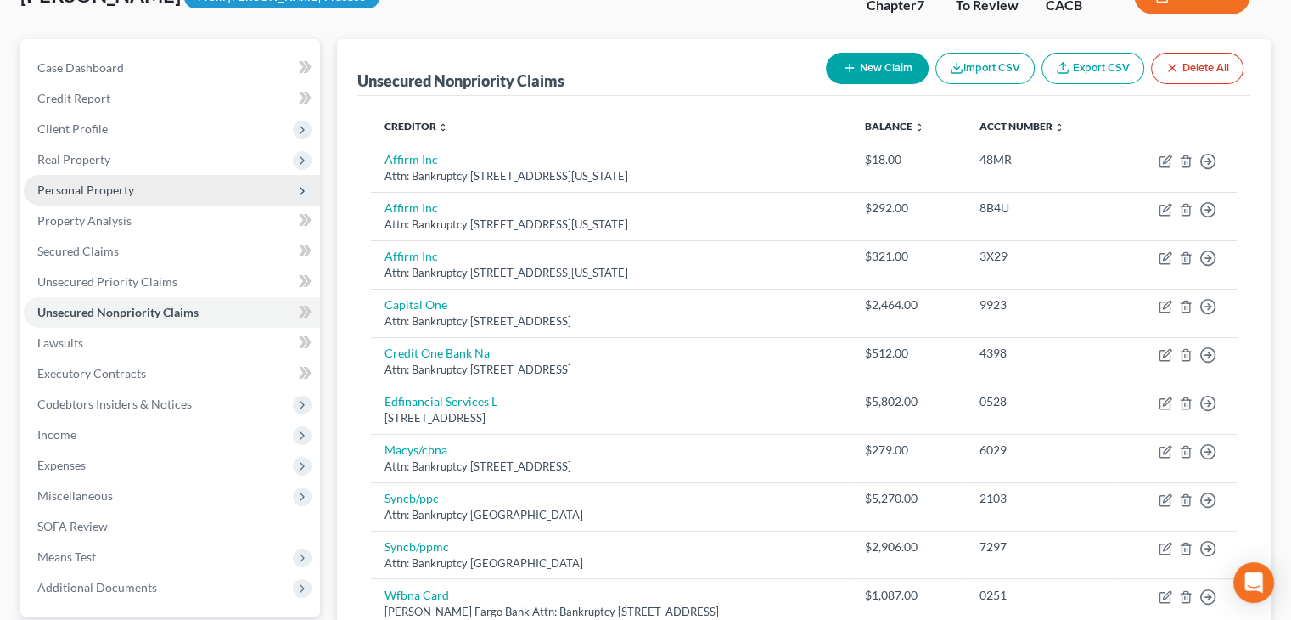
click at [143, 181] on span "Personal Property" at bounding box center [172, 190] width 296 height 31
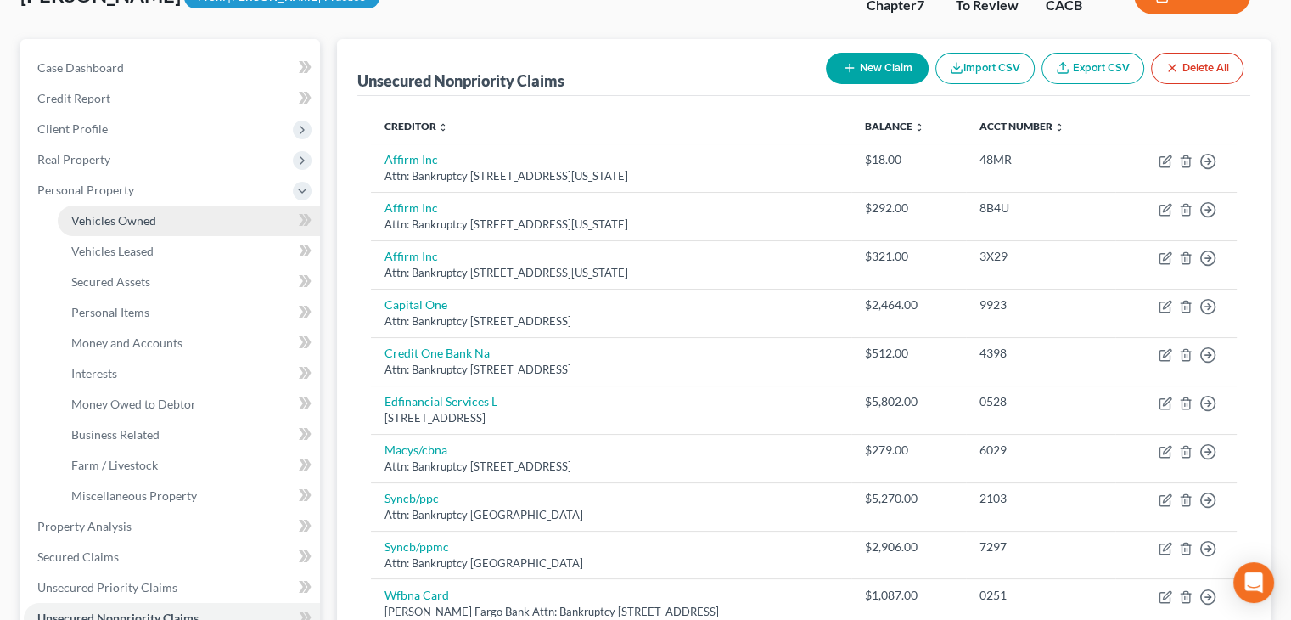
click at [130, 221] on span "Vehicles Owned" at bounding box center [113, 220] width 85 height 14
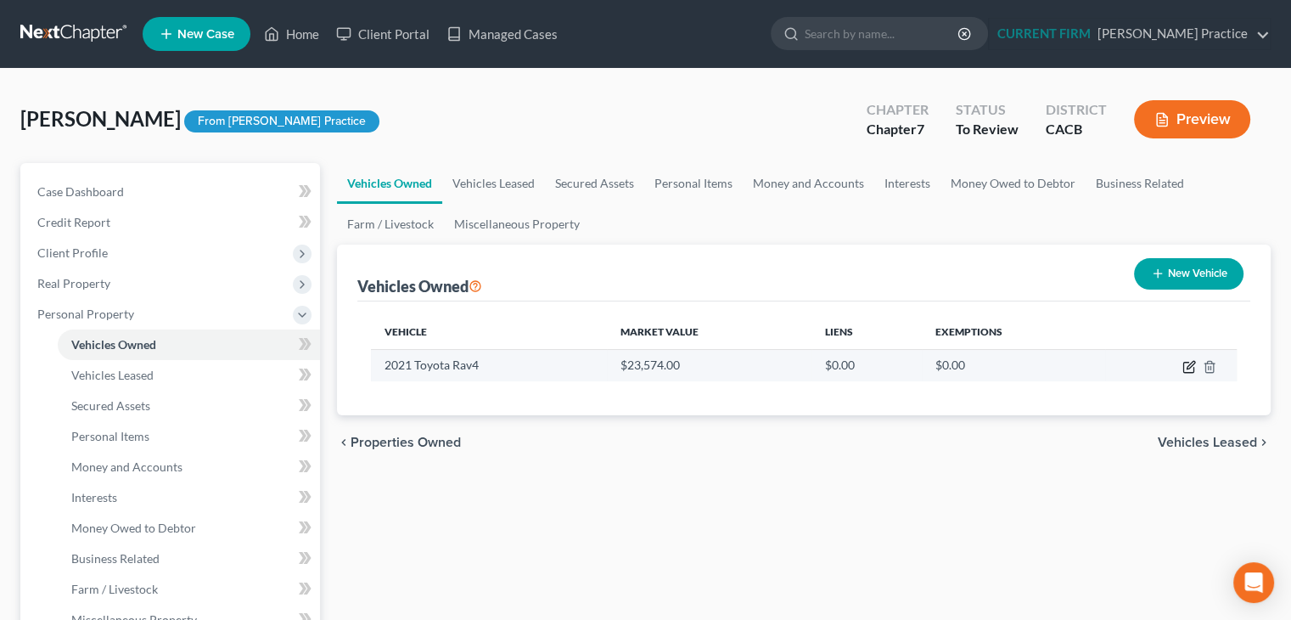
click at [1192, 362] on icon "button" at bounding box center [1190, 367] width 14 height 14
select select "0"
select select "5"
select select "1"
select select "0"
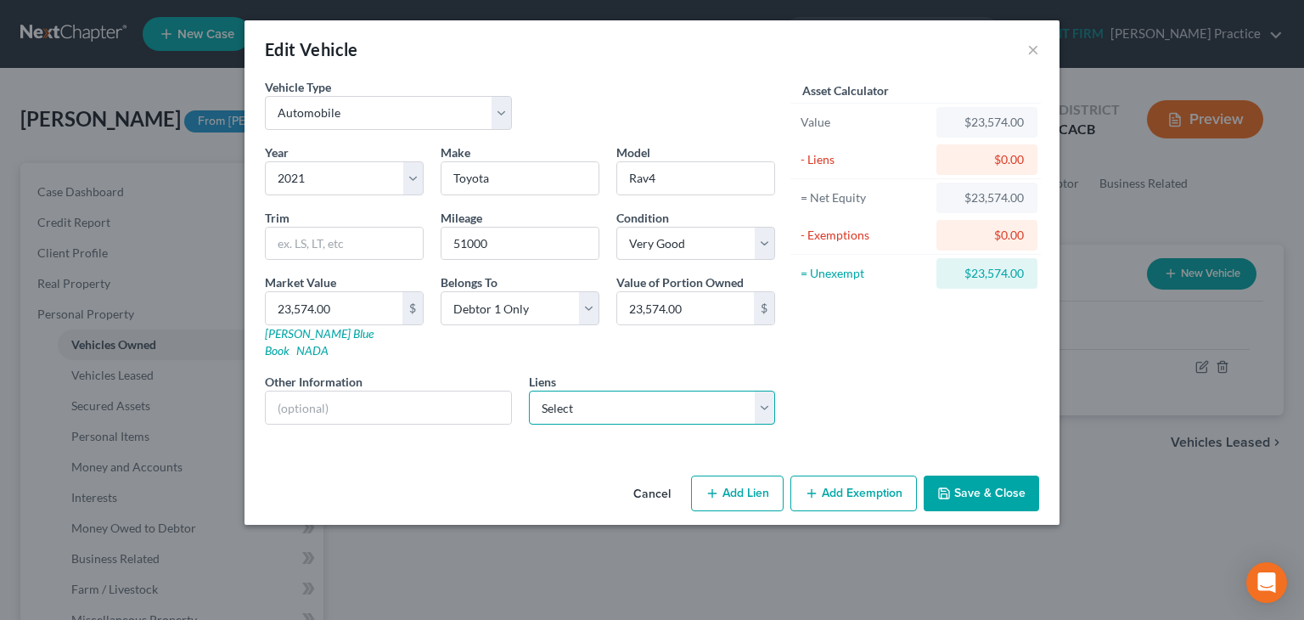
click at [774, 390] on select "Select Toyota Motor Credit - $25,370.00" at bounding box center [652, 407] width 247 height 34
select select "3"
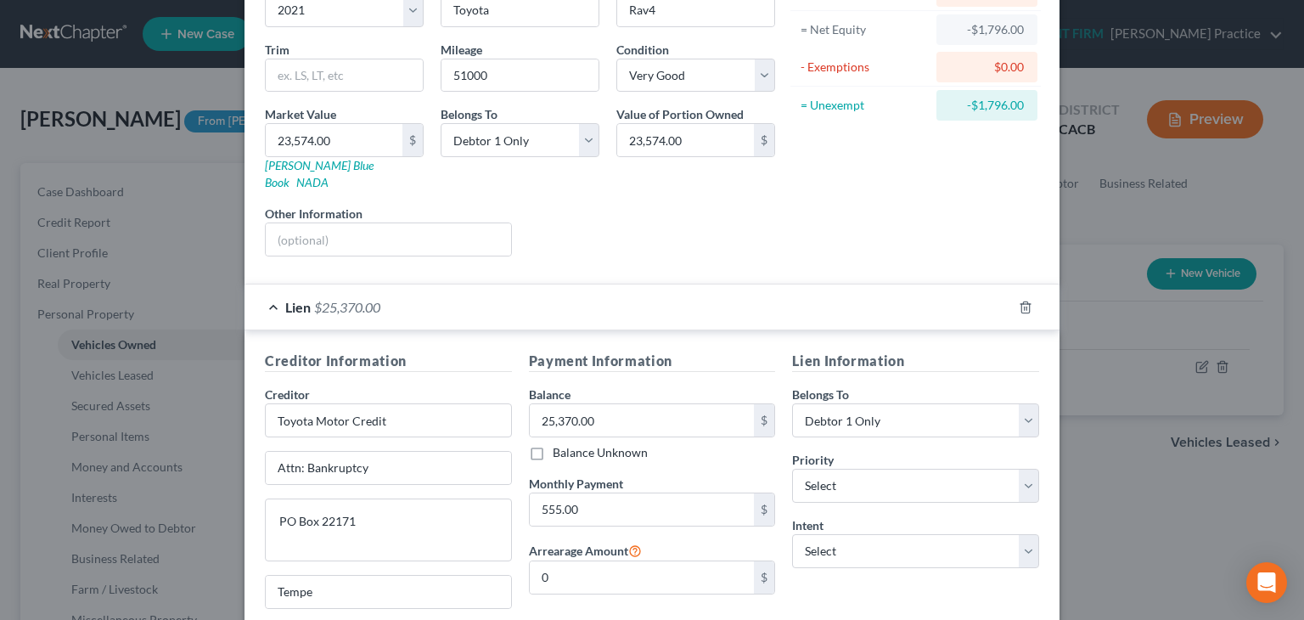
scroll to position [183, 0]
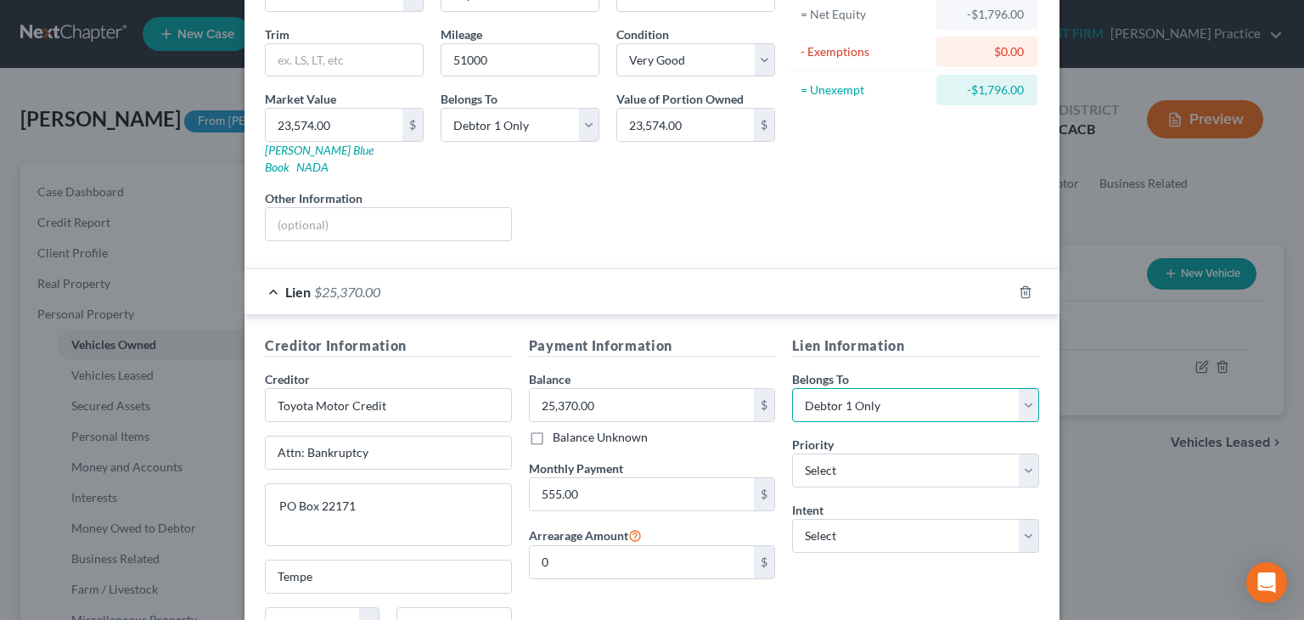
click at [1015, 390] on select "Select Debtor 1 Only Debtor 2 Only Debtor 1 And Debtor 2 Only At Least One Of T…" at bounding box center [915, 405] width 247 height 34
select select "4"
click at [792, 388] on select "Select Debtor 1 Only Debtor 2 Only Debtor 1 And Debtor 2 Only At Least One Of T…" at bounding box center [915, 405] width 247 height 34
click at [1025, 388] on select "Select Debtor 1 Only Debtor 2 Only Debtor 1 And Debtor 2 Only At Least One Of T…" at bounding box center [915, 405] width 247 height 34
click at [792, 388] on select "Select Debtor 1 Only Debtor 2 Only Debtor 1 And Debtor 2 Only At Least One Of T…" at bounding box center [915, 405] width 247 height 34
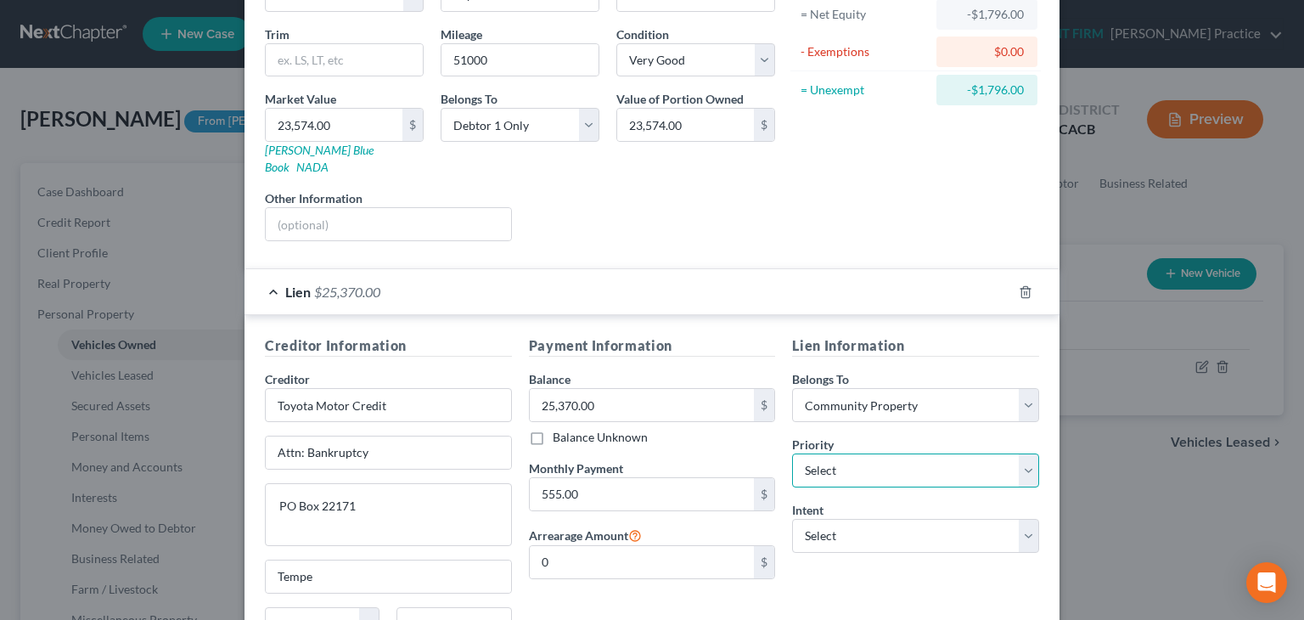
click at [1016, 453] on select "Select 1st 2nd 3rd 4th 5th 6th 7th 8th 9th 10th 11th 12th 13th 14th 15th 16th 1…" at bounding box center [915, 470] width 247 height 34
click at [995, 501] on div "Intent Select Surrender Redeem Reaffirm Avoid Other" at bounding box center [915, 527] width 247 height 52
click at [1018, 519] on select "Select Surrender Redeem Reaffirm Avoid Other" at bounding box center [915, 536] width 247 height 34
select select "2"
click at [792, 519] on select "Select Surrender Redeem Reaffirm Avoid Other" at bounding box center [915, 536] width 247 height 34
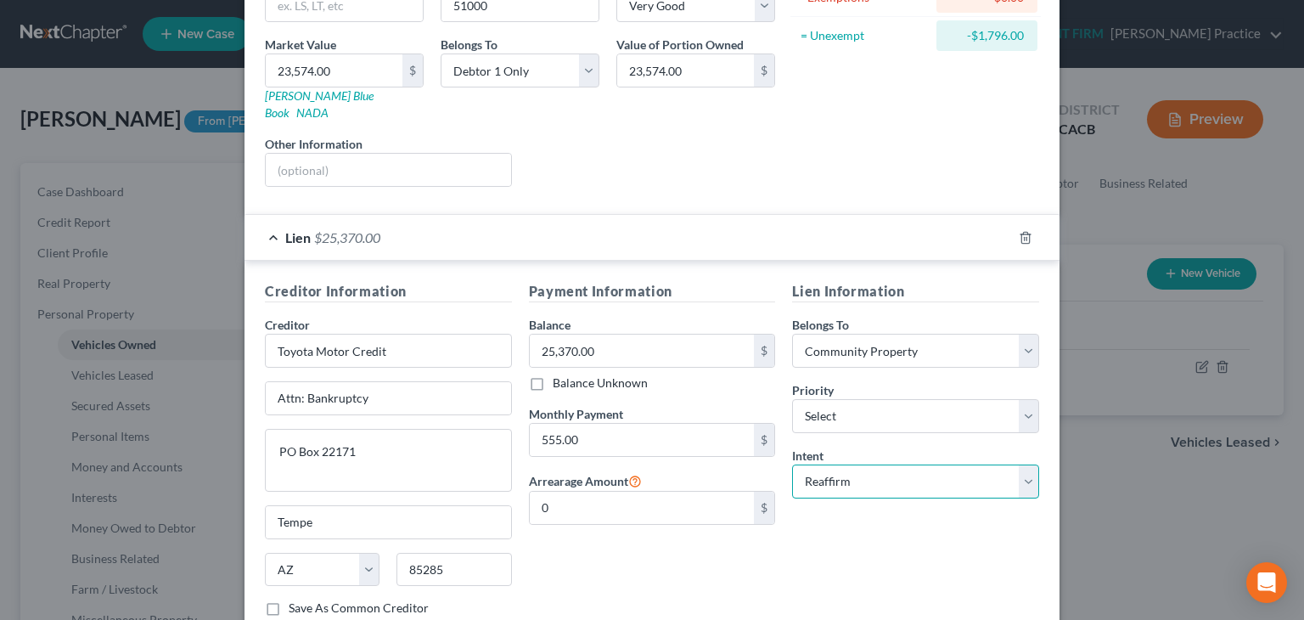
scroll to position [334, 0]
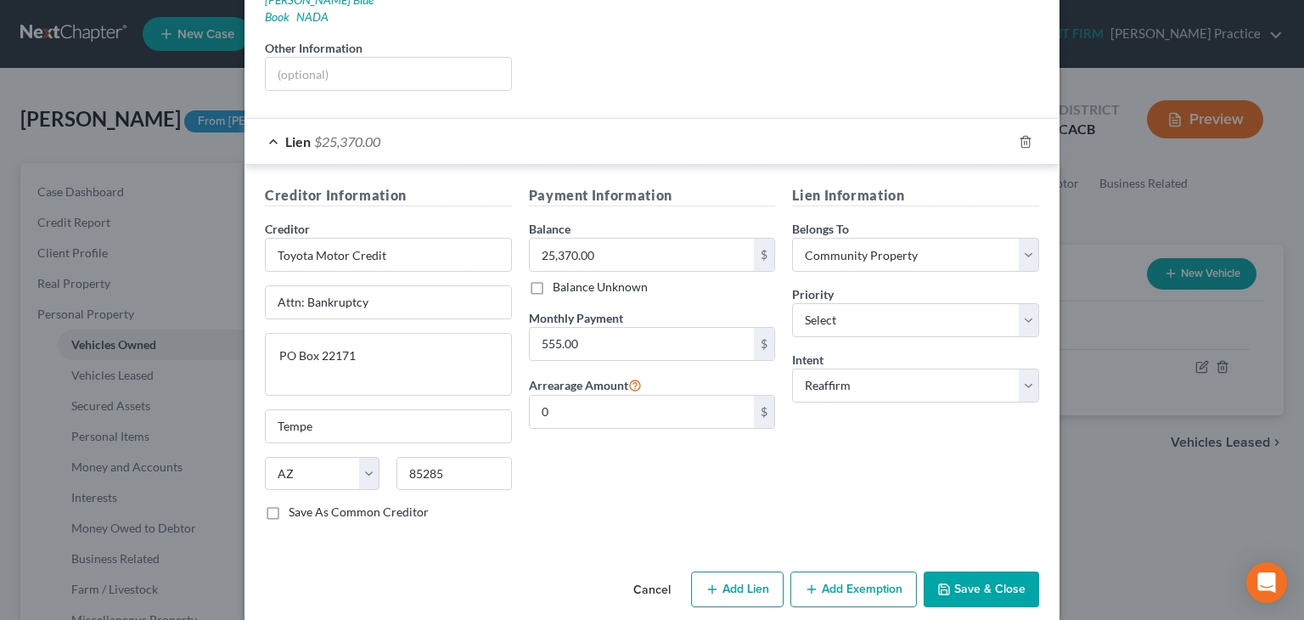
click at [846, 571] on button "Add Exemption" at bounding box center [853, 589] width 126 height 36
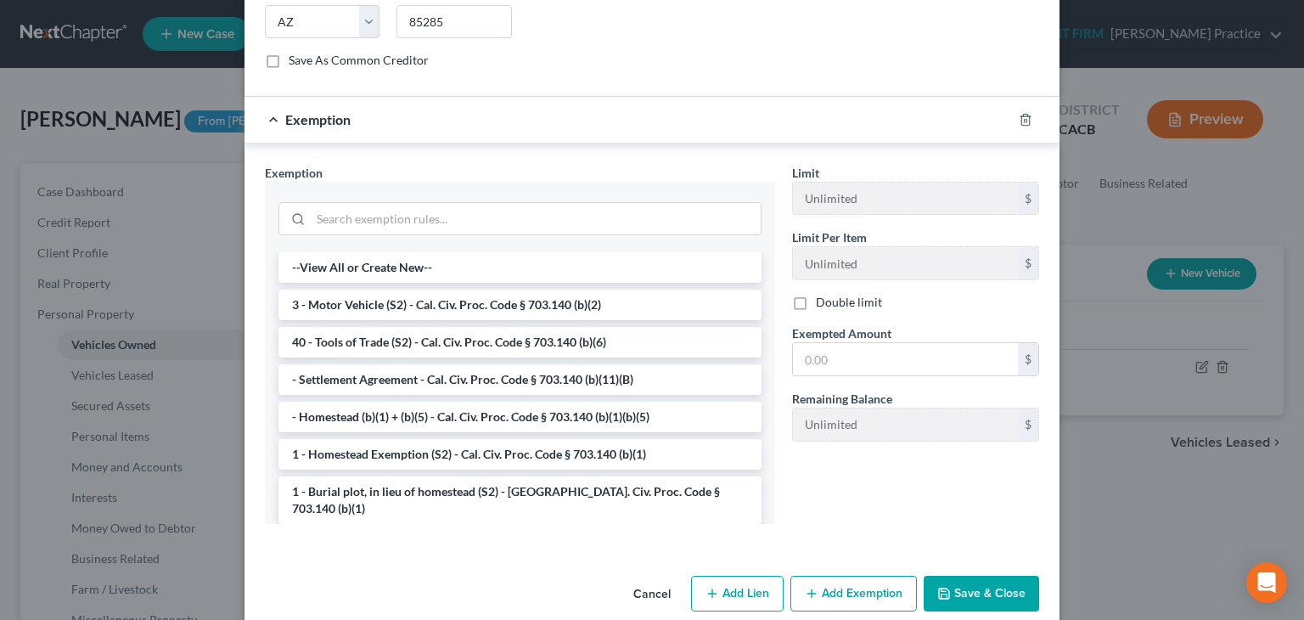
scroll to position [789, 0]
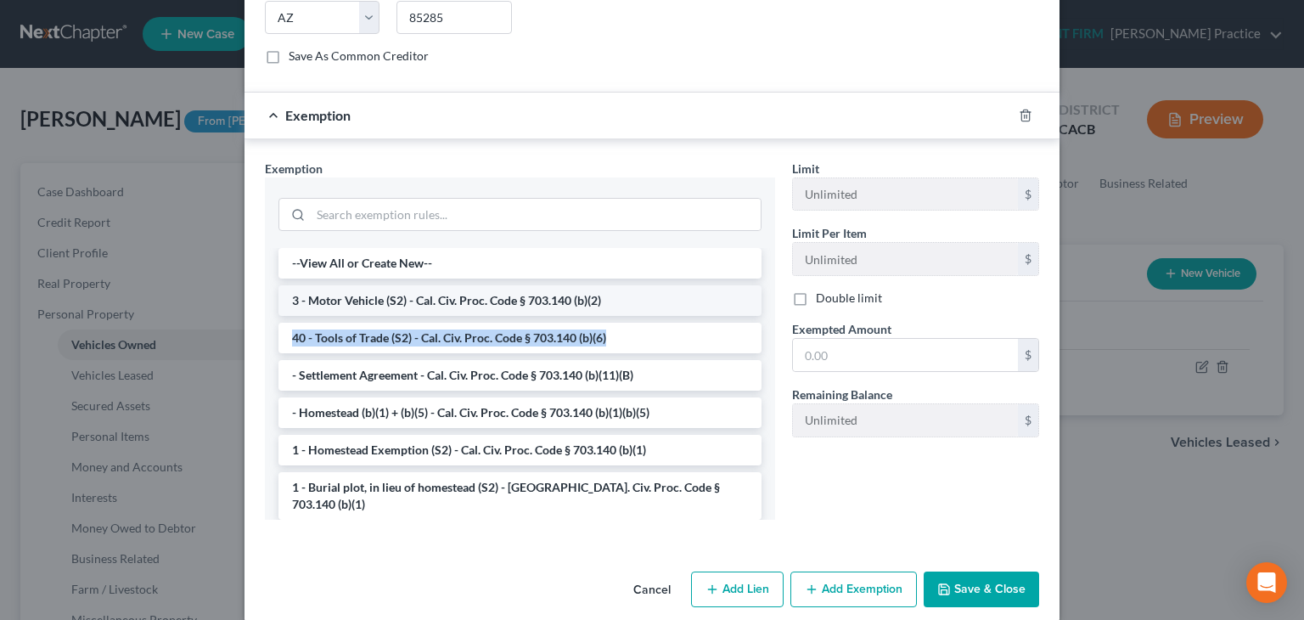
drag, startPoint x: 628, startPoint y: 311, endPoint x: 615, endPoint y: 285, distance: 28.9
click at [604, 285] on li "3 - Motor Vehicle (S2) - Cal. Civ. Proc. Code § 703.140 (b)(2)" at bounding box center [519, 300] width 483 height 31
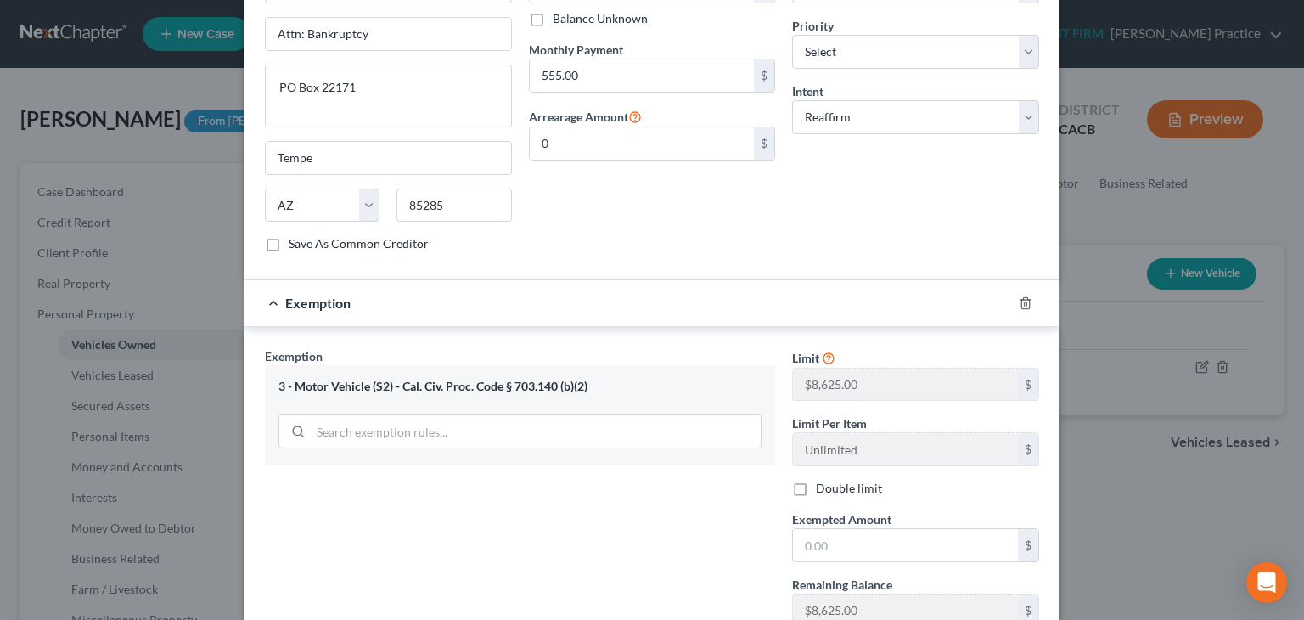
scroll to position [708, 0]
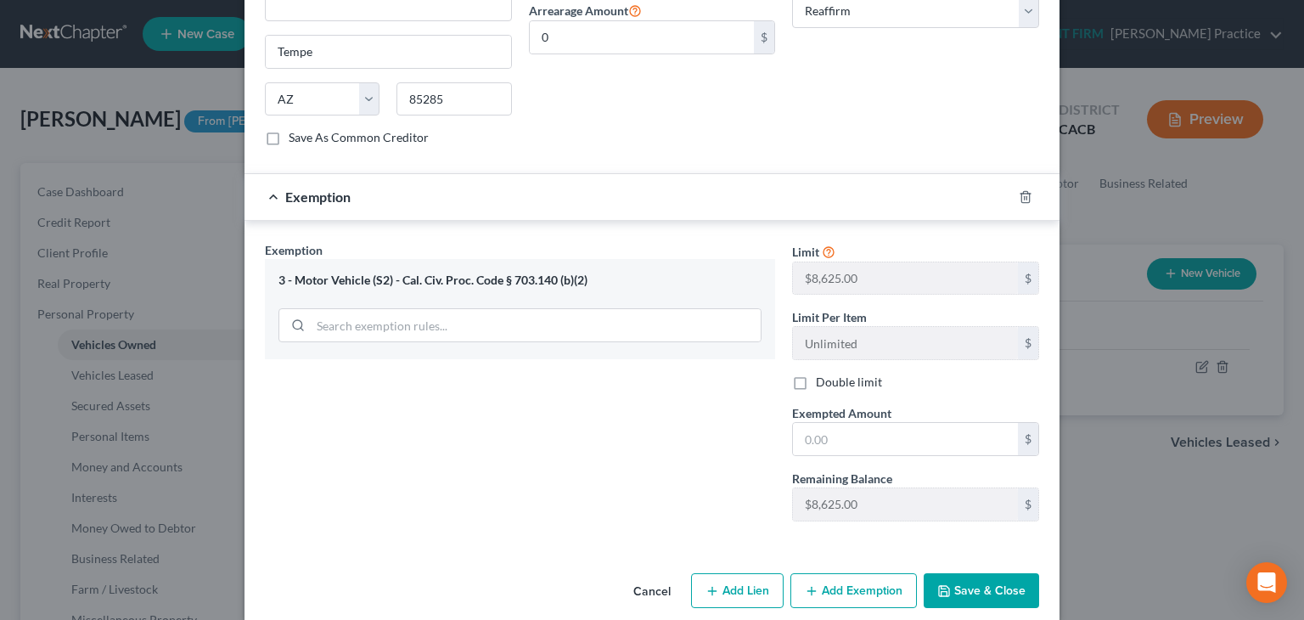
click at [984, 574] on button "Save & Close" at bounding box center [981, 591] width 115 height 36
click at [850, 423] on input "text" at bounding box center [905, 439] width 225 height 32
type input "0.00"
click at [946, 573] on button "Save & Close" at bounding box center [981, 591] width 115 height 36
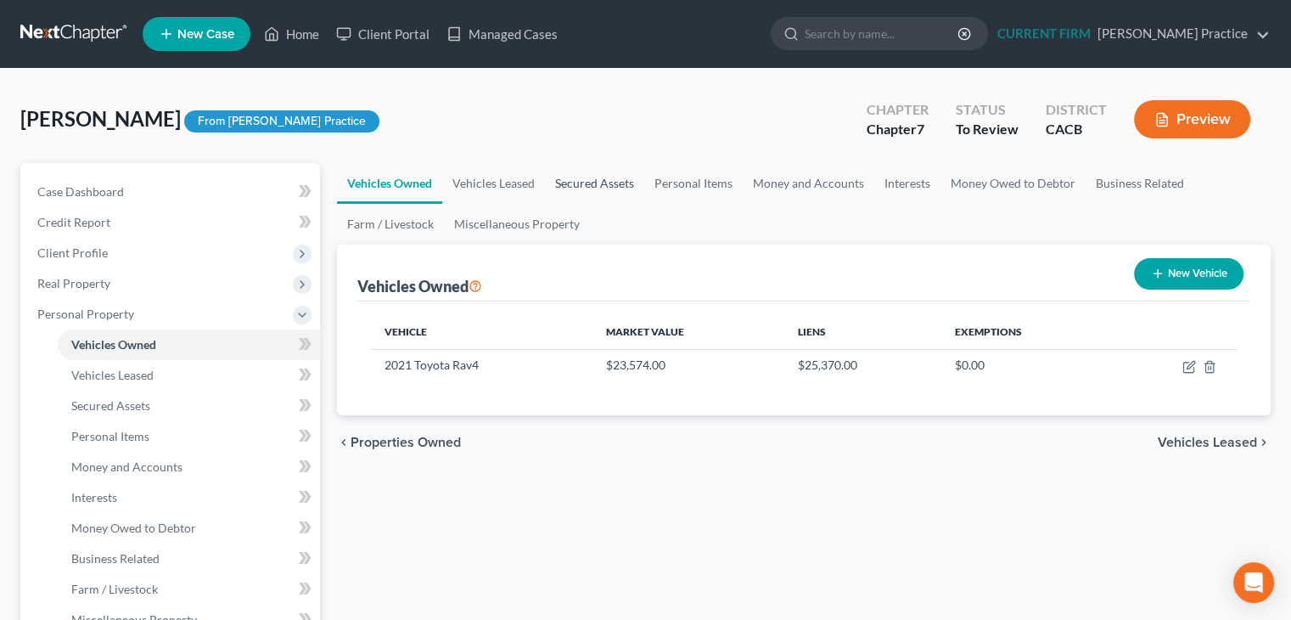
click at [594, 174] on link "Secured Assets" at bounding box center [594, 183] width 99 height 41
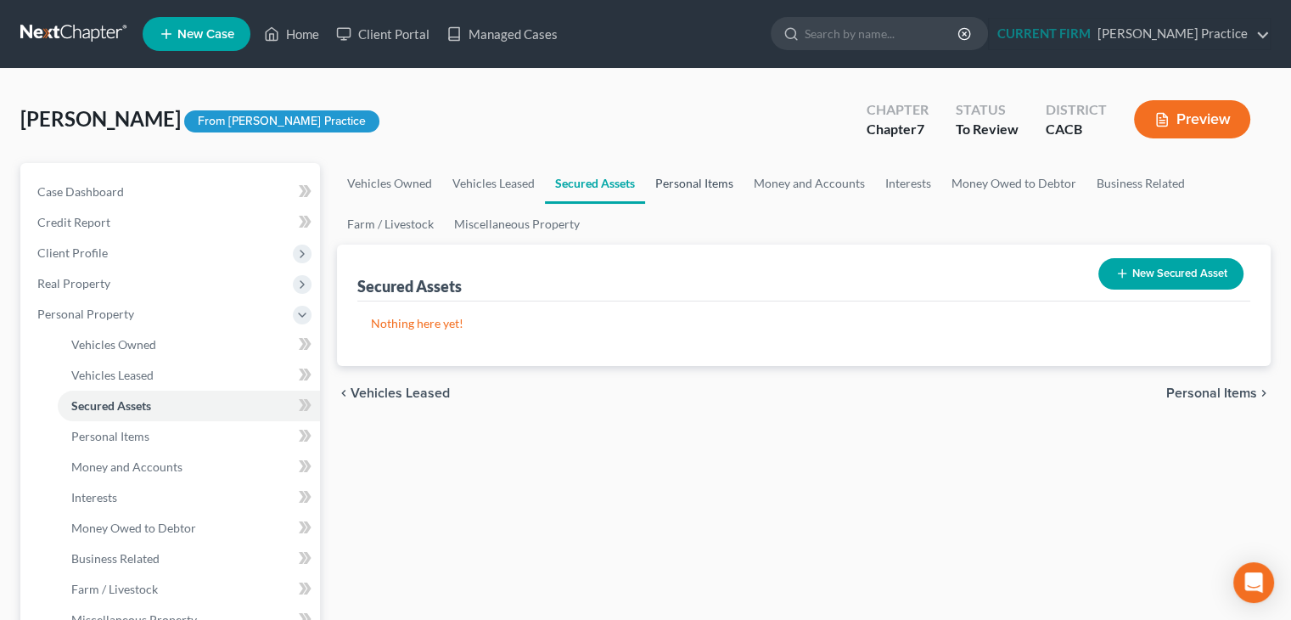
click at [698, 186] on link "Personal Items" at bounding box center [694, 183] width 98 height 41
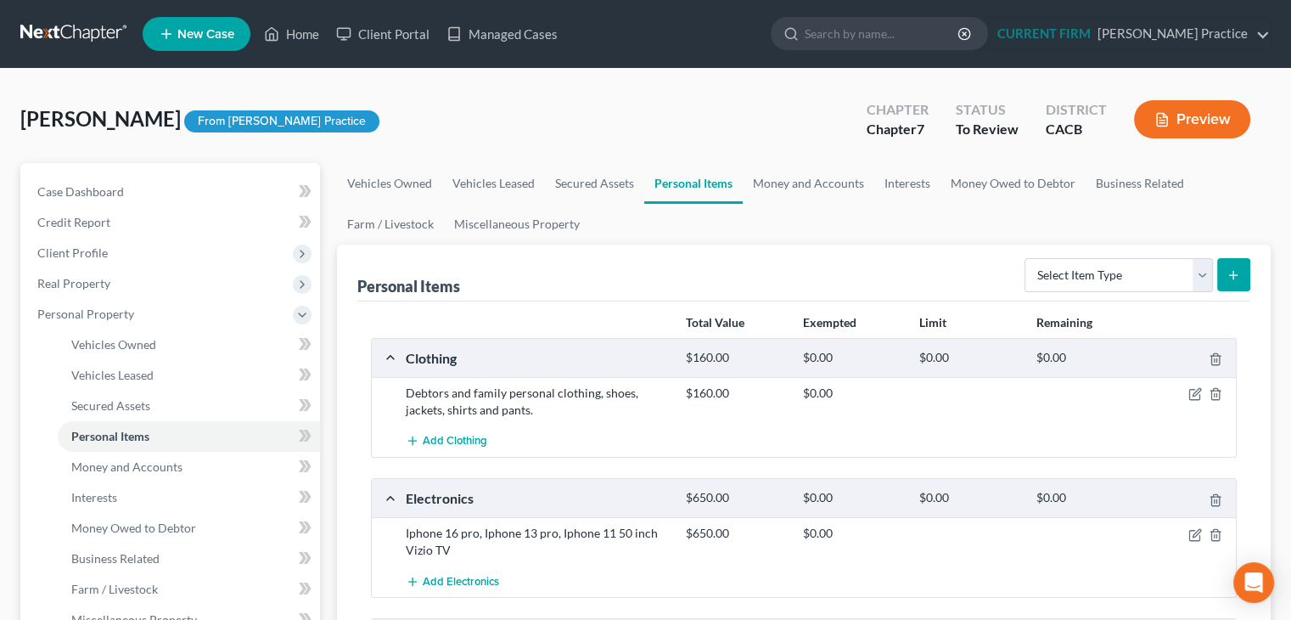
click at [1195, 401] on div "$160.00 $0.00" at bounding box center [957, 402] width 560 height 34
click at [1196, 390] on icon "button" at bounding box center [1195, 394] width 14 height 14
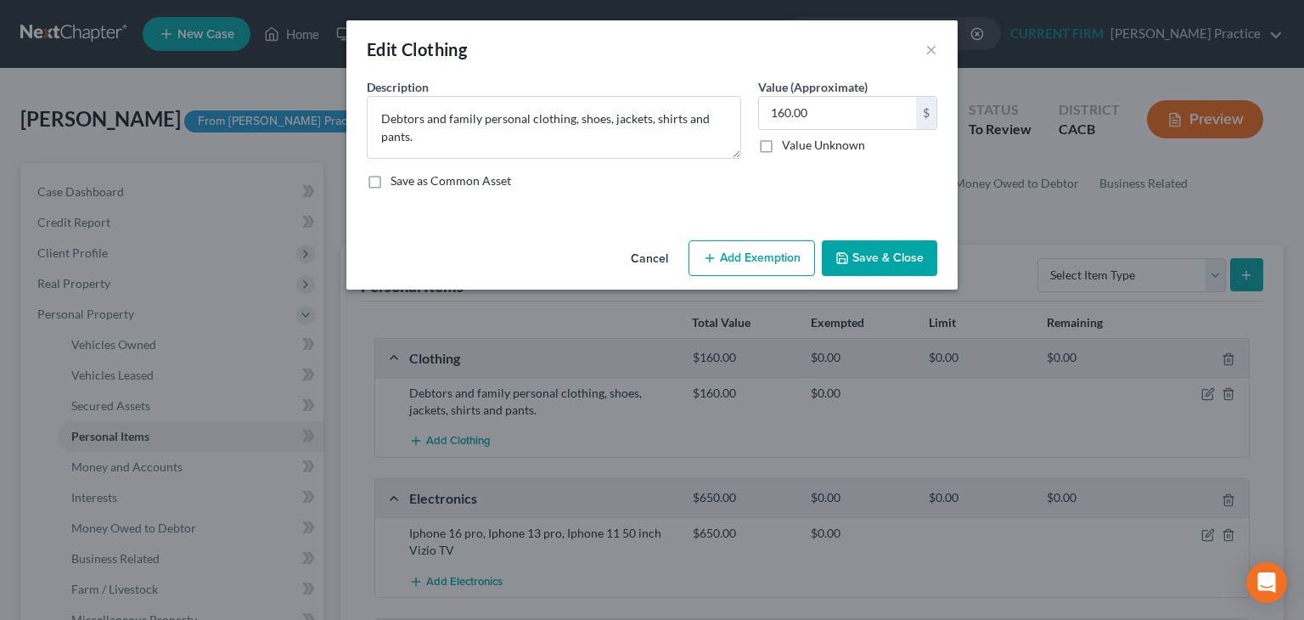
click at [768, 256] on button "Add Exemption" at bounding box center [751, 258] width 126 height 36
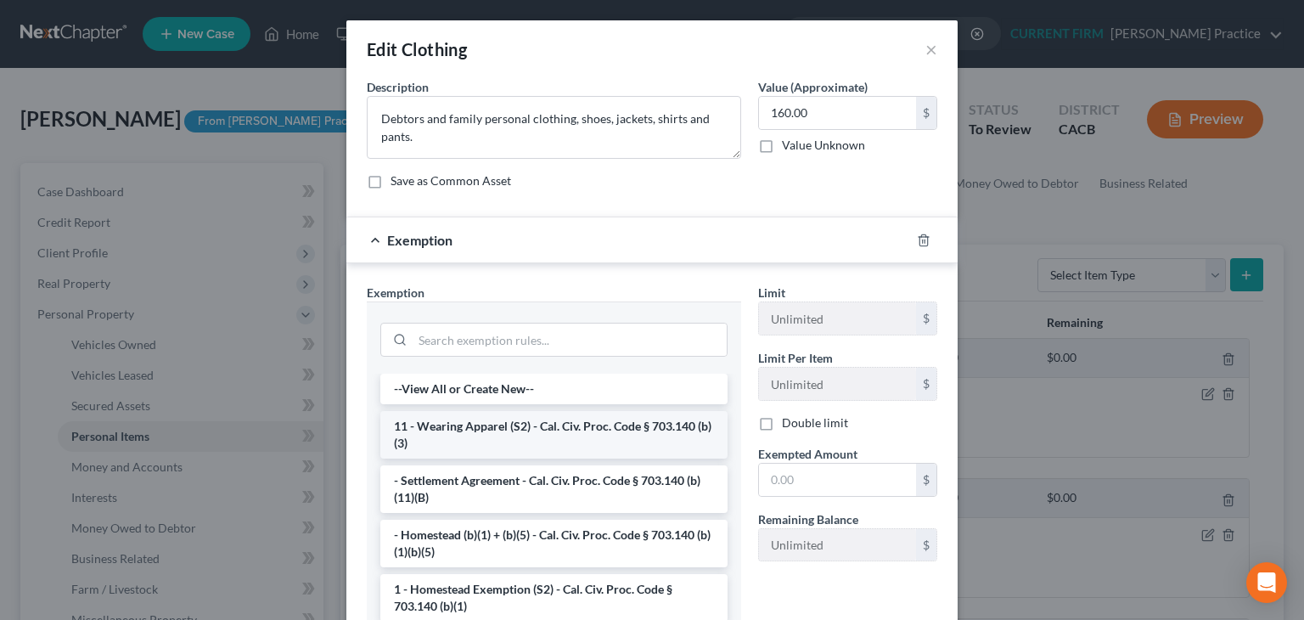
click at [553, 435] on li "11 - Wearing Apparel (S2) - Cal. Civ. Proc. Code § 703.140 (b)(3)" at bounding box center [553, 435] width 347 height 48
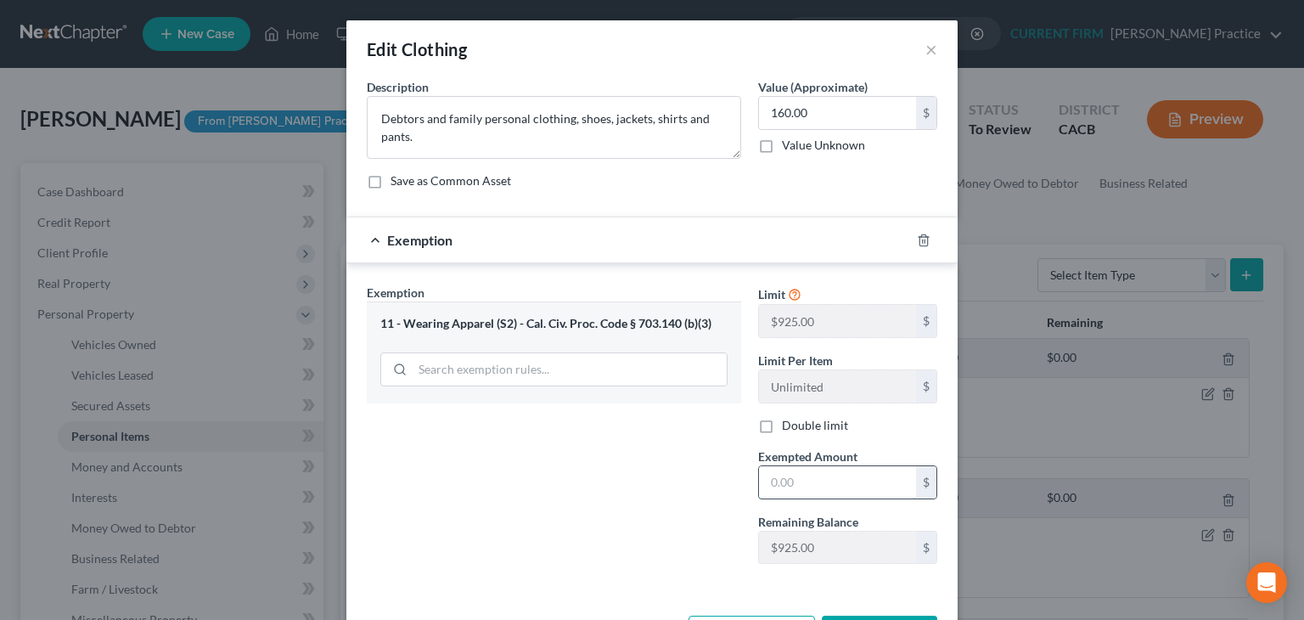
click at [819, 492] on input "text" at bounding box center [837, 482] width 157 height 32
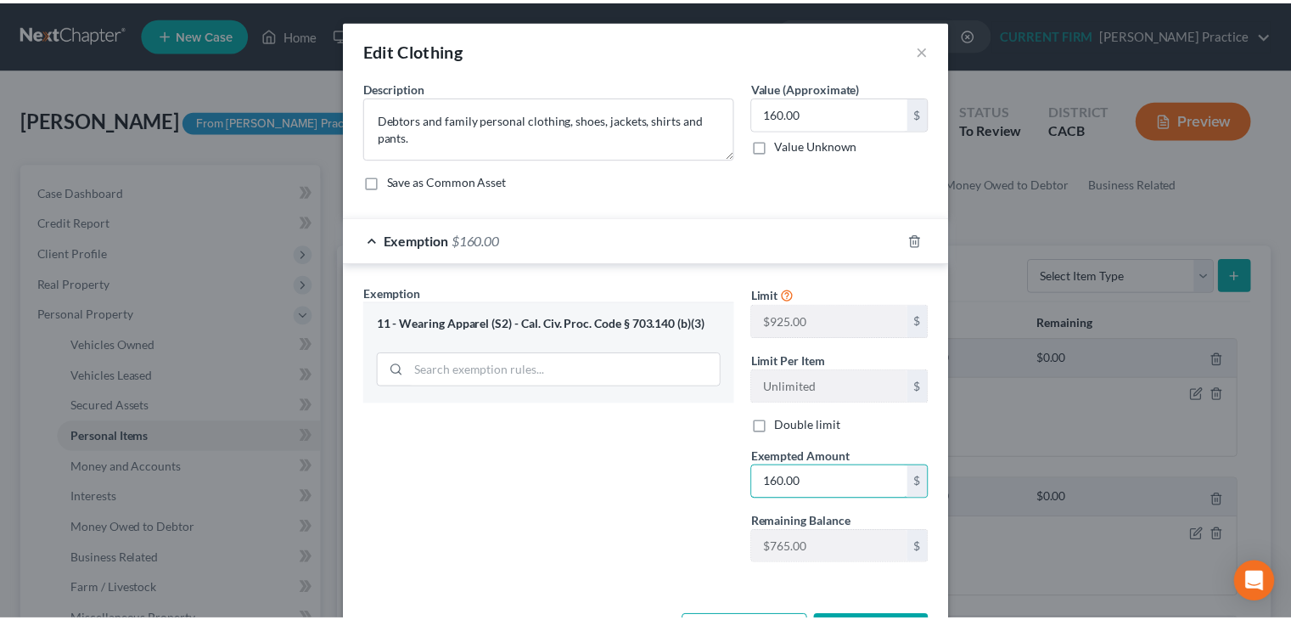
scroll to position [64, 0]
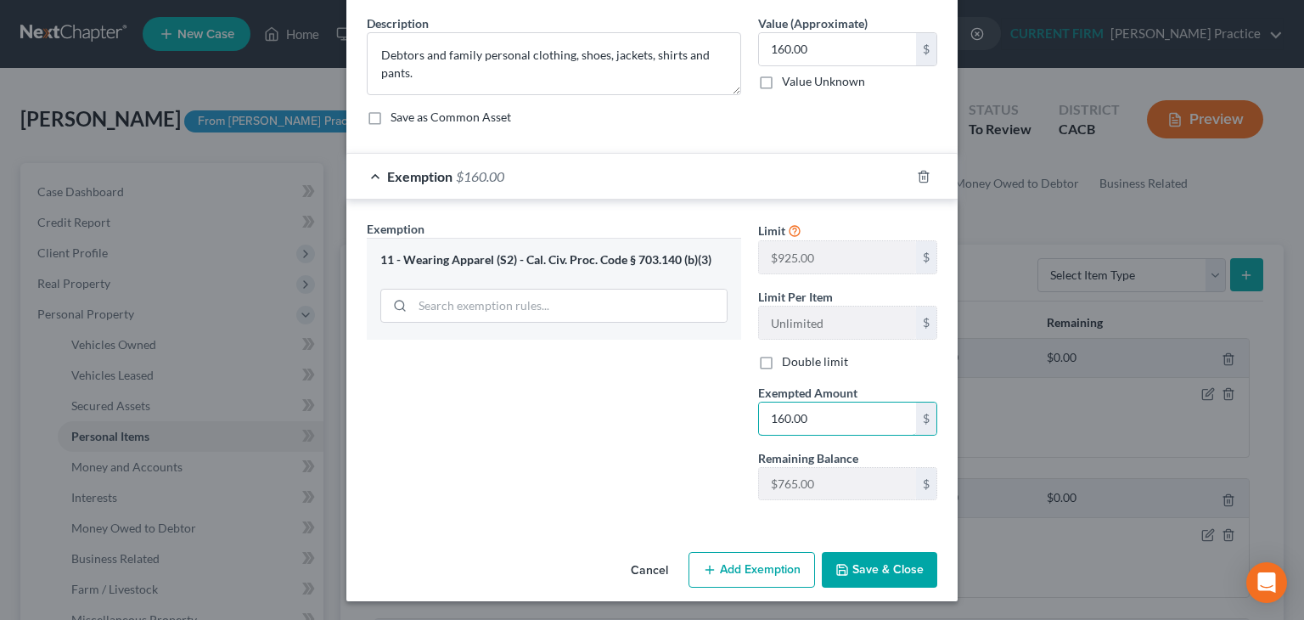
type input "160.00"
click at [871, 564] on button "Save & Close" at bounding box center [879, 570] width 115 height 36
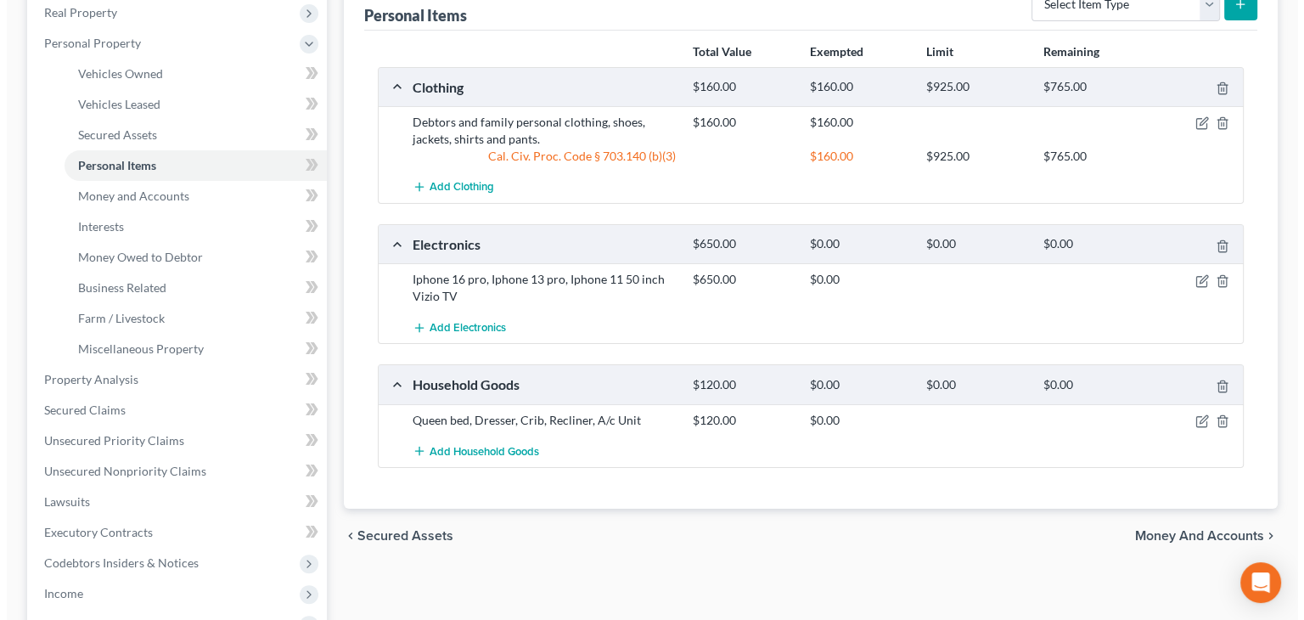
scroll to position [272, 0]
click at [1193, 278] on icon "button" at bounding box center [1197, 278] width 8 height 8
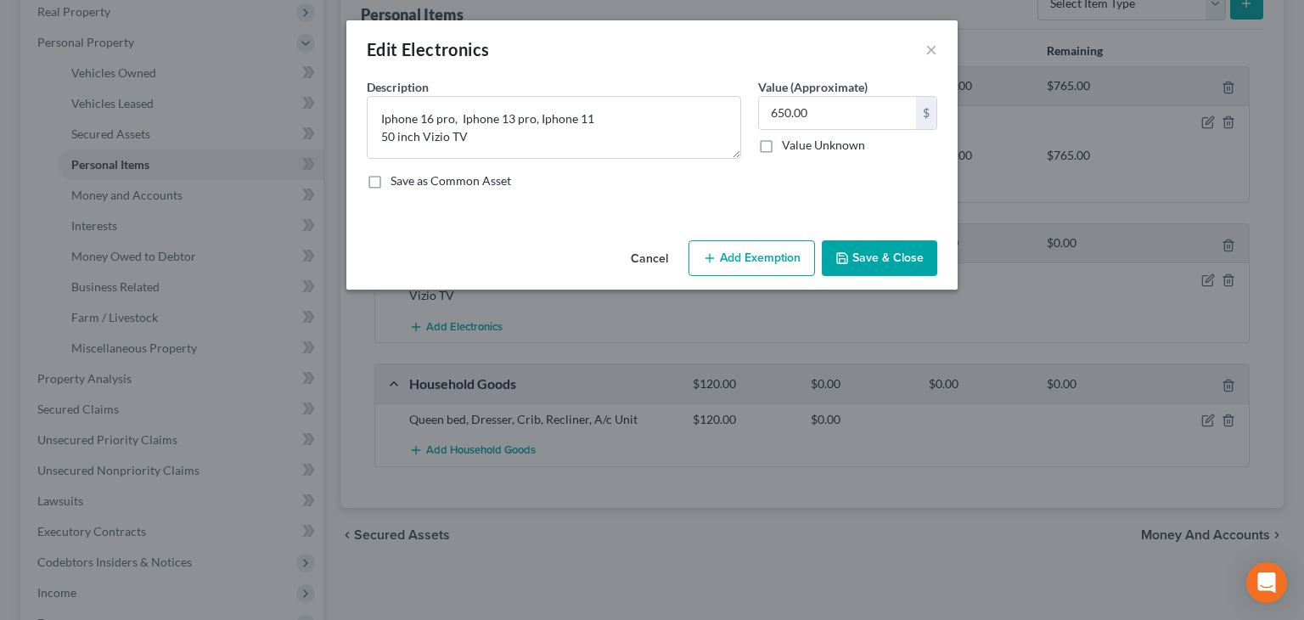
click at [744, 252] on button "Add Exemption" at bounding box center [751, 258] width 126 height 36
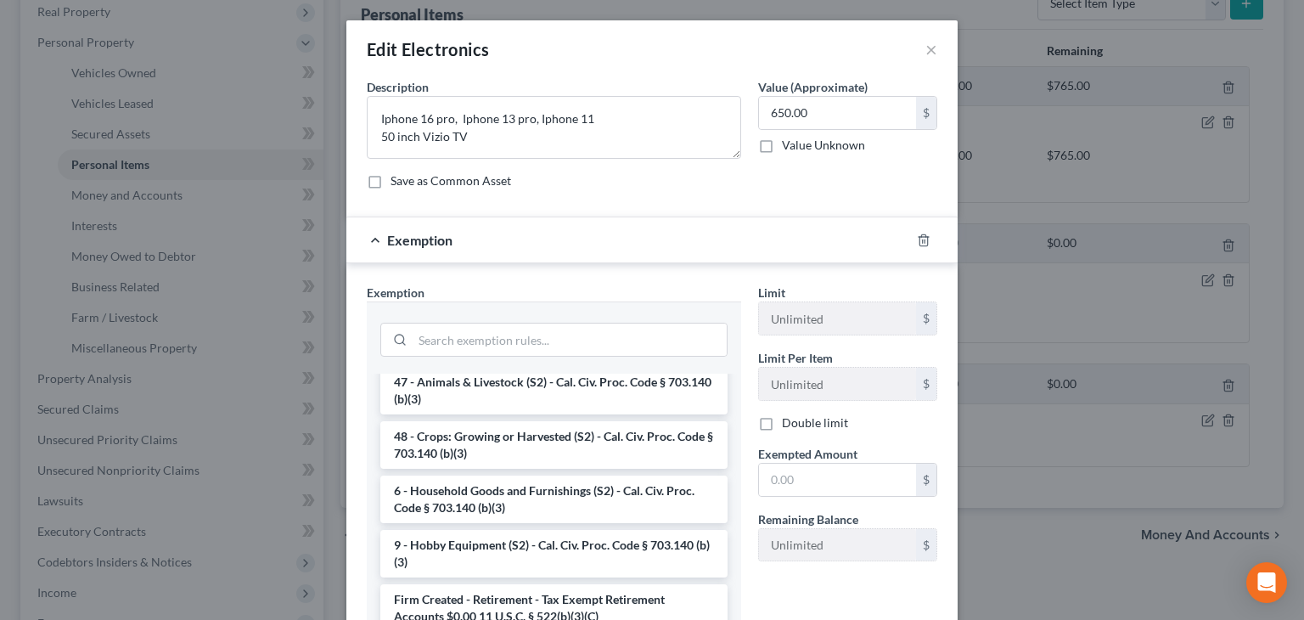
scroll to position [1440, 0]
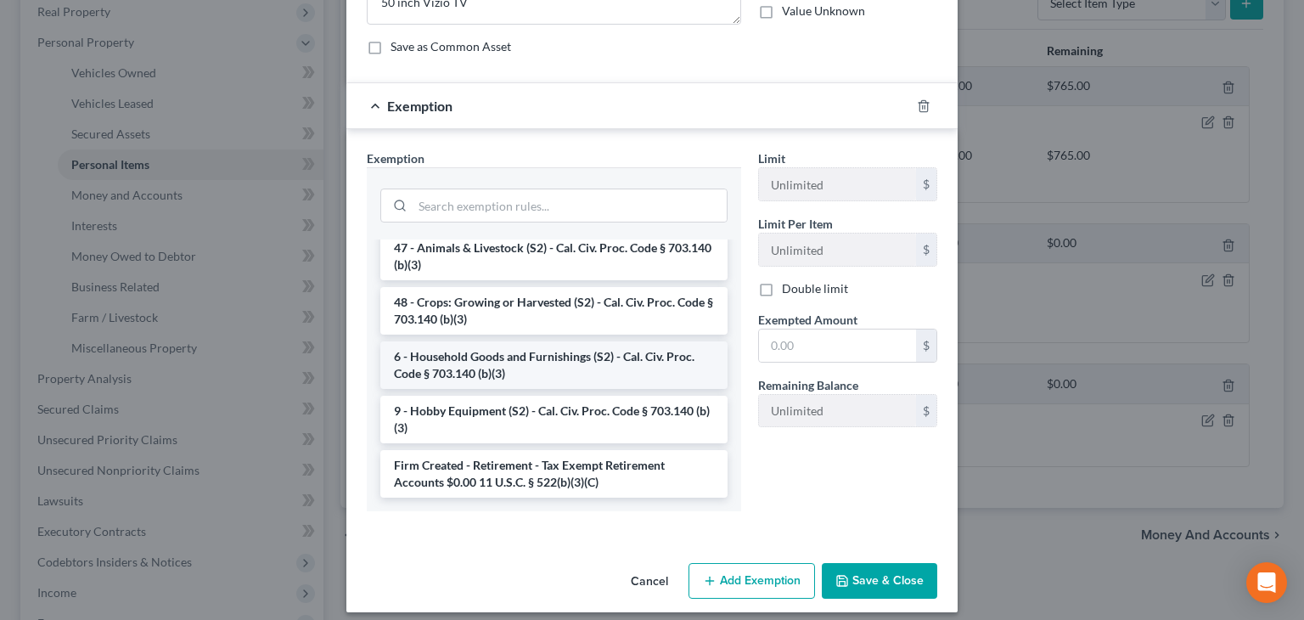
click at [604, 358] on li "6 - Household Goods and Furnishings (S2) - Cal. Civ. Proc. Code § 703.140 (b)(3)" at bounding box center [553, 365] width 347 height 48
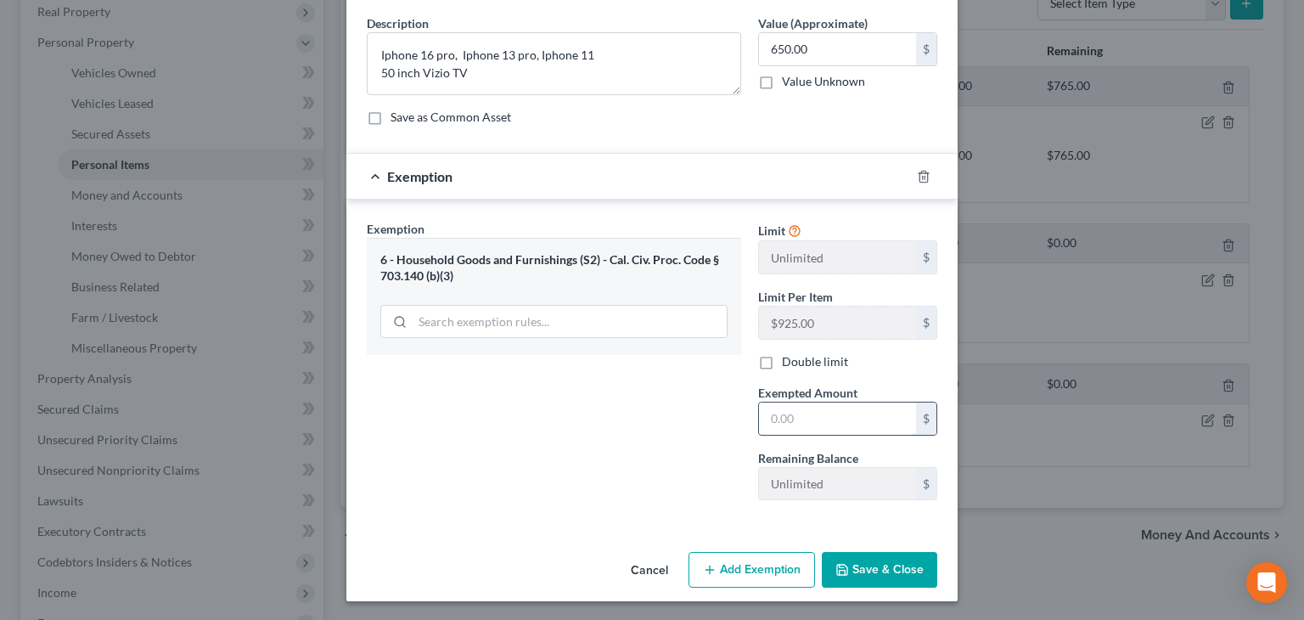
click at [772, 424] on input "text" at bounding box center [837, 418] width 157 height 32
type input "650.00"
click at [841, 557] on button "Save & Close" at bounding box center [879, 570] width 115 height 36
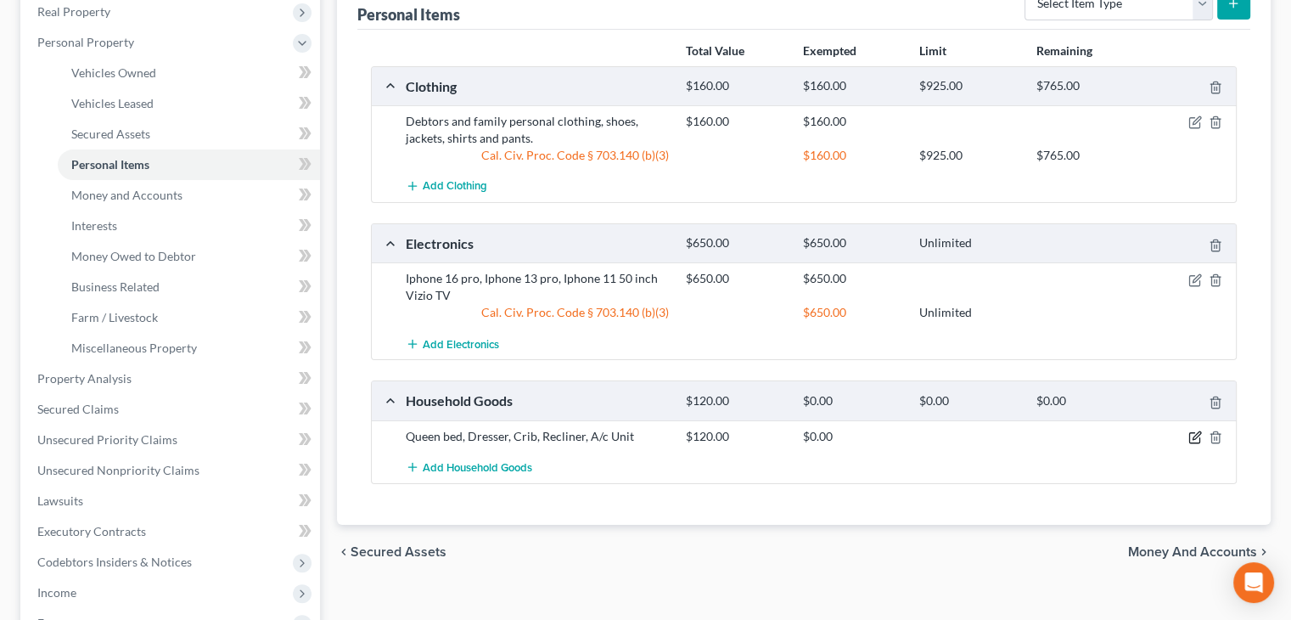
click at [1195, 435] on icon "button" at bounding box center [1197, 435] width 8 height 8
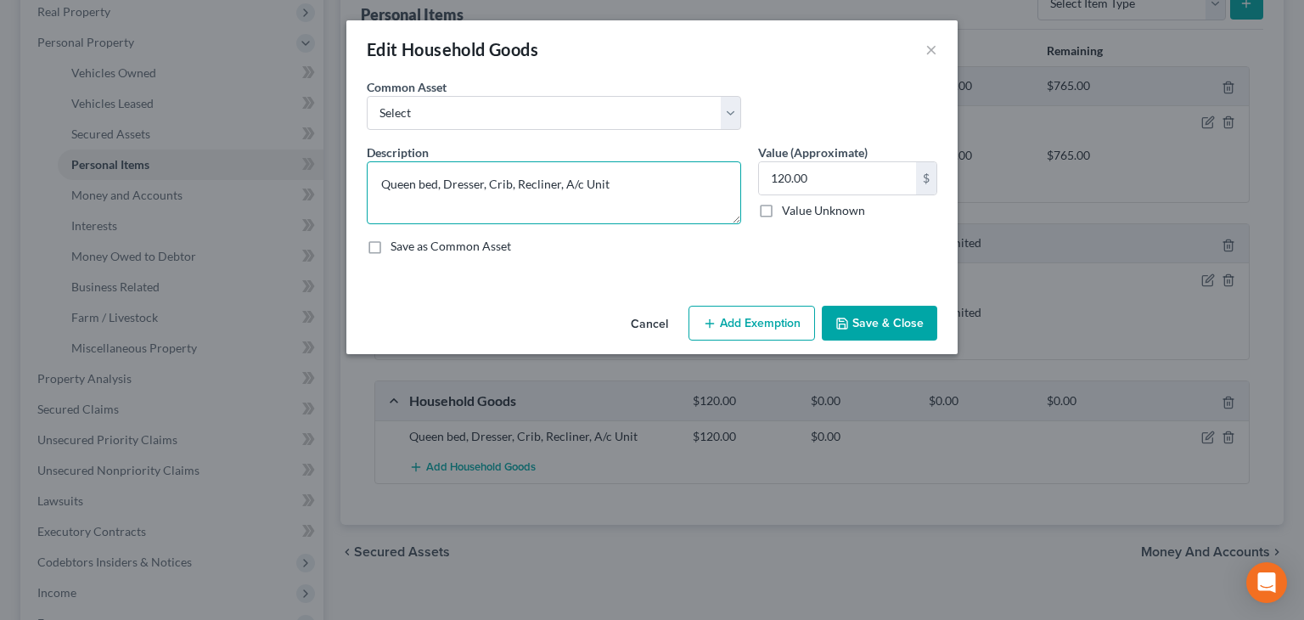
click at [578, 184] on textarea "Queen bed, Dresser, Crib, Recliner, A/c Unit" at bounding box center [554, 192] width 374 height 63
type textarea "Queen bed, Dresser, Crib, Recliner, A/C Unit"
click at [771, 325] on button "Add Exemption" at bounding box center [751, 324] width 126 height 36
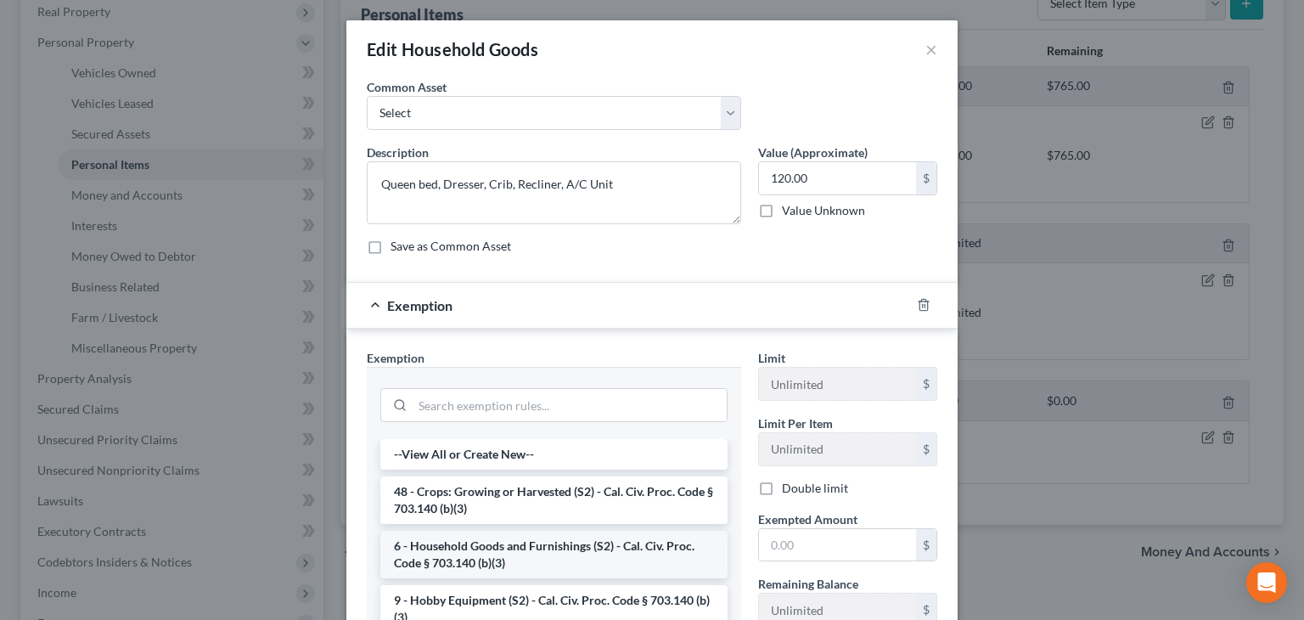
click at [599, 546] on li "6 - Household Goods and Furnishings (S2) - Cal. Civ. Proc. Code § 703.140 (b)(3)" at bounding box center [553, 555] width 347 height 48
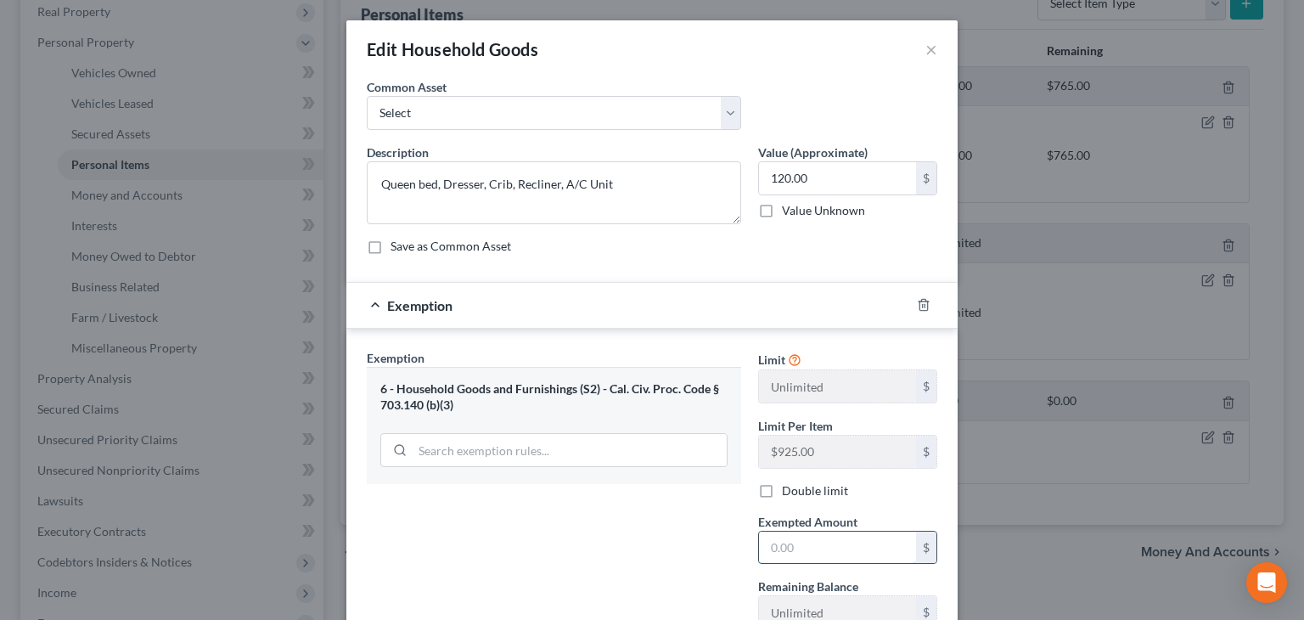
click at [811, 553] on input "text" at bounding box center [837, 547] width 157 height 32
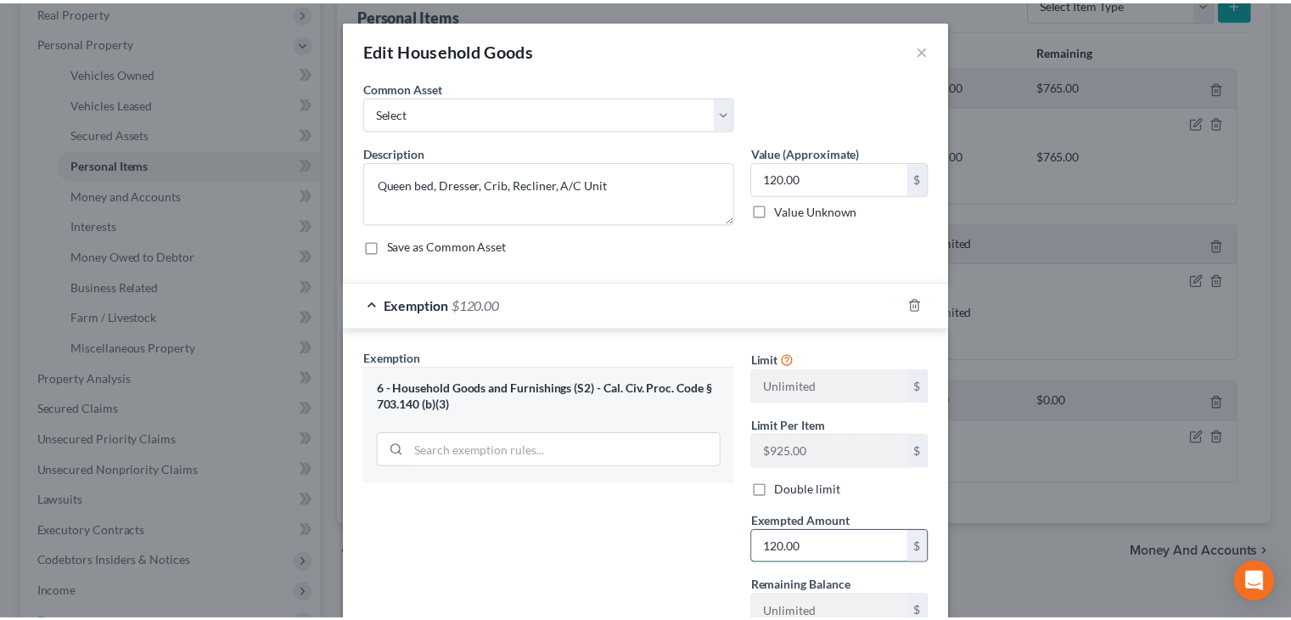
scroll to position [129, 0]
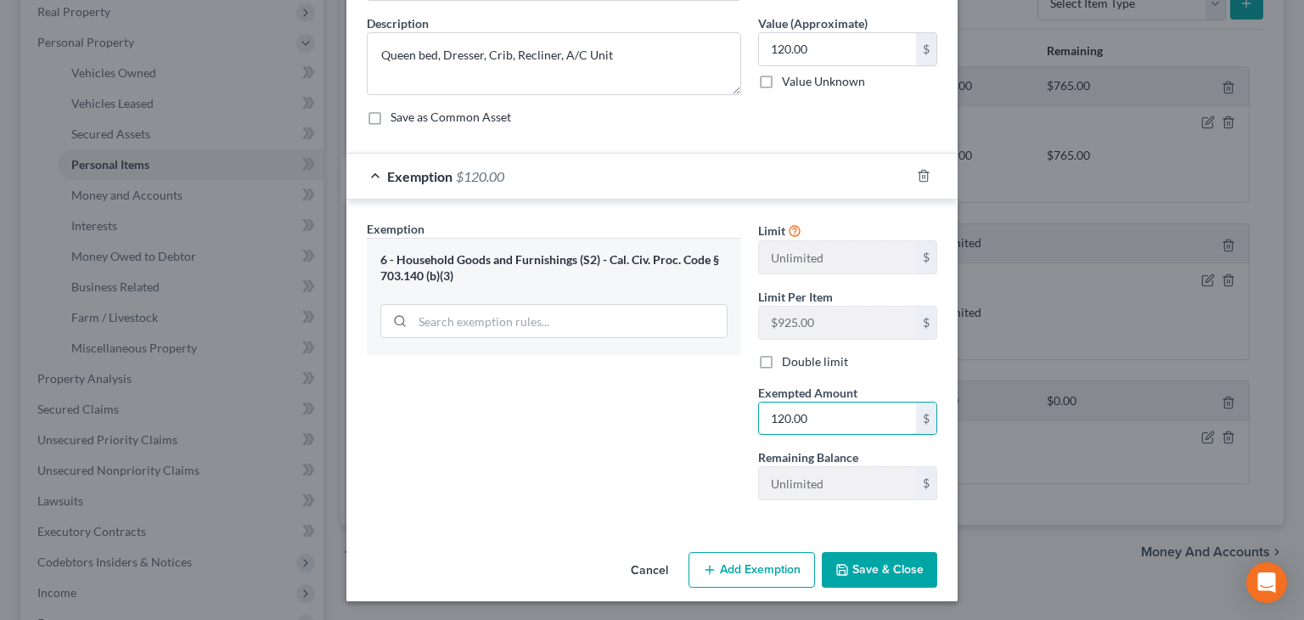
type input "120.00"
click at [839, 564] on icon "button" at bounding box center [842, 570] width 14 height 14
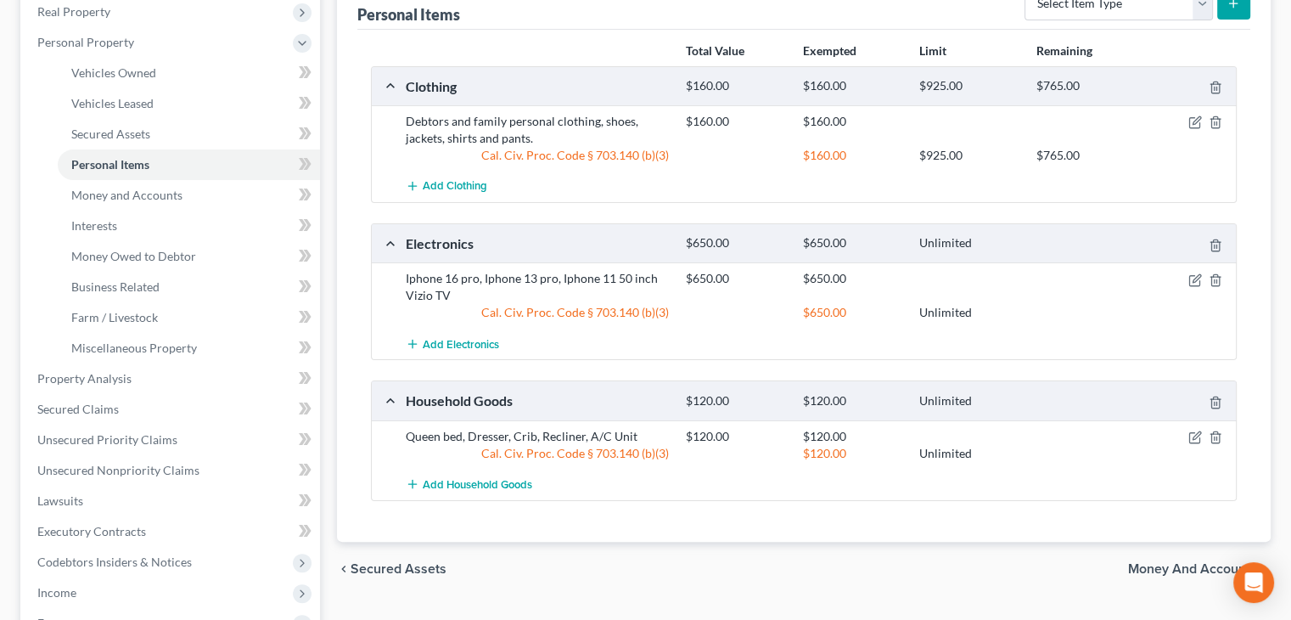
click at [1198, 567] on span "Money and Accounts" at bounding box center [1192, 569] width 129 height 14
